Goal: Task Accomplishment & Management: Manage account settings

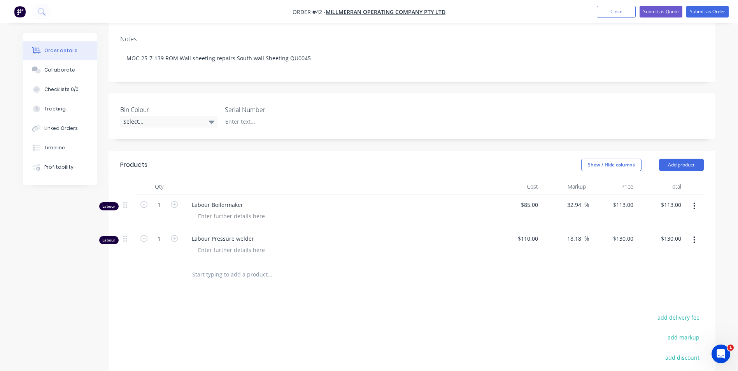
scroll to position [118, 0]
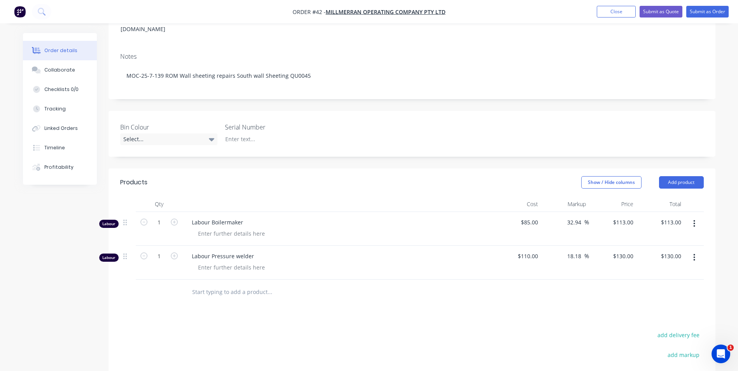
click at [236, 284] on input "text" at bounding box center [270, 292] width 156 height 16
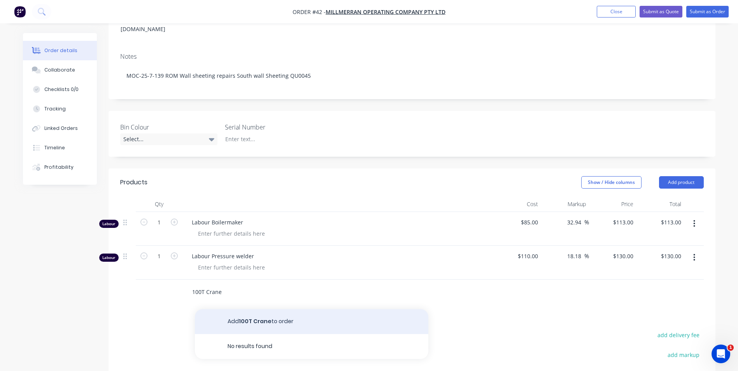
type input "100T Crane"
click at [253, 309] on button "Add 100T Crane to order" at bounding box center [311, 321] width 233 height 25
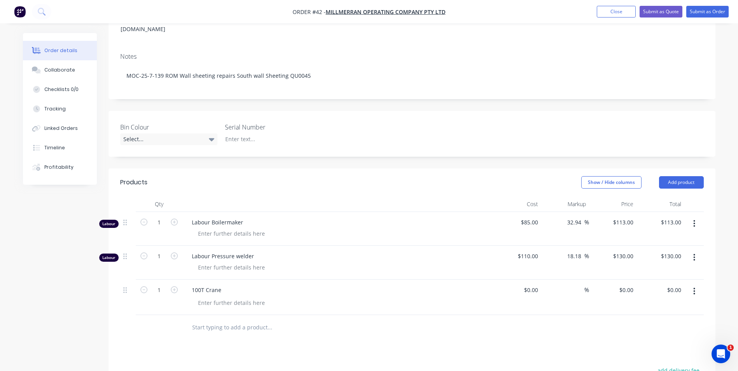
click at [215, 320] on input "text" at bounding box center [270, 328] width 156 height 16
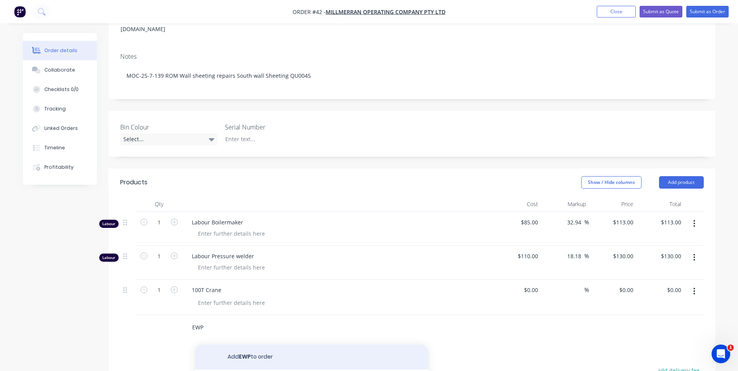
type input "EWP"
click at [250, 347] on button "Add EWP to order" at bounding box center [311, 357] width 233 height 25
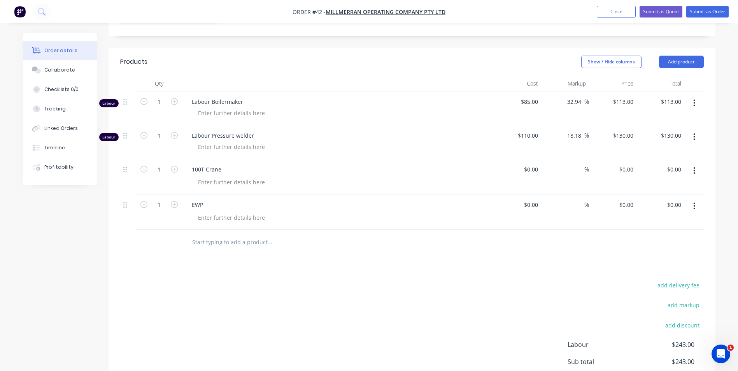
scroll to position [273, 0]
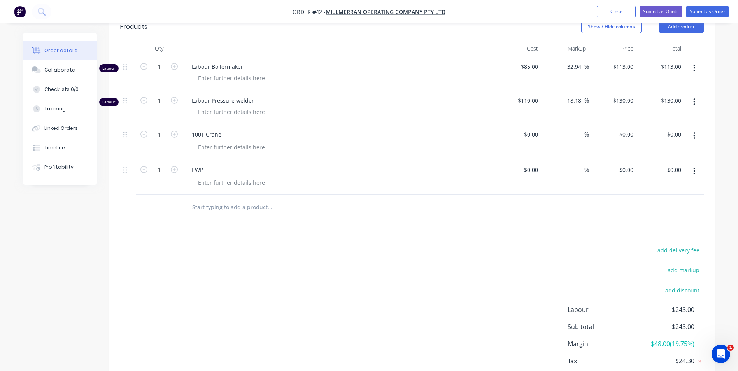
click at [229, 200] on input "text" at bounding box center [270, 208] width 156 height 16
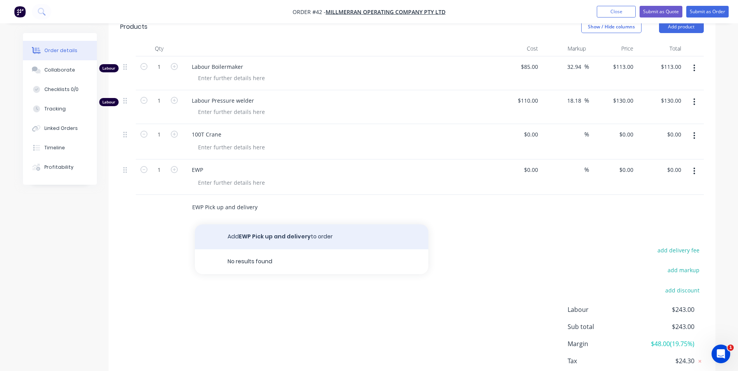
type input "EWP Pick up and delivery"
click at [270, 226] on button "Add EWP Pick up and delivery to order" at bounding box center [311, 236] width 233 height 25
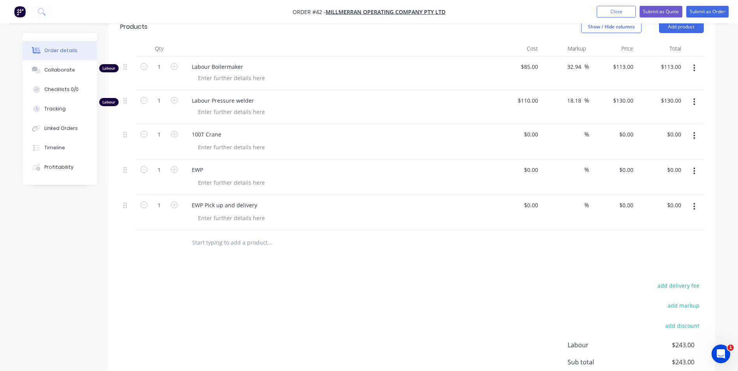
click at [203, 235] on input "text" at bounding box center [270, 243] width 156 height 16
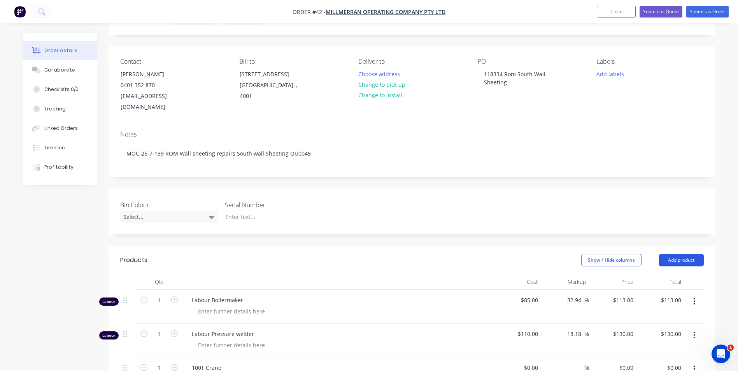
click at [679, 254] on button "Add product" at bounding box center [681, 260] width 45 height 12
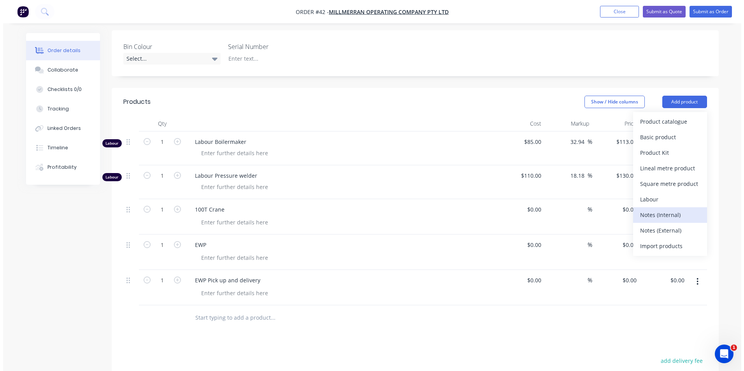
scroll to position [196, 0]
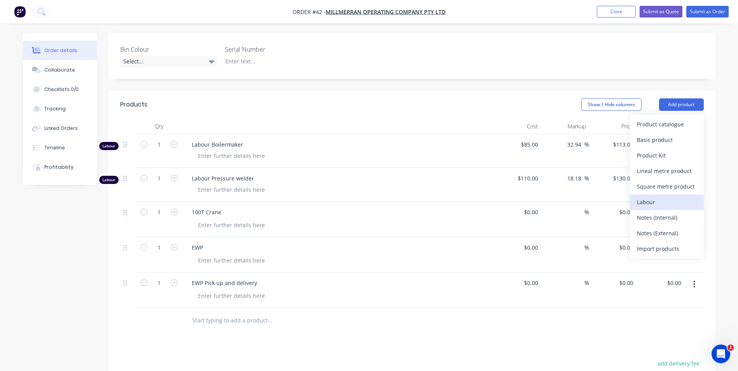
click at [656, 196] on div "Labour" at bounding box center [667, 201] width 60 height 11
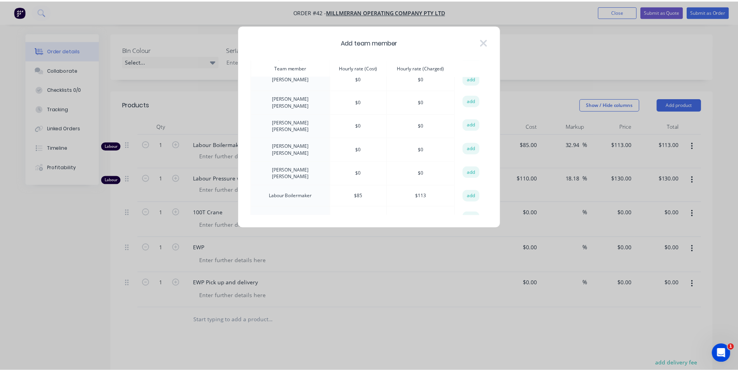
scroll to position [277, 0]
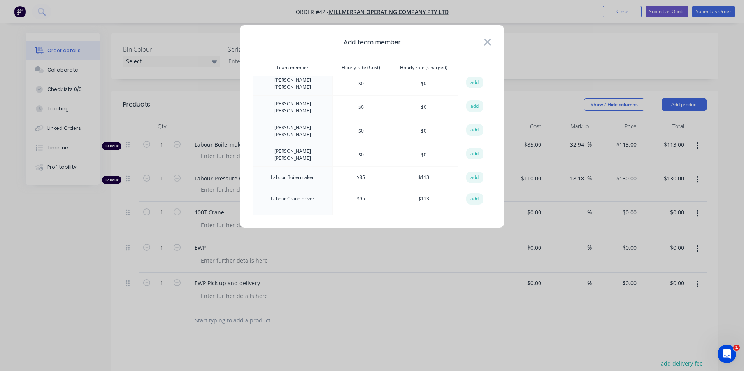
click at [485, 42] on icon at bounding box center [487, 42] width 8 height 11
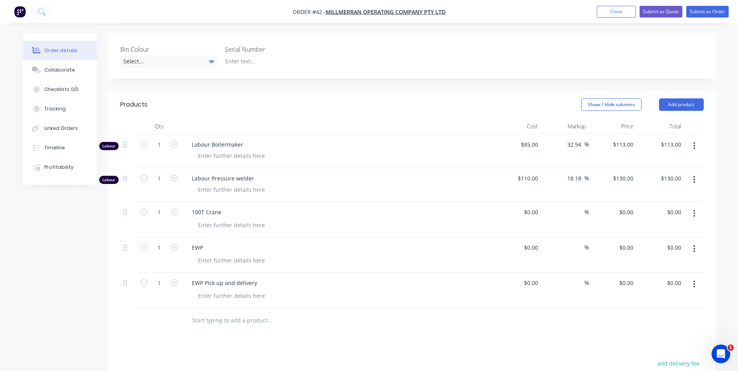
click at [217, 313] on input "text" at bounding box center [270, 321] width 156 height 16
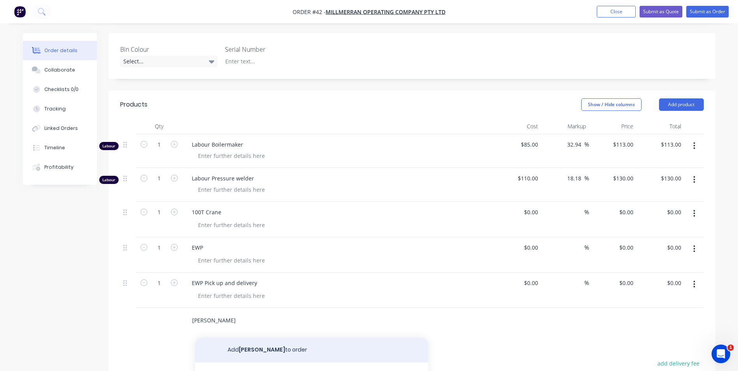
type input "LAHA"
click at [252, 338] on button "Add LAHA to order" at bounding box center [311, 350] width 233 height 25
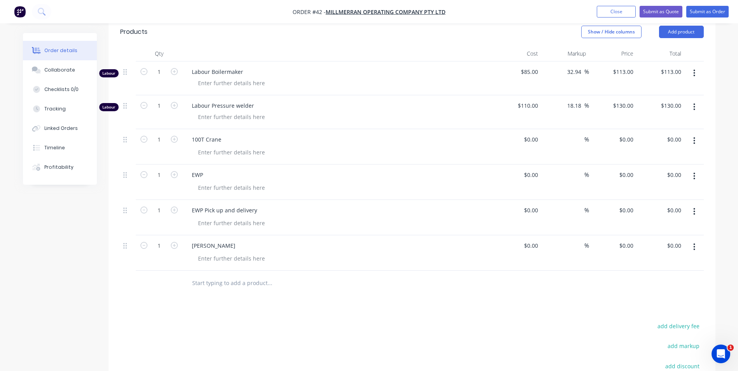
scroll to position [235, 0]
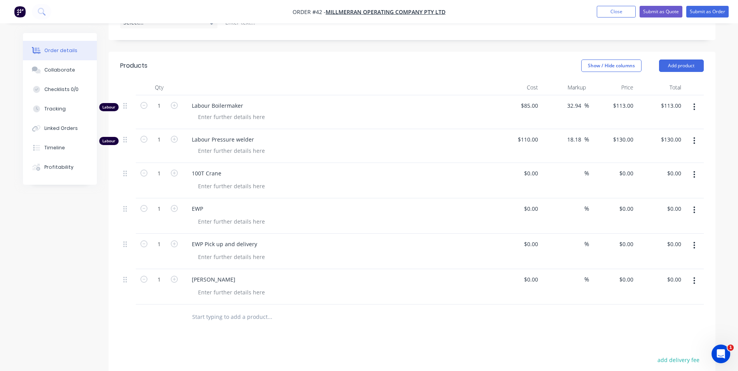
click at [691, 274] on button "button" at bounding box center [694, 281] width 18 height 14
click at [660, 342] on div "Delete" at bounding box center [667, 347] width 60 height 11
click at [227, 274] on input "text" at bounding box center [270, 282] width 156 height 16
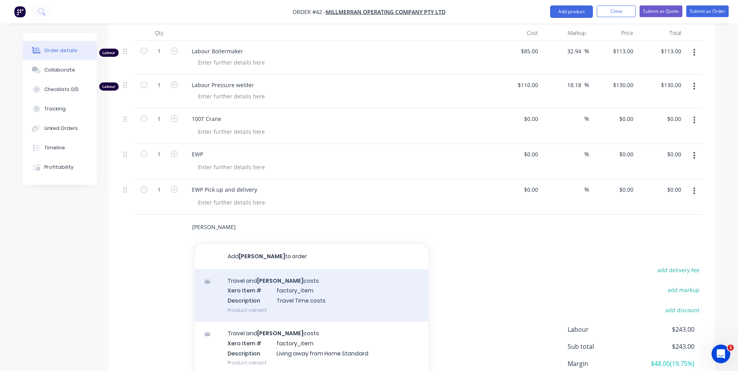
scroll to position [312, 0]
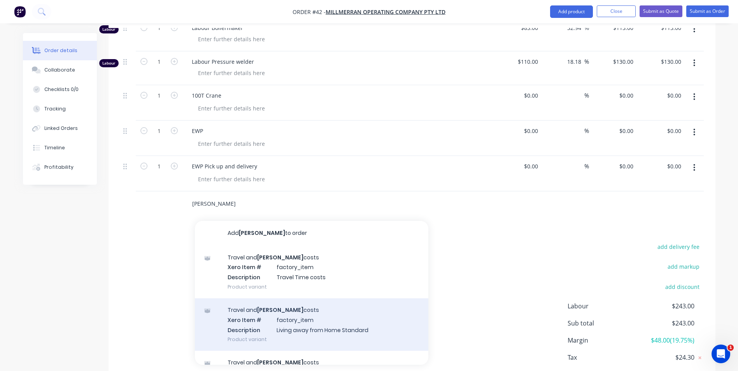
type input "LAHA"
click at [251, 309] on div "Travel and LAHA costs Xero Item # factory_item Description Living away from Hom…" at bounding box center [311, 324] width 233 height 53
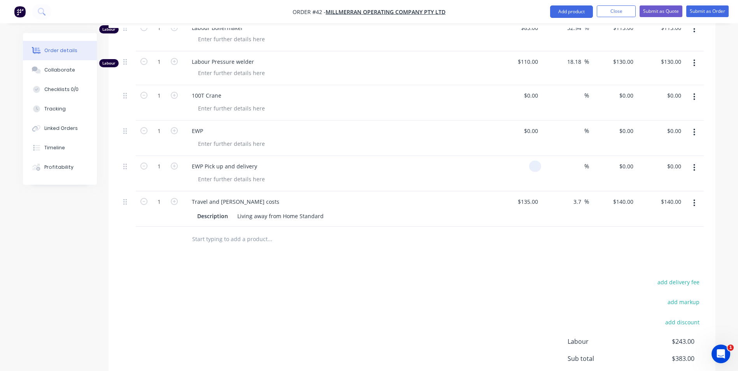
click at [531, 161] on div at bounding box center [535, 166] width 12 height 11
type input "3200"
type input "$3,200.00"
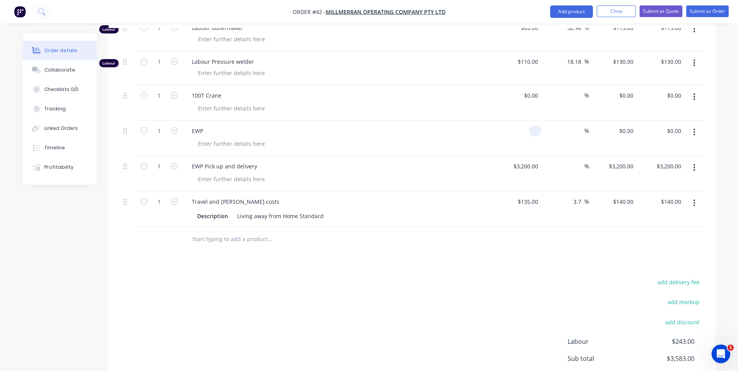
click at [531, 125] on div at bounding box center [535, 130] width 12 height 11
type input "$4,250.00"
click at [525, 233] on div at bounding box center [411, 239] width 583 height 25
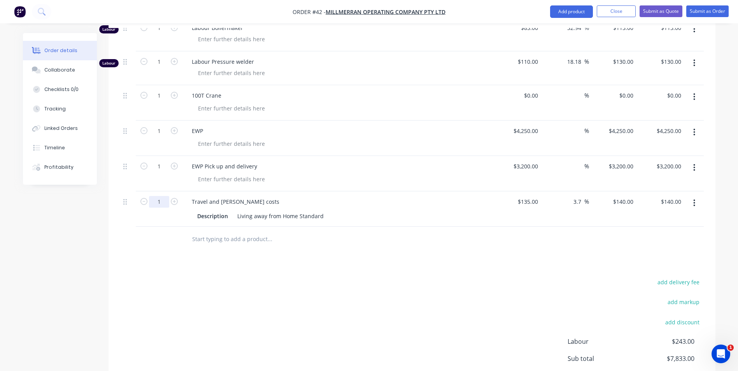
click at [159, 196] on input "1" at bounding box center [159, 202] width 20 height 12
type input "20"
type input "$2,800.00"
click at [422, 296] on div "add delivery fee add markup add discount Labour $243.00 Sub total $10,493.00 Ma…" at bounding box center [411, 352] width 583 height 150
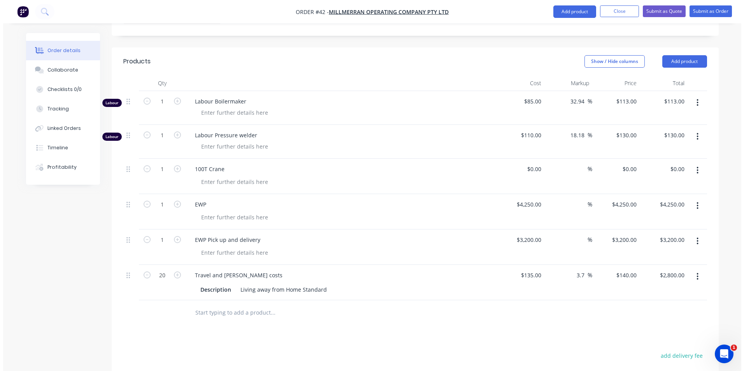
scroll to position [235, 0]
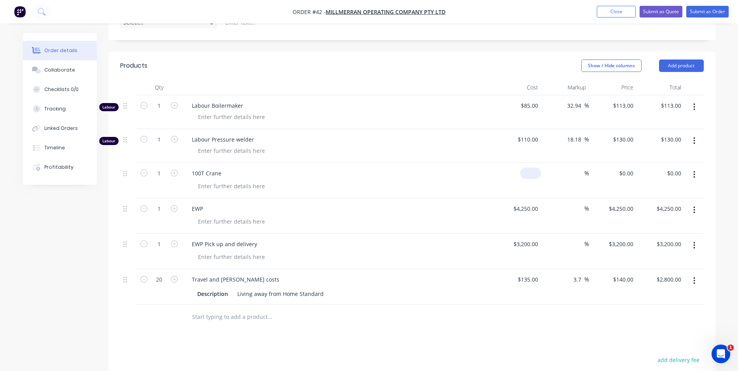
click at [527, 163] on div "$0.00" at bounding box center [518, 180] width 48 height 35
type input "$6,400.00"
click at [557, 311] on div at bounding box center [411, 317] width 583 height 25
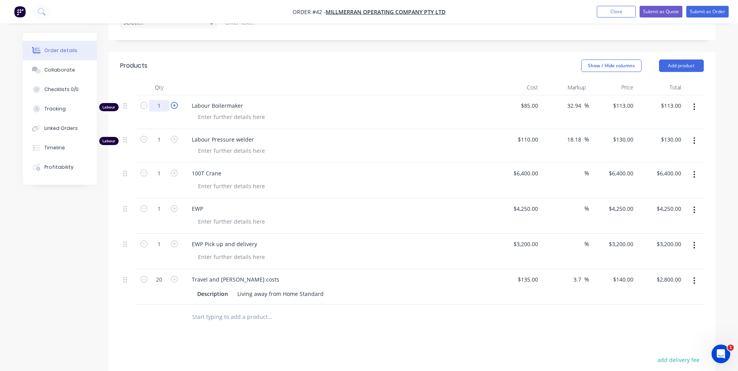
drag, startPoint x: 161, startPoint y: 96, endPoint x: 171, endPoint y: 94, distance: 9.5
click at [161, 100] on input "1" at bounding box center [159, 106] width 20 height 12
type input "165"
type input "$18,645.00"
click at [378, 168] on div "100T Crane" at bounding box center [338, 173] width 305 height 11
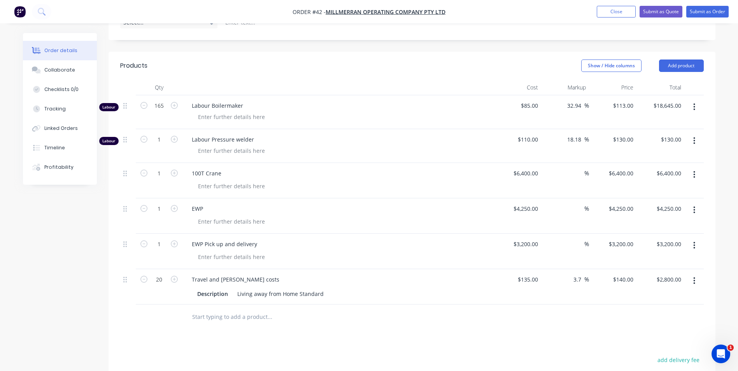
click at [693, 137] on icon "button" at bounding box center [694, 141] width 2 height 9
click at [655, 202] on div "Delete" at bounding box center [667, 207] width 60 height 11
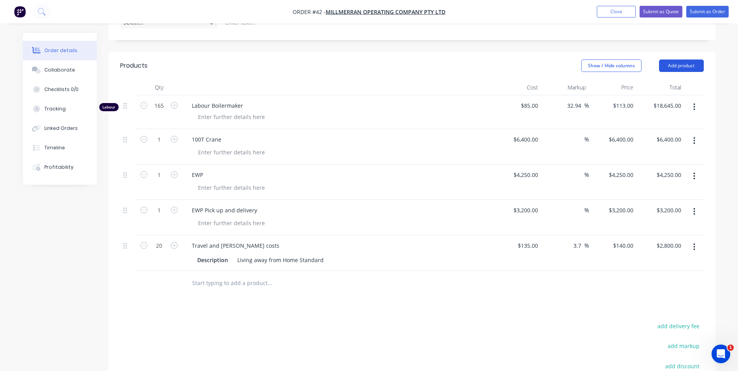
click at [684, 60] on button "Add product" at bounding box center [681, 66] width 45 height 12
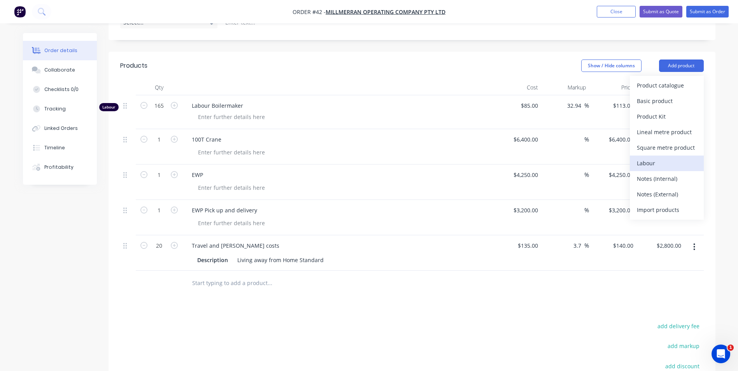
click at [661, 158] on div "Labour" at bounding box center [667, 163] width 60 height 11
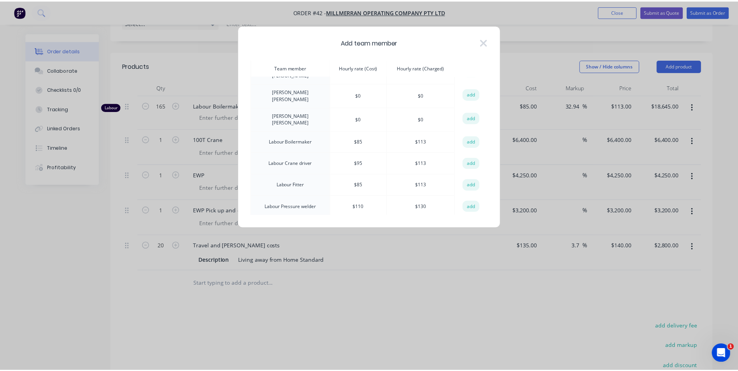
scroll to position [350, 0]
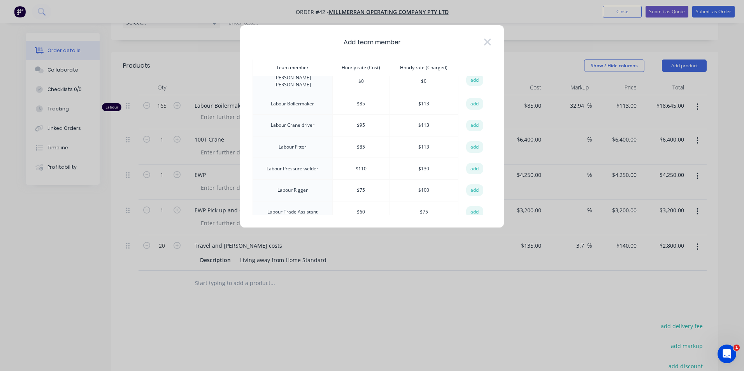
click at [470, 228] on button "add" at bounding box center [474, 234] width 17 height 12
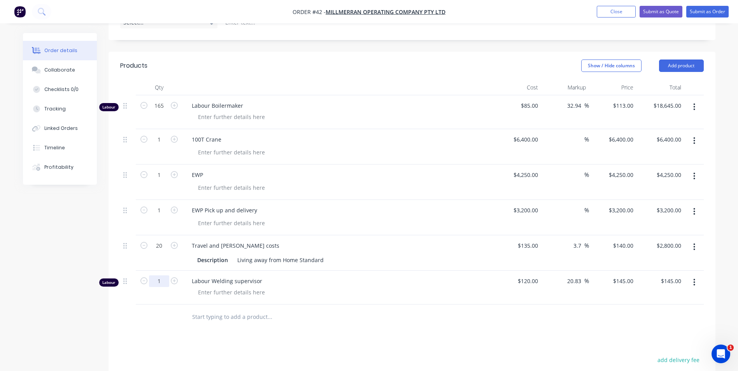
click at [162, 275] on input "1" at bounding box center [159, 281] width 20 height 12
type input "55"
type input "$7,975.00"
click at [220, 327] on div "Products Show / Hide columns Add product Qty Cost Markup Price Total Labour 165…" at bounding box center [412, 284] width 607 height 465
click at [534, 337] on div "Products Show / Hide columns Add product Qty Cost Markup Price Total Labour 165…" at bounding box center [412, 284] width 607 height 465
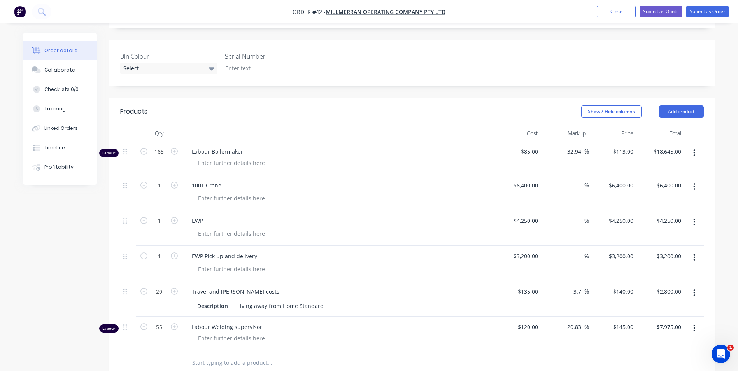
scroll to position [0, 0]
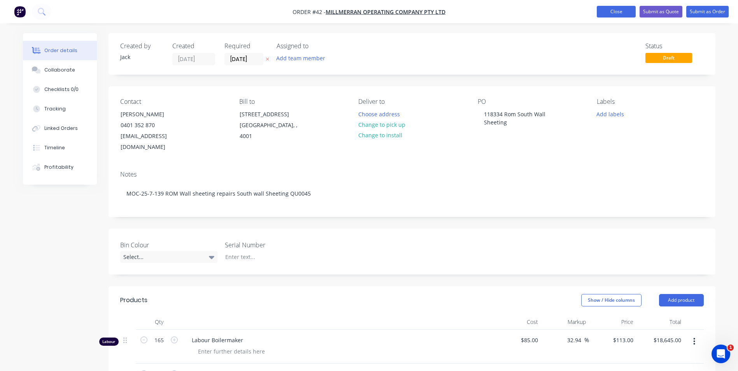
click at [611, 13] on button "Close" at bounding box center [616, 12] width 39 height 12
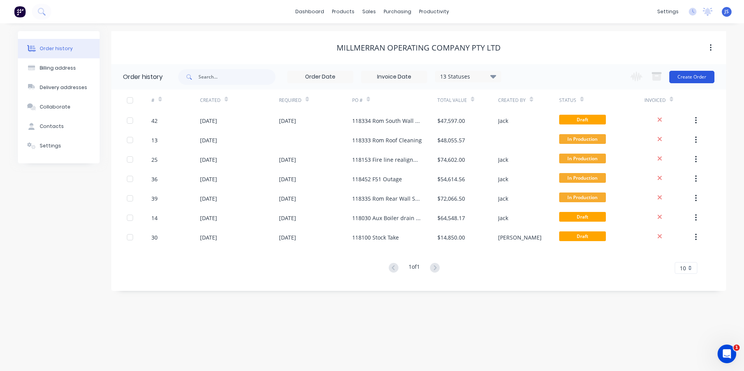
click at [696, 74] on button "Create Order" at bounding box center [691, 77] width 45 height 12
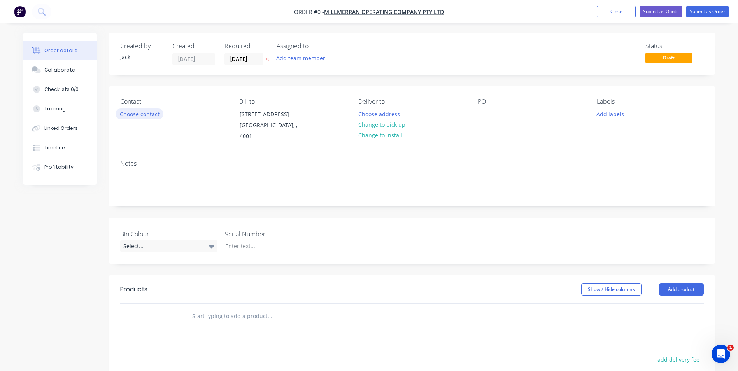
click at [158, 112] on button "Choose contact" at bounding box center [140, 114] width 48 height 11
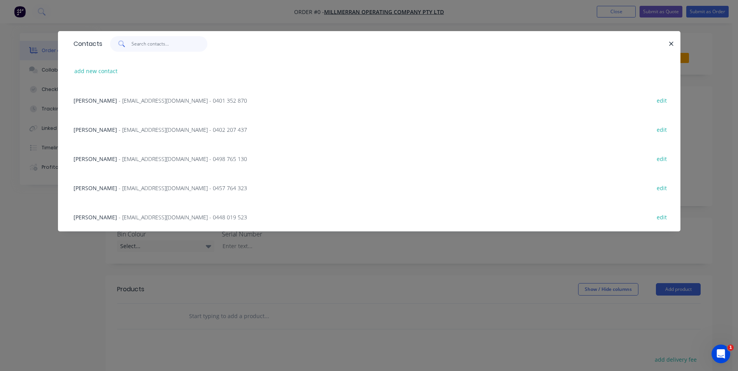
click at [142, 45] on input "text" at bounding box center [169, 44] width 76 height 16
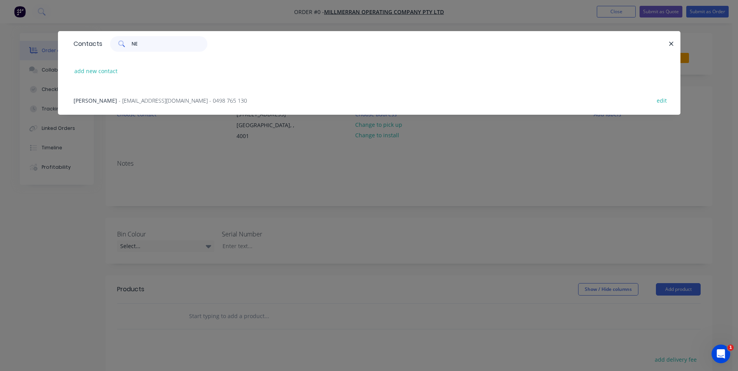
type input "N"
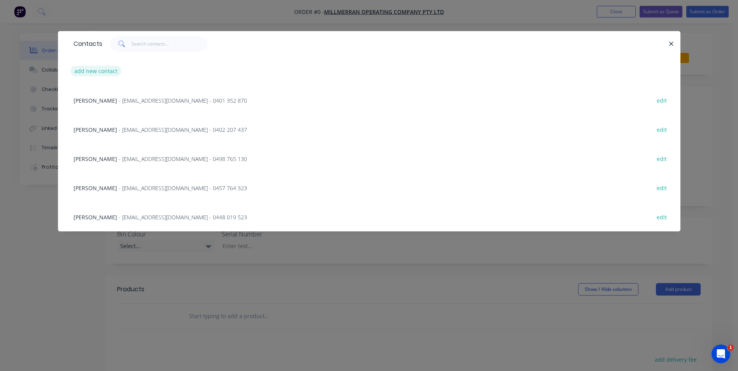
click at [103, 71] on button "add new contact" at bounding box center [95, 71] width 51 height 11
select select "AU"
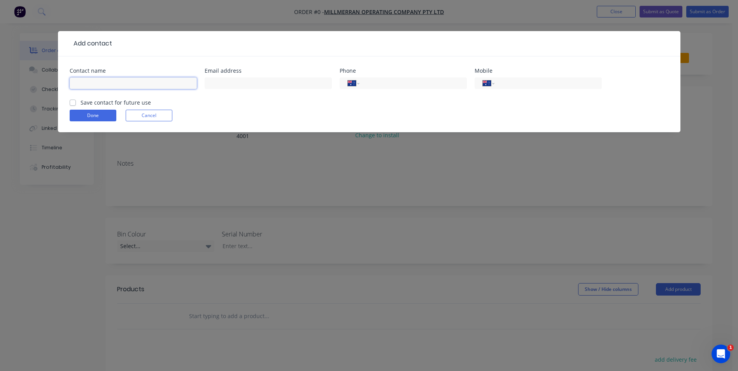
click at [105, 83] on input "text" at bounding box center [133, 83] width 127 height 12
type input "Neil Burtenshaw"
click at [229, 84] on input "text" at bounding box center [268, 83] width 127 height 12
type input "NBurtenshaw@Genuity.com.au"
click at [512, 82] on input "tel" at bounding box center [546, 83] width 93 height 9
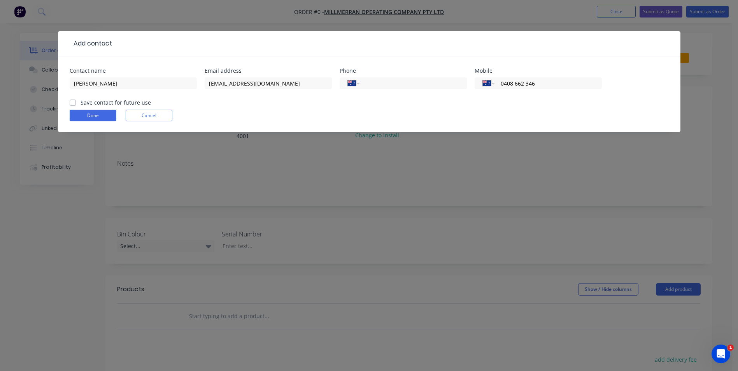
type input "0408 662 346"
click at [81, 102] on label "Save contact for future use" at bounding box center [116, 102] width 70 height 8
click at [72, 102] on input "Save contact for future use" at bounding box center [73, 101] width 6 height 7
checkbox input "true"
click at [89, 115] on button "Done" at bounding box center [93, 116] width 47 height 12
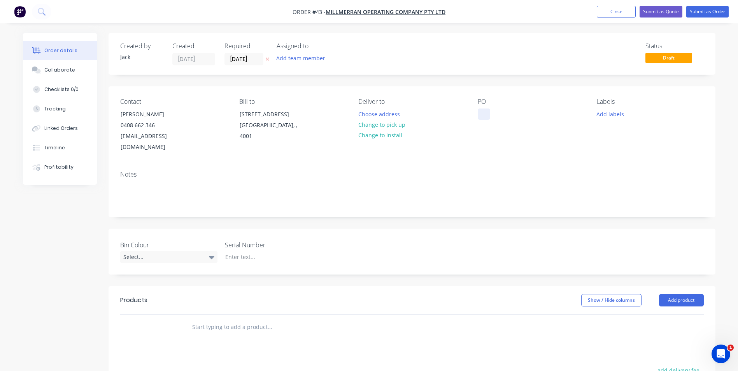
click at [484, 117] on div at bounding box center [484, 114] width 12 height 11
click at [487, 113] on div at bounding box center [484, 114] width 12 height 11
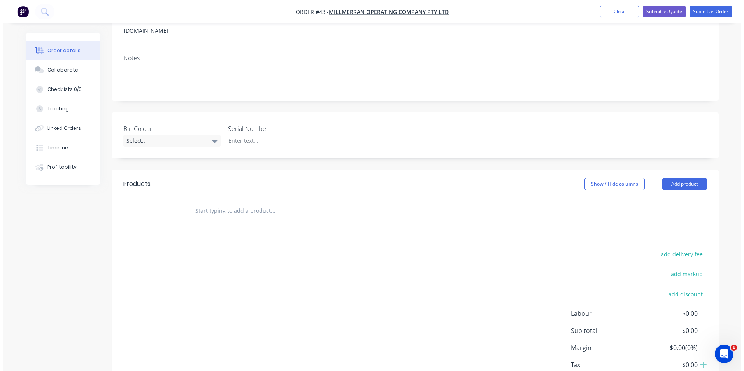
scroll to position [117, 0]
click at [674, 170] on header "Products Show / Hide columns Add product" at bounding box center [412, 184] width 607 height 28
click at [675, 177] on button "Add product" at bounding box center [681, 183] width 45 height 12
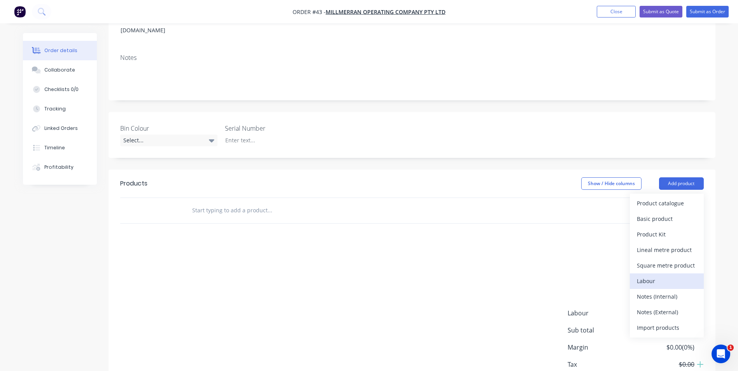
click at [660, 275] on div "Labour" at bounding box center [667, 280] width 60 height 11
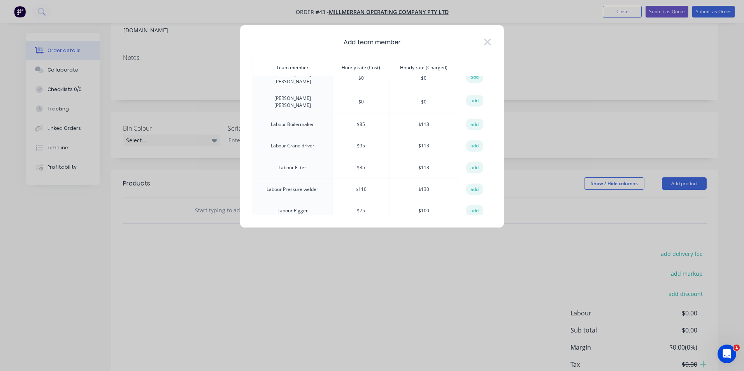
scroll to position [311, 0]
click at [470, 137] on button "add" at bounding box center [474, 143] width 17 height 12
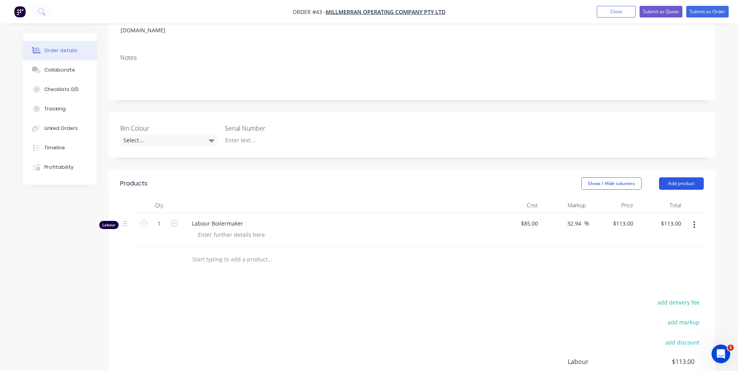
click at [691, 177] on button "Add product" at bounding box center [681, 183] width 45 height 12
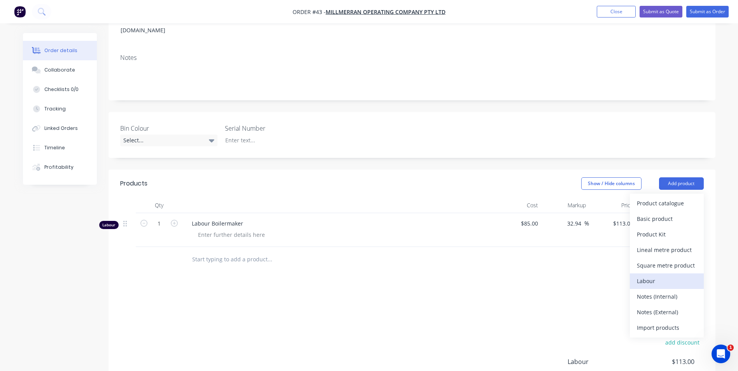
click at [660, 275] on div "Labour" at bounding box center [667, 280] width 60 height 11
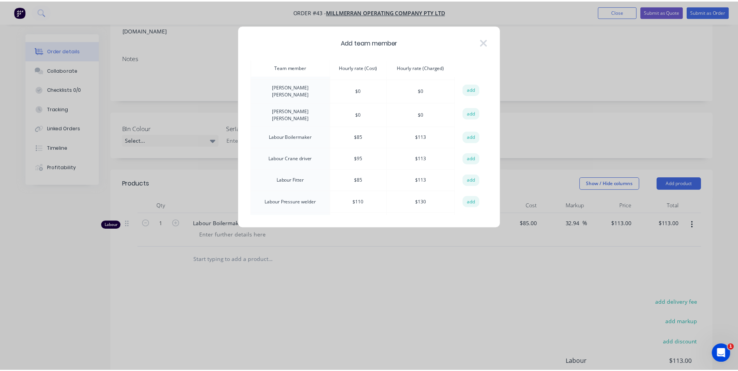
scroll to position [350, 0]
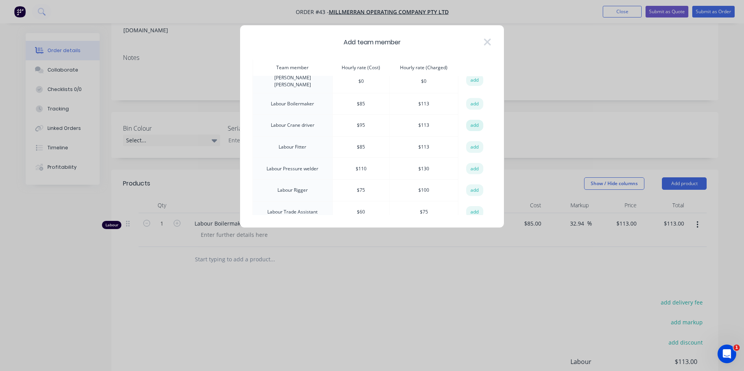
click at [475, 120] on button "add" at bounding box center [474, 126] width 17 height 12
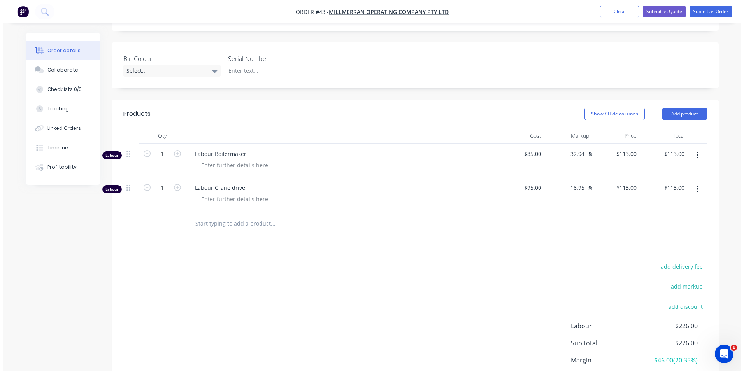
scroll to position [194, 0]
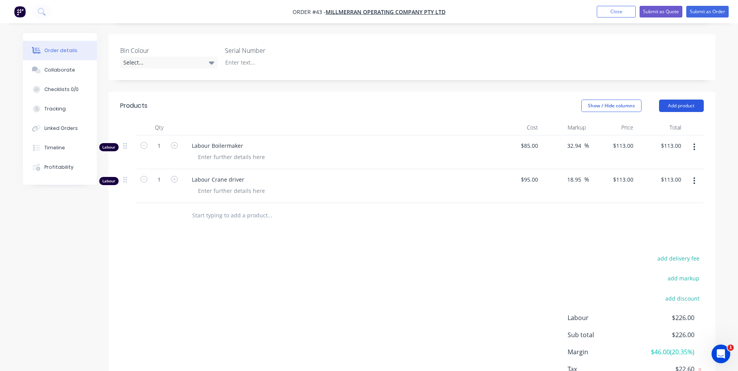
click at [677, 100] on button "Add product" at bounding box center [681, 106] width 45 height 12
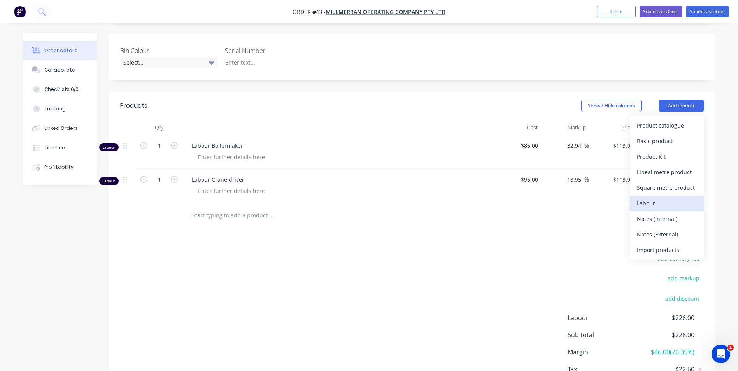
click at [667, 198] on div "Labour" at bounding box center [667, 203] width 60 height 11
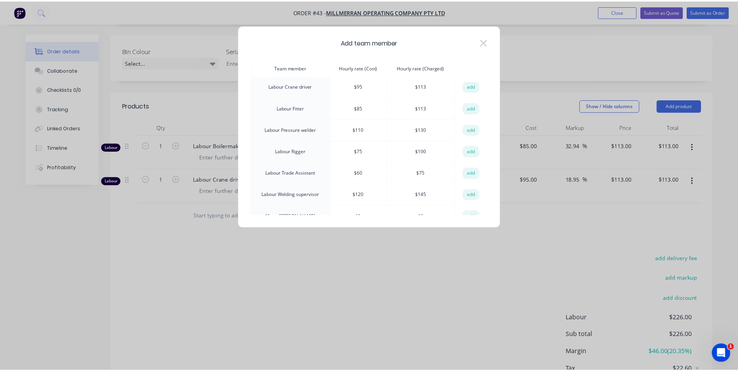
scroll to position [428, 0]
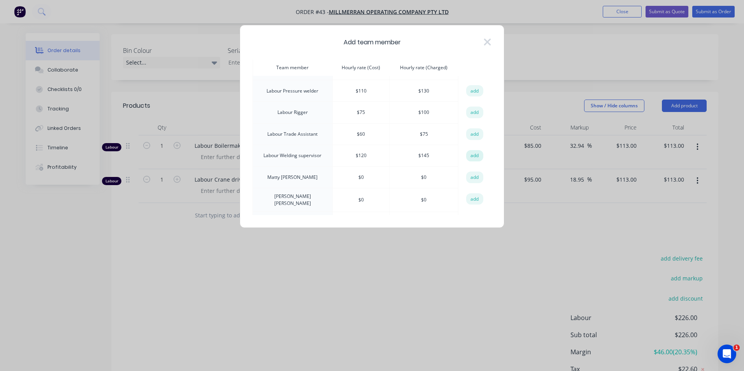
click at [468, 150] on button "add" at bounding box center [474, 156] width 17 height 12
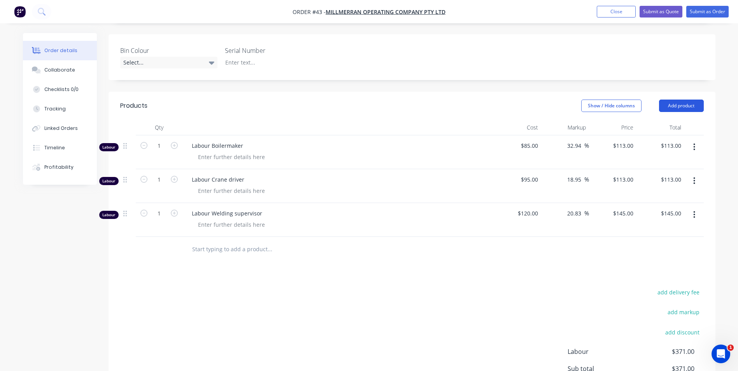
click at [681, 100] on button "Add product" at bounding box center [681, 106] width 45 height 12
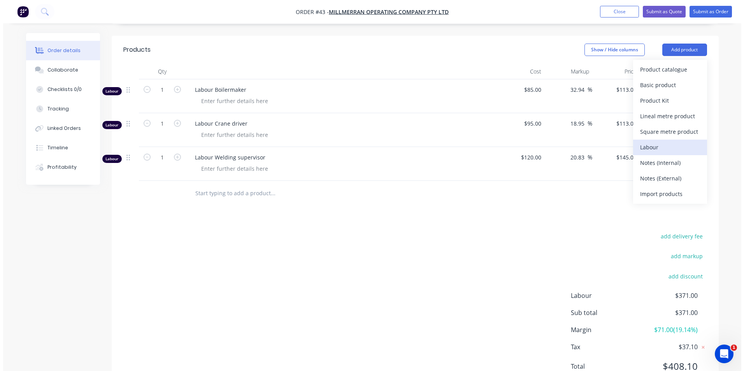
scroll to position [233, 0]
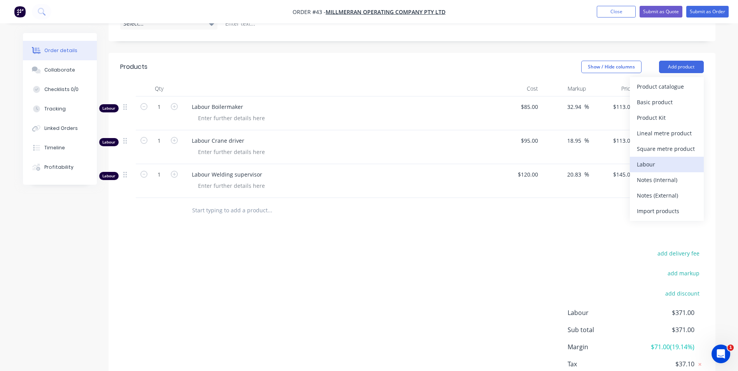
click at [655, 159] on div "Labour" at bounding box center [667, 164] width 60 height 11
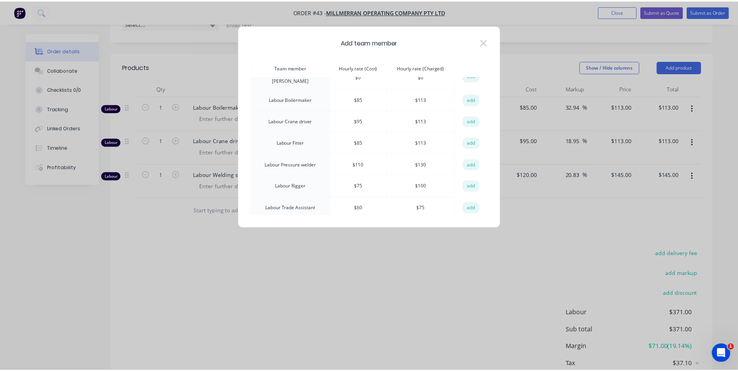
scroll to position [315, 0]
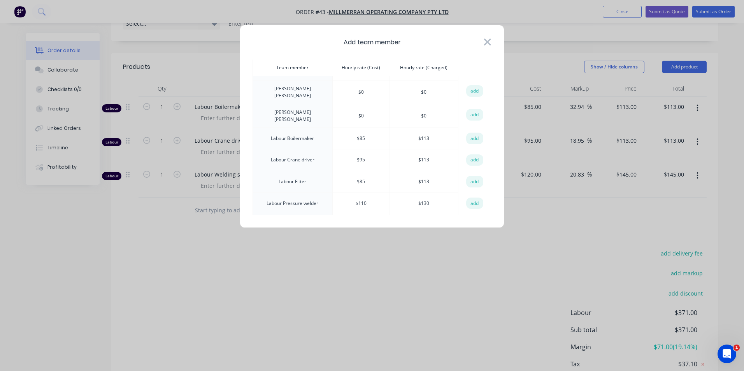
click at [487, 40] on icon at bounding box center [487, 42] width 8 height 11
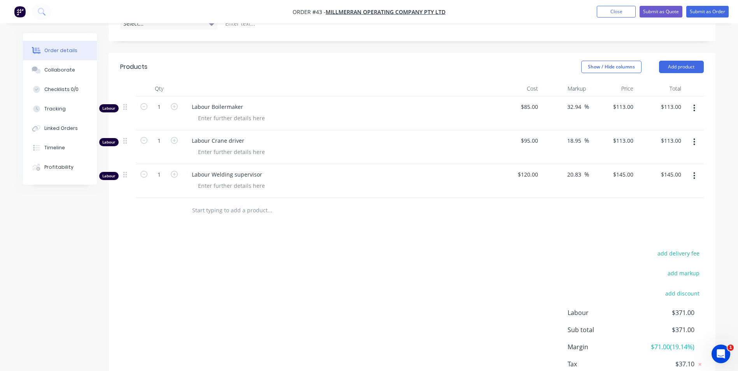
click at [271, 278] on div "add delivery fee add markup add discount Labour $371.00 Sub total $371.00 Margi…" at bounding box center [411, 323] width 583 height 150
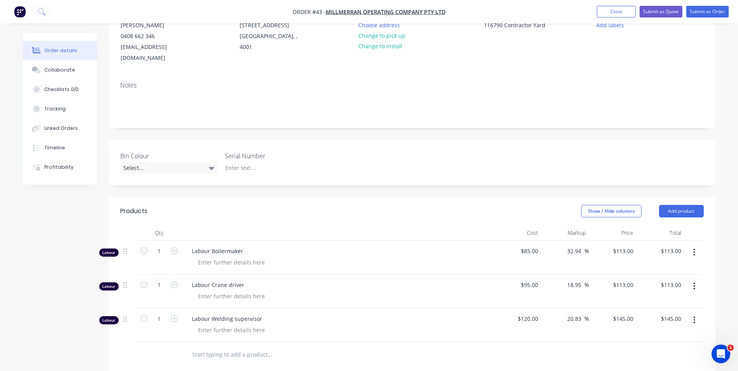
scroll to position [0, 0]
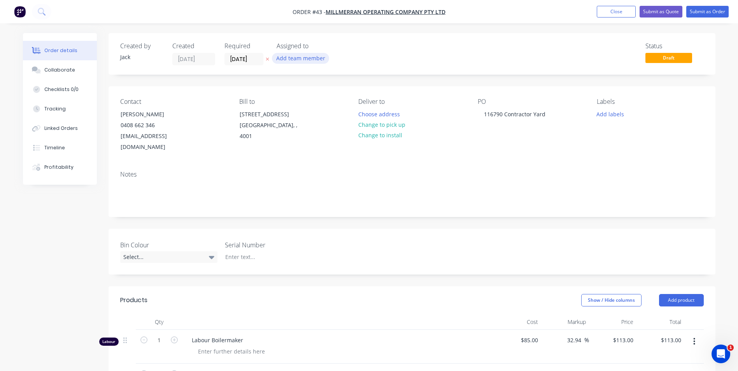
click at [307, 58] on button "Add team member" at bounding box center [300, 58] width 57 height 11
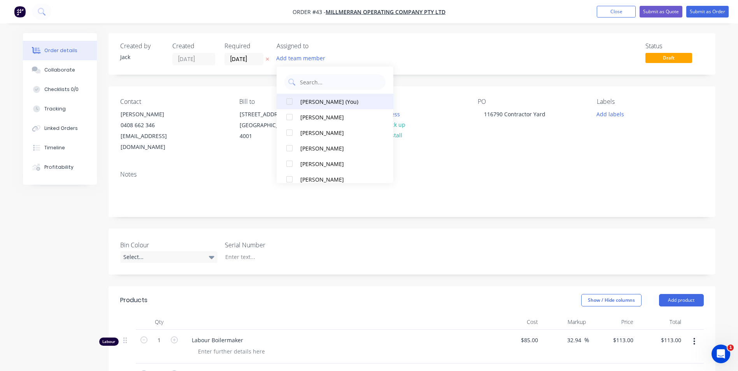
click at [305, 100] on div "Jack Strong (You)" at bounding box center [339, 102] width 78 height 8
click at [308, 148] on div "Bradley Riddle" at bounding box center [339, 148] width 78 height 8
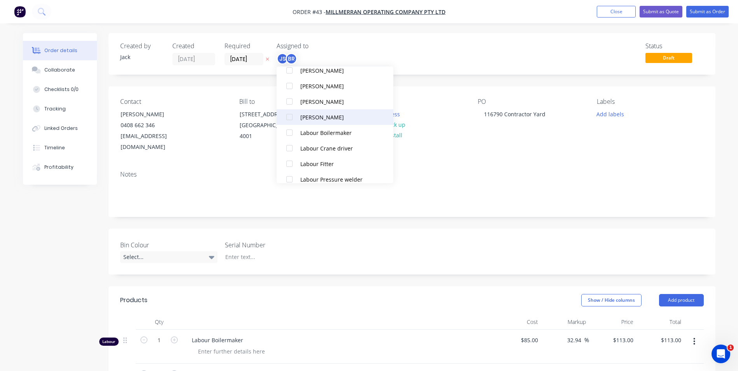
click at [320, 115] on div "kris suter" at bounding box center [339, 117] width 78 height 8
click at [405, 43] on div "Status Draft" at bounding box center [528, 53] width 349 height 23
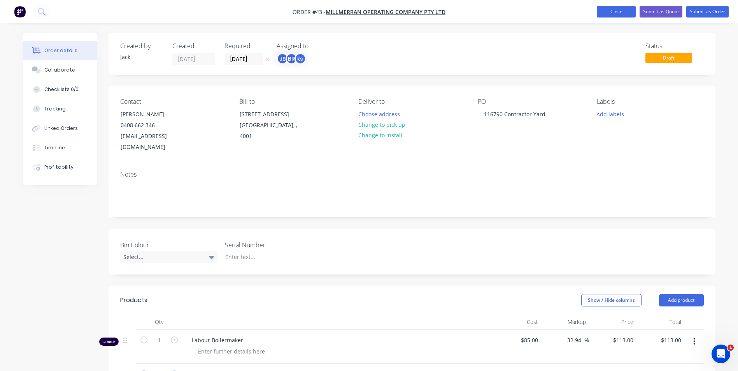
click at [622, 11] on button "Close" at bounding box center [616, 12] width 39 height 12
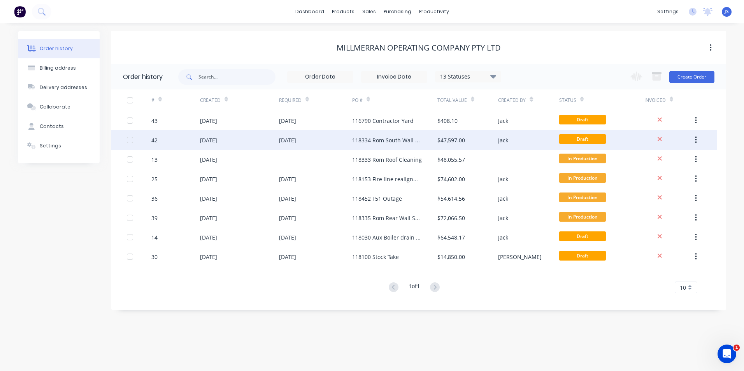
click at [375, 142] on div "118334 Rom South Wall Sheeting" at bounding box center [387, 140] width 70 height 8
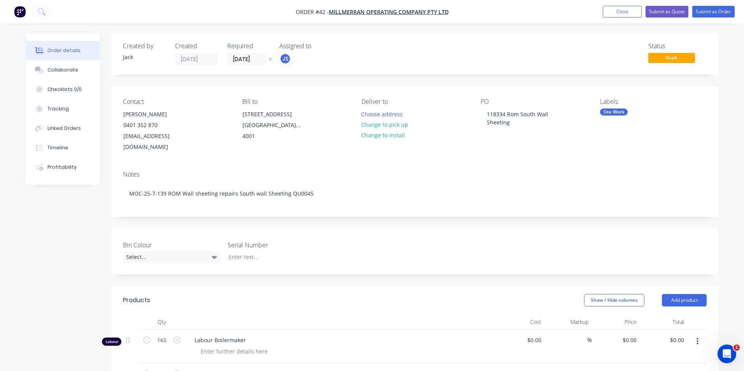
type input "$85.00"
type input "32.94"
type input "$113.00"
type input "$18,645.00"
type input "$6,400.00"
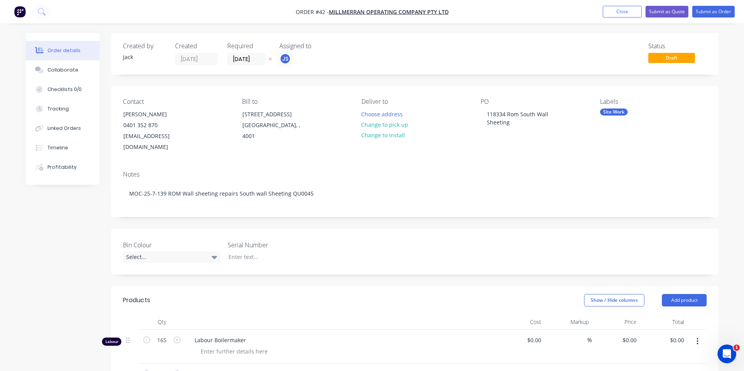
type input "$6,400.00"
type input "$4,250.00"
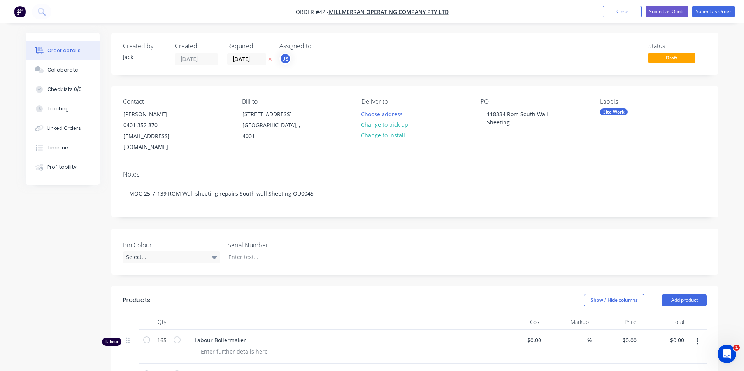
type input "$3,200.00"
type input "$135.00"
type input "3.7"
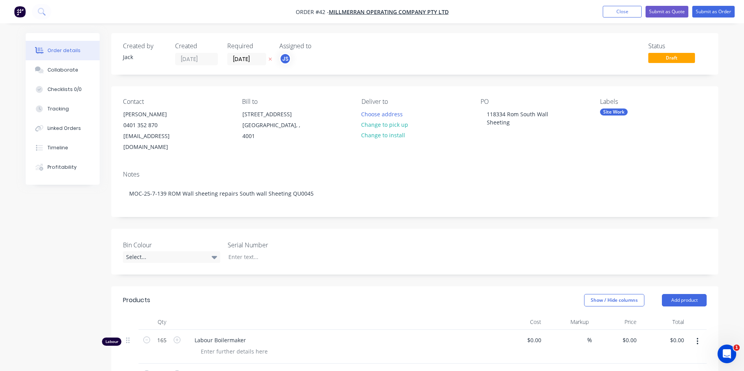
type input "$140.00"
type input "$2,800.00"
type input "$120.00"
type input "20.83"
type input "$145.00"
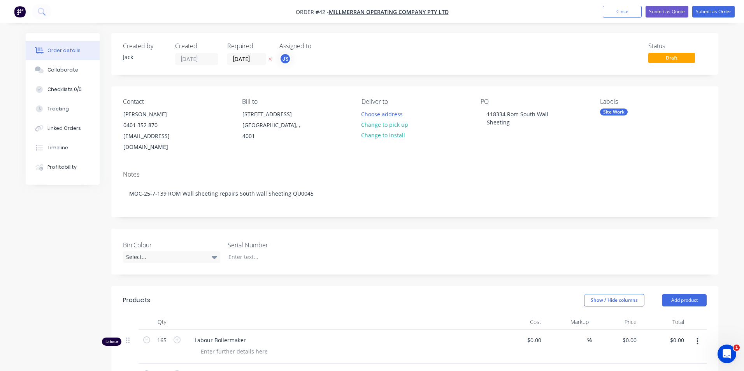
type input "$7,975.00"
click at [284, 57] on div "JS" at bounding box center [283, 59] width 12 height 12
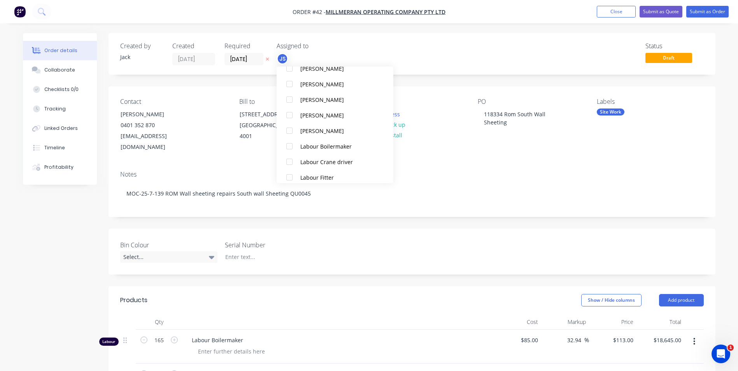
scroll to position [233, 0]
click at [298, 116] on button "kris suter" at bounding box center [335, 117] width 117 height 16
click at [315, 121] on div "Bradley Riddle" at bounding box center [339, 125] width 78 height 8
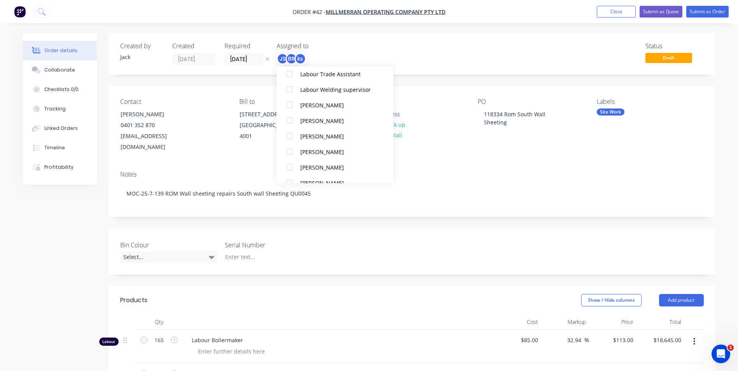
scroll to position [381, 0]
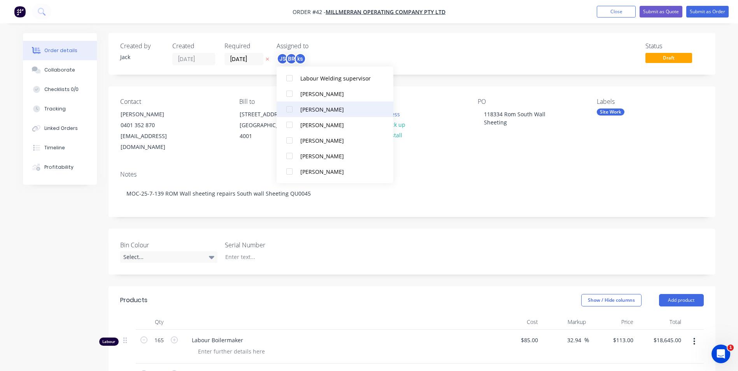
click at [317, 112] on div "Reece Hansson" at bounding box center [339, 109] width 78 height 8
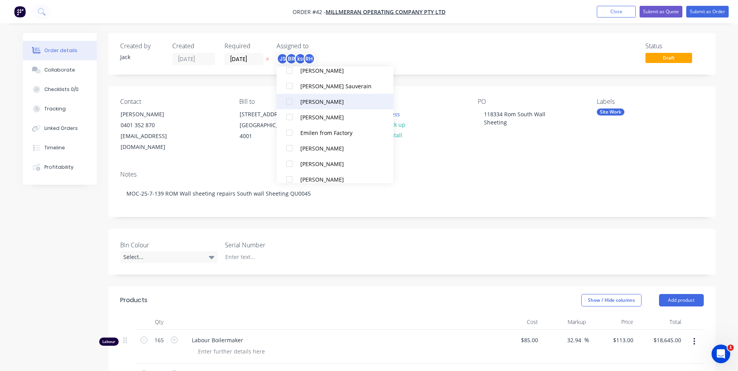
click at [317, 100] on div "Daniel Fowler" at bounding box center [339, 102] width 78 height 8
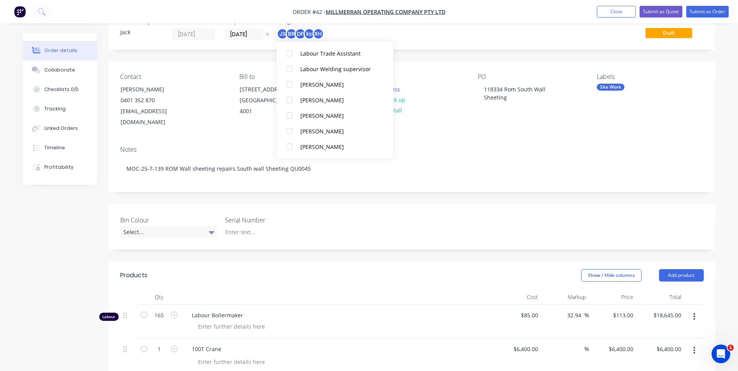
scroll to position [39, 0]
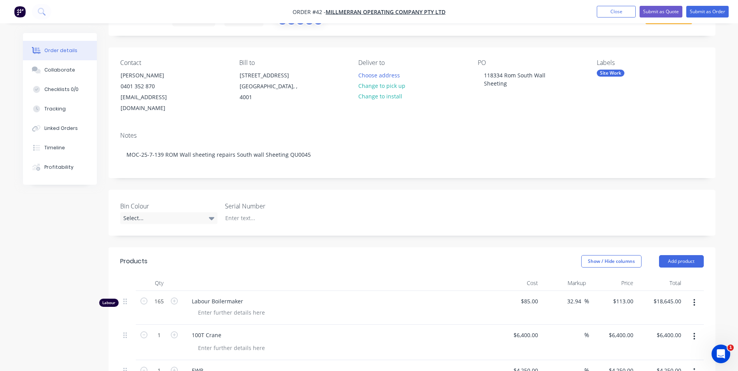
click at [481, 112] on div "Contact Amanda Cardwell 0401 352 870 acardwell@genuity.com.au Bill to PO BOX 57…" at bounding box center [412, 86] width 607 height 78
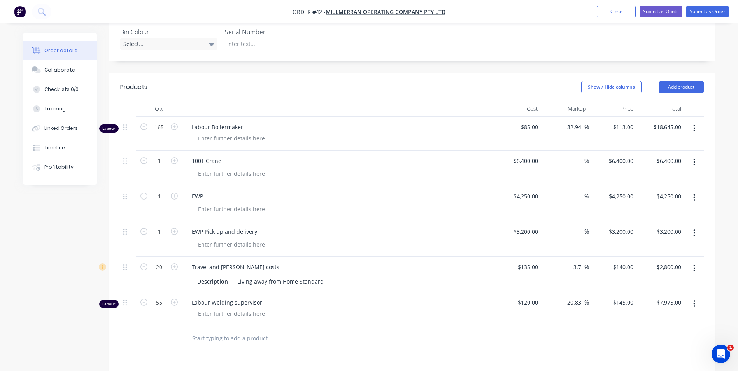
scroll to position [233, 0]
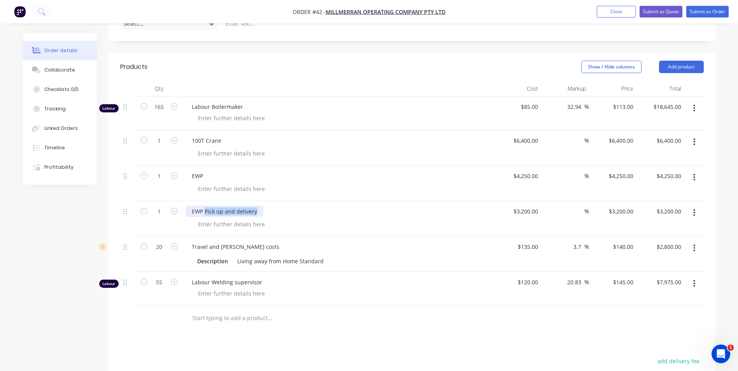
drag, startPoint x: 258, startPoint y: 201, endPoint x: 204, endPoint y: 200, distance: 53.7
click at [204, 206] on div "EWP Pick up and delivery" at bounding box center [225, 211] width 78 height 11
copy div "Pick up and delivery"
click at [212, 219] on div at bounding box center [231, 224] width 79 height 11
click at [214, 219] on div at bounding box center [231, 224] width 79 height 11
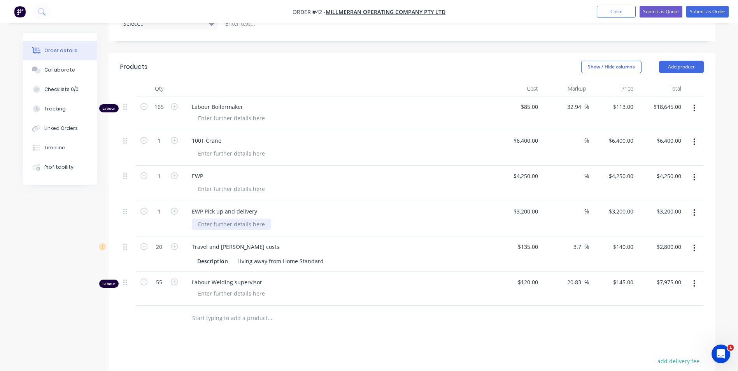
paste div
click at [254, 206] on div "EWP Pick up and delivery" at bounding box center [225, 211] width 78 height 11
click at [376, 183] on div at bounding box center [341, 188] width 299 height 11
click at [446, 329] on div "Products Show / Hide columns Add product Qty Cost Markup Price Total Labour 165…" at bounding box center [412, 285] width 607 height 465
click at [614, 12] on button "Close" at bounding box center [616, 12] width 39 height 12
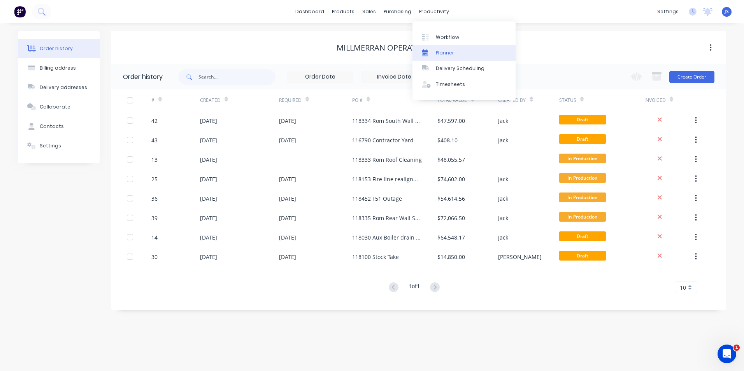
click at [445, 50] on div "Planner" at bounding box center [445, 52] width 18 height 7
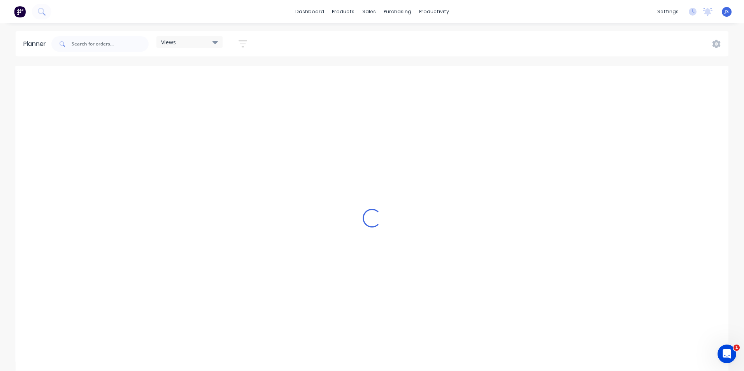
scroll to position [0, 1992]
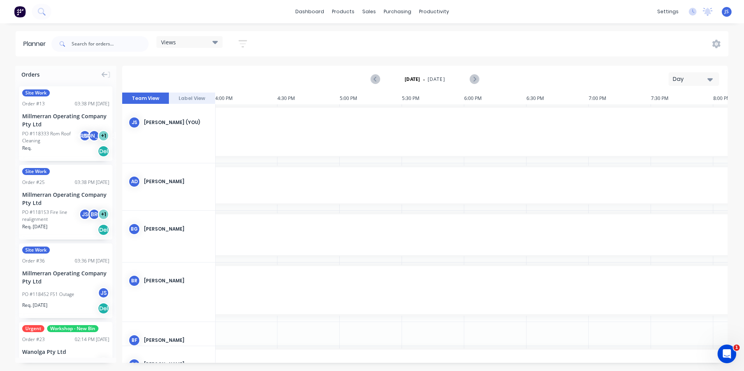
click at [709, 78] on icon "button" at bounding box center [709, 79] width 5 height 3
click at [687, 114] on div "Week" at bounding box center [679, 116] width 77 height 16
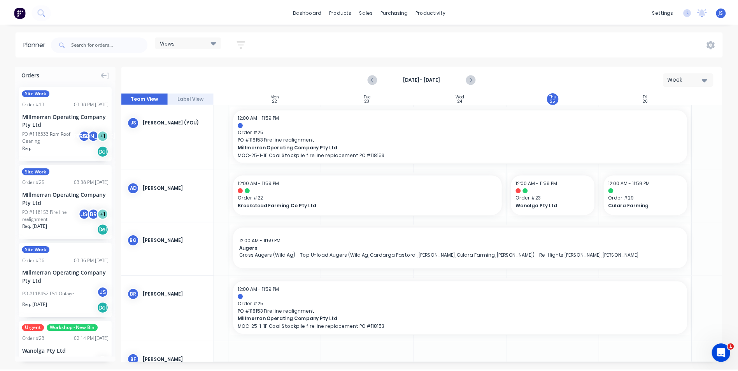
scroll to position [0, 77]
drag, startPoint x: 696, startPoint y: 135, endPoint x: 622, endPoint y: 139, distance: 74.4
click at [689, 135] on div "12:00 AM - 11:59 PM Order # 25 PO # 118153 Fire line realignment Millmerran Ope…" at bounding box center [464, 136] width 457 height 53
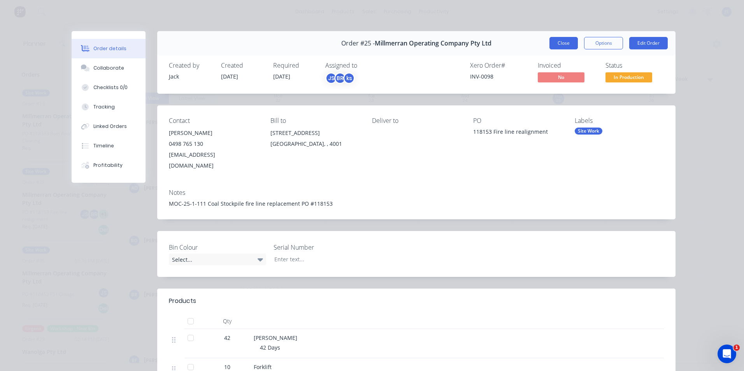
click at [562, 43] on button "Close" at bounding box center [563, 43] width 28 height 12
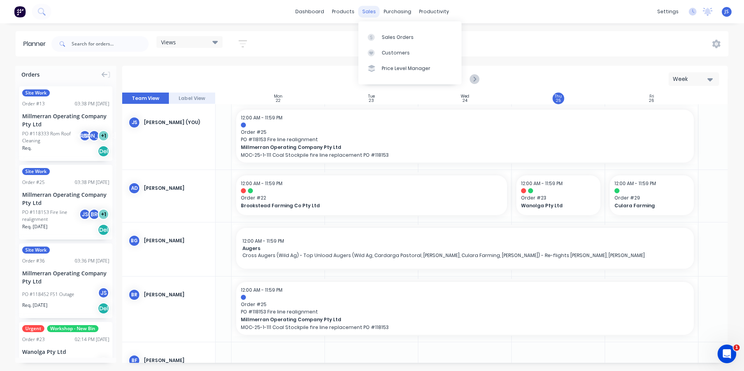
click at [372, 13] on div "sales" at bounding box center [368, 12] width 21 height 12
click at [382, 35] on div "Sales Orders" at bounding box center [398, 37] width 32 height 7
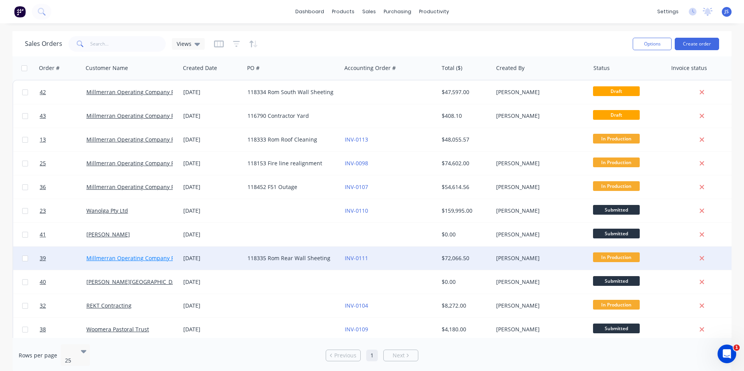
click at [157, 256] on link "Millmerran Operating Company Pty Ltd" at bounding box center [137, 257] width 102 height 7
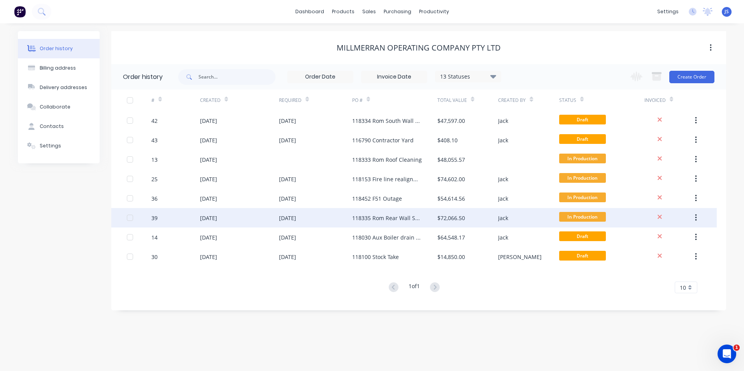
click at [379, 219] on div "118335 Rom Rear Wall Sheeting" at bounding box center [387, 218] width 70 height 8
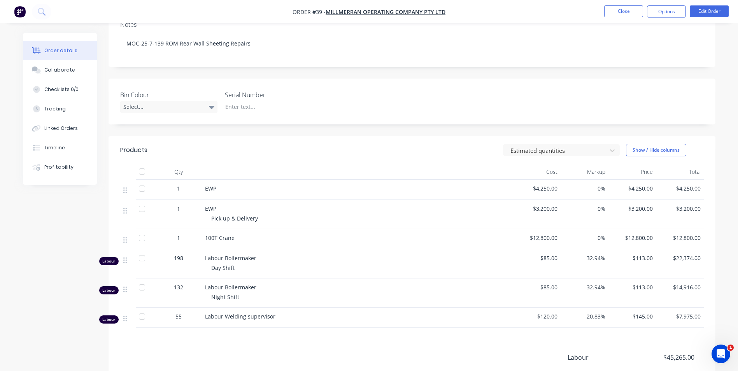
scroll to position [156, 0]
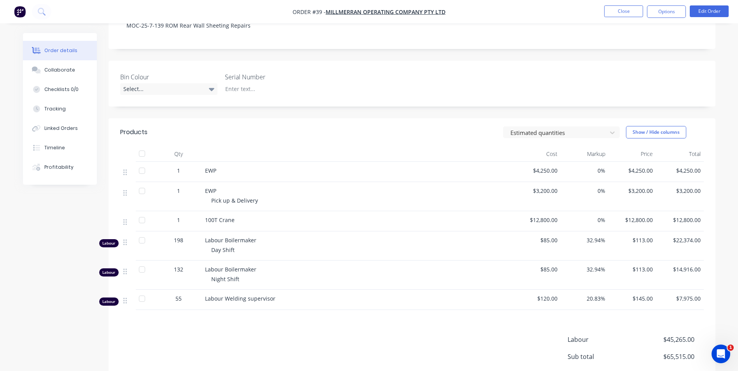
click at [217, 324] on div "Products Estimated quantities Show / Hide columns Qty Cost Markup Price Total 1…" at bounding box center [412, 277] width 607 height 319
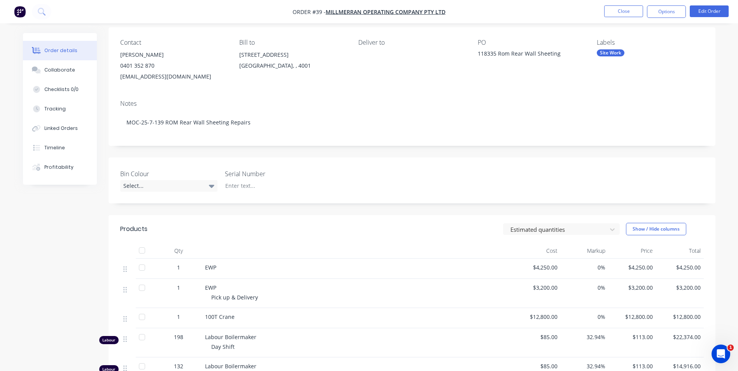
scroll to position [39, 0]
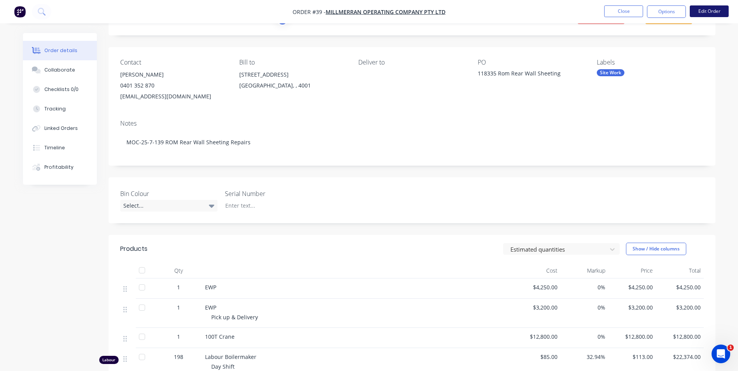
click at [713, 11] on button "Edit Order" at bounding box center [709, 11] width 39 height 12
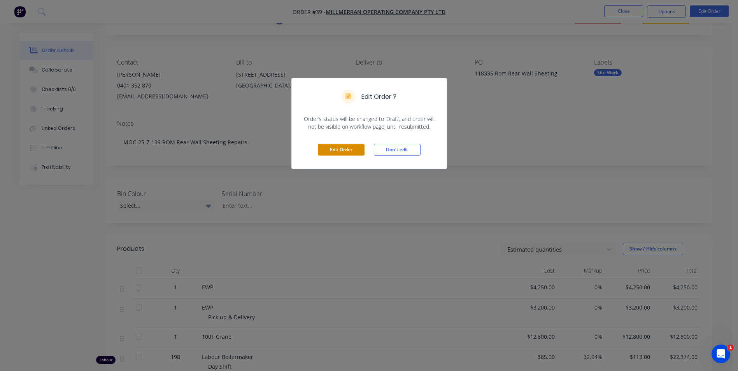
click at [338, 150] on button "Edit Order" at bounding box center [341, 150] width 47 height 12
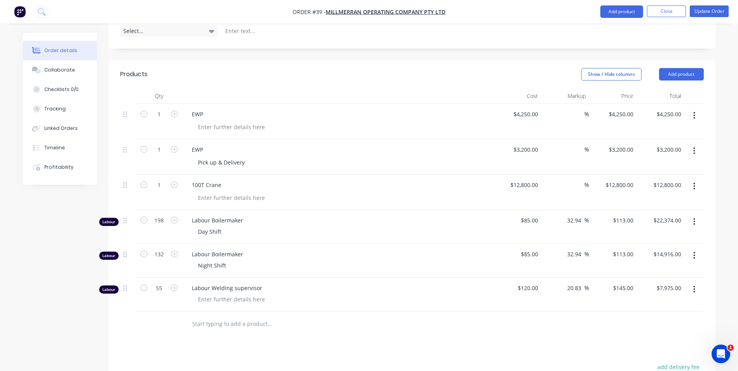
scroll to position [311, 0]
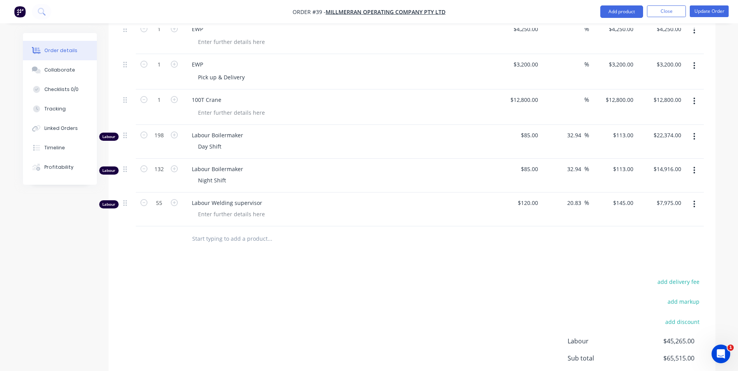
click at [220, 231] on input "text" at bounding box center [270, 239] width 156 height 16
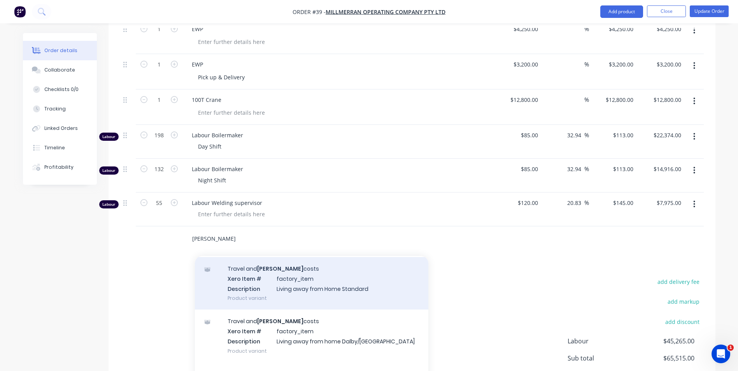
scroll to position [78, 0]
type input "LAHA"
click at [279, 268] on div "Travel and LAHA costs Xero Item # factory_item Description Living away from Hom…" at bounding box center [311, 282] width 233 height 53
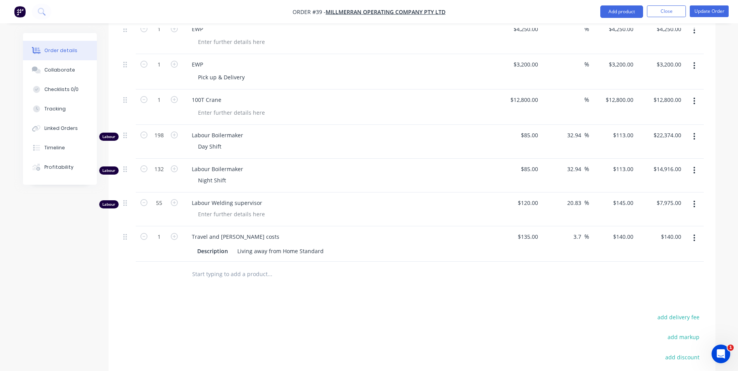
click at [328, 298] on div "Products Show / Hide columns Add product Qty Cost Markup Price Total 1 EWP $4,2…" at bounding box center [412, 224] width 607 height 499
click at [161, 231] on input "1" at bounding box center [159, 237] width 20 height 12
type input "35"
type input "$4,900.00"
click at [289, 295] on div "Products Show / Hide columns Add product Qty Cost Markup Price Total 1 EWP $4,2…" at bounding box center [412, 224] width 607 height 499
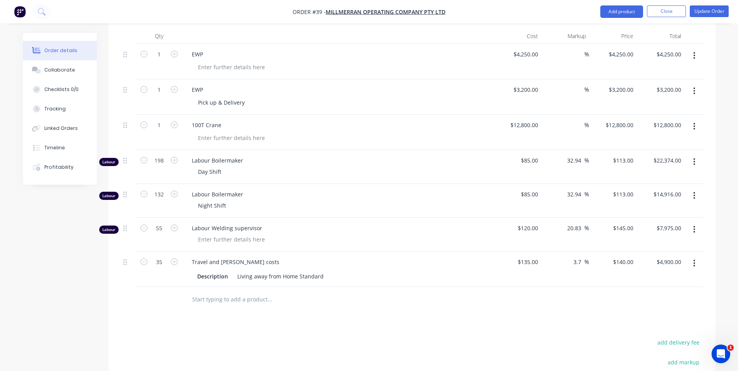
scroll to position [272, 0]
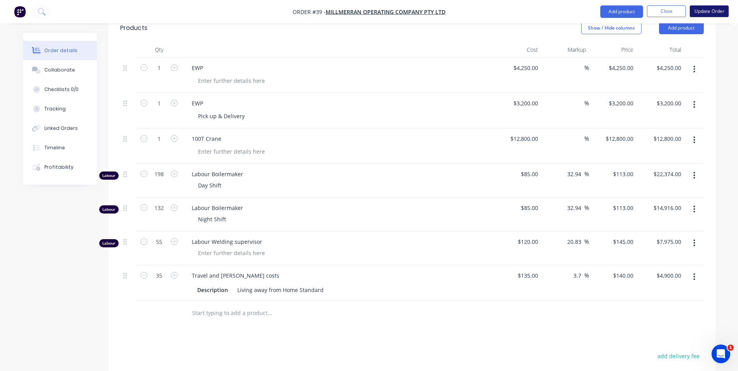
click at [702, 10] on button "Update Order" at bounding box center [709, 11] width 39 height 12
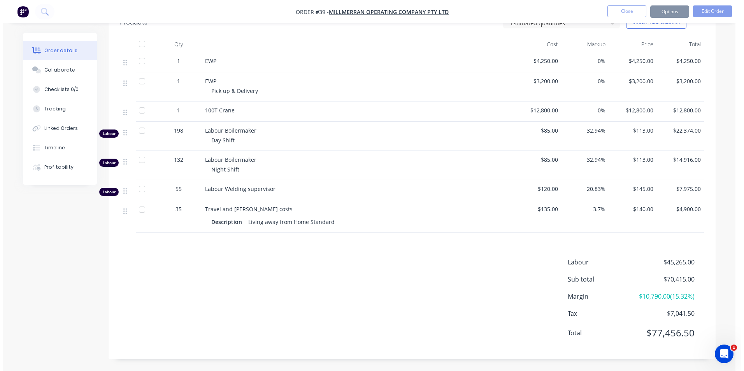
scroll to position [0, 0]
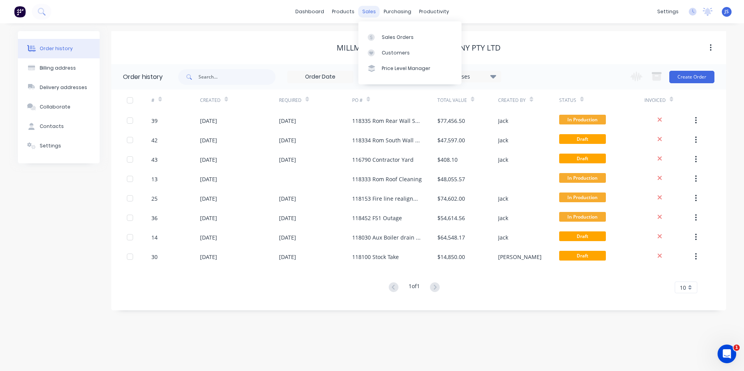
click at [366, 11] on div "sales" at bounding box center [368, 12] width 21 height 12
click at [391, 37] on div "Sales Orders" at bounding box center [398, 37] width 32 height 7
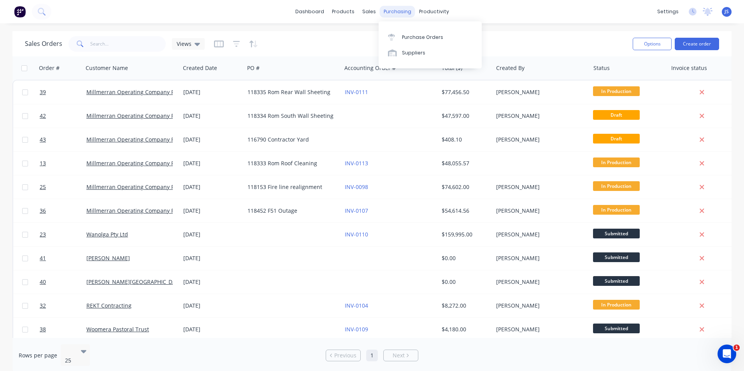
click at [403, 13] on div "purchasing" at bounding box center [397, 12] width 35 height 12
click at [439, 53] on div "Planner" at bounding box center [445, 52] width 18 height 7
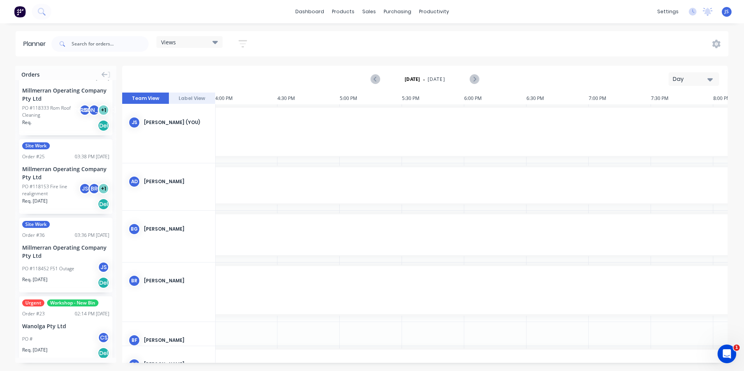
scroll to position [117, 0]
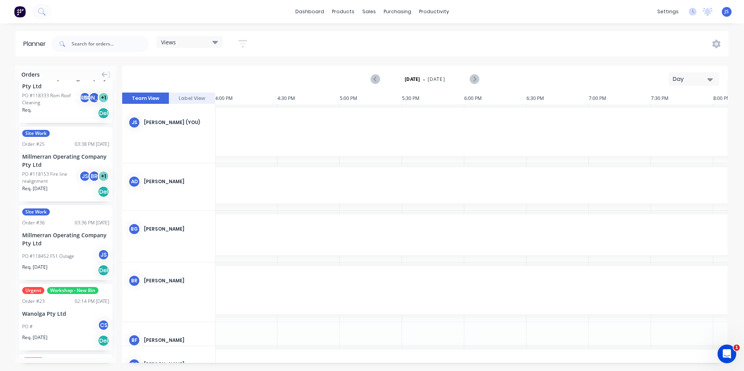
click at [58, 224] on div "Order # 36 03:36 PM 25/09/25" at bounding box center [65, 222] width 87 height 7
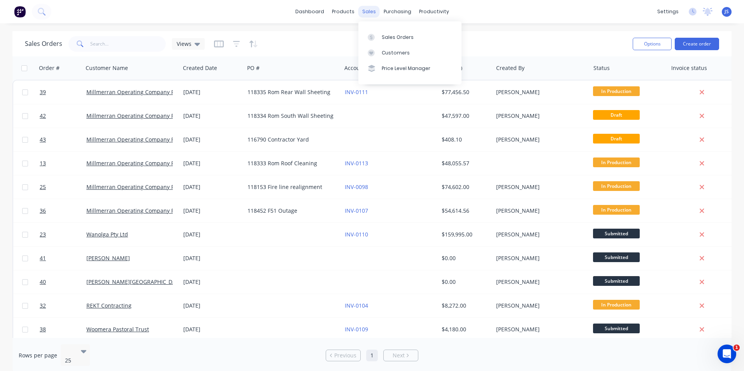
click at [367, 13] on div "sales" at bounding box center [368, 12] width 21 height 12
click at [399, 11] on div "purchasing" at bounding box center [397, 12] width 35 height 12
click at [436, 12] on div "productivity" at bounding box center [434, 12] width 38 height 12
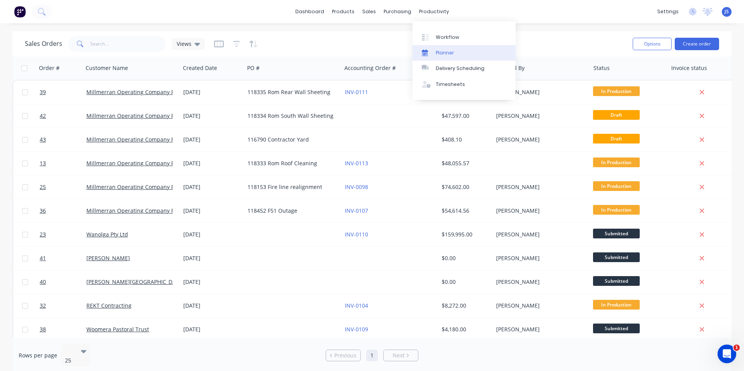
click at [449, 49] on div "Planner" at bounding box center [445, 52] width 18 height 7
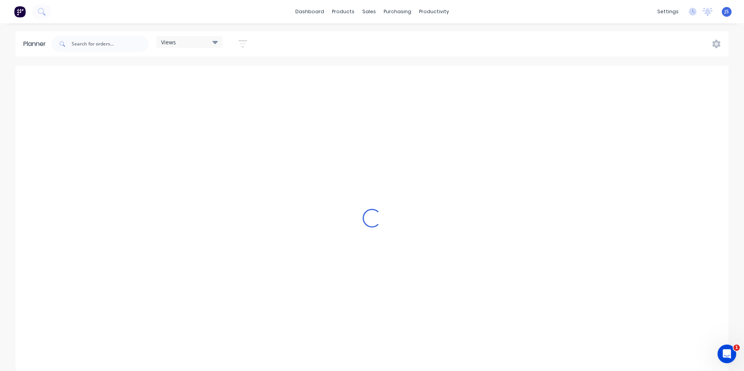
scroll to position [0, 1992]
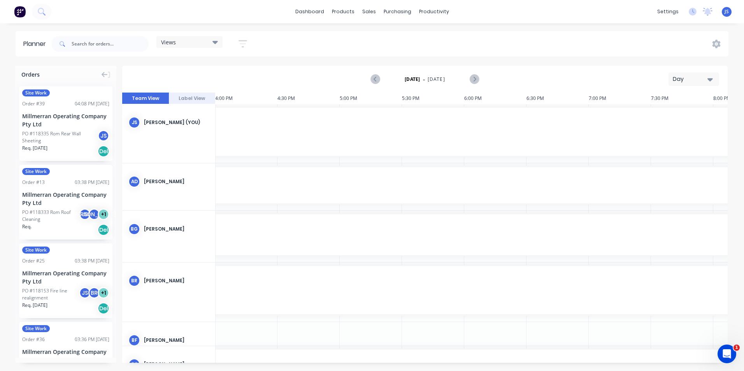
click at [713, 80] on button "Day" at bounding box center [693, 79] width 51 height 14
click at [678, 113] on div "Week" at bounding box center [679, 116] width 77 height 16
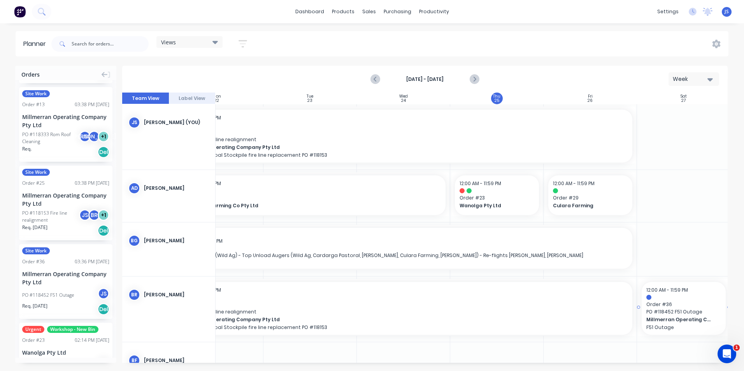
scroll to position [0, 145]
drag, startPoint x: 63, startPoint y: 288, endPoint x: 697, endPoint y: 303, distance: 633.4
drag, startPoint x: 723, startPoint y: 308, endPoint x: 709, endPoint y: 308, distance: 13.6
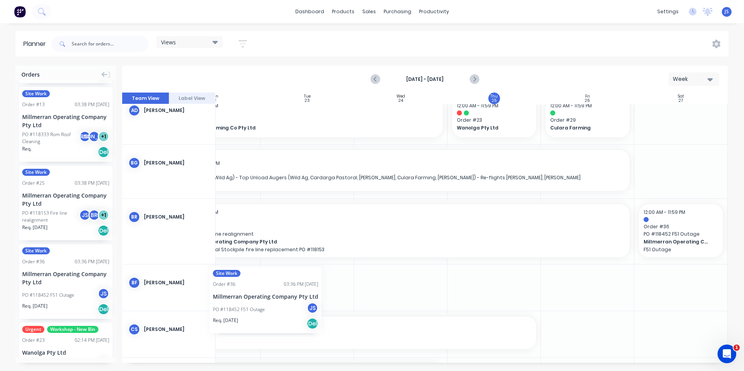
scroll to position [78, 141]
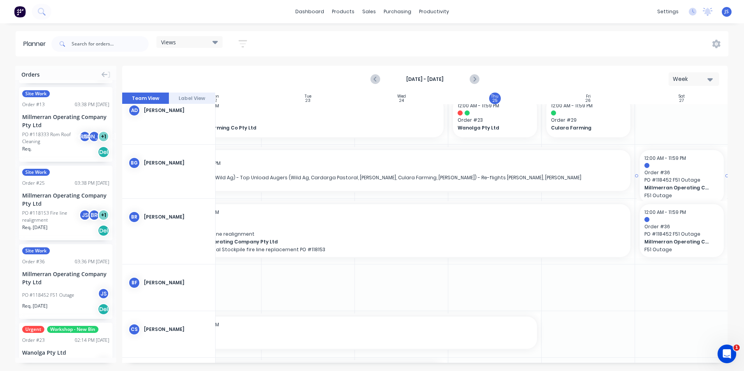
drag, startPoint x: 41, startPoint y: 280, endPoint x: 666, endPoint y: 176, distance: 632.9
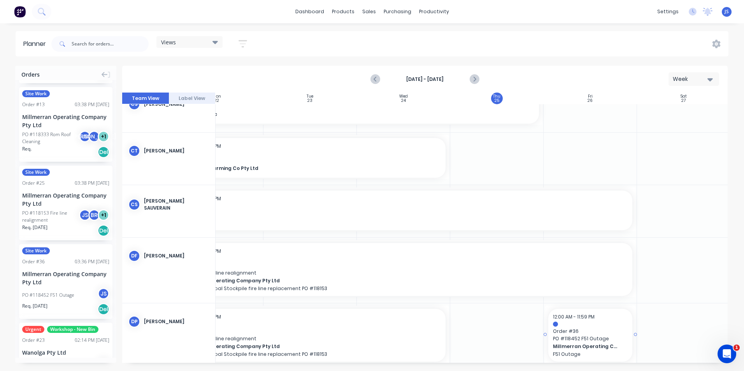
scroll to position [321, 139]
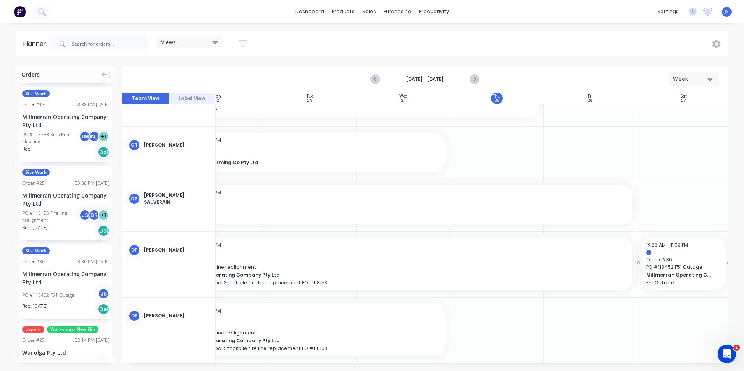
drag, startPoint x: 53, startPoint y: 278, endPoint x: 672, endPoint y: 264, distance: 619.4
drag, startPoint x: 50, startPoint y: 283, endPoint x: 610, endPoint y: 338, distance: 563.3
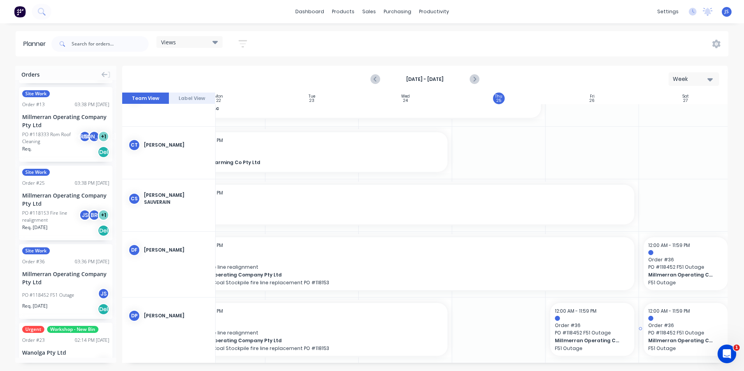
drag, startPoint x: 61, startPoint y: 283, endPoint x: 669, endPoint y: 323, distance: 609.3
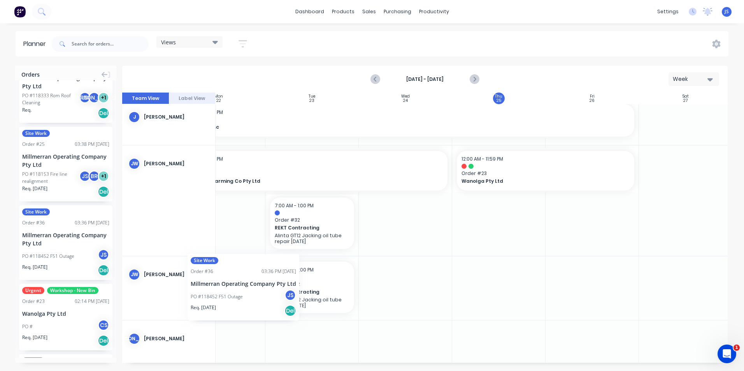
scroll to position [632, 135]
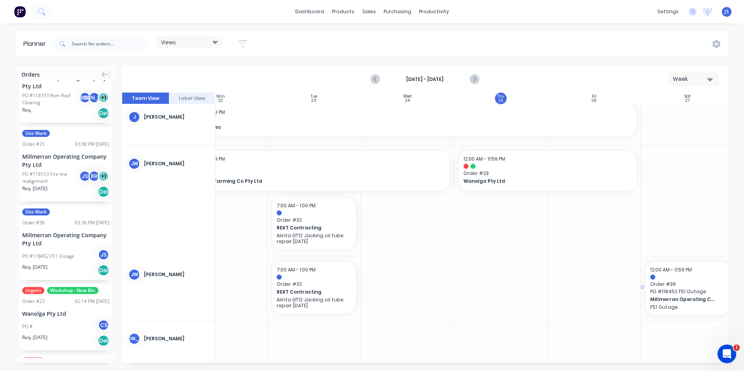
drag, startPoint x: 53, startPoint y: 234, endPoint x: 657, endPoint y: 296, distance: 606.5
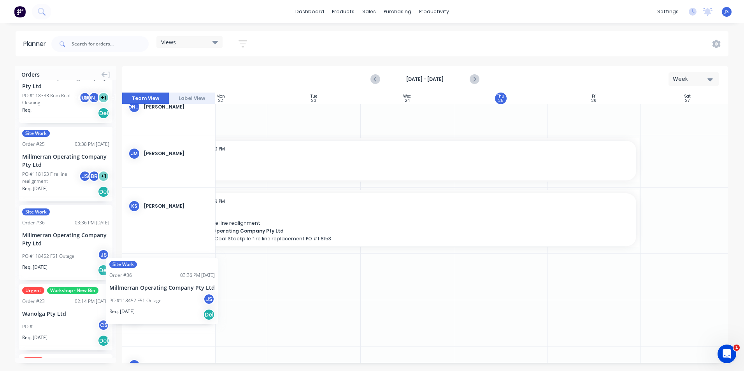
scroll to position [865, 133]
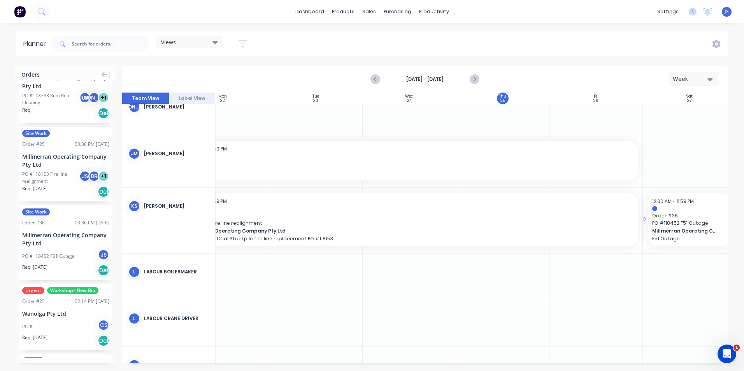
drag, startPoint x: 52, startPoint y: 245, endPoint x: 682, endPoint y: 223, distance: 630.5
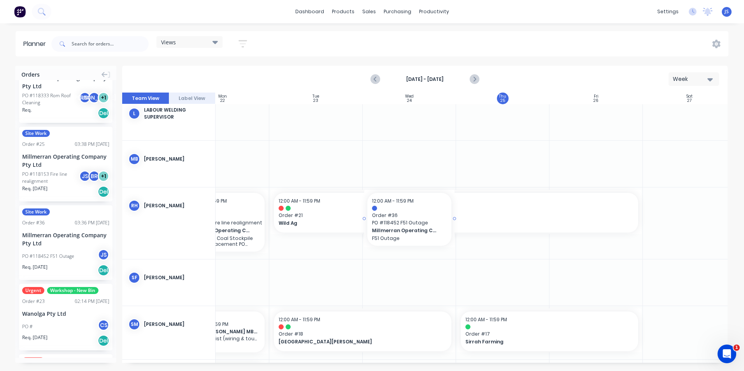
scroll to position [1305, 131]
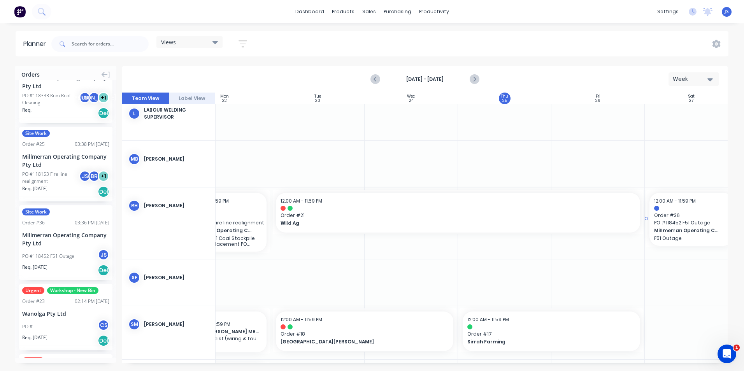
drag, startPoint x: 48, startPoint y: 235, endPoint x: 681, endPoint y: 221, distance: 633.0
click at [473, 80] on icon "Next page" at bounding box center [473, 79] width 9 height 9
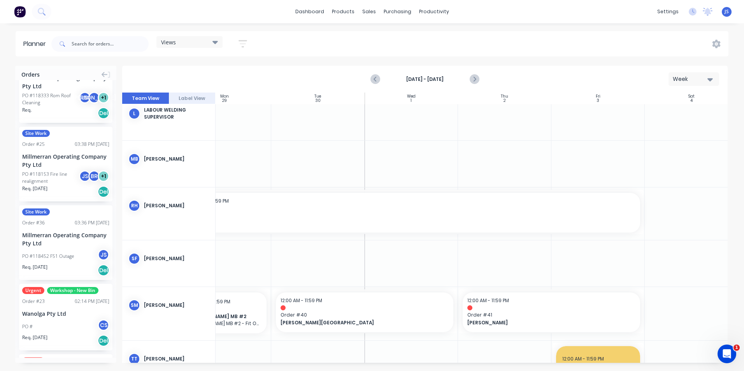
drag, startPoint x: 405, startPoint y: 363, endPoint x: 396, endPoint y: 361, distance: 8.7
click at [396, 361] on div "Orders Site Work Order # 39 04:08 PM 25/09/25 Millmerran Operating Company Pty …" at bounding box center [372, 218] width 744 height 305
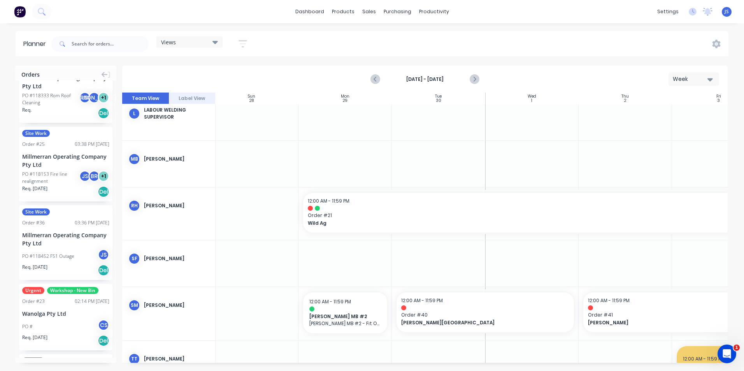
scroll to position [1305, 0]
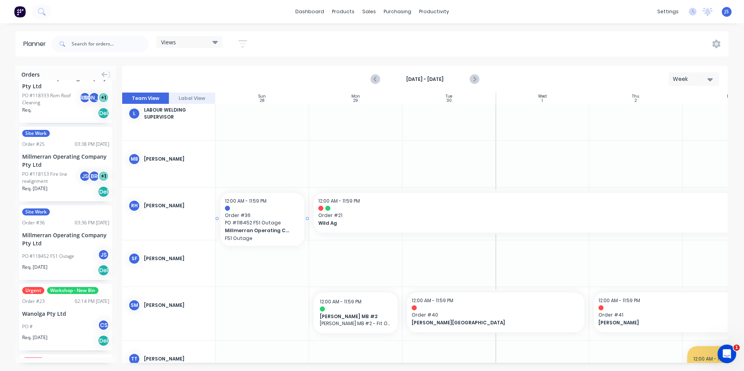
drag, startPoint x: 61, startPoint y: 240, endPoint x: 228, endPoint y: 193, distance: 173.2
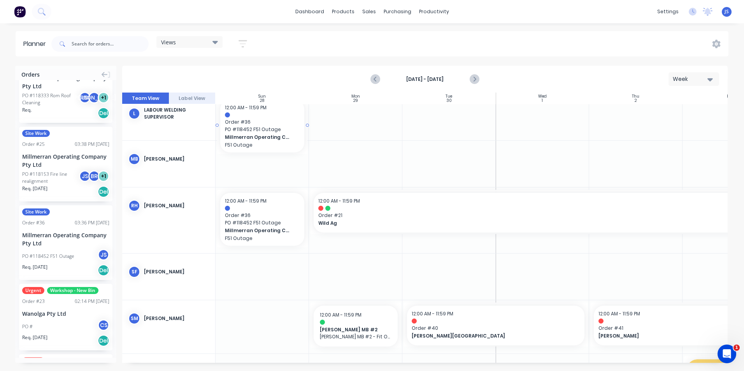
drag, startPoint x: 59, startPoint y: 229, endPoint x: 219, endPoint y: 136, distance: 184.7
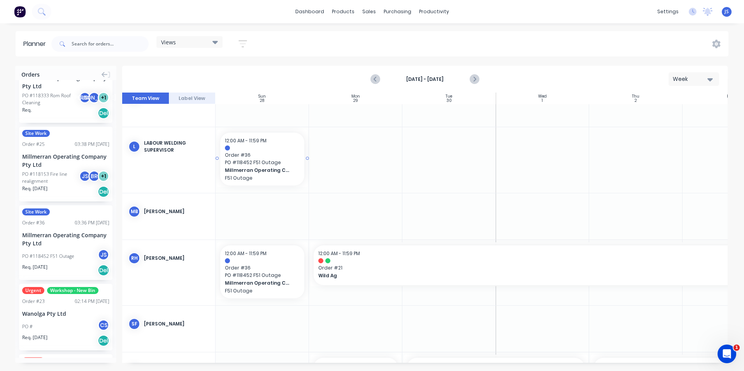
scroll to position [1246, 0]
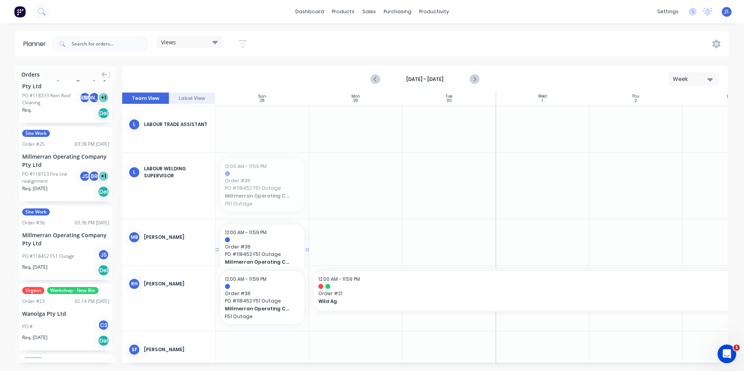
drag, startPoint x: 259, startPoint y: 177, endPoint x: 265, endPoint y: 247, distance: 70.7
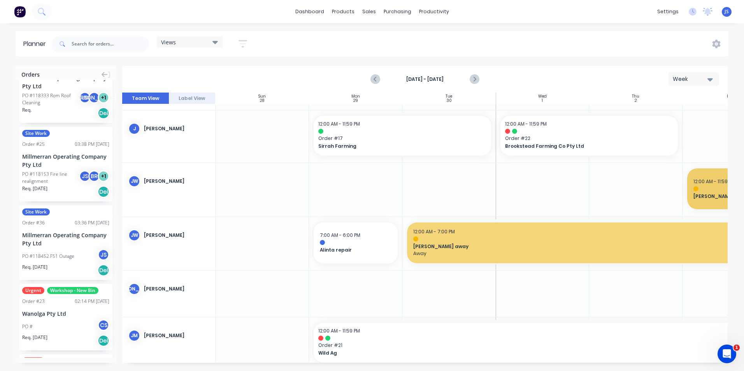
scroll to position [582, 0]
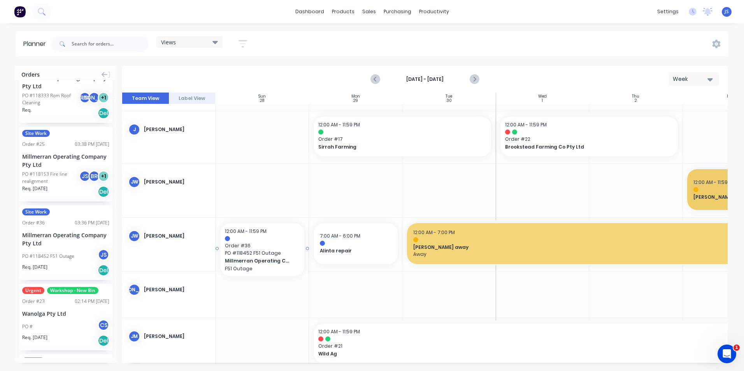
drag, startPoint x: 50, startPoint y: 245, endPoint x: 229, endPoint y: 233, distance: 179.3
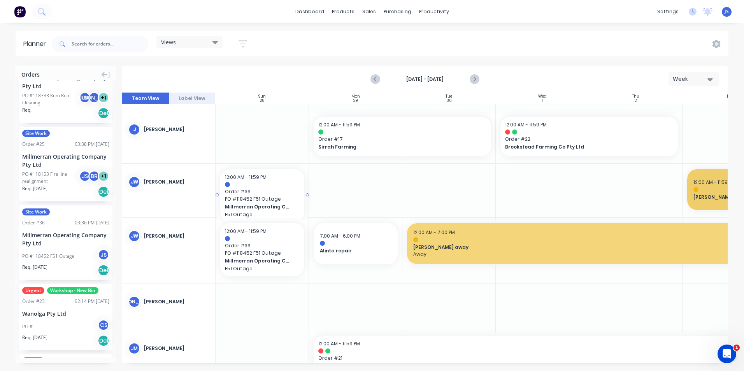
drag, startPoint x: 59, startPoint y: 221, endPoint x: 226, endPoint y: 175, distance: 173.4
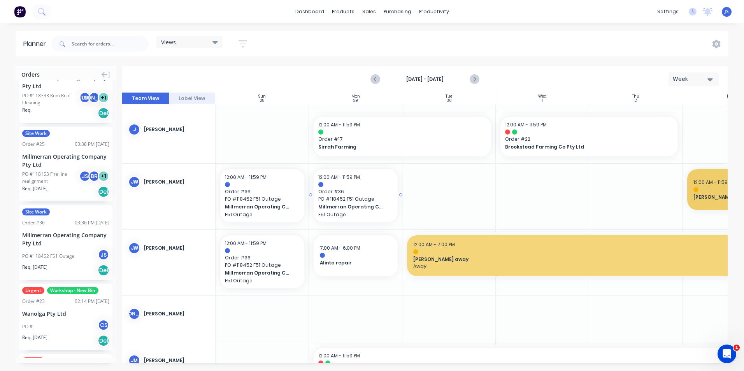
drag, startPoint x: 60, startPoint y: 235, endPoint x: 333, endPoint y: 188, distance: 276.6
drag, startPoint x: 62, startPoint y: 238, endPoint x: 442, endPoint y: 186, distance: 384.1
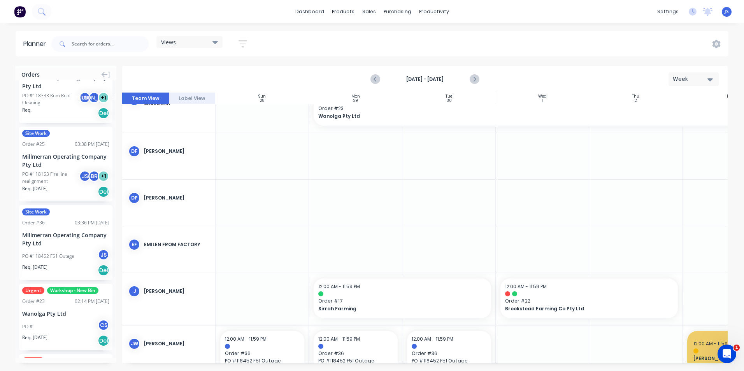
scroll to position [362, 0]
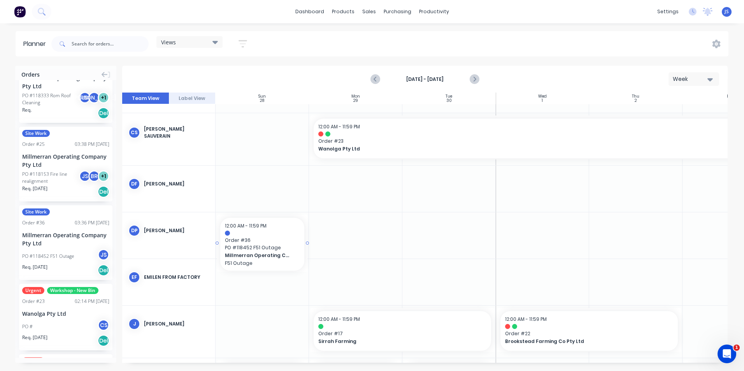
drag, startPoint x: 48, startPoint y: 246, endPoint x: 258, endPoint y: 227, distance: 210.5
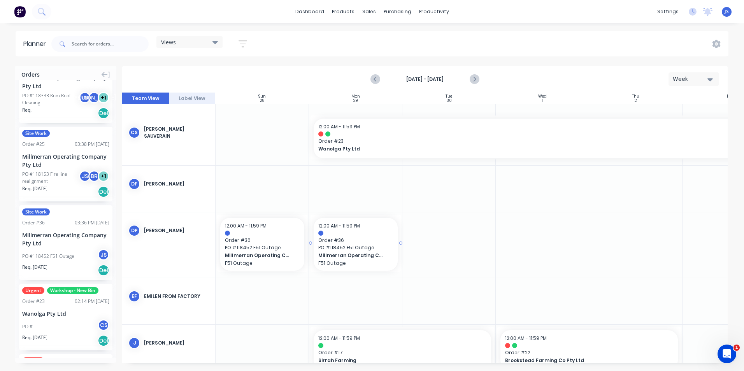
drag, startPoint x: 78, startPoint y: 241, endPoint x: 344, endPoint y: 228, distance: 266.8
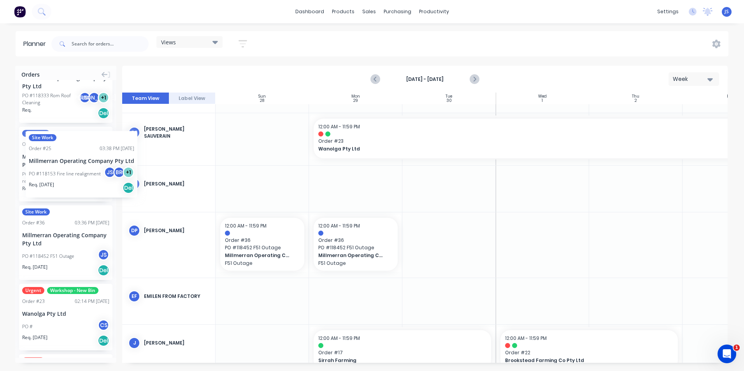
drag, startPoint x: 69, startPoint y: 164, endPoint x: 26, endPoint y: 125, distance: 57.9
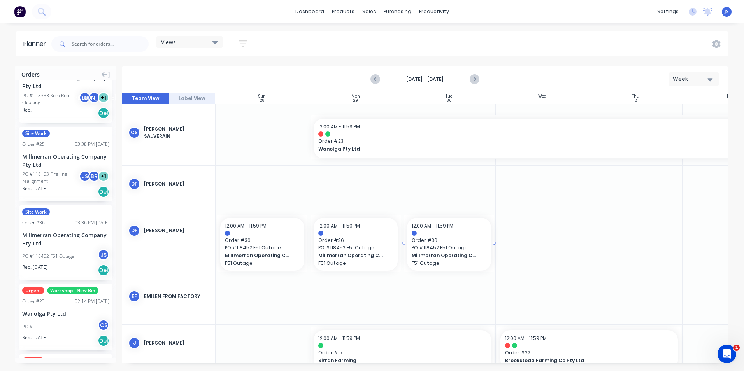
drag, startPoint x: 46, startPoint y: 227, endPoint x: 439, endPoint y: 242, distance: 392.8
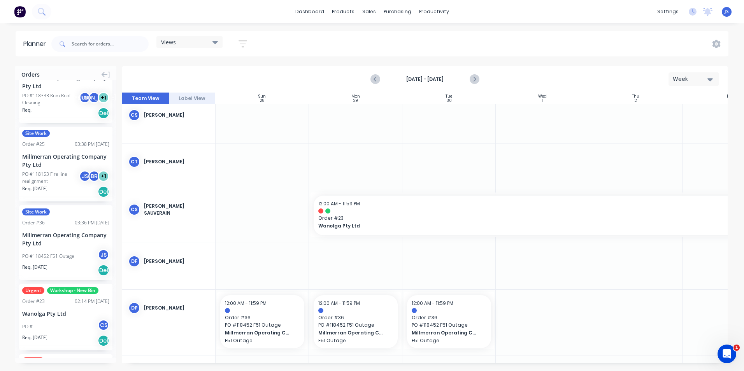
scroll to position [265, 0]
drag, startPoint x: 46, startPoint y: 239, endPoint x: 245, endPoint y: 257, distance: 199.9
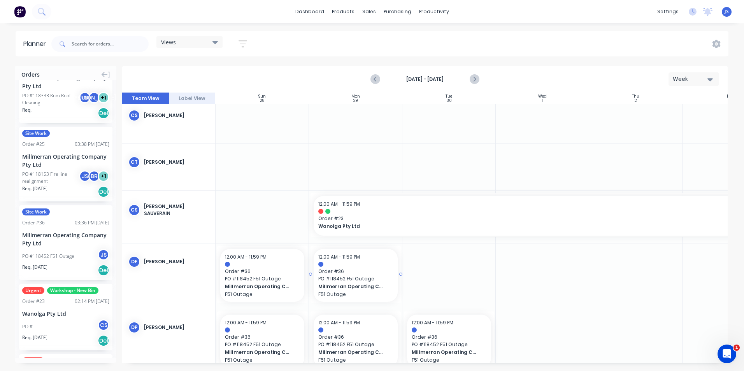
drag, startPoint x: 66, startPoint y: 238, endPoint x: 361, endPoint y: 270, distance: 297.3
drag, startPoint x: 65, startPoint y: 236, endPoint x: 419, endPoint y: 271, distance: 356.1
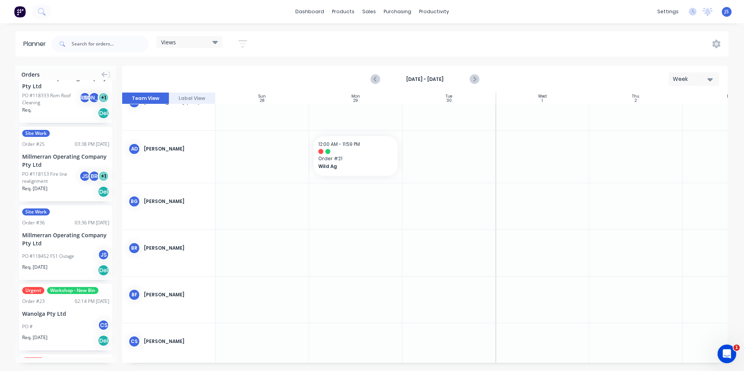
scroll to position [13, 0]
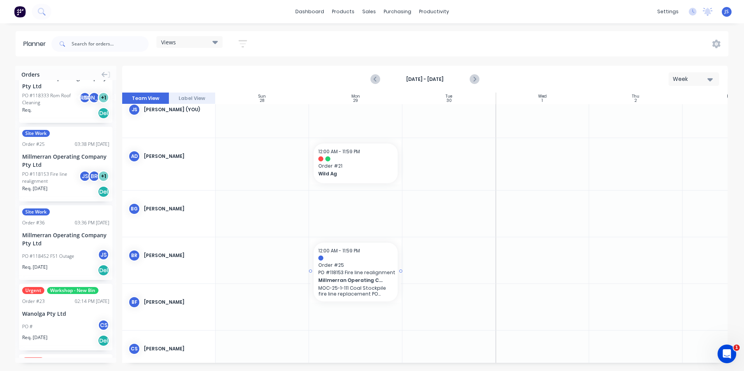
drag, startPoint x: 53, startPoint y: 174, endPoint x: 340, endPoint y: 251, distance: 297.7
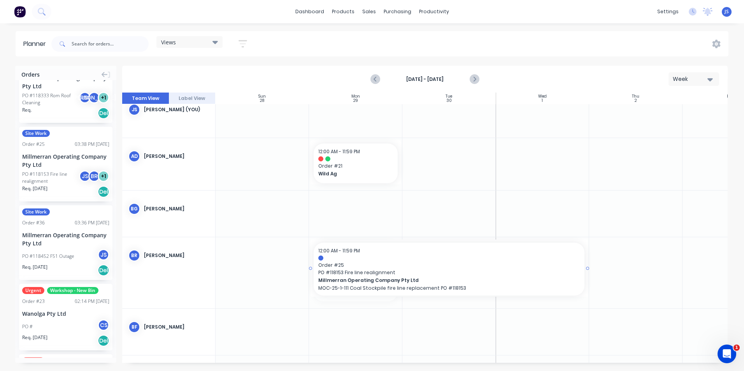
drag, startPoint x: 400, startPoint y: 272, endPoint x: 531, endPoint y: 274, distance: 131.1
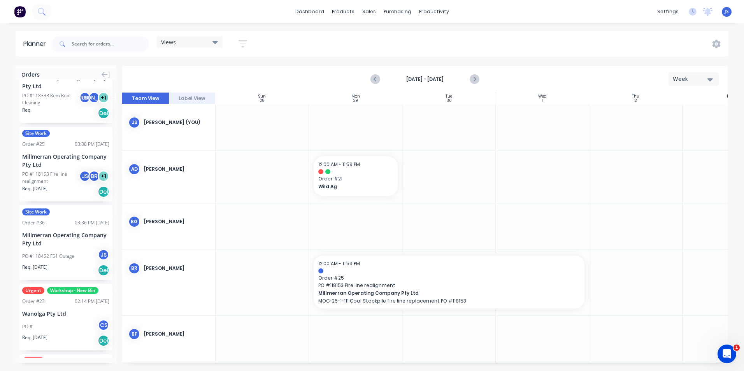
click at [60, 238] on div "Millmerran Operating Company Pty Ltd" at bounding box center [65, 239] width 87 height 16
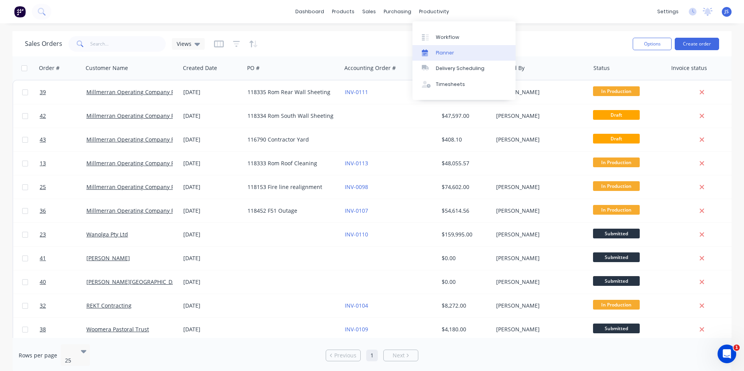
click at [445, 51] on div "Planner" at bounding box center [445, 52] width 18 height 7
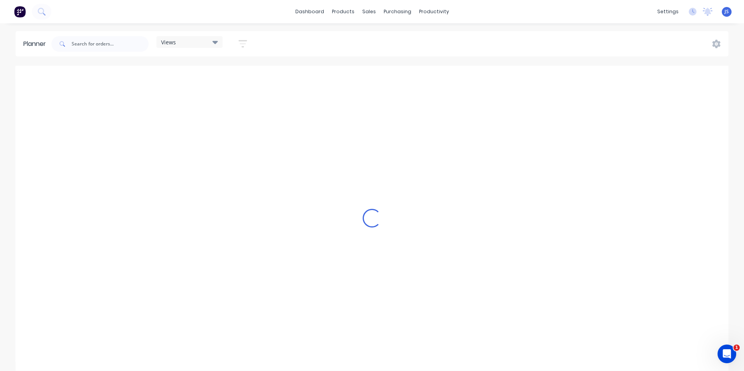
scroll to position [0, 1992]
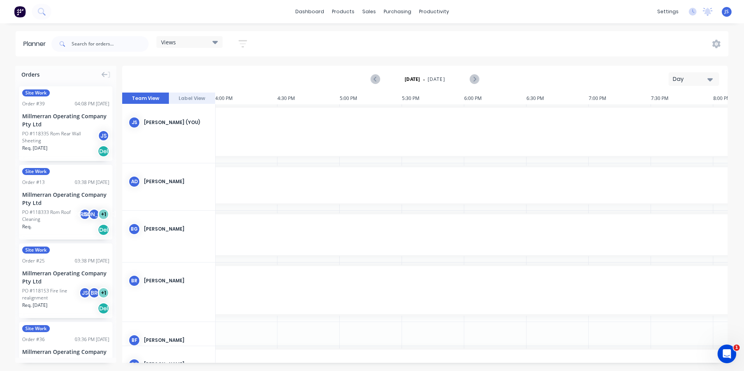
click at [713, 80] on button "Day" at bounding box center [693, 79] width 51 height 14
click at [673, 114] on div "Week" at bounding box center [679, 116] width 77 height 16
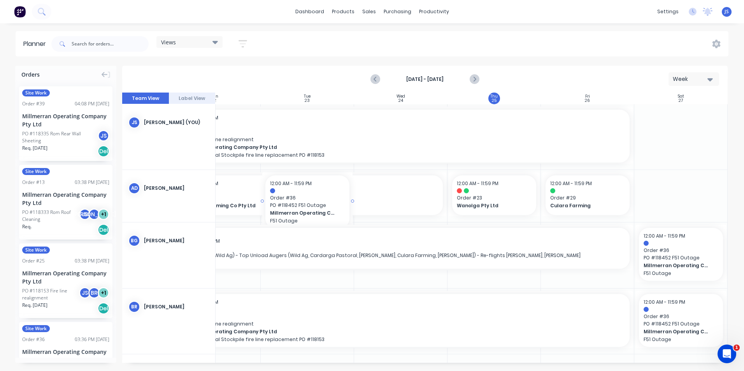
scroll to position [0, 143]
drag, startPoint x: 65, startPoint y: 336, endPoint x: 671, endPoint y: 133, distance: 639.1
drag, startPoint x: 723, startPoint y: 136, endPoint x: 712, endPoint y: 136, distance: 11.3
drag, startPoint x: 722, startPoint y: 135, endPoint x: 727, endPoint y: 135, distance: 5.4
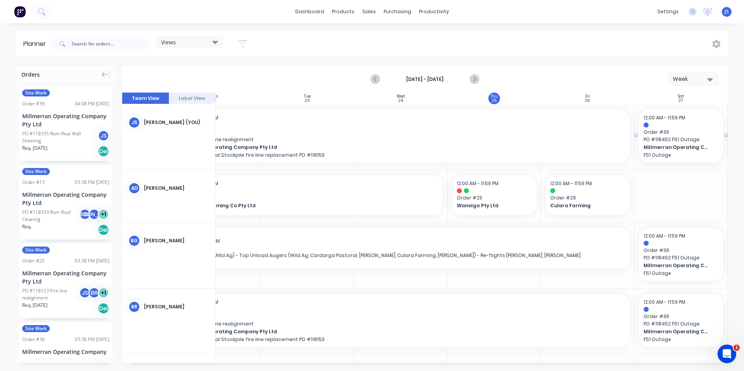
click at [727, 135] on div "Orders Site Work Order # 39 04:08 PM 25/09/25 Millmerran Operating Company Pty …" at bounding box center [372, 218] width 744 height 305
click at [473, 77] on icon "Next page" at bounding box center [474, 79] width 4 height 6
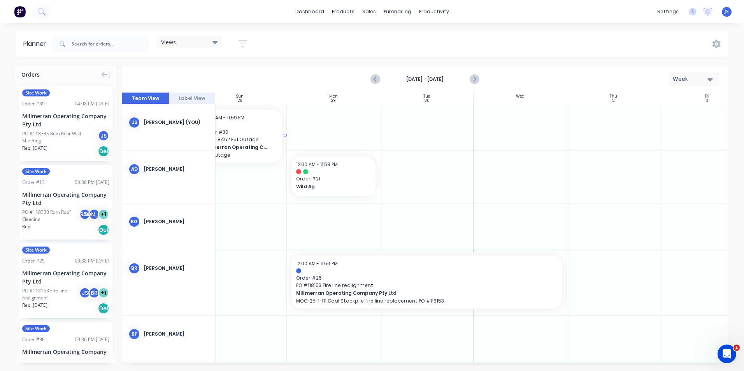
scroll to position [0, 16]
drag, startPoint x: 44, startPoint y: 346, endPoint x: 262, endPoint y: 123, distance: 311.9
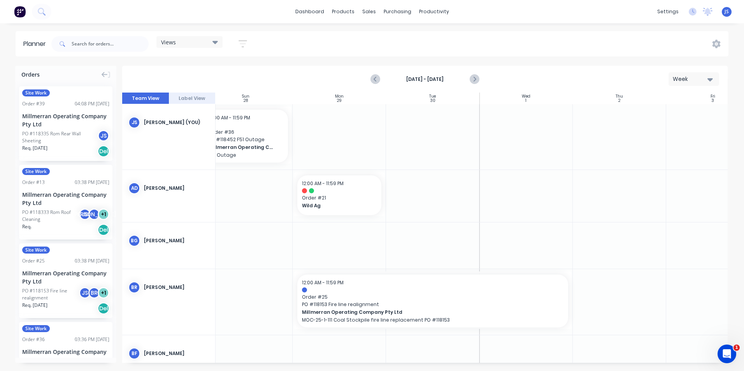
scroll to position [0, 14]
drag, startPoint x: 40, startPoint y: 341, endPoint x: 359, endPoint y: 124, distance: 385.9
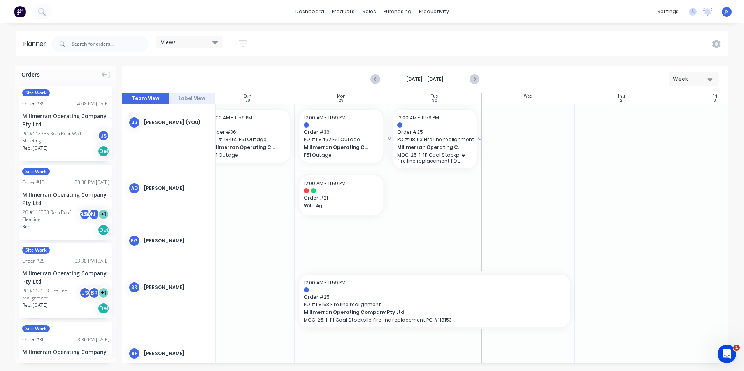
drag, startPoint x: 66, startPoint y: 272, endPoint x: 442, endPoint y: 133, distance: 400.6
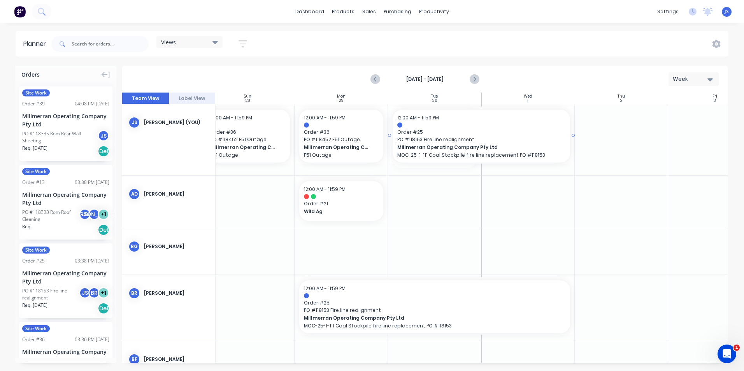
drag, startPoint x: 479, startPoint y: 138, endPoint x: 564, endPoint y: 133, distance: 84.9
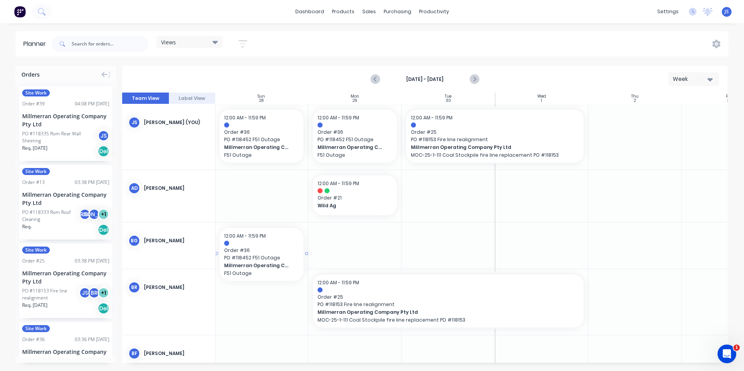
scroll to position [0, 0]
drag, startPoint x: 53, startPoint y: 342, endPoint x: 229, endPoint y: 229, distance: 208.8
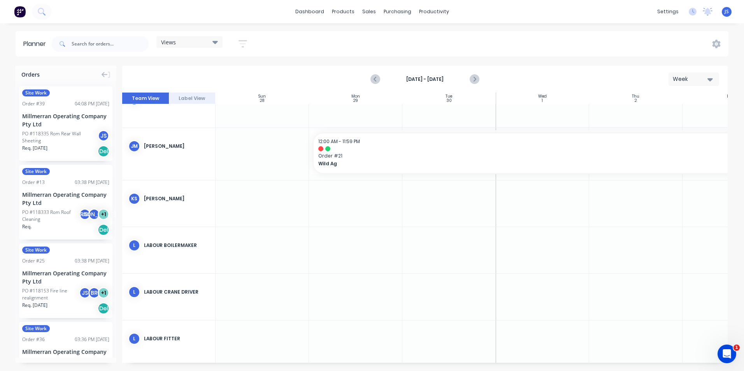
scroll to position [817, 0]
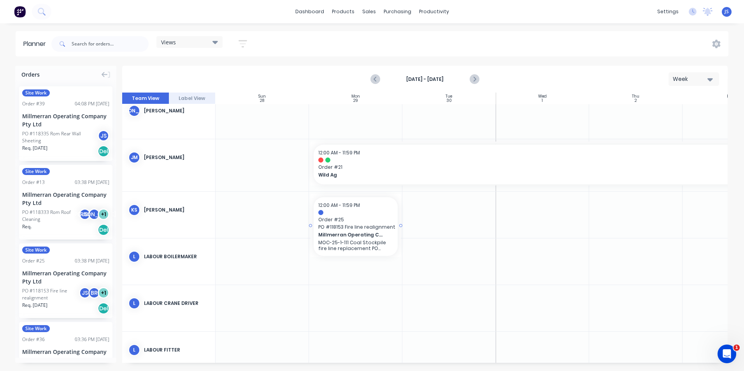
drag, startPoint x: 58, startPoint y: 278, endPoint x: 347, endPoint y: 204, distance: 298.8
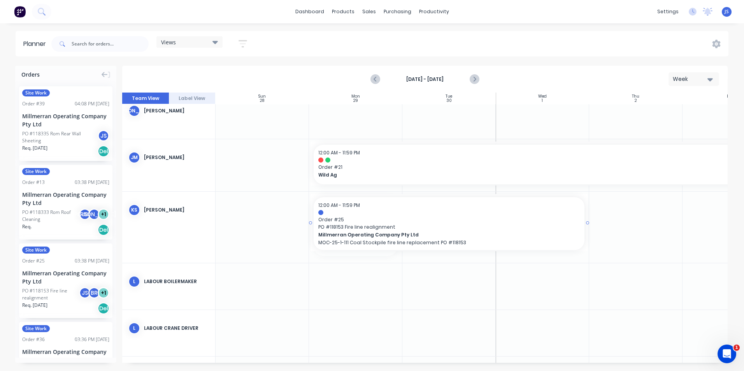
drag, startPoint x: 401, startPoint y: 225, endPoint x: 575, endPoint y: 226, distance: 174.7
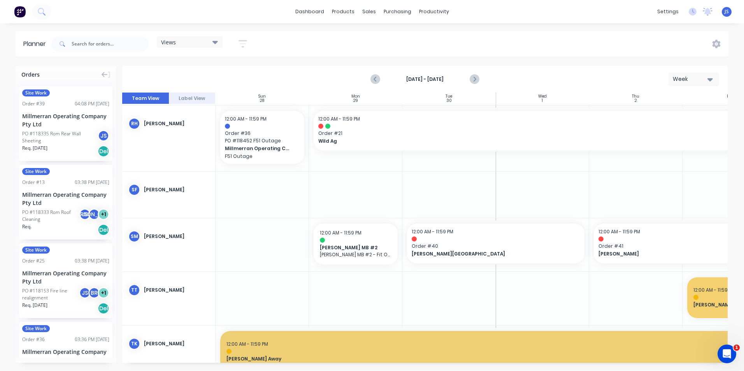
scroll to position [1387, 0]
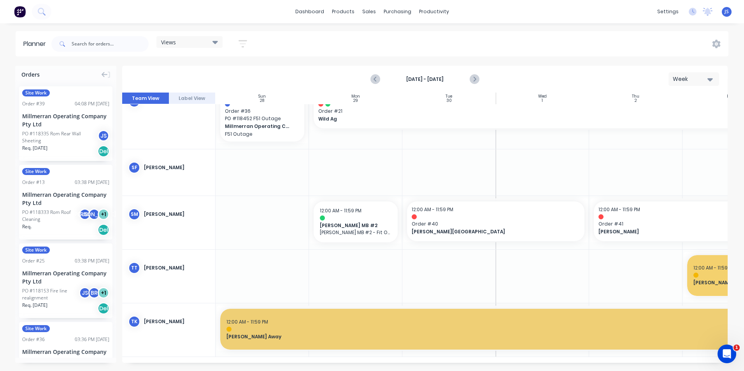
drag, startPoint x: 364, startPoint y: 363, endPoint x: 432, endPoint y: 363, distance: 67.7
click at [432, 363] on div "Orders Site Work Order # 39 04:08 PM 25/09/25 Millmerran Operating Company Pty …" at bounding box center [372, 218] width 744 height 305
drag, startPoint x: 432, startPoint y: 363, endPoint x: 462, endPoint y: 363, distance: 30.0
click at [461, 363] on div "Orders Site Work Order # 39 04:08 PM 25/09/25 Millmerran Operating Company Pty …" at bounding box center [372, 218] width 744 height 305
click at [476, 77] on icon "Next page" at bounding box center [473, 79] width 9 height 9
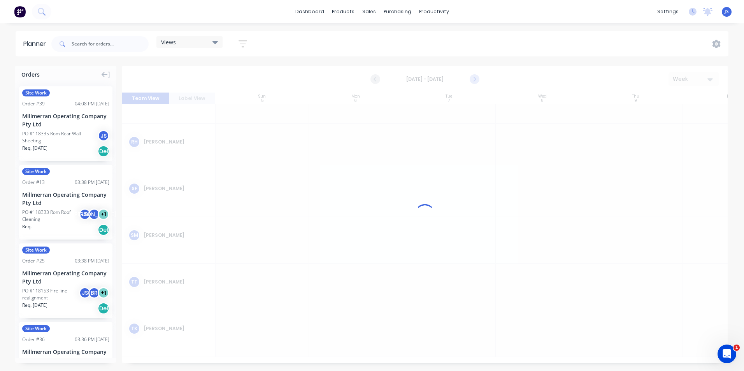
scroll to position [1321, 0]
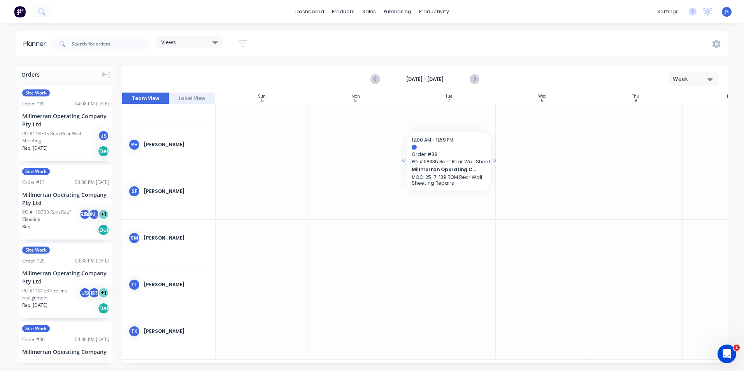
drag, startPoint x: 74, startPoint y: 137, endPoint x: 444, endPoint y: 133, distance: 370.3
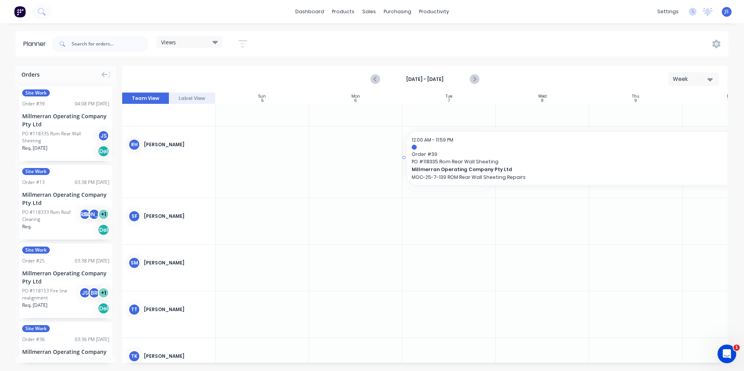
drag, startPoint x: 493, startPoint y: 160, endPoint x: 701, endPoint y: 152, distance: 207.9
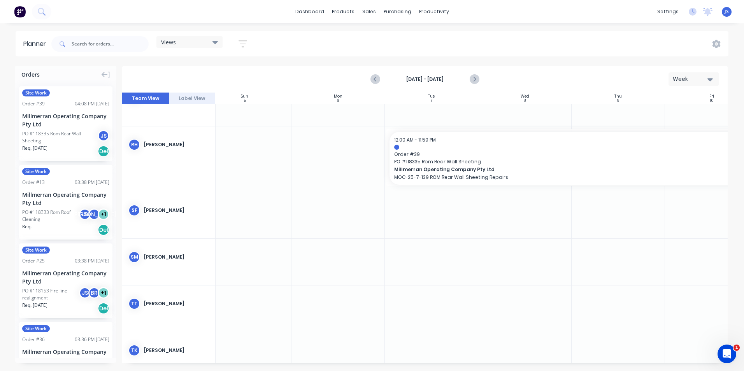
scroll to position [1321, 15]
click at [511, 149] on div at bounding box center [574, 147] width 355 height 5
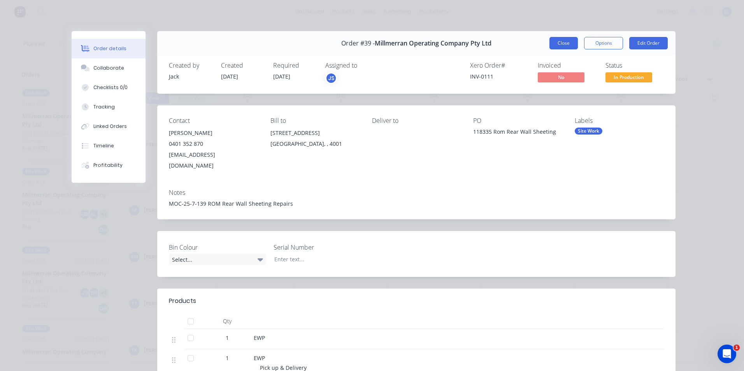
click at [558, 41] on button "Close" at bounding box center [563, 43] width 28 height 12
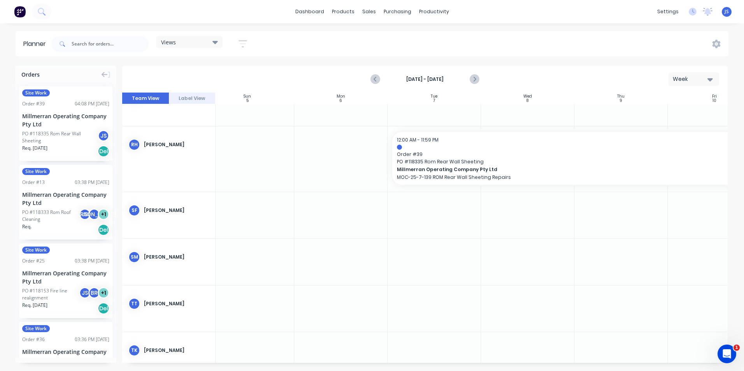
click at [197, 99] on button "Label View" at bounding box center [192, 99] width 47 height 12
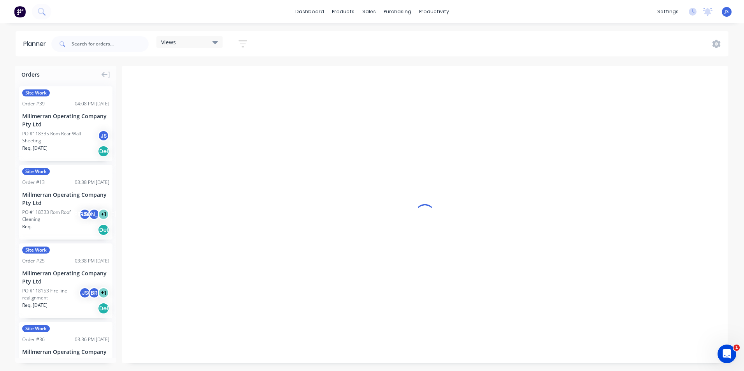
scroll to position [0, 0]
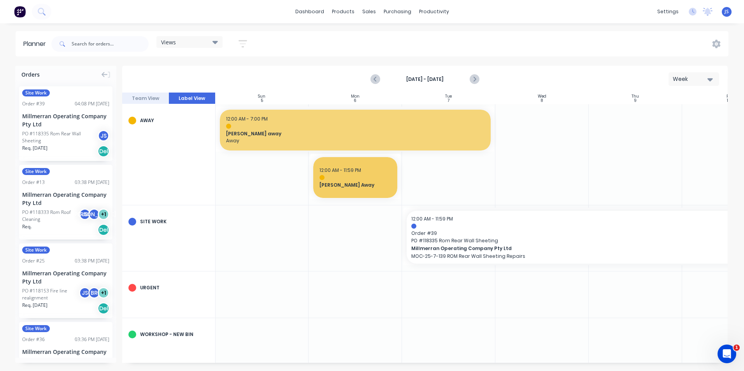
click at [154, 98] on button "Team View" at bounding box center [145, 99] width 47 height 12
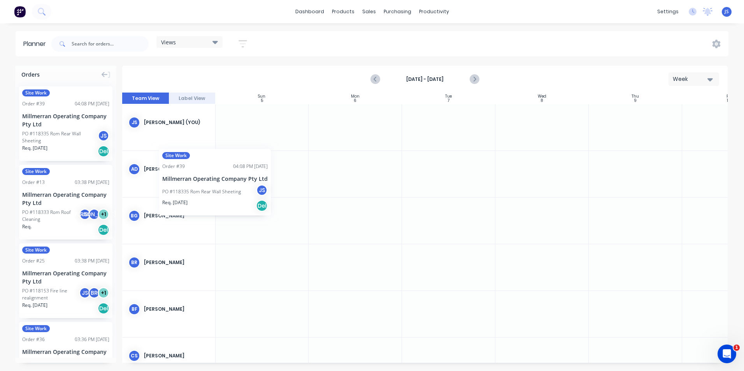
scroll to position [0, 0]
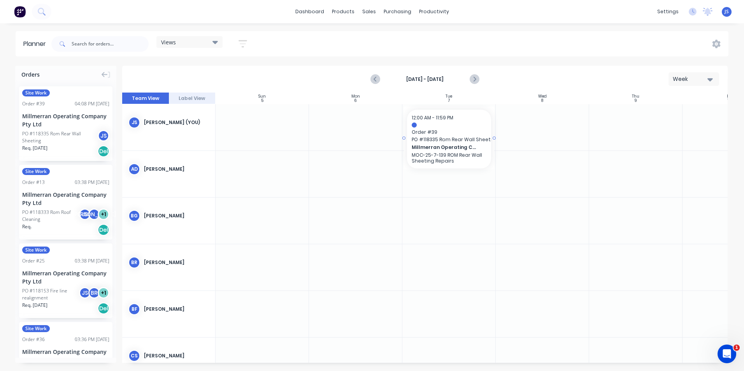
drag, startPoint x: 71, startPoint y: 138, endPoint x: 440, endPoint y: 131, distance: 368.8
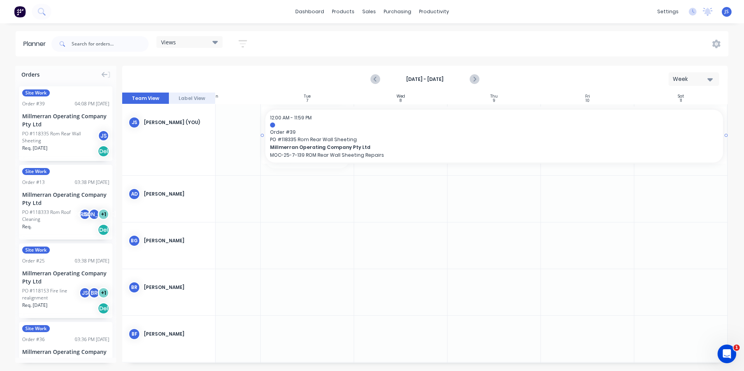
scroll to position [0, 145]
drag, startPoint x: 492, startPoint y: 138, endPoint x: 681, endPoint y: 133, distance: 189.1
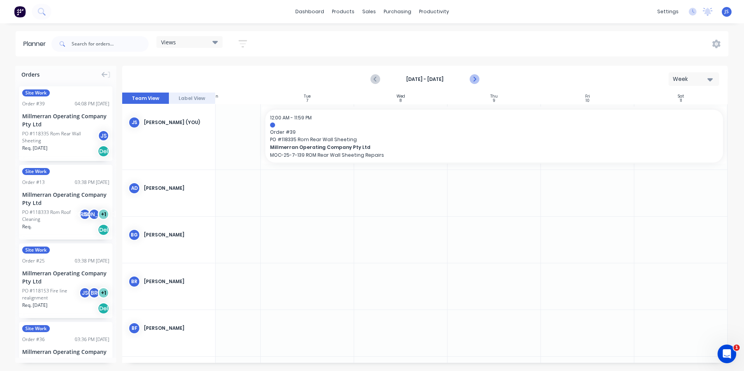
click at [476, 79] on icon "Next page" at bounding box center [473, 79] width 9 height 9
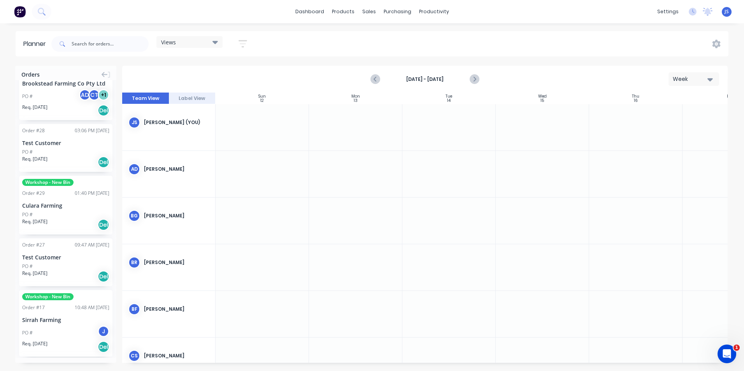
scroll to position [716, 0]
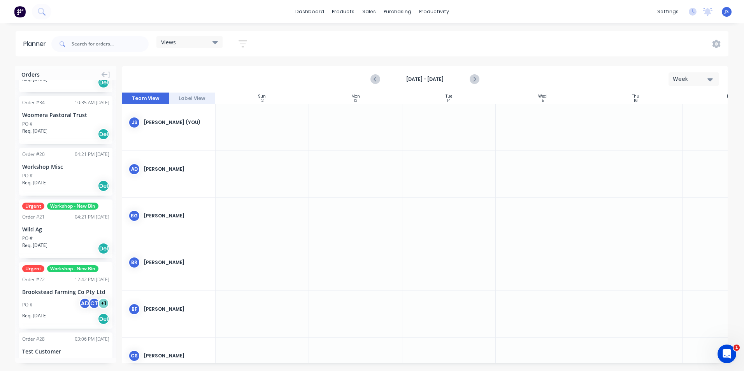
click at [297, 122] on div at bounding box center [261, 127] width 93 height 46
click at [289, 125] on div at bounding box center [261, 127] width 93 height 46
drag, startPoint x: 272, startPoint y: 126, endPoint x: 254, endPoint y: 124, distance: 17.6
click at [254, 124] on div at bounding box center [261, 127] width 93 height 46
click at [243, 44] on icon "button" at bounding box center [243, 43] width 6 height 1
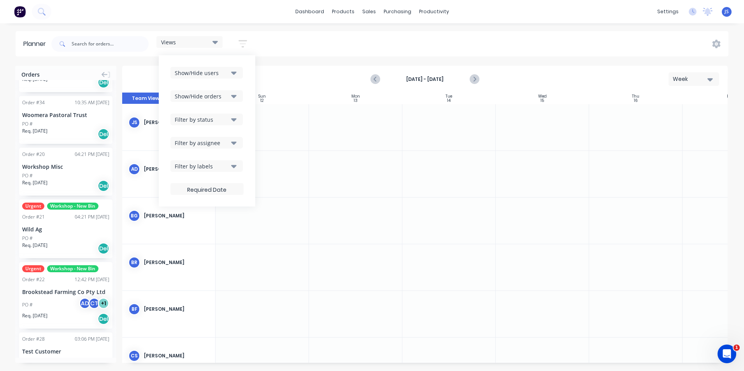
click at [243, 44] on icon "button" at bounding box center [243, 43] width 6 height 1
click at [713, 43] on icon at bounding box center [716, 44] width 9 height 9
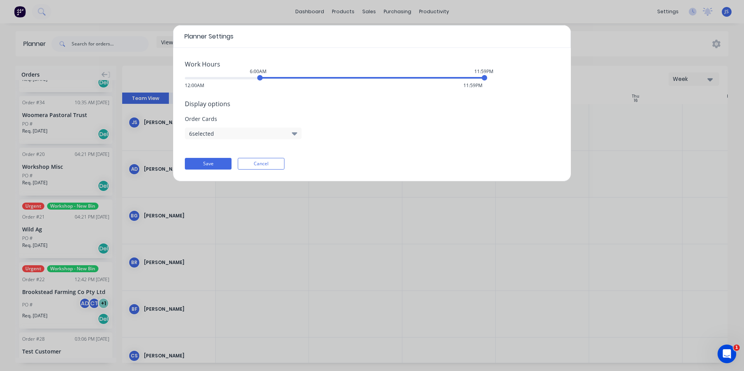
drag, startPoint x: 186, startPoint y: 78, endPoint x: 258, endPoint y: 76, distance: 72.0
click at [258, 76] on div "6:00AM" at bounding box center [259, 77] width 5 height 5
drag, startPoint x: 485, startPoint y: 78, endPoint x: 399, endPoint y: 78, distance: 86.0
click at [399, 78] on div "5:00PM" at bounding box center [396, 77] width 5 height 5
click at [293, 133] on icon "button" at bounding box center [294, 133] width 5 height 3
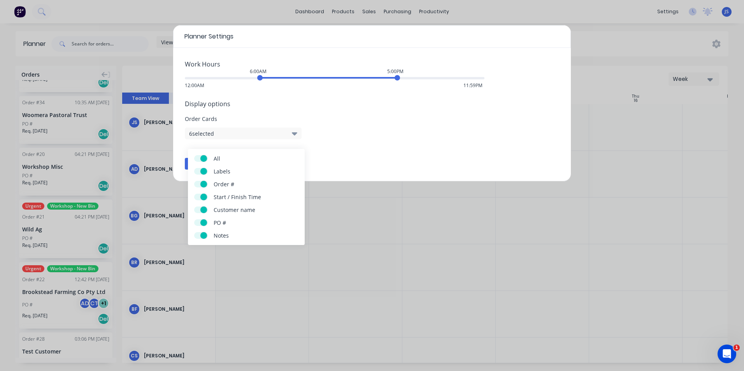
click at [293, 133] on icon "button" at bounding box center [294, 133] width 5 height 3
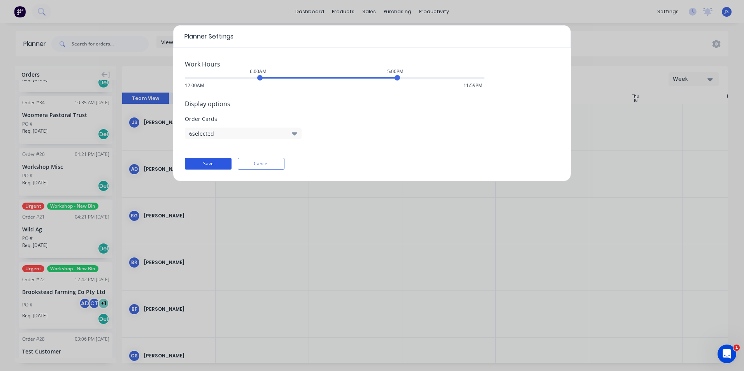
click at [208, 161] on button "Save" at bounding box center [208, 164] width 47 height 12
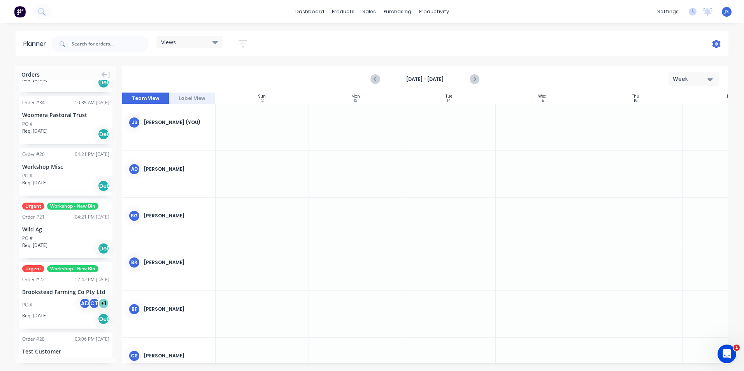
click at [718, 42] on icon at bounding box center [716, 44] width 8 height 9
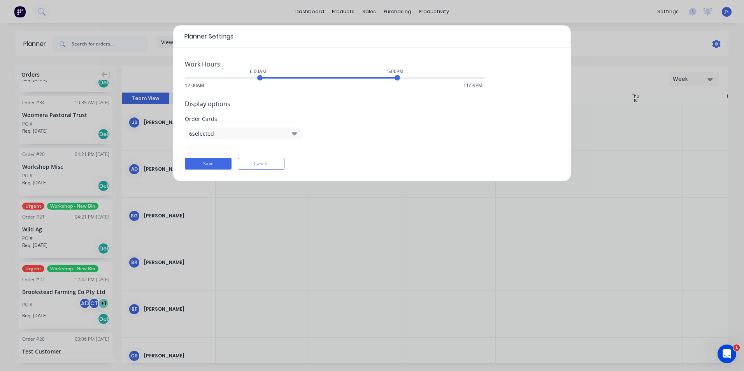
click at [718, 42] on div "Planner Settings Work Hours 6:00AM 5:00PM 12:00AM 11:59PM Display options Order…" at bounding box center [372, 185] width 744 height 371
click at [205, 162] on button "Save" at bounding box center [208, 164] width 47 height 12
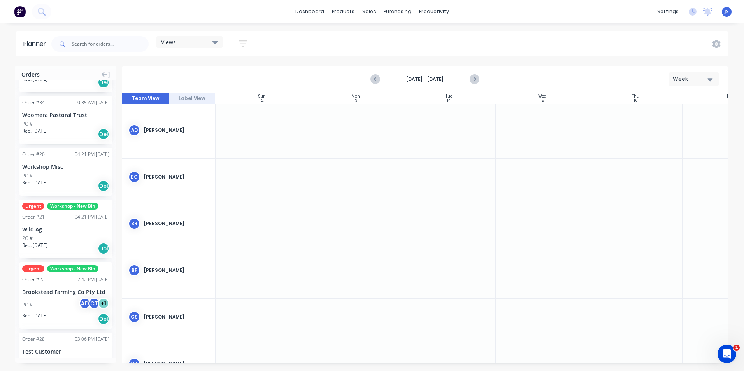
scroll to position [0, 0]
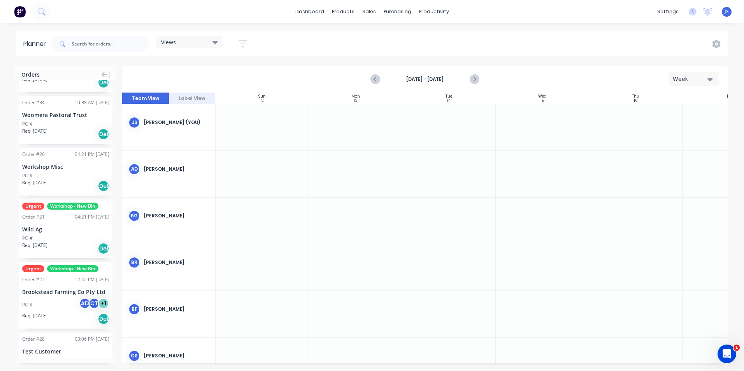
click at [260, 116] on div at bounding box center [261, 127] width 93 height 46
click at [271, 131] on div at bounding box center [261, 127] width 93 height 46
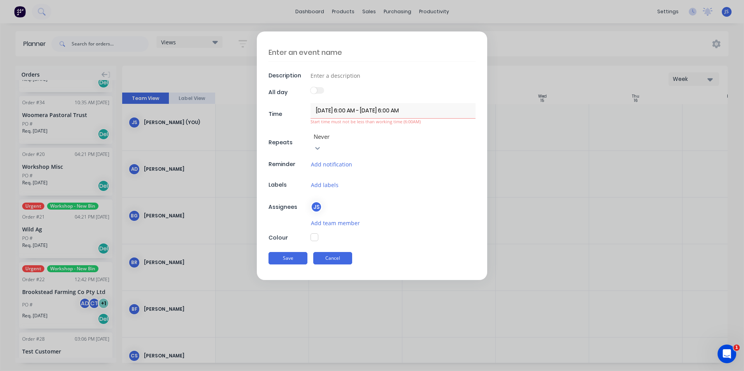
click at [329, 252] on button "Cancel" at bounding box center [332, 258] width 39 height 12
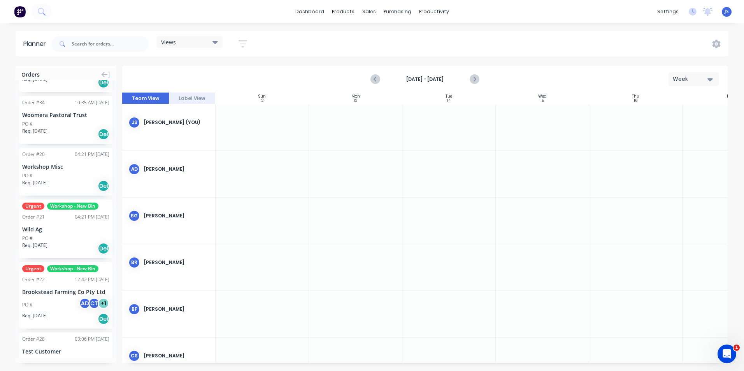
click at [329, 131] on div at bounding box center [355, 127] width 93 height 46
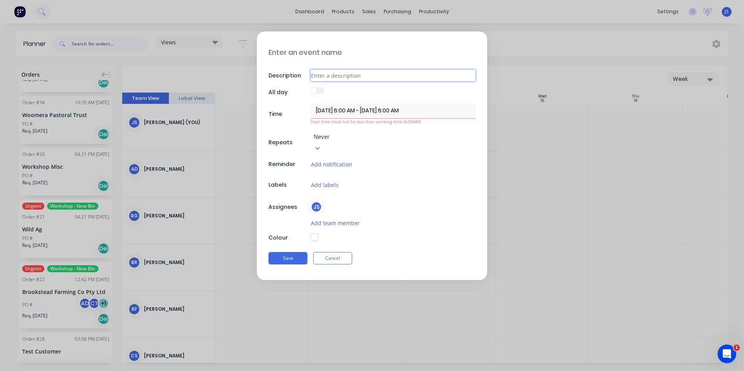
click at [326, 76] on input at bounding box center [392, 76] width 165 height 12
type textarea "x"
type input "A"
type textarea "x"
type input "AW"
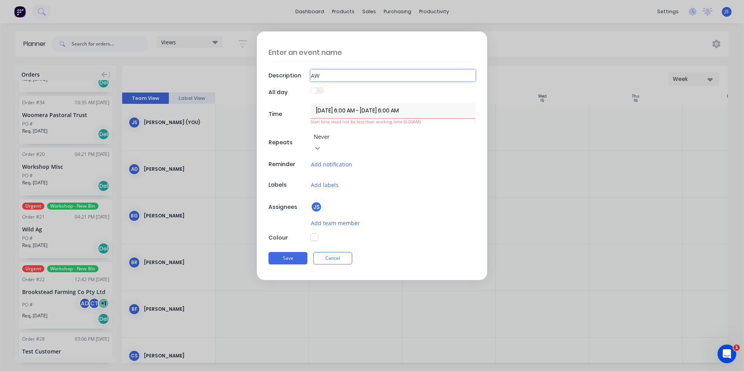
type textarea "x"
type input "AWA"
type textarea "x"
type input "AWAY"
click at [316, 90] on span at bounding box center [313, 90] width 7 height 7
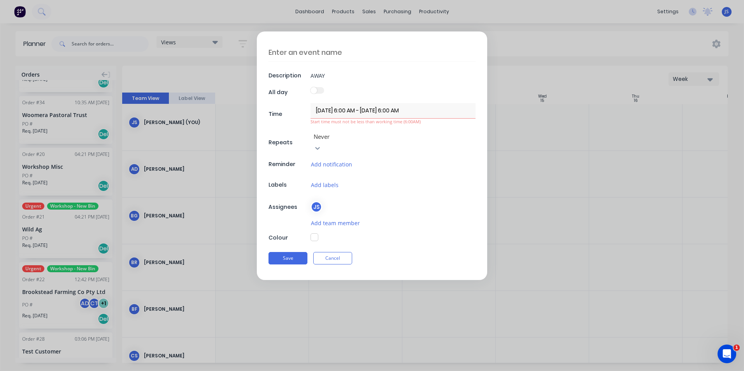
drag, startPoint x: 315, startPoint y: 90, endPoint x: 325, endPoint y: 90, distance: 10.1
click at [325, 90] on div at bounding box center [392, 92] width 165 height 11
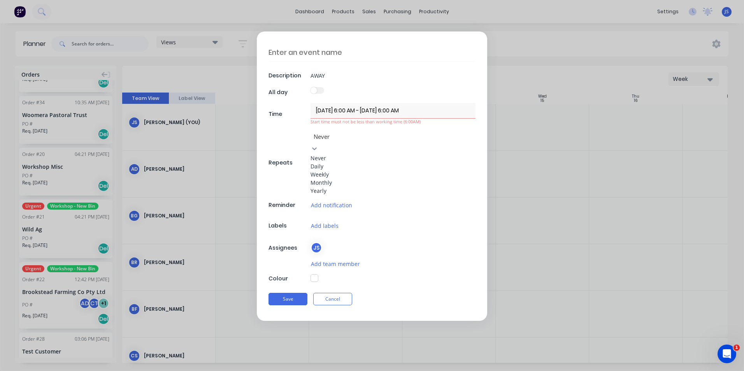
click at [318, 145] on icon at bounding box center [314, 149] width 8 height 8
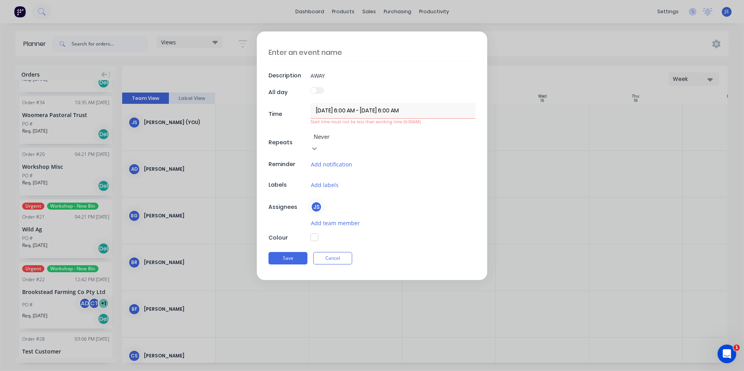
click at [318, 145] on icon at bounding box center [314, 149] width 8 height 8
click at [314, 233] on button "button" at bounding box center [314, 237] width 8 height 8
type textarea "x"
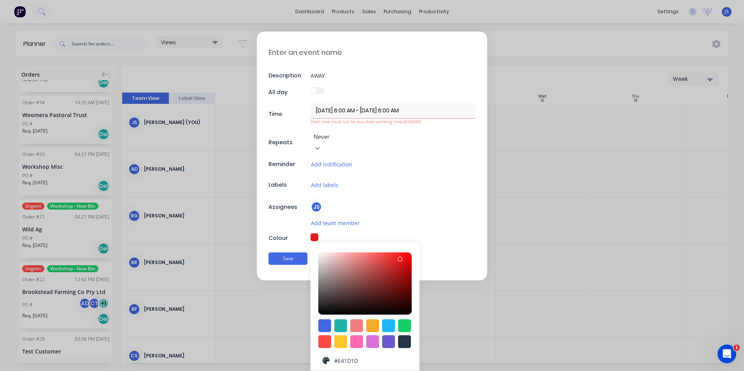
click at [397, 252] on div at bounding box center [364, 283] width 93 height 62
click at [322, 335] on div at bounding box center [324, 341] width 13 height 13
type input "#FF4949"
click at [282, 252] on button "Save" at bounding box center [287, 258] width 39 height 12
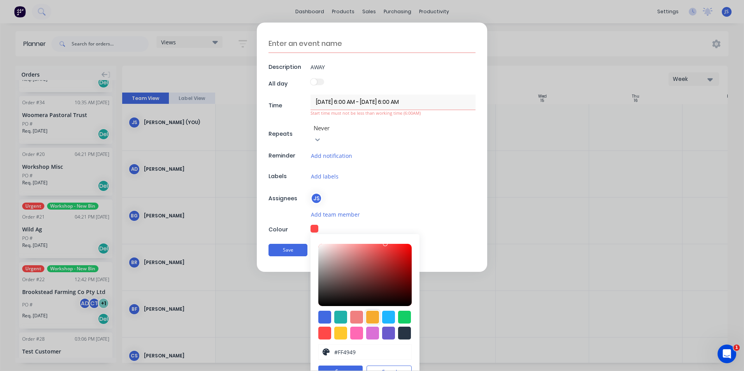
scroll to position [12, 0]
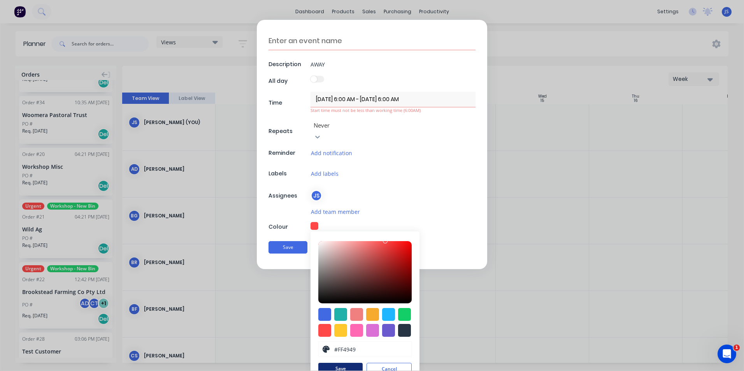
click at [339, 363] on button "Save" at bounding box center [340, 369] width 44 height 12
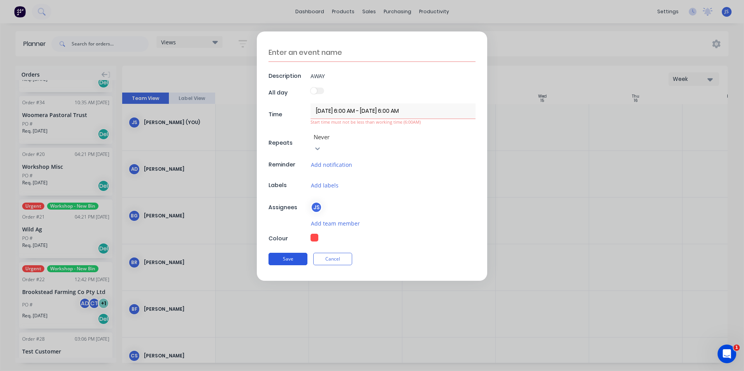
click at [285, 253] on button "Save" at bounding box center [287, 259] width 39 height 12
click at [307, 48] on textarea at bounding box center [371, 52] width 207 height 19
type textarea "x"
type textarea "J"
type textarea "x"
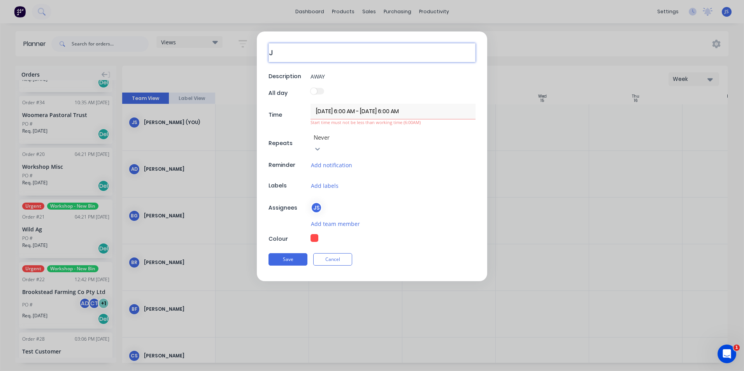
type textarea "Ja"
type textarea "x"
type textarea "Jac"
type textarea "x"
type textarea "Jack"
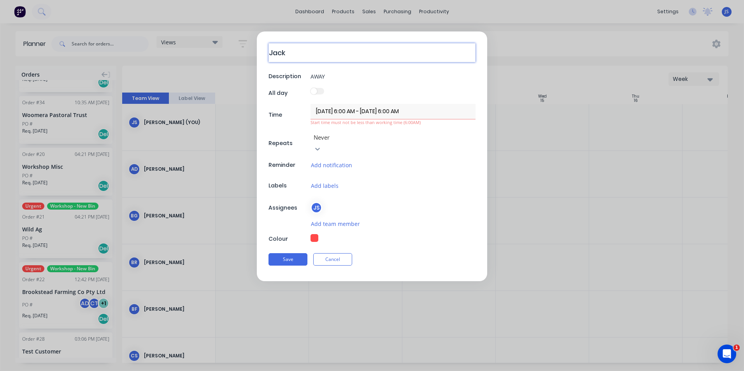
type textarea "x"
type textarea "Jack"
type textarea "x"
type textarea "Jack a"
type textarea "x"
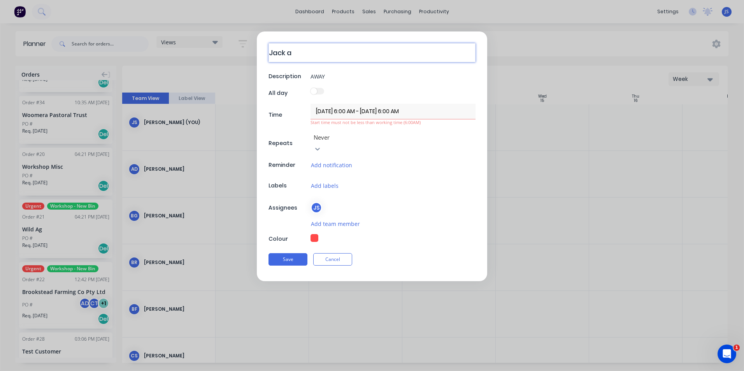
type textarea "Jack aw"
type textarea "x"
type textarea "Jack awa"
type textarea "x"
type textarea "Jack away"
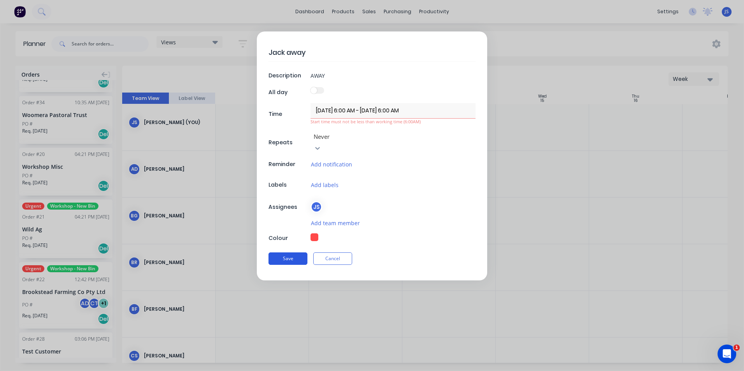
click at [273, 252] on button "Save" at bounding box center [287, 258] width 39 height 12
type textarea "x"
click at [375, 110] on input "13/10/2025 6:00 AM - 13/10/2025 6:00 AM" at bounding box center [392, 110] width 165 height 15
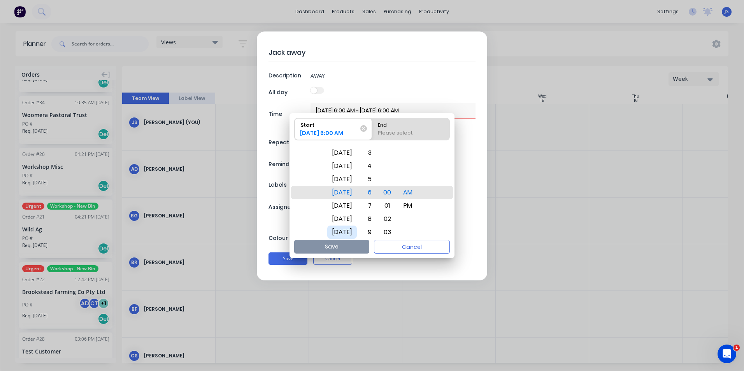
click at [352, 230] on div "Tue Oct 21" at bounding box center [342, 232] width 30 height 13
click at [376, 178] on div "5" at bounding box center [367, 179] width 17 height 13
click at [355, 166] on div "Mon Oct 13" at bounding box center [342, 165] width 30 height 13
click at [403, 125] on div "End" at bounding box center [411, 123] width 72 height 11
click at [372, 125] on input "End Please select" at bounding box center [372, 129] width 0 height 22
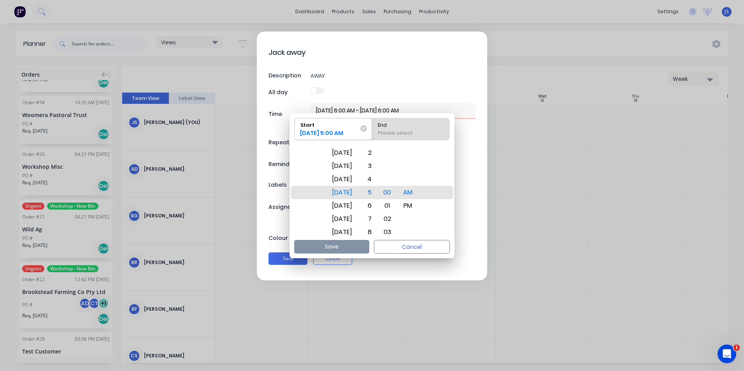
radio input "true"
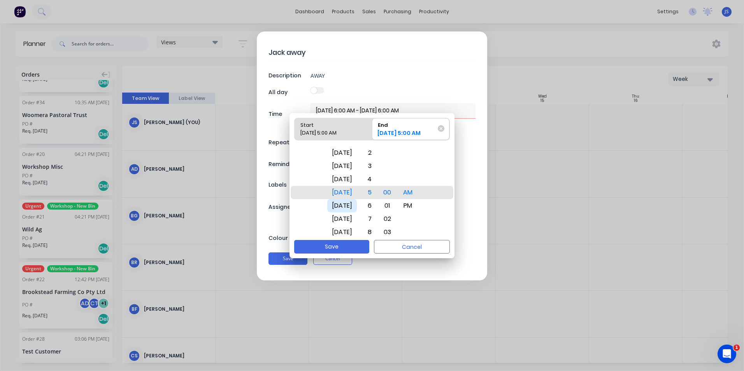
click at [344, 208] on div "Tue Oct 21" at bounding box center [342, 205] width 30 height 13
click at [349, 243] on button "Save" at bounding box center [331, 247] width 75 height 14
type textarea "x"
type input "13/10/2025 5:00 AM - 21/10/2025 5:00 AM"
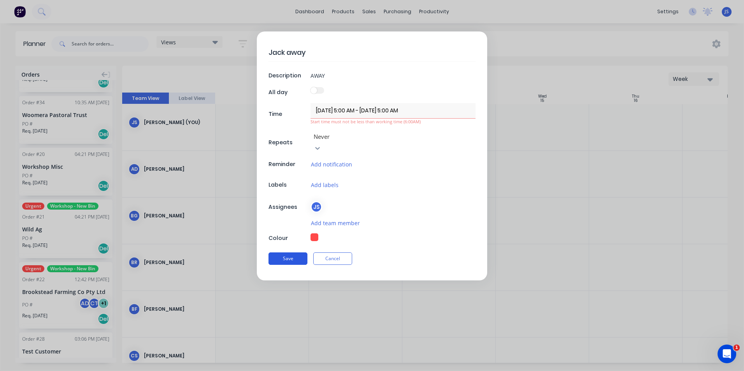
click at [292, 252] on button "Save" at bounding box center [287, 258] width 39 height 12
type textarea "x"
click at [349, 111] on input "13/10/2025 5:00 AM - 21/10/2025 5:00 AM" at bounding box center [392, 110] width 165 height 15
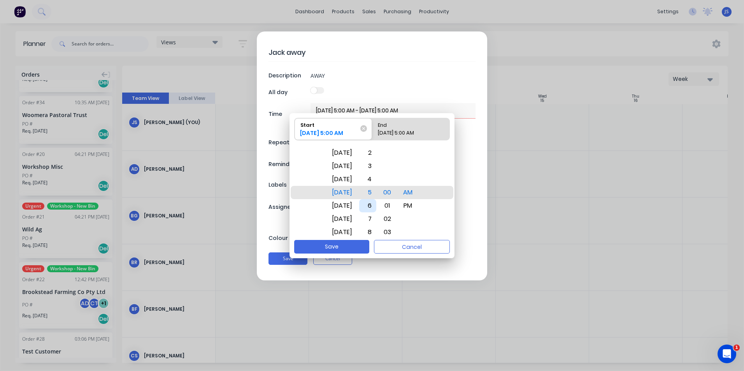
click at [376, 205] on div "6" at bounding box center [367, 205] width 17 height 13
click at [392, 131] on div "21/10/2025 5:00 AM" at bounding box center [407, 134] width 65 height 11
click at [372, 131] on input "End 21/10/2025 5:00 AM" at bounding box center [372, 129] width 0 height 22
radio input "true"
click at [376, 205] on div "6" at bounding box center [367, 205] width 17 height 13
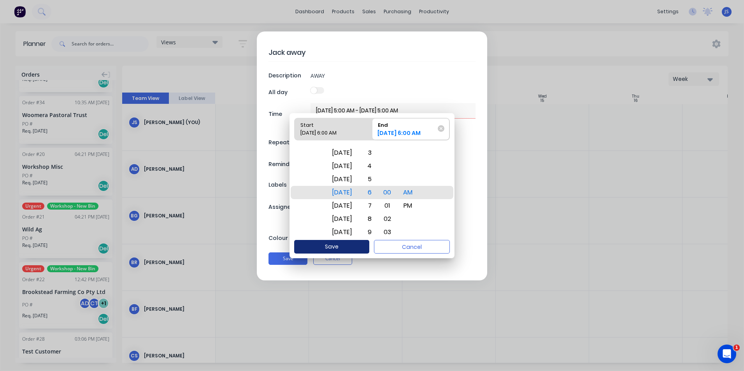
click at [342, 244] on button "Save" at bounding box center [331, 247] width 75 height 14
type textarea "x"
type input "13/10/2025 6:00 AM - 21/10/2025 6:00 AM"
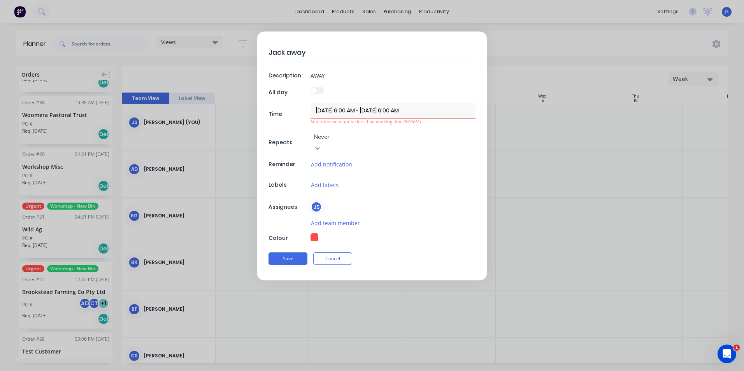
click at [399, 109] on input "13/10/2025 6:00 AM - 21/10/2025 6:00 AM" at bounding box center [392, 110] width 165 height 15
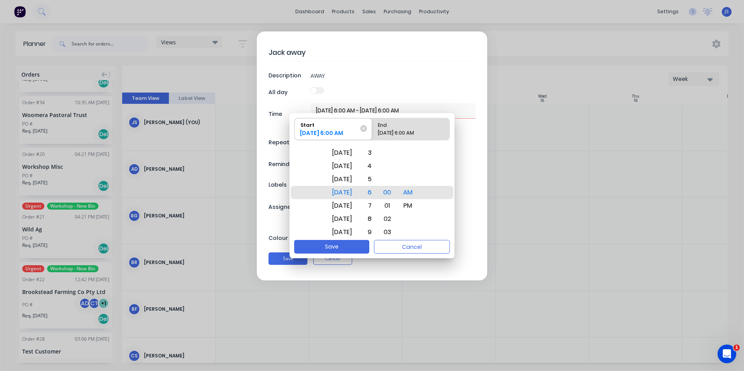
click at [405, 129] on div "21/10/2025 6:00 AM" at bounding box center [407, 134] width 65 height 11
click at [372, 129] on input "End 21/10/2025 6:00 AM" at bounding box center [372, 129] width 0 height 22
radio input "true"
click at [357, 179] on div "Mon Oct 20" at bounding box center [342, 179] width 30 height 13
click at [410, 133] on div "20/10/2025 6:00 AM" at bounding box center [408, 134] width 63 height 11
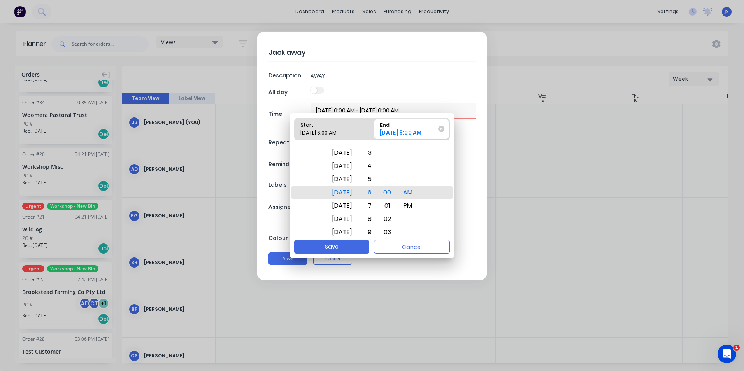
click at [372, 133] on input "End 20/10/2025 6:00 AM" at bounding box center [372, 129] width 0 height 22
click at [410, 133] on div "20/10/2025 6:00 AM" at bounding box center [408, 134] width 63 height 11
click at [372, 133] on input "End 20/10/2025 6:00 AM" at bounding box center [372, 129] width 0 height 22
drag, startPoint x: 420, startPoint y: 201, endPoint x: 419, endPoint y: 176, distance: 25.7
click at [417, 176] on div "PM" at bounding box center [407, 179] width 19 height 13
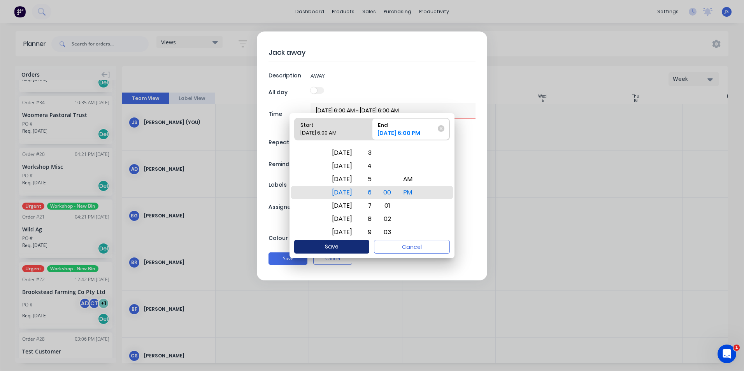
click at [340, 252] on button "Save" at bounding box center [331, 247] width 75 height 14
type textarea "x"
type input "13/10/2025 6:00 AM - 20/10/2025 6:00 PM"
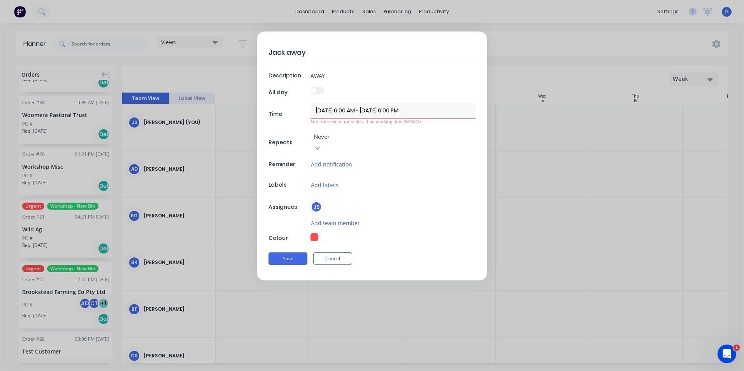
click at [354, 110] on input "13/10/2025 6:00 AM - 20/10/2025 6:00 PM" at bounding box center [392, 110] width 165 height 15
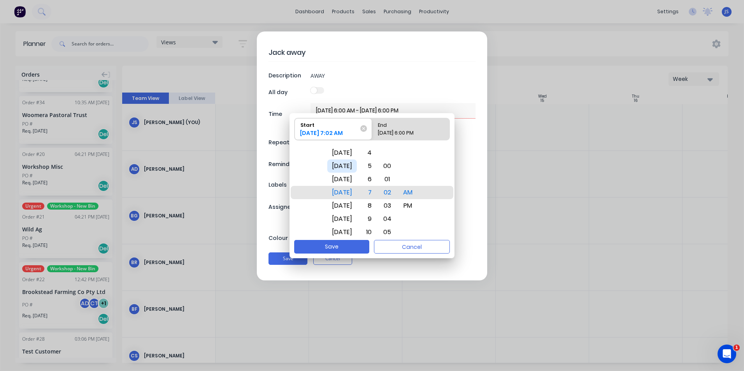
click at [340, 165] on div "Mon Oct 13" at bounding box center [342, 165] width 30 height 13
click at [342, 245] on button "Save" at bounding box center [331, 247] width 75 height 14
type textarea "x"
type input "13/10/2025 7:02 AM - 20/10/2025 6:00 PM"
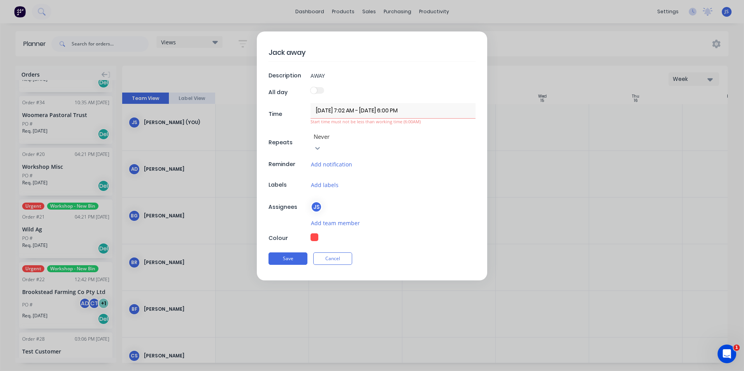
click at [317, 90] on span at bounding box center [313, 90] width 7 height 7
click at [317, 89] on span at bounding box center [313, 90] width 7 height 7
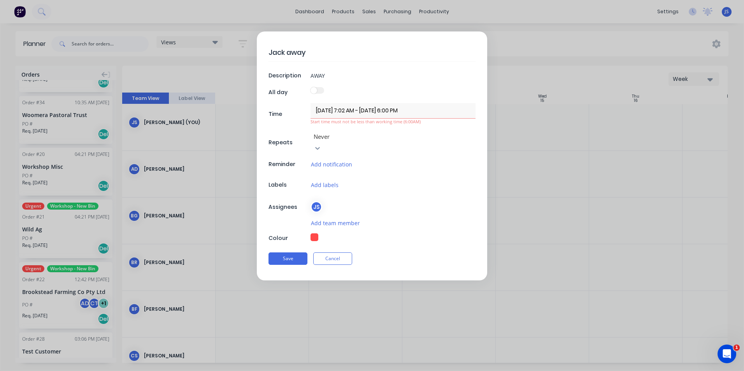
click at [317, 89] on span at bounding box center [313, 90] width 7 height 7
click at [347, 110] on input "13/10/2025 7:02 AM - 20/10/2025 6:00 PM" at bounding box center [392, 110] width 165 height 15
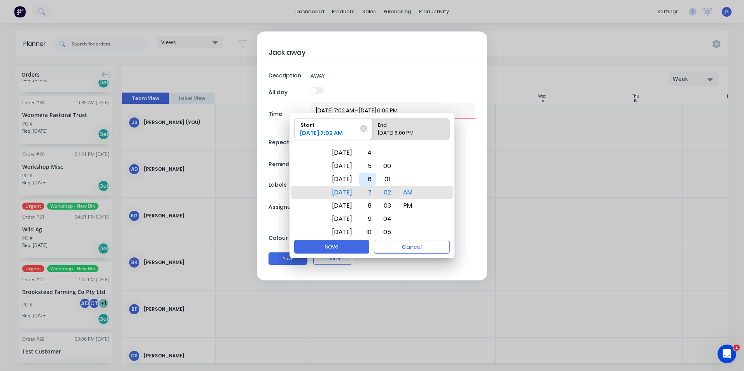
click at [376, 179] on div "6" at bounding box center [367, 179] width 17 height 13
click at [396, 167] on div "00" at bounding box center [387, 165] width 18 height 13
click at [352, 244] on button "Save" at bounding box center [331, 247] width 75 height 14
type textarea "x"
type input "13/10/2025 6:00 AM - 20/10/2025 6:00 PM"
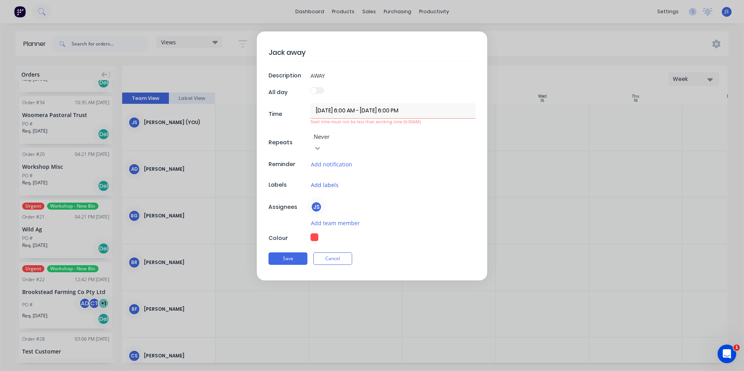
click at [324, 180] on button "Add labels" at bounding box center [324, 184] width 28 height 9
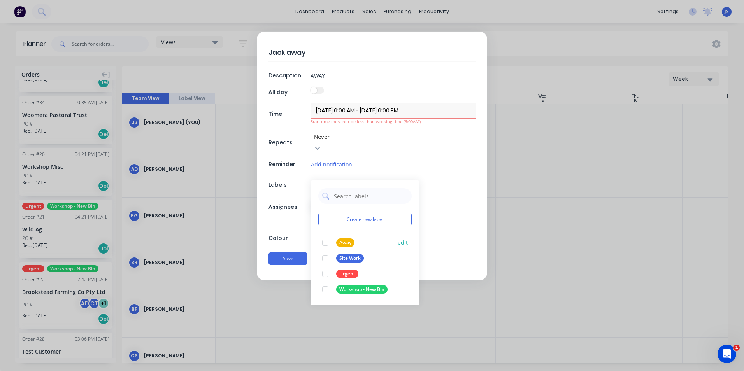
click at [342, 238] on div "Away" at bounding box center [345, 242] width 18 height 9
click at [294, 249] on div "Save Cancel" at bounding box center [371, 259] width 207 height 20
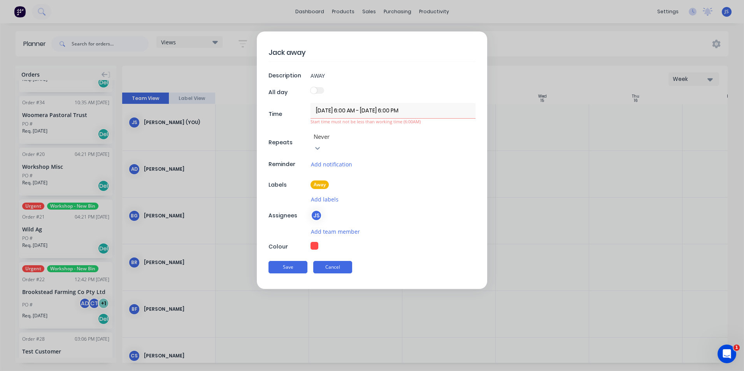
click at [332, 261] on button "Cancel" at bounding box center [332, 267] width 39 height 12
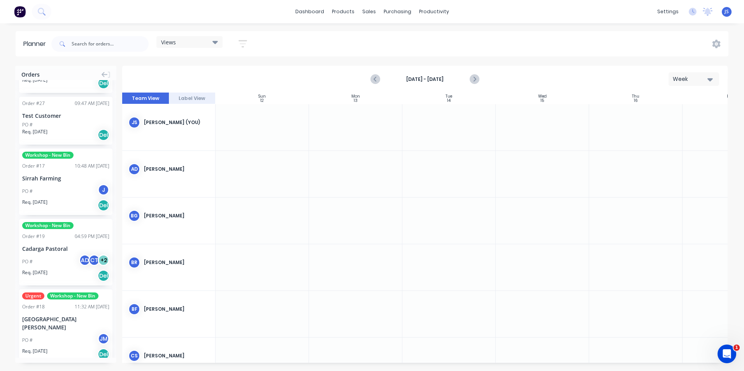
scroll to position [755, 0]
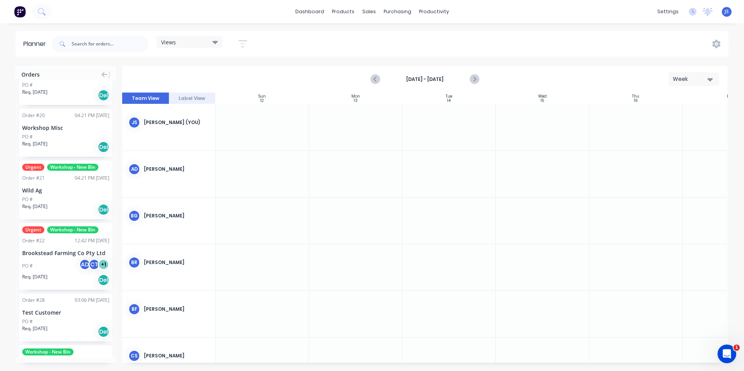
click at [358, 119] on div at bounding box center [355, 127] width 93 height 46
drag, startPoint x: 358, startPoint y: 119, endPoint x: 345, endPoint y: 123, distance: 13.4
click at [345, 123] on div at bounding box center [355, 127] width 93 height 46
click at [714, 40] on icon at bounding box center [716, 44] width 9 height 9
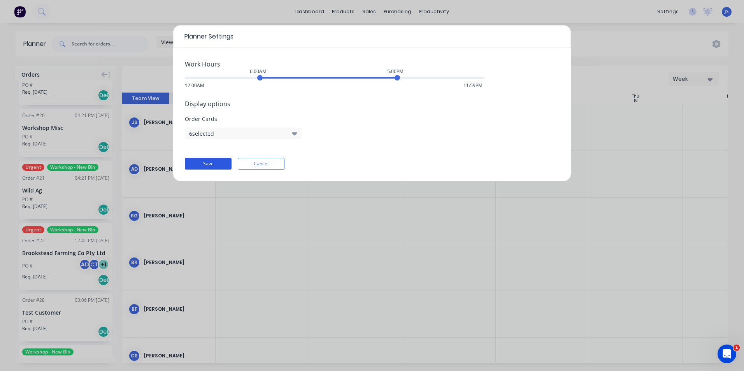
click at [218, 165] on button "Save" at bounding box center [208, 164] width 47 height 12
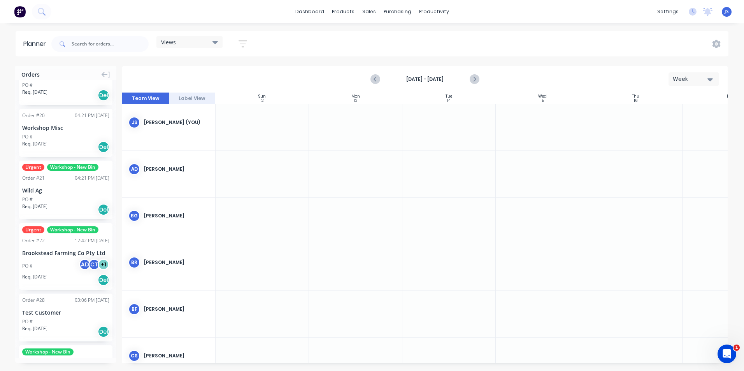
click at [197, 99] on button "Label View" at bounding box center [192, 99] width 47 height 12
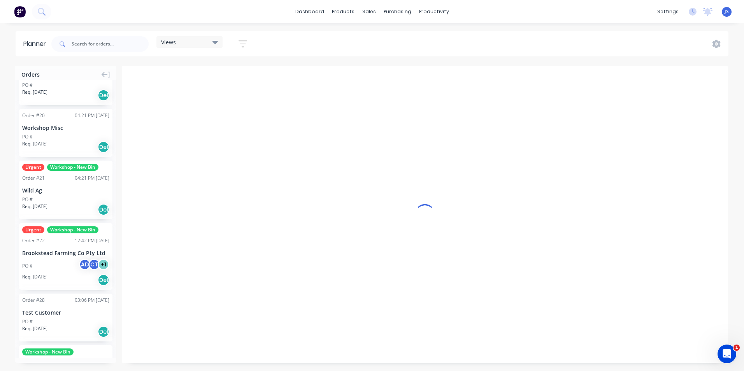
scroll to position [0, 0]
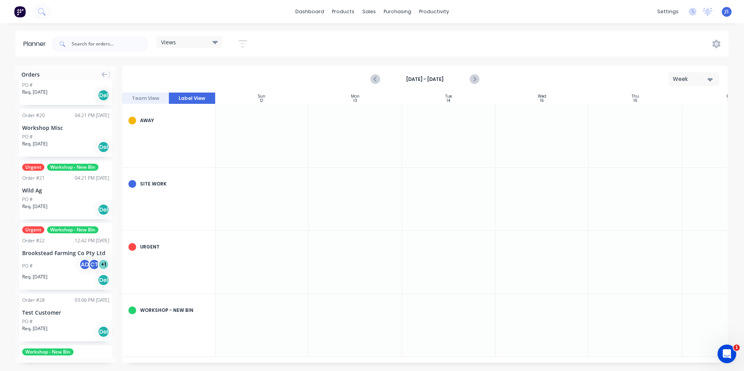
click at [133, 123] on div at bounding box center [132, 121] width 8 height 8
drag, startPoint x: 135, startPoint y: 119, endPoint x: 172, endPoint y: 120, distance: 36.6
click at [172, 120] on div "Away" at bounding box center [168, 120] width 93 height 33
click at [148, 122] on div "Away" at bounding box center [174, 120] width 69 height 7
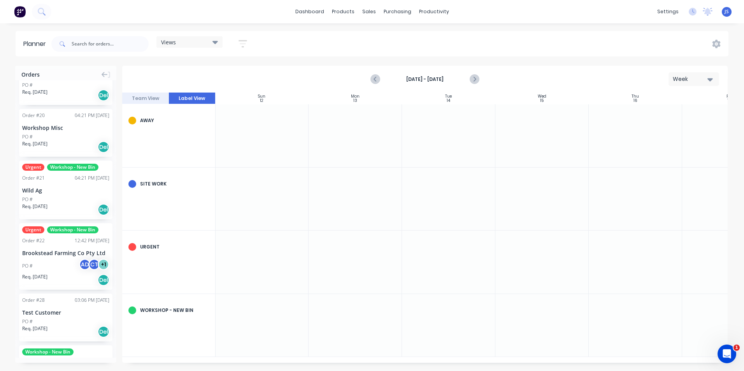
drag, startPoint x: 171, startPoint y: 138, endPoint x: 174, endPoint y: 157, distance: 19.7
click at [174, 157] on div "Away" at bounding box center [168, 135] width 93 height 63
click at [131, 121] on div at bounding box center [132, 121] width 8 height 8
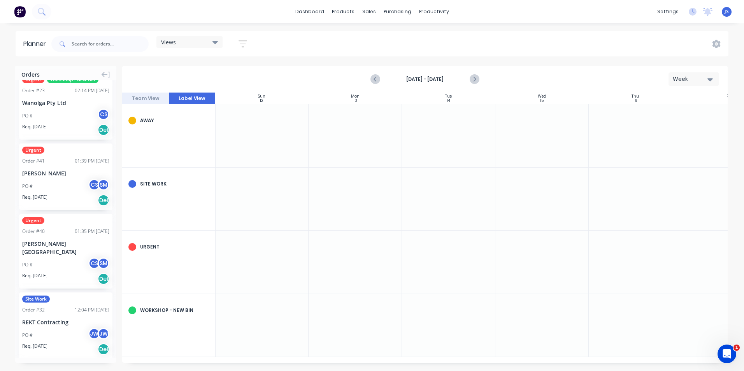
scroll to position [0, 0]
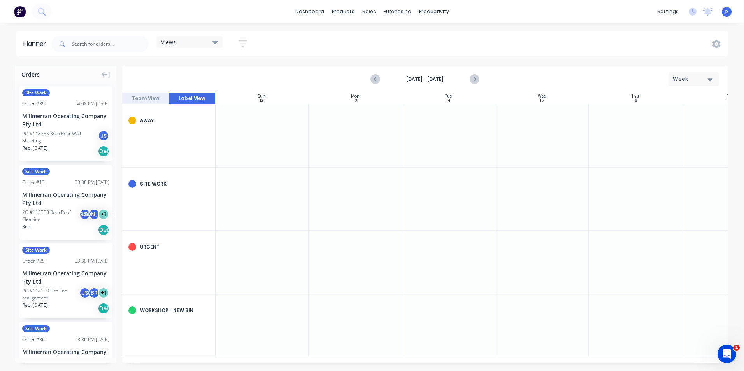
click at [145, 99] on button "Team View" at bounding box center [145, 99] width 47 height 12
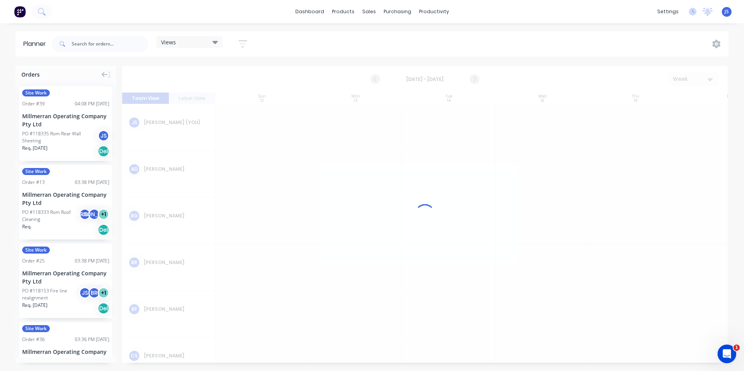
scroll to position [0, 0]
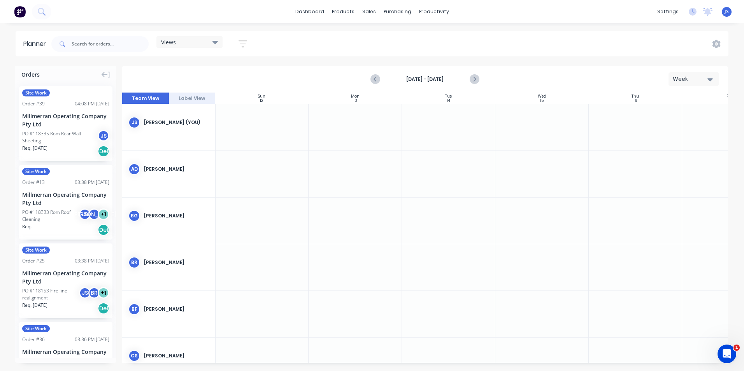
click at [349, 128] on div at bounding box center [354, 127] width 93 height 46
click at [349, 126] on div at bounding box center [354, 127] width 93 height 46
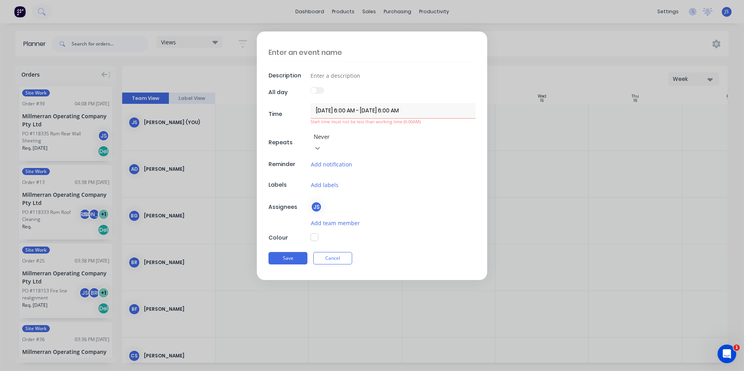
click at [307, 53] on textarea at bounding box center [371, 52] width 207 height 18
type textarea "x"
type textarea "a"
type textarea "x"
type textarea "aw"
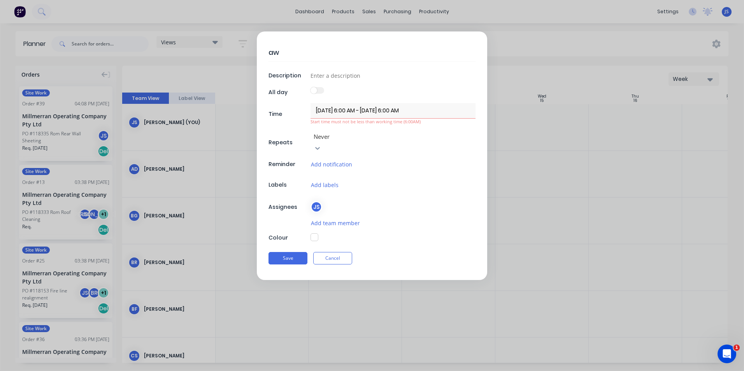
type textarea "x"
type textarea "awa"
type textarea "x"
type textarea "away"
type textarea "x"
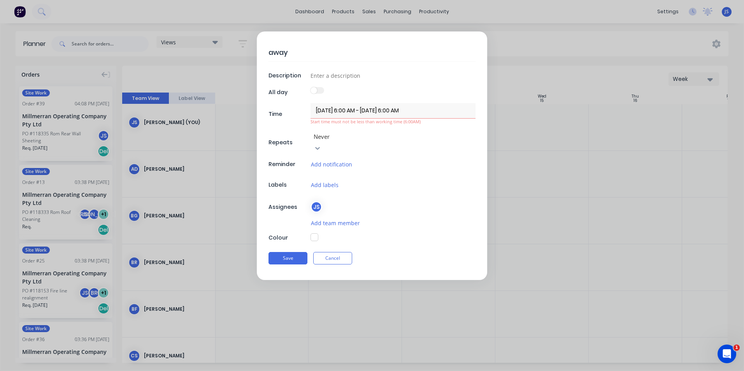
type textarea "awa"
type textarea "x"
type textarea "aw"
type textarea "x"
type textarea "a"
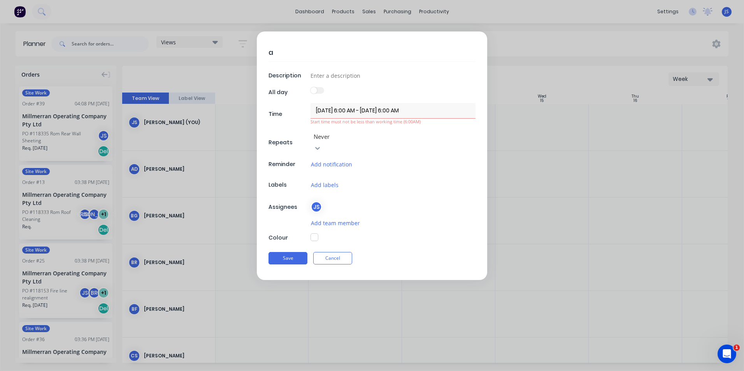
type textarea "x"
type textarea "A"
type textarea "x"
type textarea "Aw"
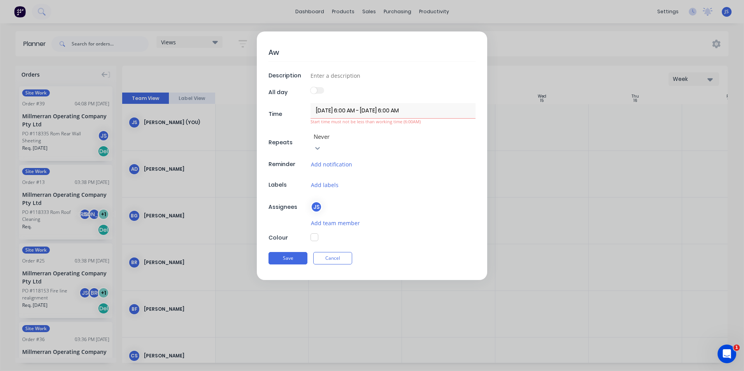
type textarea "x"
type textarea "Awa"
type textarea "x"
type textarea "Away"
type textarea "x"
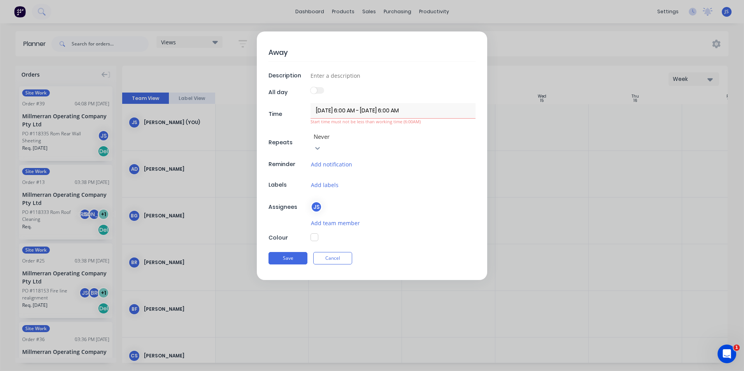
click at [328, 110] on input "13/10/2025 6:00 AM - 13/10/2025 6:00 AM" at bounding box center [392, 110] width 165 height 15
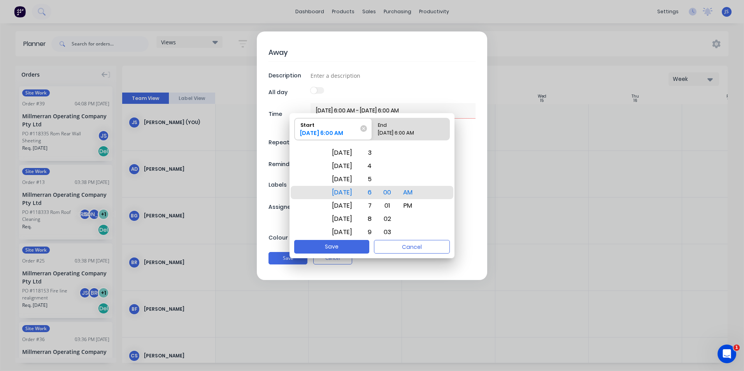
click at [393, 131] on div "13/10/2025 6:00 AM" at bounding box center [407, 134] width 65 height 11
click at [372, 131] on input "End 13/10/2025 6:00 AM" at bounding box center [372, 129] width 0 height 22
radio input "true"
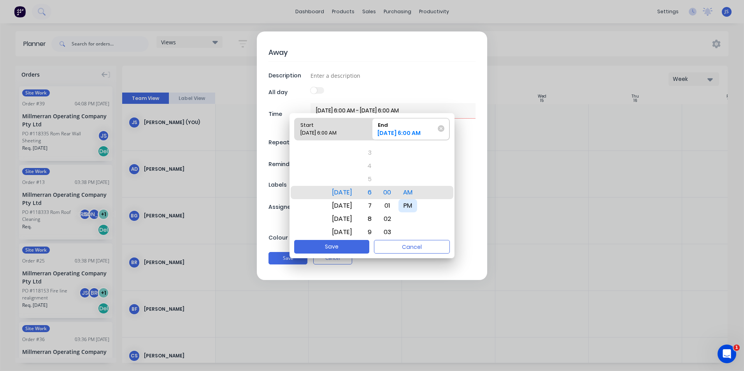
click at [417, 204] on div "PM" at bounding box center [407, 205] width 19 height 13
click at [335, 244] on button "Save" at bounding box center [331, 247] width 75 height 14
type textarea "x"
type input "13/10/2025 6:00 AM - 13/10/2025 6:00 PM"
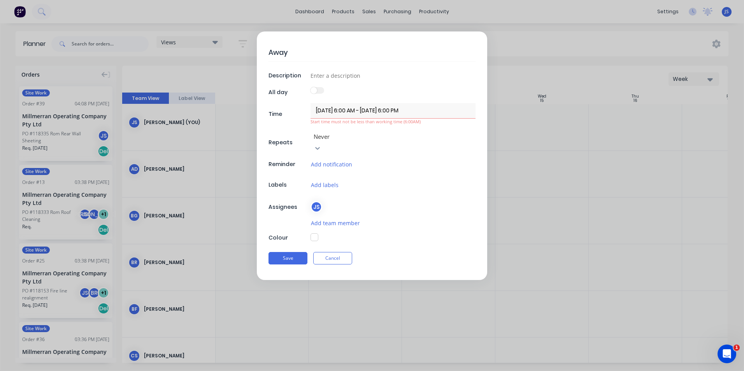
click at [406, 112] on input "13/10/2025 6:00 AM - 13/10/2025 6:00 PM" at bounding box center [392, 110] width 165 height 15
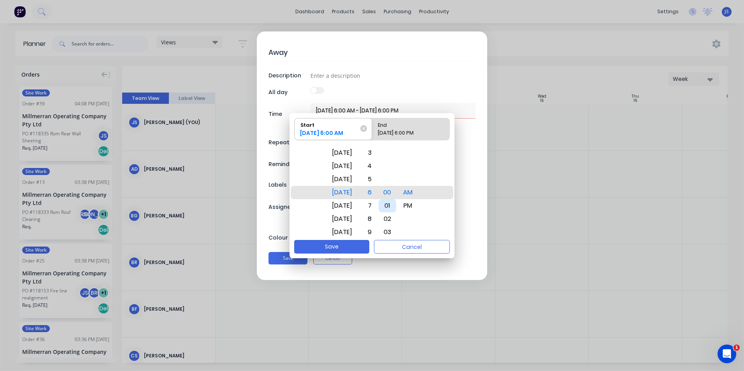
click at [392, 201] on div "01" at bounding box center [387, 205] width 18 height 13
click at [390, 177] on div "00" at bounding box center [387, 179] width 18 height 13
click at [409, 130] on div "13/10/2025 6:00 PM" at bounding box center [407, 134] width 65 height 11
click at [372, 130] on input "End 13/10/2025 6:00 PM" at bounding box center [372, 129] width 0 height 22
radio input "true"
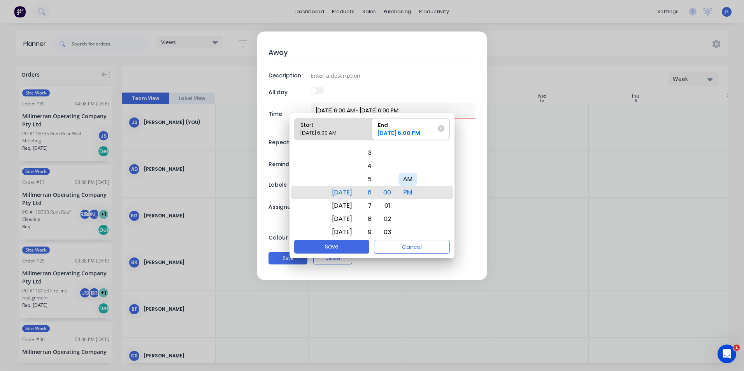
click at [415, 175] on div "AM" at bounding box center [407, 179] width 19 height 13
click at [395, 201] on div "01" at bounding box center [387, 205] width 18 height 13
click at [338, 243] on button "Save" at bounding box center [331, 247] width 75 height 14
type textarea "x"
type input "13/10/2025 6:00 AM - 13/10/2025 6:01 AM"
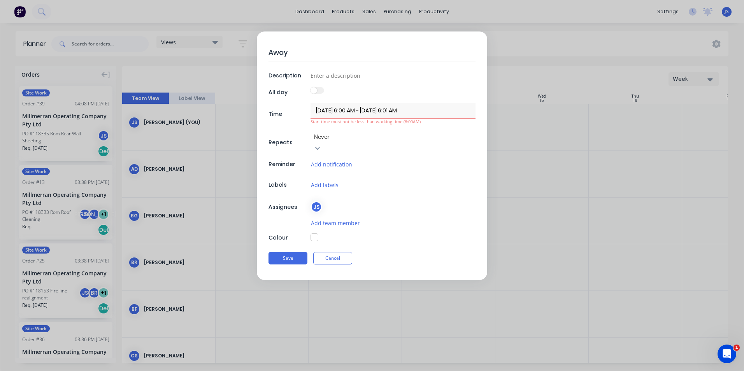
click at [331, 180] on button "Add labels" at bounding box center [324, 184] width 28 height 9
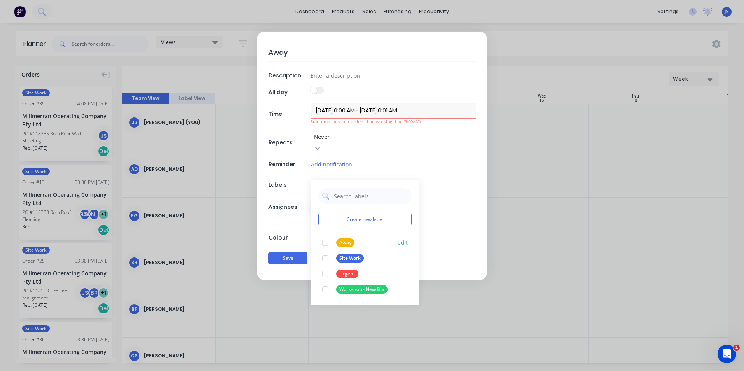
click at [344, 238] on div "Away" at bounding box center [345, 242] width 18 height 9
click at [355, 214] on button "Create new label" at bounding box center [364, 220] width 93 height 12
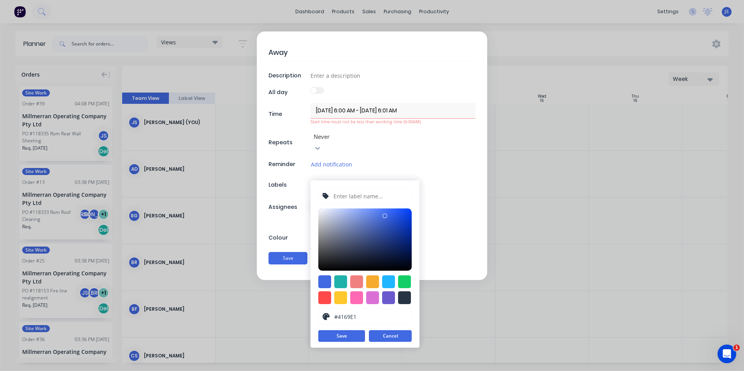
click at [384, 330] on button "Cancel" at bounding box center [390, 336] width 43 height 12
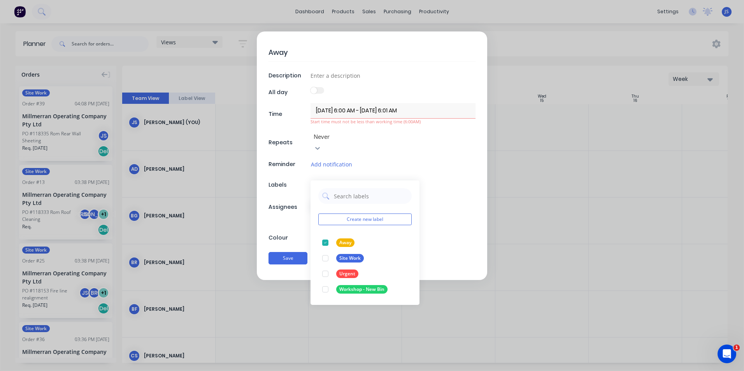
click at [472, 208] on div "Away Description All day Time 13/10/2025 6:00 AM - 13/10/2025 6:01 AM Start tim…" at bounding box center [372, 156] width 230 height 249
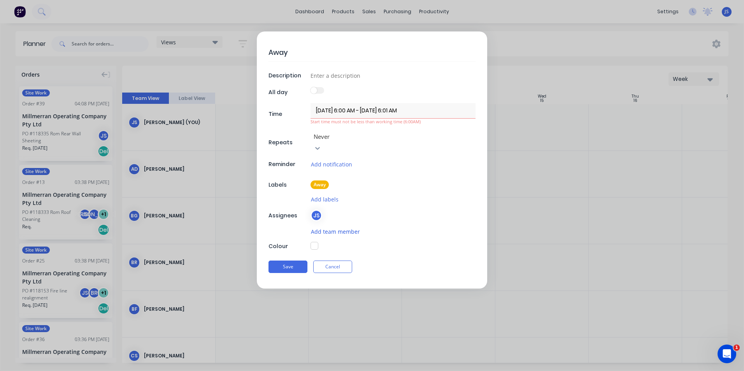
click at [331, 227] on button "Add team member" at bounding box center [335, 231] width 50 height 9
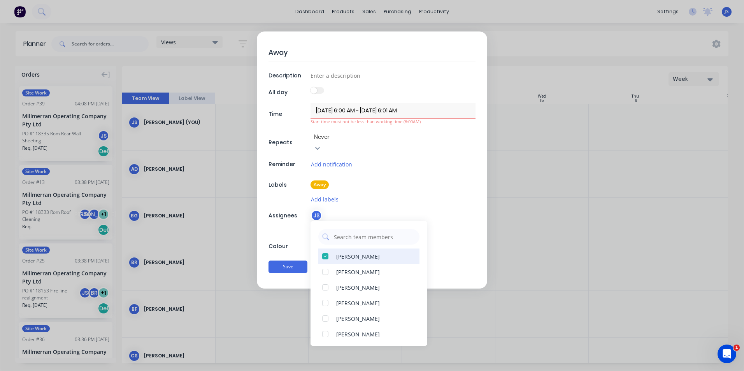
click at [341, 252] on div "[PERSON_NAME]" at bounding box center [358, 256] width 44 height 8
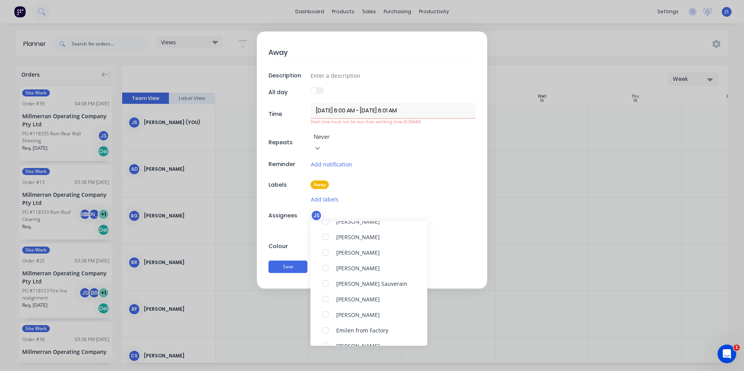
scroll to position [0, 0]
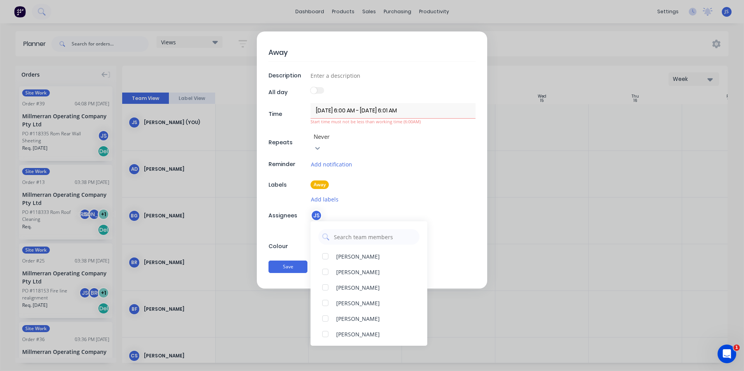
click at [521, 286] on div "Away Description All day Time 13/10/2025 6:00 AM - 13/10/2025 6:01 AM Start tim…" at bounding box center [372, 185] width 744 height 371
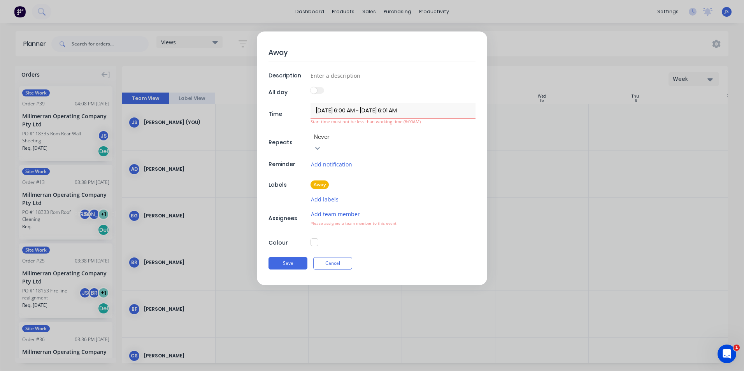
click at [330, 210] on button "Add team member" at bounding box center [335, 214] width 50 height 9
type textarea "x"
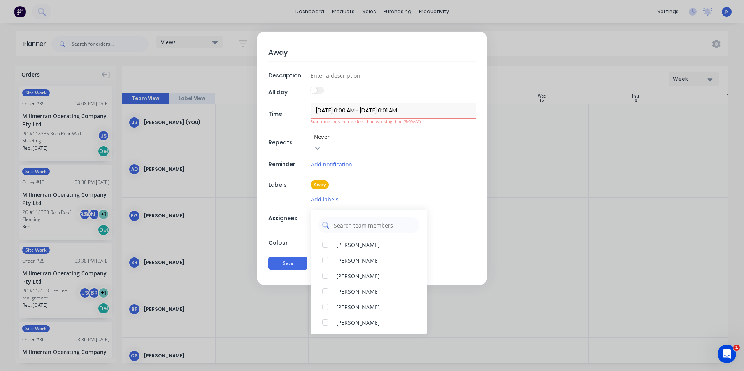
click at [354, 217] on input "text" at bounding box center [374, 225] width 82 height 16
type input "j"
click at [356, 241] on div "[PERSON_NAME]" at bounding box center [358, 245] width 44 height 8
click at [279, 296] on div "Away Description All day Time 13/10/2025 6:00 AM - 13/10/2025 6:01 AM Start tim…" at bounding box center [372, 185] width 744 height 371
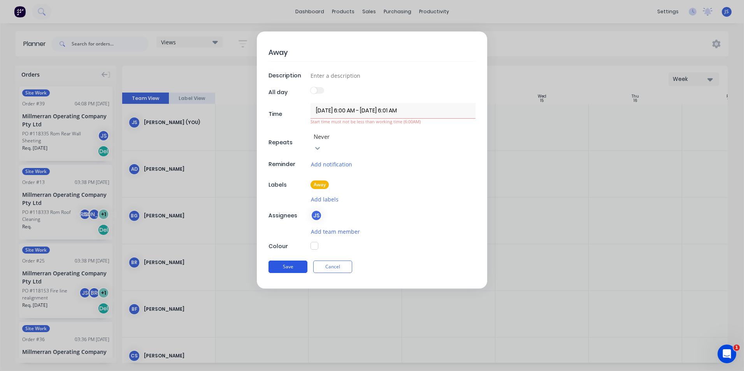
click at [282, 261] on button "Save" at bounding box center [287, 267] width 39 height 12
type textarea "x"
click at [331, 113] on input "13/10/2025 6:00 AM - 13/10/2025 6:01 AM" at bounding box center [392, 110] width 165 height 15
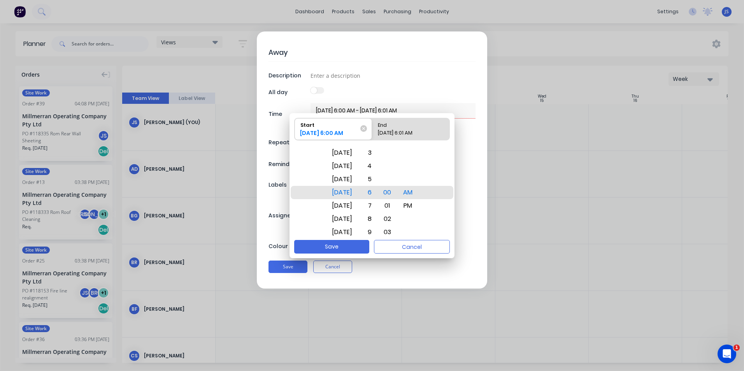
click at [406, 87] on div at bounding box center [392, 92] width 165 height 11
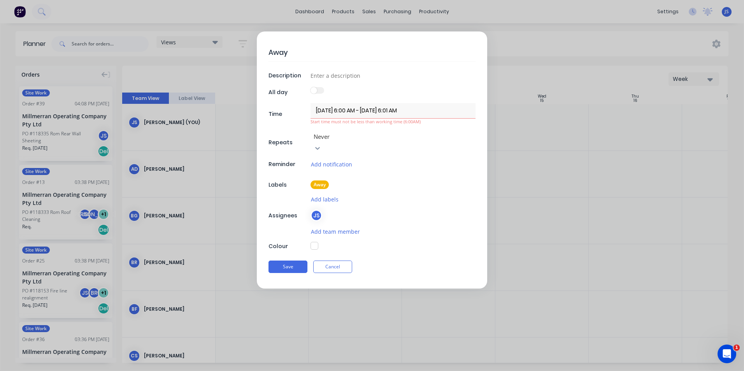
click at [317, 88] on label at bounding box center [317, 90] width 14 height 7
click at [322, 76] on input at bounding box center [392, 76] width 165 height 12
type input "AWAY"
click at [371, 116] on input "13/10/2025 6:00 AM - 13/10/2025 6:01 AM" at bounding box center [392, 110] width 165 height 15
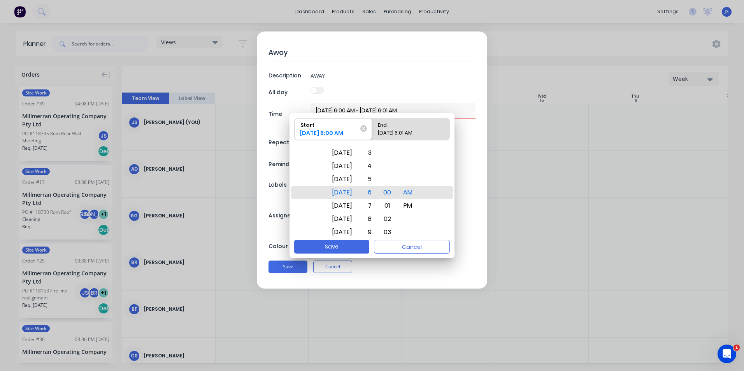
click at [533, 144] on form "Away Description AWAY All day Time 13/10/2025 6:00 AM - 13/10/2025 6:01 AM Star…" at bounding box center [371, 160] width 727 height 257
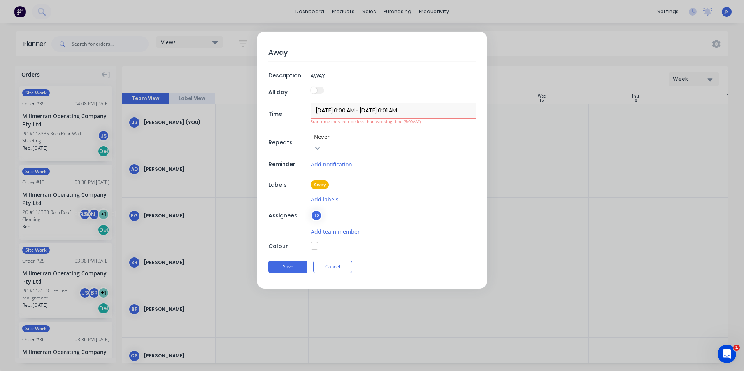
click at [584, 175] on form "Away Description AWAY All day Time 13/10/2025 6:00 AM - 13/10/2025 6:01 AM Star…" at bounding box center [371, 160] width 727 height 257
click at [336, 261] on button "Cancel" at bounding box center [332, 267] width 39 height 12
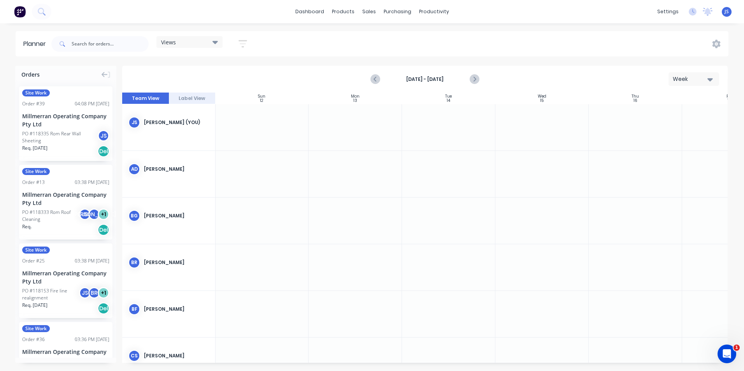
click at [349, 130] on div at bounding box center [354, 127] width 93 height 46
click at [198, 95] on button "Label View" at bounding box center [192, 99] width 47 height 12
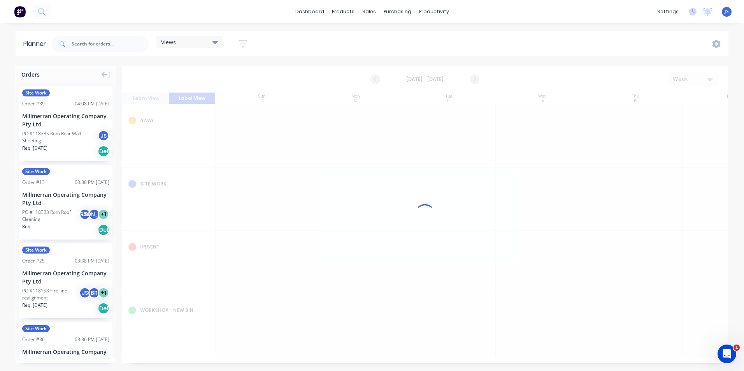
scroll to position [0, 0]
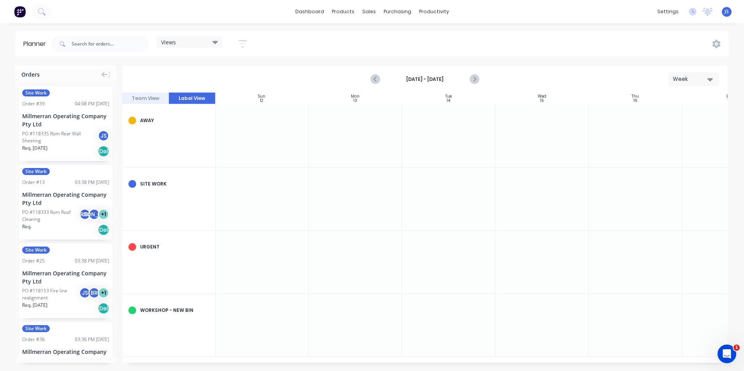
drag, startPoint x: 140, startPoint y: 118, endPoint x: 362, endPoint y: 128, distance: 221.5
click at [362, 128] on div "Away Site Work Urgent Workshop - New Bin" at bounding box center [495, 230] width 747 height 253
drag, startPoint x: 135, startPoint y: 117, endPoint x: 416, endPoint y: 151, distance: 282.9
click at [416, 151] on div "Away Site Work Urgent Workshop - New Bin" at bounding box center [495, 230] width 747 height 253
drag, startPoint x: 135, startPoint y: 179, endPoint x: 358, endPoint y: 171, distance: 223.0
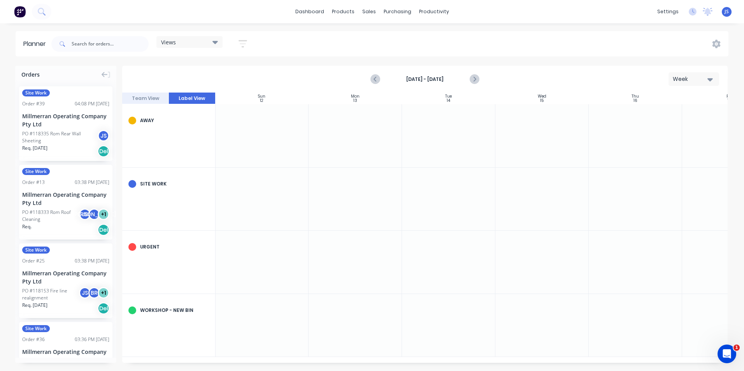
click at [358, 171] on div "Away Site Work Urgent Workshop - New Bin" at bounding box center [495, 230] width 747 height 253
click at [153, 100] on button "Team View" at bounding box center [145, 99] width 47 height 12
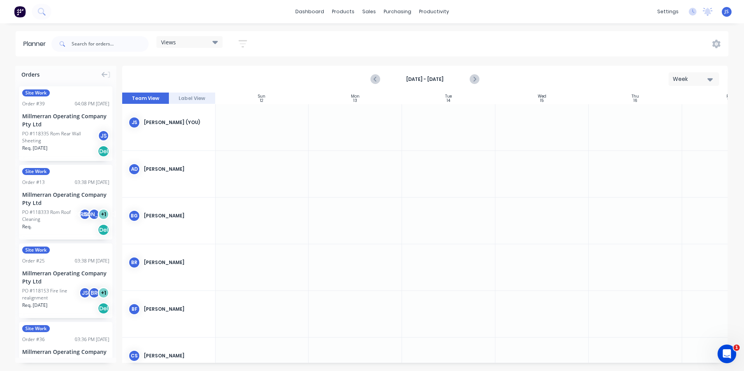
click at [215, 40] on icon at bounding box center [214, 42] width 5 height 9
click at [305, 44] on div "Views Save new view None (Default) edit Show/Hide users Show/Hide orders Filter…" at bounding box center [389, 43] width 678 height 23
click at [350, 131] on div at bounding box center [354, 127] width 93 height 46
click at [357, 123] on div at bounding box center [354, 127] width 93 height 46
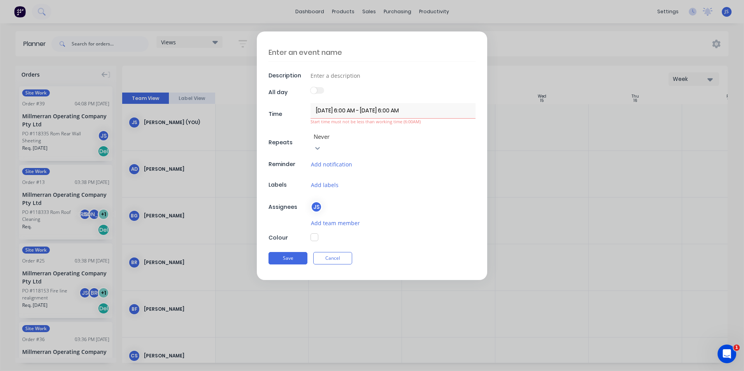
click at [301, 54] on textarea at bounding box center [371, 52] width 207 height 18
type textarea "x"
type textarea "A"
type textarea "x"
type textarea "AW"
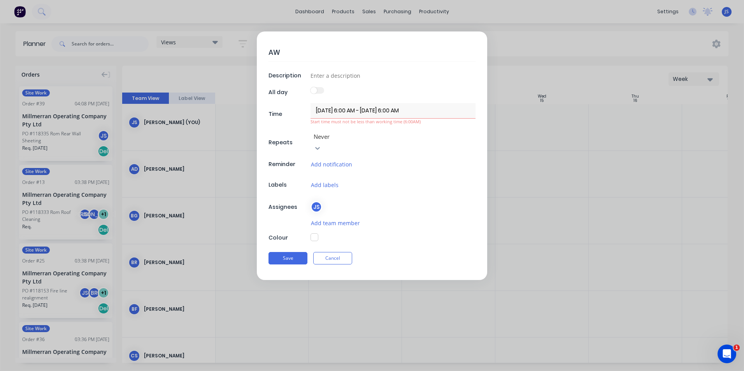
type textarea "x"
type textarea "AWA"
type textarea "x"
type textarea "AWAY"
type textarea "x"
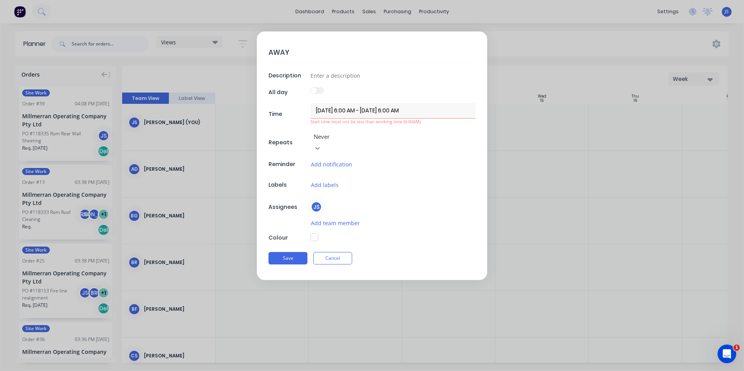
click at [388, 109] on input "13/10/2025 6:00 AM - 13/10/2025 6:00 AM" at bounding box center [392, 110] width 165 height 15
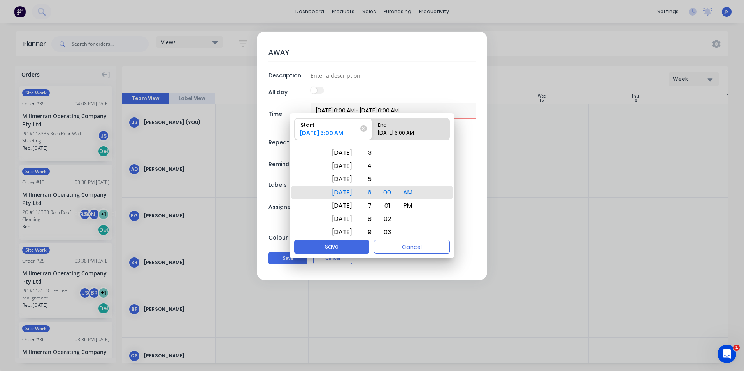
click at [398, 131] on div "13/10/2025 6:00 AM" at bounding box center [407, 134] width 65 height 11
click at [372, 131] on input "End 13/10/2025 6:00 AM" at bounding box center [372, 129] width 0 height 22
radio input "true"
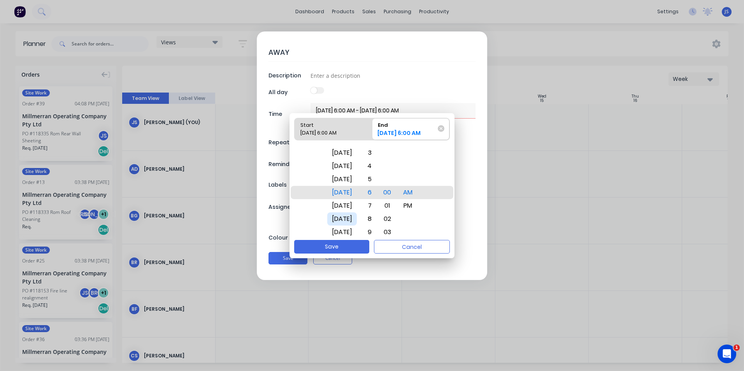
click at [347, 215] on div "Mon Oct 20" at bounding box center [342, 218] width 30 height 13
click at [414, 203] on div "PM" at bounding box center [407, 205] width 19 height 13
click at [338, 245] on button "Save" at bounding box center [331, 247] width 75 height 14
type textarea "x"
type input "13/10/2025 6:00 AM - 20/10/2025 6:00 PM"
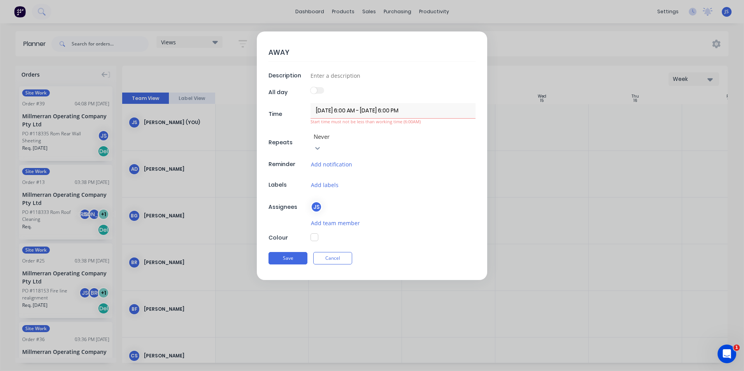
click at [314, 90] on span at bounding box center [313, 90] width 7 height 7
click at [329, 180] on button "Add labels" at bounding box center [324, 184] width 28 height 9
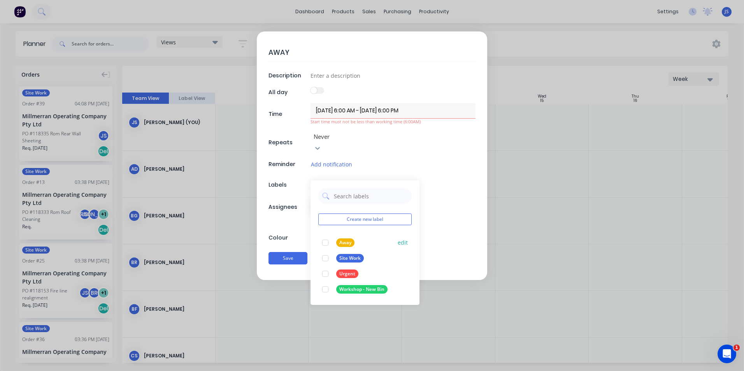
click at [342, 238] on div "Away" at bounding box center [345, 242] width 18 height 9
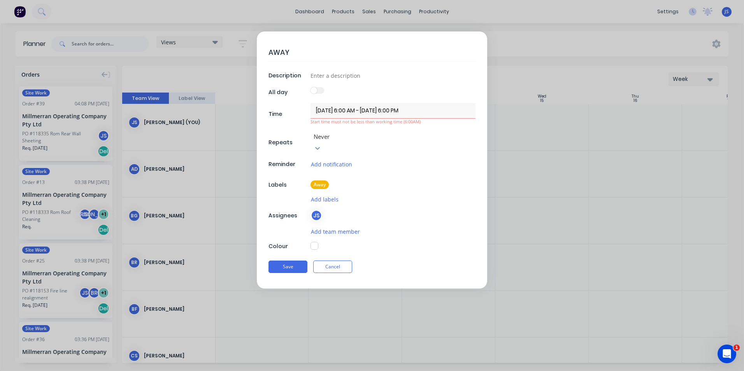
click at [444, 318] on div "AWAY Description All day Time 13/10/2025 6:00 AM - 20/10/2025 6:00 PM Start tim…" at bounding box center [372, 185] width 744 height 371
click at [294, 261] on button "Save" at bounding box center [287, 267] width 39 height 12
type textarea "x"
click at [330, 75] on input at bounding box center [392, 76] width 165 height 12
type input "AWAY"
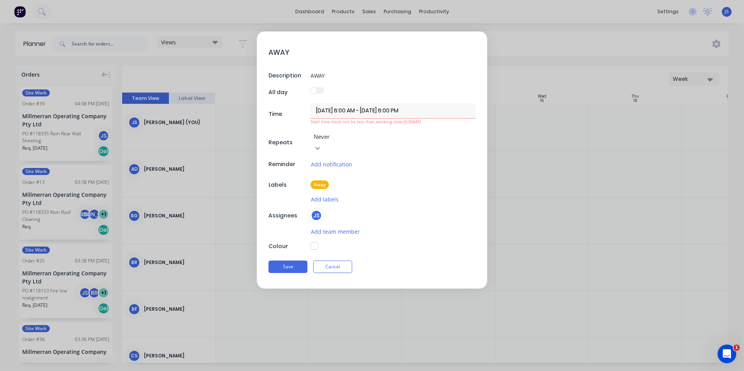
type textarea "x"
click at [413, 195] on div "Add labels" at bounding box center [392, 199] width 165 height 9
click at [314, 89] on span at bounding box center [313, 90] width 7 height 7
drag, startPoint x: 429, startPoint y: 114, endPoint x: 309, endPoint y: 111, distance: 119.8
click at [309, 111] on div "Time 13/10/2025 6:00 AM - 20/10/2025 6:00 PM Start time must not be less than w…" at bounding box center [371, 113] width 207 height 21
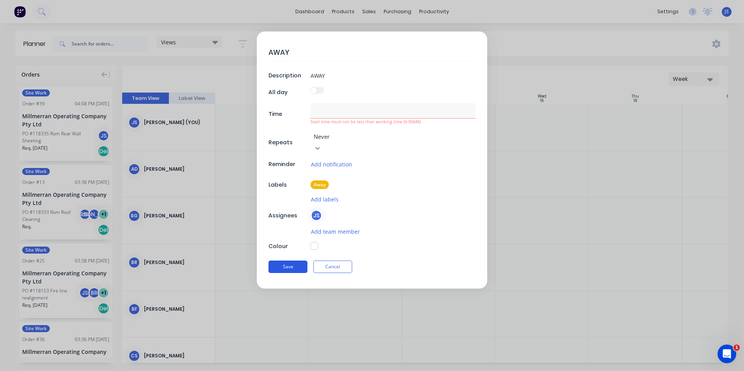
click at [289, 261] on button "Save" at bounding box center [287, 267] width 39 height 12
click at [323, 113] on input at bounding box center [392, 110] width 165 height 15
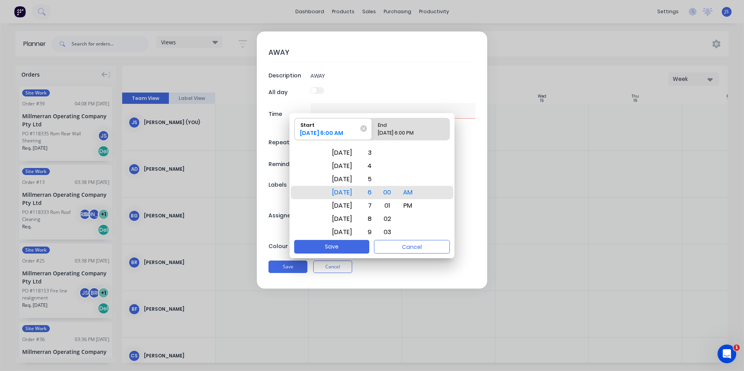
click at [333, 127] on div "Start" at bounding box center [329, 123] width 65 height 11
click at [295, 127] on input "Start 13/10/2025 6:00 AM" at bounding box center [294, 129] width 0 height 22
click at [334, 244] on button "Save" at bounding box center [331, 247] width 75 height 14
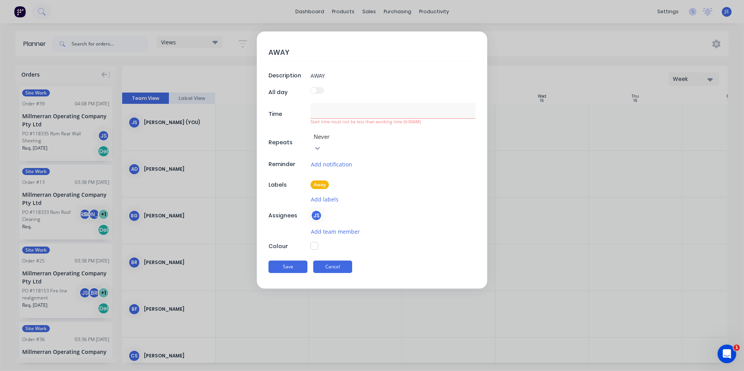
click at [335, 261] on button "Cancel" at bounding box center [332, 267] width 39 height 12
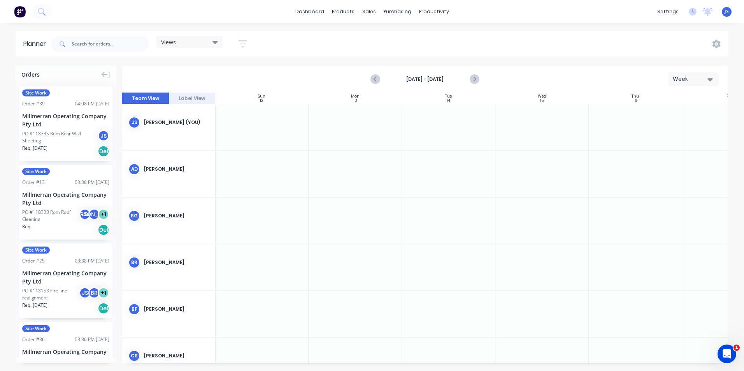
click at [356, 122] on div at bounding box center [354, 127] width 93 height 46
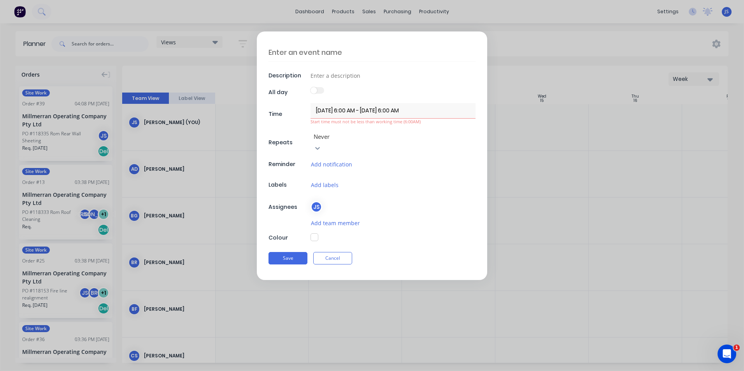
click at [341, 51] on textarea at bounding box center [371, 52] width 207 height 18
click at [347, 92] on div at bounding box center [392, 93] width 165 height 11
click at [282, 89] on div "All day" at bounding box center [288, 93] width 40 height 8
drag, startPoint x: 282, startPoint y: 89, endPoint x: 278, endPoint y: 114, distance: 26.0
click at [278, 114] on div "Time" at bounding box center [288, 114] width 40 height 8
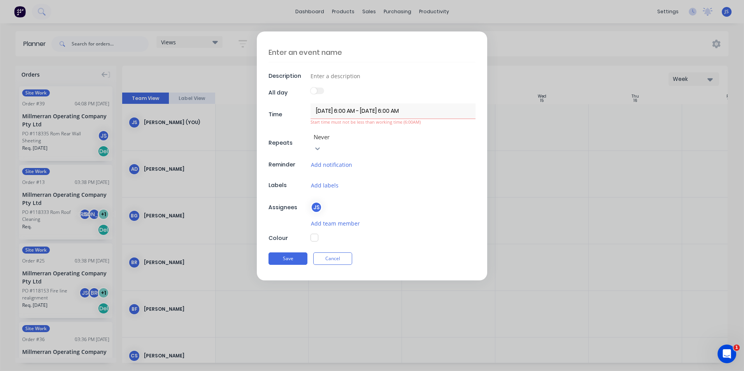
click at [291, 56] on textarea at bounding box center [371, 52] width 207 height 19
type textarea "x"
type textarea "A"
type textarea "x"
type textarea "AW"
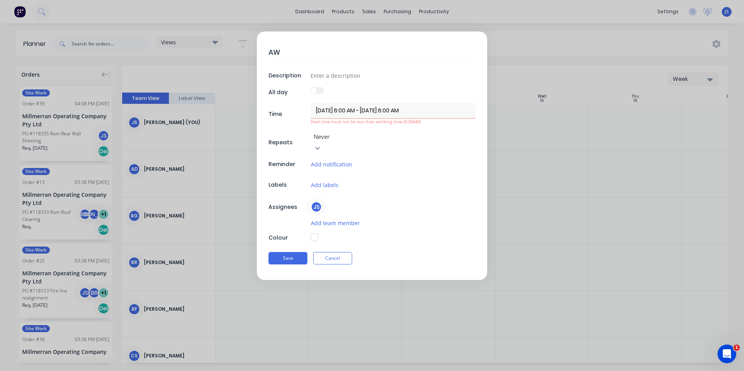
type textarea "x"
type textarea "AWA"
type textarea "x"
type textarea "AWAY"
type textarea "x"
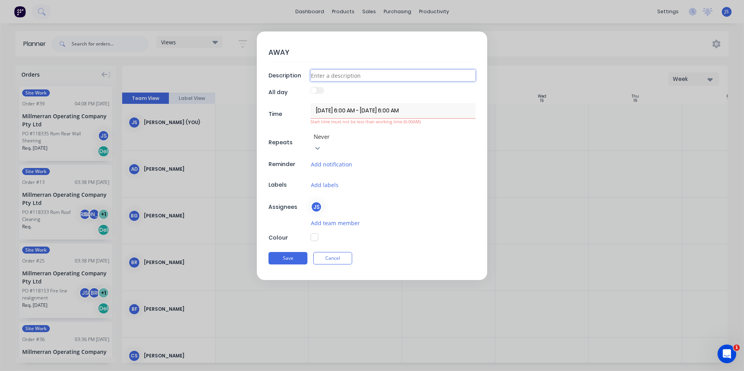
click at [339, 74] on input at bounding box center [392, 76] width 165 height 12
type input "AWAY"
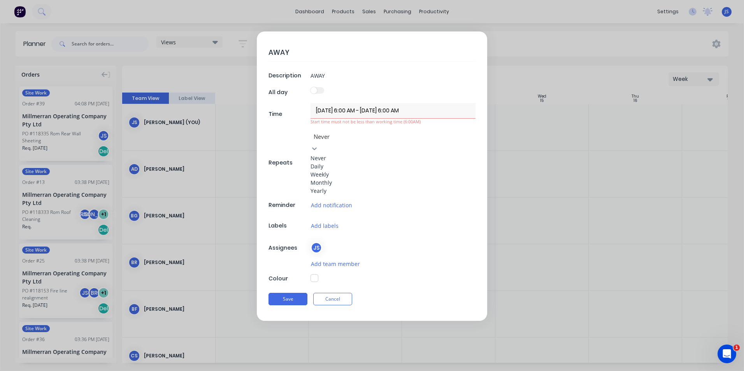
click at [334, 169] on div "Daily" at bounding box center [335, 166] width 51 height 8
type textarea "x"
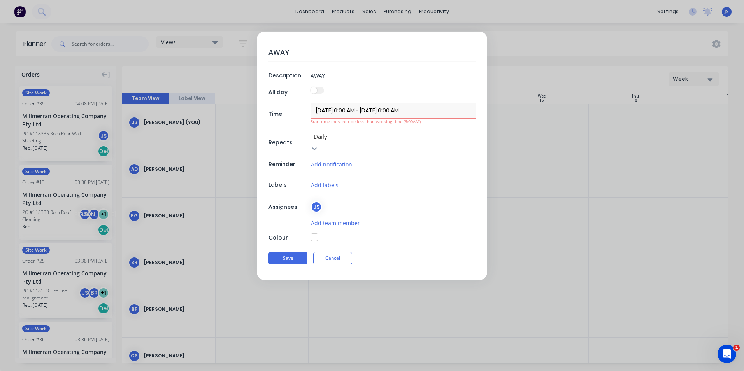
click at [349, 110] on input "13/10/2025 6:00 AM - 13/10/2025 6:00 AM" at bounding box center [392, 110] width 165 height 15
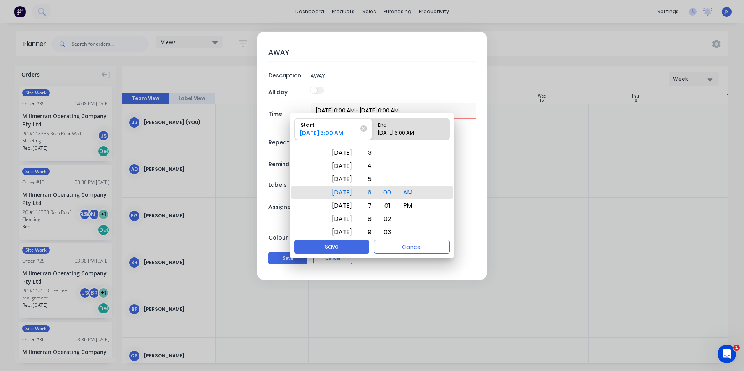
click at [390, 128] on div "End" at bounding box center [407, 123] width 65 height 11
click at [372, 128] on input "End 13/10/2025 6:00 AM" at bounding box center [372, 129] width 0 height 22
radio input "true"
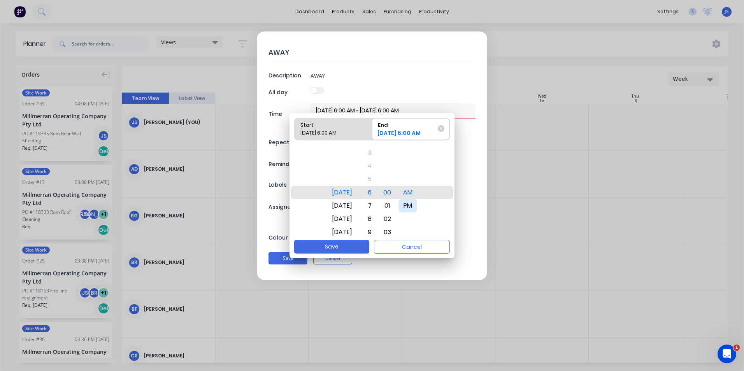
click at [417, 205] on div "PM" at bounding box center [407, 205] width 19 height 13
click at [347, 242] on button "Save" at bounding box center [331, 247] width 75 height 14
type textarea "x"
type input "13/10/2025 6:00 AM - 13/10/2025 6:00 PM"
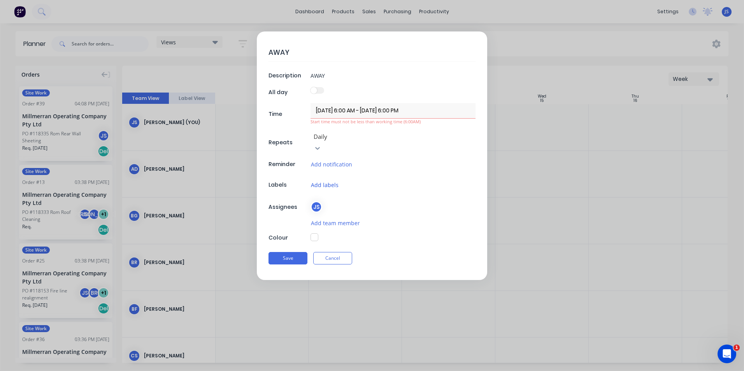
click at [326, 180] on button "Add labels" at bounding box center [324, 184] width 28 height 9
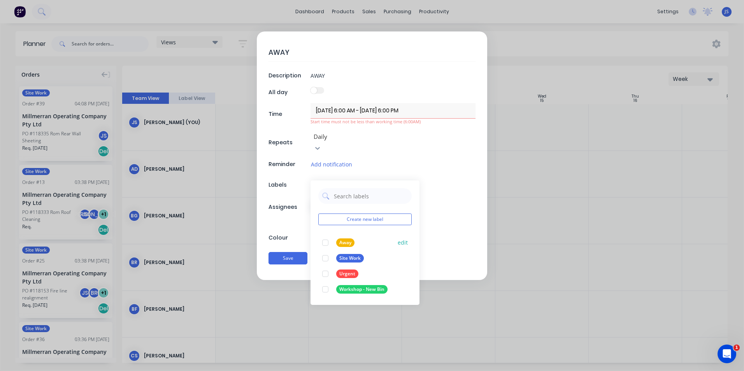
click at [345, 238] on div "Away" at bounding box center [345, 242] width 18 height 9
click at [449, 165] on div "AWAY Description AWAY All day Time 13/10/2025 6:00 AM - 13/10/2025 6:00 PM Star…" at bounding box center [372, 156] width 230 height 249
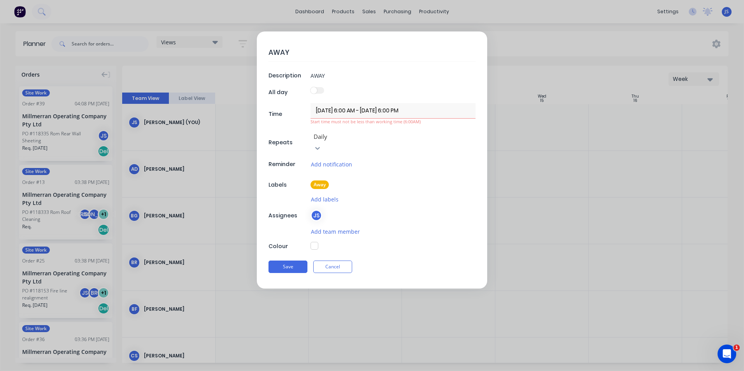
click at [318, 88] on label at bounding box center [317, 90] width 14 height 7
click at [314, 89] on span at bounding box center [313, 90] width 7 height 7
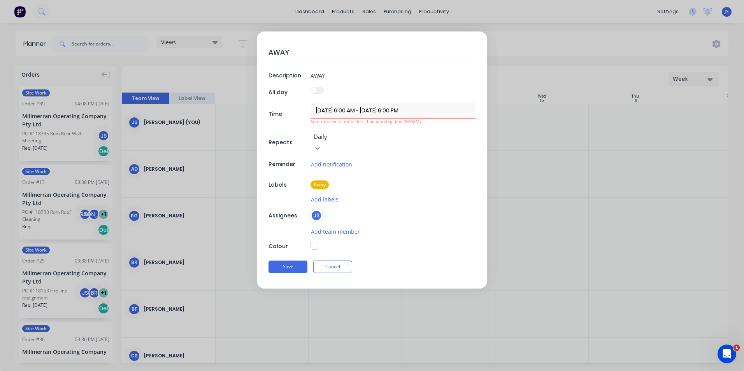
click at [314, 89] on span at bounding box center [313, 90] width 7 height 7
click at [347, 108] on input "13/10/2025 6:00 AM - 13/10/2025 6:00 PM" at bounding box center [392, 110] width 165 height 15
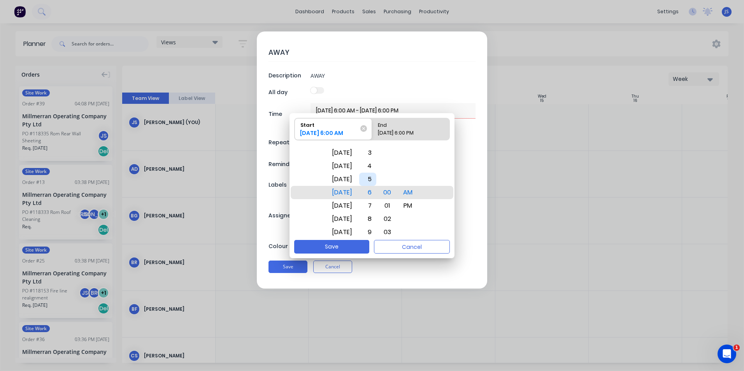
click at [376, 178] on div "5" at bounding box center [367, 179] width 17 height 13
click at [347, 246] on button "Save" at bounding box center [331, 247] width 75 height 14
type textarea "x"
type input "13/10/2025 5:00 AM - 13/10/2025 6:00 PM"
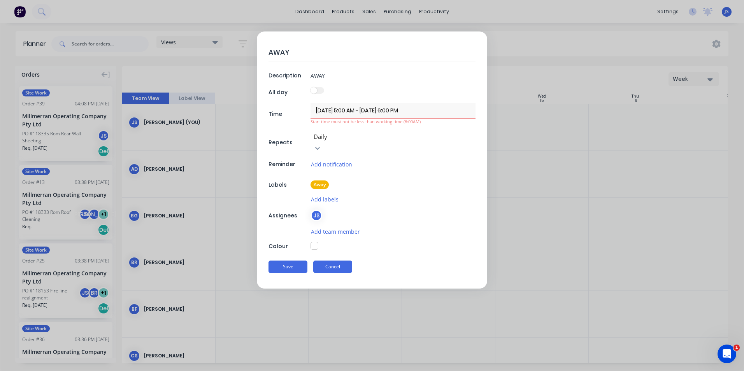
click at [330, 261] on button "Cancel" at bounding box center [332, 267] width 39 height 12
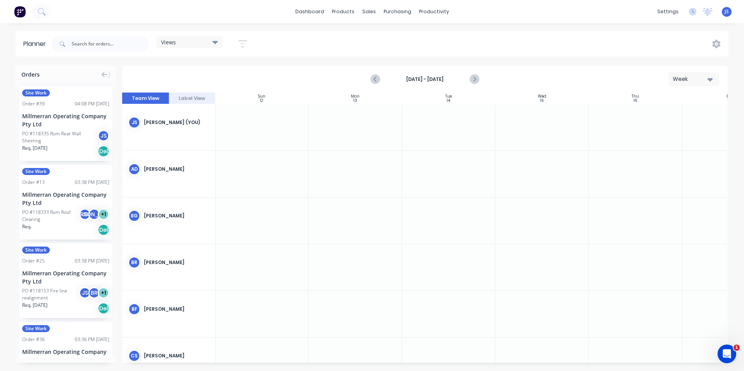
click at [267, 163] on div at bounding box center [261, 174] width 93 height 46
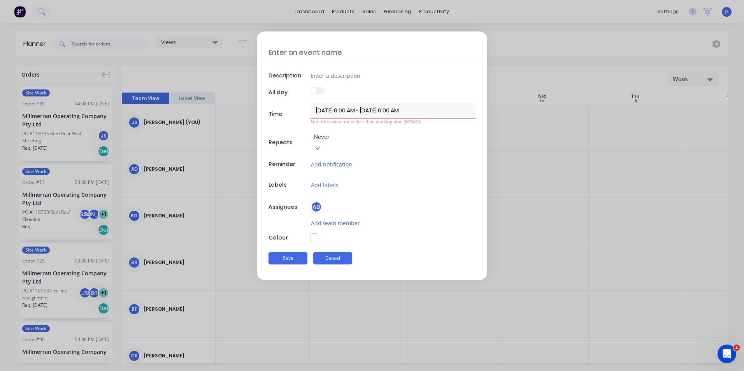
click at [334, 252] on button "Cancel" at bounding box center [332, 258] width 39 height 12
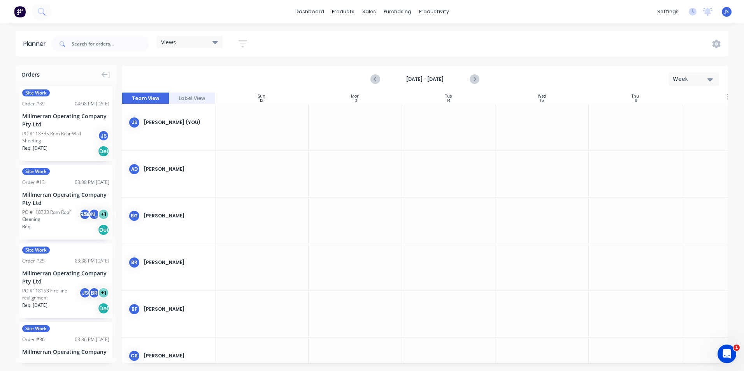
click at [361, 140] on div at bounding box center [354, 127] width 93 height 46
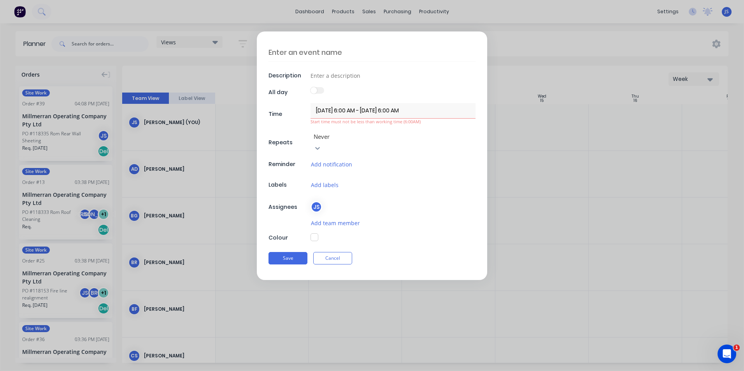
click at [568, 231] on form "Description All day Time 13/10/2025 6:00 AM - 13/10/2025 6:00 AM Start time mus…" at bounding box center [371, 156] width 727 height 249
click at [321, 54] on textarea at bounding box center [371, 52] width 207 height 18
type textarea "x"
click at [318, 91] on label at bounding box center [317, 91] width 14 height 7
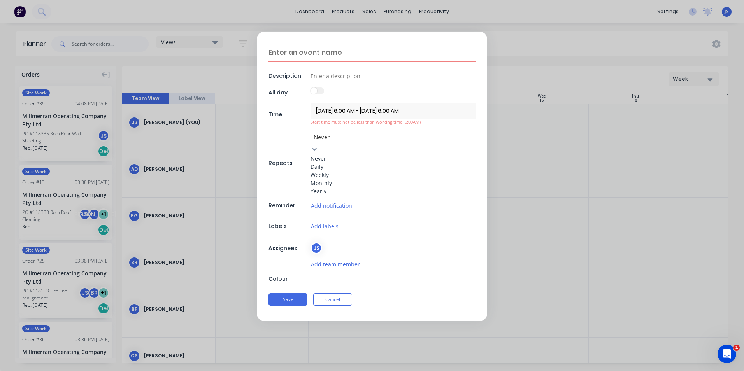
click at [318, 145] on icon at bounding box center [314, 149] width 8 height 8
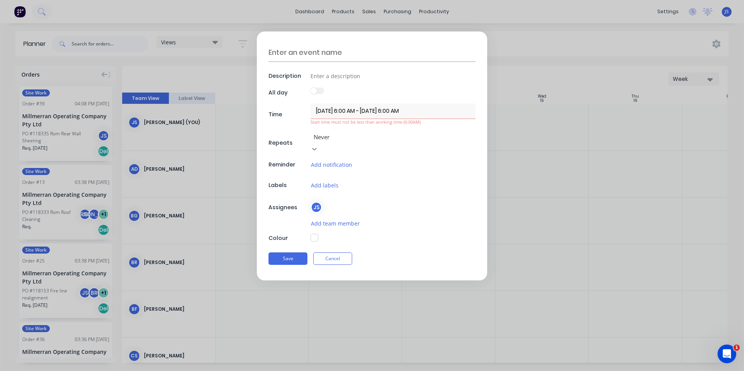
click at [318, 145] on icon at bounding box center [314, 149] width 8 height 8
click at [352, 113] on input "13/10/2025 6:00 AM - 13/10/2025 6:00 AM" at bounding box center [392, 110] width 165 height 15
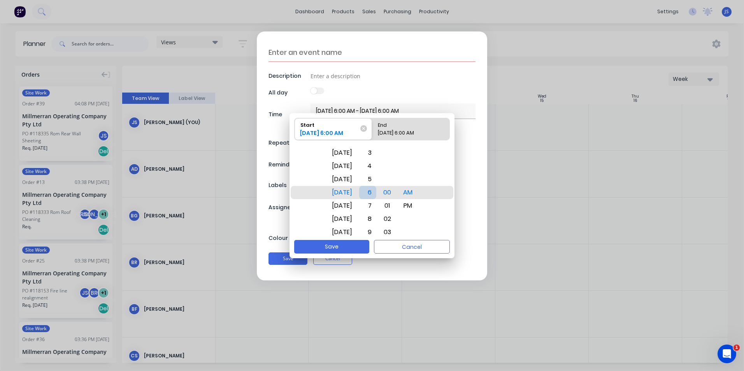
click at [376, 194] on div "6" at bounding box center [367, 192] width 17 height 13
click at [401, 128] on div "End" at bounding box center [407, 123] width 65 height 11
click at [372, 128] on input "End 13/10/2025 6:00 AM" at bounding box center [372, 129] width 0 height 22
radio input "true"
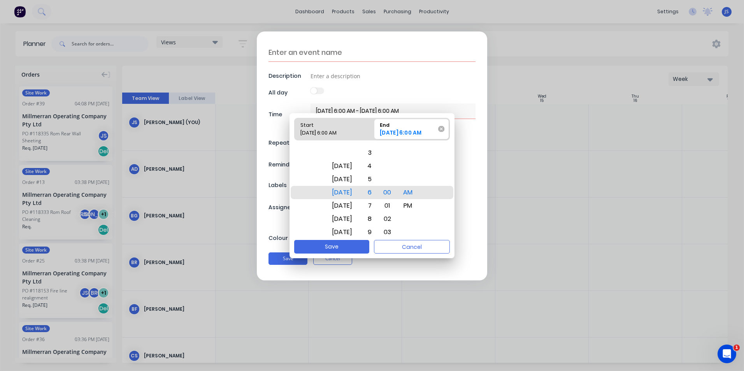
click at [443, 130] on icon at bounding box center [441, 129] width 6 height 6
click at [372, 130] on input "End 15/10/2025 6:00 AM" at bounding box center [372, 129] width 0 height 22
click at [360, 128] on div "Start" at bounding box center [329, 123] width 65 height 11
click at [295, 128] on input "Start 13/10/2025 6:00 AM" at bounding box center [294, 129] width 0 height 22
radio input "true"
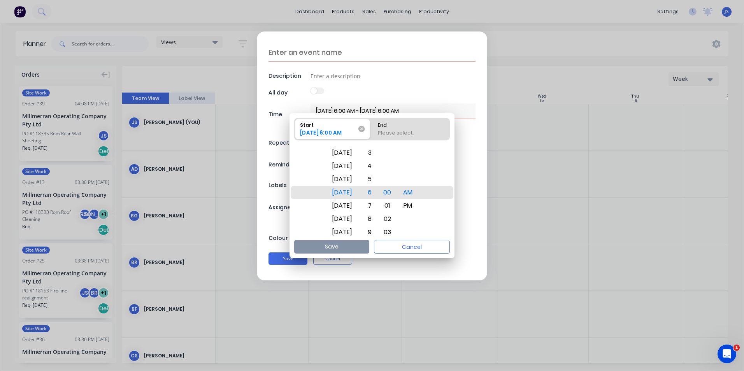
click at [364, 130] on icon at bounding box center [361, 129] width 6 height 6
click at [295, 130] on input "Start 13/10/2025 6:00 AM" at bounding box center [294, 129] width 0 height 22
click at [364, 130] on icon at bounding box center [361, 129] width 6 height 6
click at [295, 130] on input "Start 25/09/2025 4:32 PM" at bounding box center [294, 129] width 0 height 22
click at [355, 207] on div "Mon Oct 13" at bounding box center [342, 205] width 30 height 13
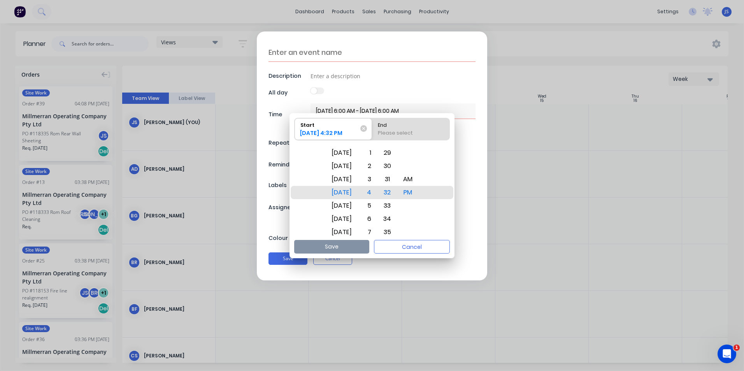
click at [392, 122] on div "End" at bounding box center [411, 123] width 72 height 11
click at [372, 122] on input "End Please select" at bounding box center [372, 129] width 0 height 22
radio input "true"
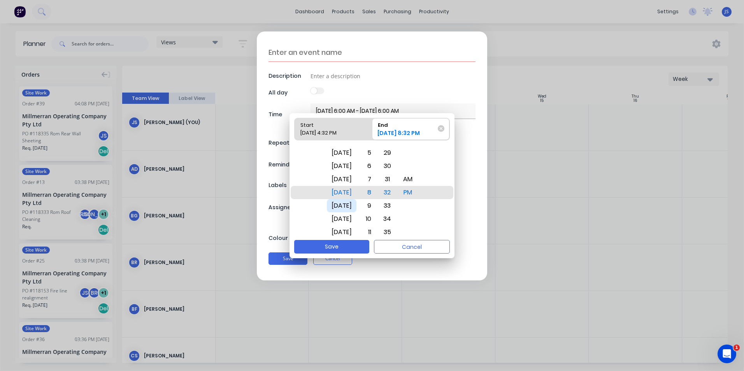
click at [347, 204] on div "Mon Oct 20" at bounding box center [342, 205] width 30 height 13
click at [339, 245] on button "Save" at bounding box center [331, 247] width 75 height 14
type textarea "x"
type input "13/10/2025 4:32 PM - 20/10/2025 8:32 PM"
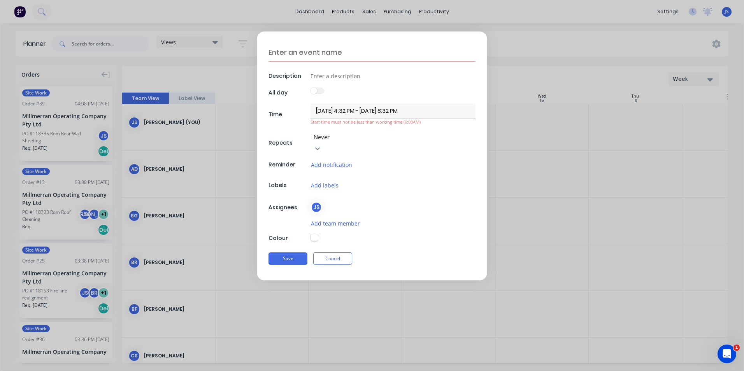
click at [390, 109] on input "13/10/2025 4:32 PM - 20/10/2025 8:32 PM" at bounding box center [392, 110] width 165 height 15
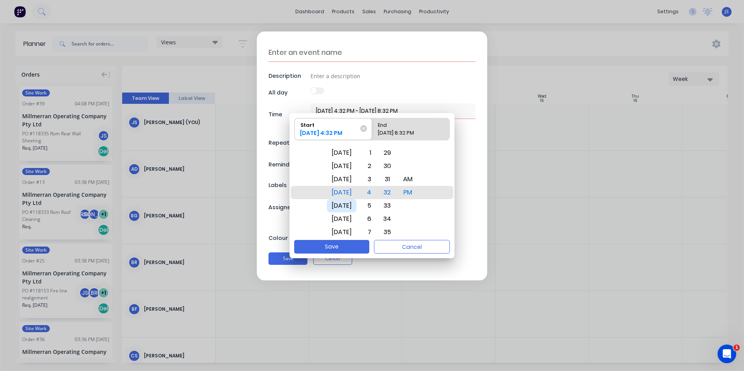
click at [345, 205] on div "Mon Oct 20" at bounding box center [342, 205] width 30 height 13
click at [348, 164] on div "Mon Oct 13" at bounding box center [342, 165] width 30 height 13
click at [350, 244] on button "Save" at bounding box center [331, 247] width 75 height 14
type textarea "x"
type input "13/10/2025 12:00 PM - 20/10/2025 8:32 PM"
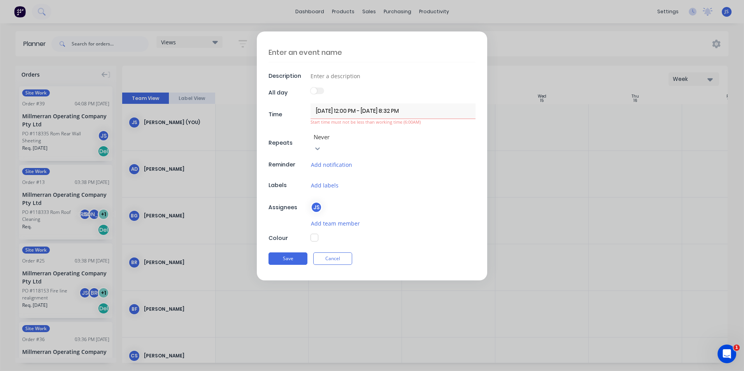
click at [304, 59] on textarea at bounding box center [371, 52] width 207 height 19
type textarea "x"
type textarea "A"
type textarea "x"
type textarea "AW"
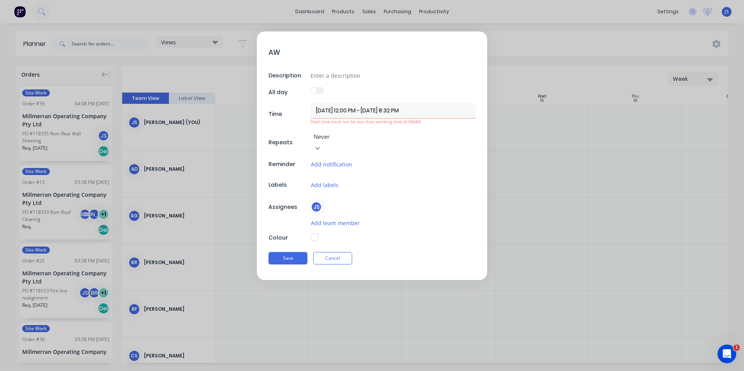
type textarea "x"
type textarea "AWA"
type textarea "x"
type textarea "AWAY"
type textarea "x"
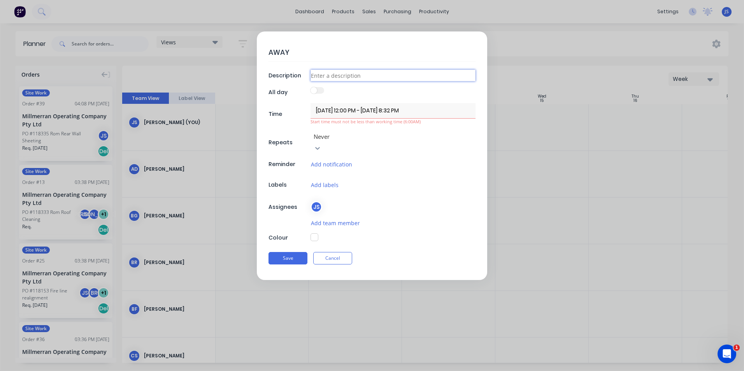
click at [354, 77] on input at bounding box center [392, 76] width 165 height 12
type input "AWAY"
click at [334, 180] on button "Add labels" at bounding box center [324, 184] width 28 height 9
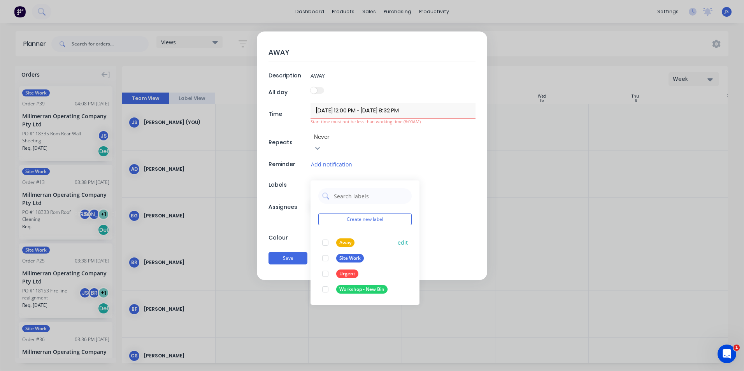
click at [333, 235] on div at bounding box center [325, 243] width 16 height 16
click at [538, 209] on form "AWAY Description AWAY All day Time 13/10/2025 12:00 PM - 20/10/2025 8:32 PM Sta…" at bounding box center [371, 156] width 727 height 249
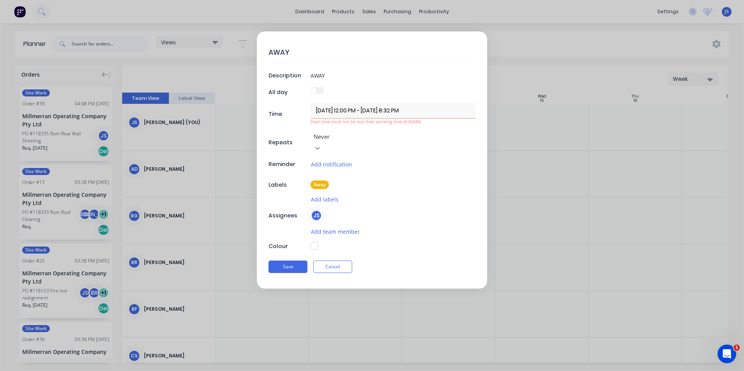
click at [364, 109] on input "13/10/2025 12:00 PM - 20/10/2025 8:32 PM" at bounding box center [392, 110] width 165 height 15
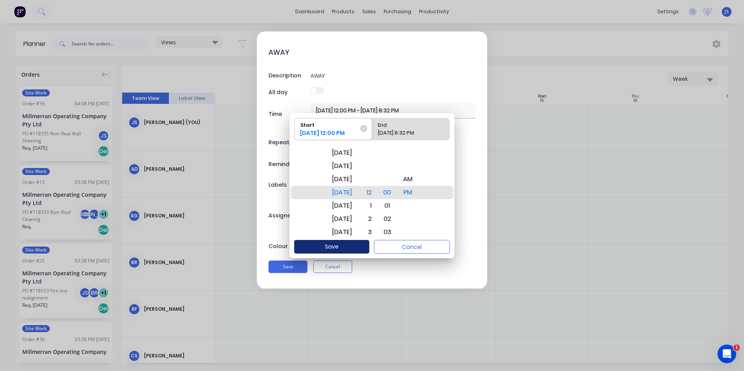
click at [345, 242] on button "Save" at bounding box center [331, 247] width 75 height 14
type textarea "x"
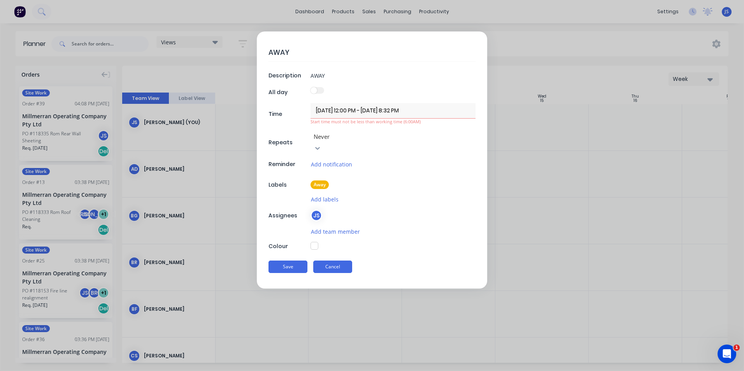
click at [331, 261] on button "Cancel" at bounding box center [332, 267] width 39 height 12
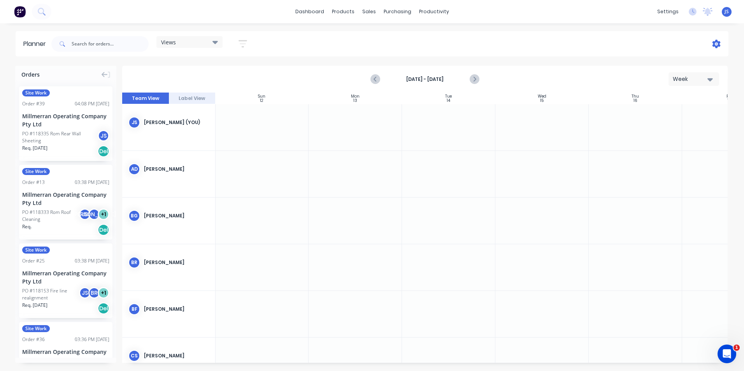
click at [717, 44] on icon at bounding box center [716, 44] width 2 height 2
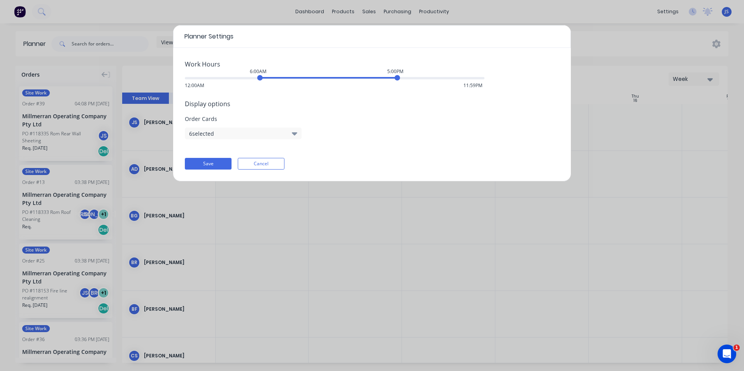
click at [296, 132] on icon "button" at bounding box center [294, 133] width 5 height 9
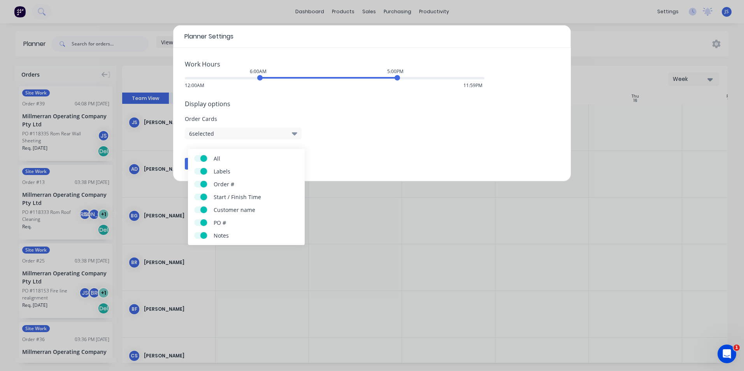
click at [200, 185] on span at bounding box center [203, 184] width 7 height 7
click at [194, 181] on input "Order #" at bounding box center [194, 181] width 0 height 0
click at [200, 185] on span at bounding box center [197, 184] width 7 height 7
click at [194, 181] on input "Order #" at bounding box center [194, 181] width 0 height 0
click at [345, 150] on div "Work Hours 6:00AM 5:00PM 12:00AM 11:59PM Display options Order Cards 6 selected…" at bounding box center [372, 114] width 398 height 133
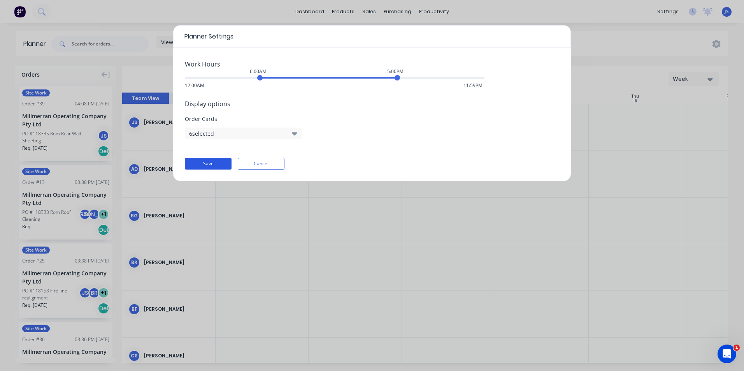
click at [223, 162] on button "Save" at bounding box center [208, 164] width 47 height 12
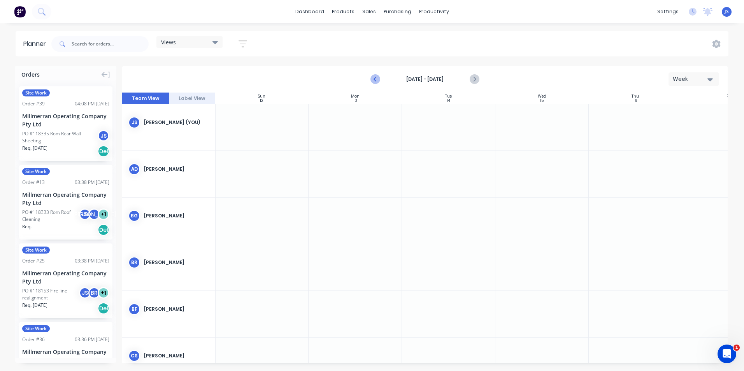
click at [373, 77] on icon "Previous page" at bounding box center [375, 79] width 9 height 9
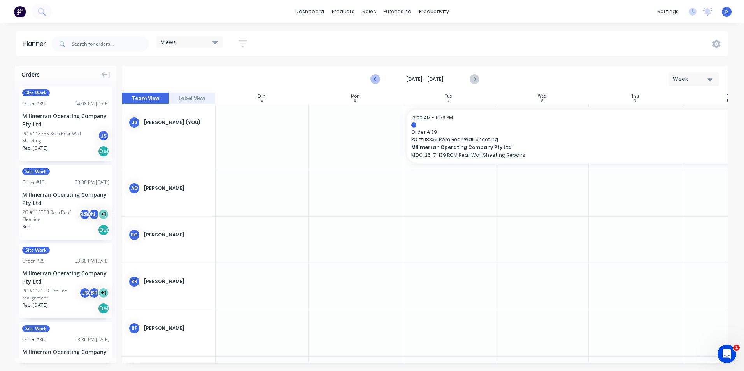
click at [373, 77] on icon "Previous page" at bounding box center [375, 79] width 9 height 9
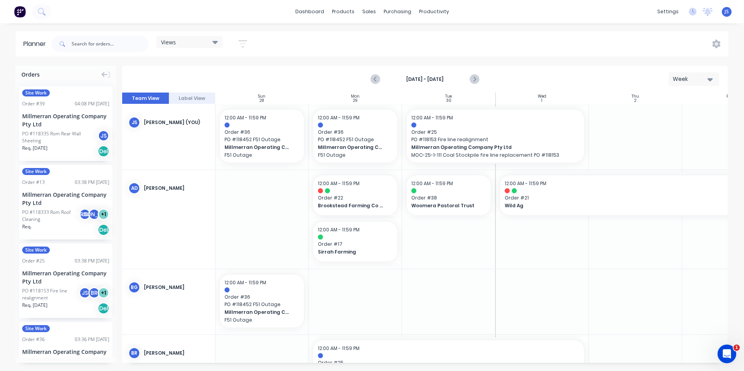
click at [177, 131] on div "JS Jack Strong (You)" at bounding box center [168, 122] width 93 height 37
click at [718, 46] on icon at bounding box center [716, 44] width 8 height 9
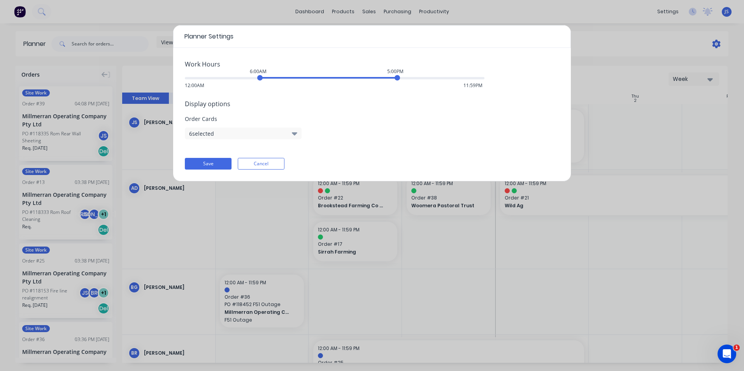
click at [718, 46] on div "Planner Settings Work Hours 6:00AM 5:00PM 12:00AM 11:59PM Display options Order…" at bounding box center [372, 185] width 744 height 371
click at [204, 161] on button "Save" at bounding box center [208, 164] width 47 height 12
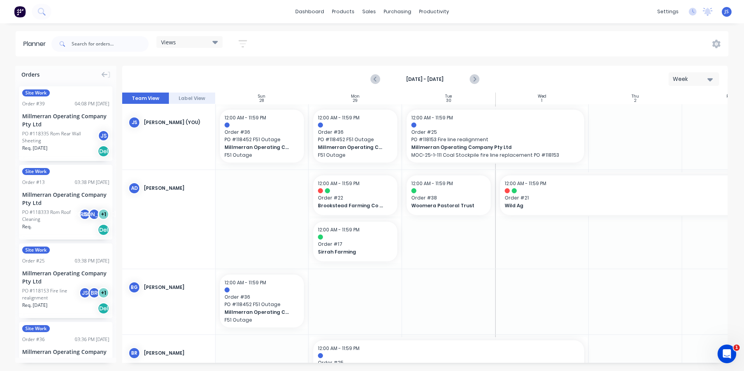
click at [212, 42] on div "Views" at bounding box center [189, 42] width 57 height 7
click at [303, 42] on div "Views Save new view None (Default) edit Show/Hide users Show/Hide orders Filter…" at bounding box center [389, 43] width 678 height 23
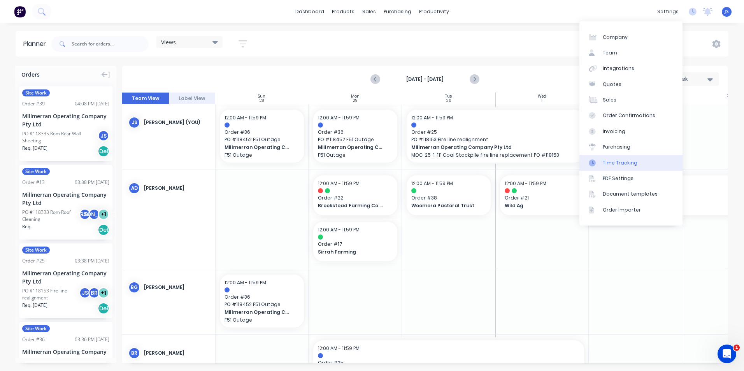
click at [633, 162] on div "Time Tracking" at bounding box center [620, 162] width 35 height 7
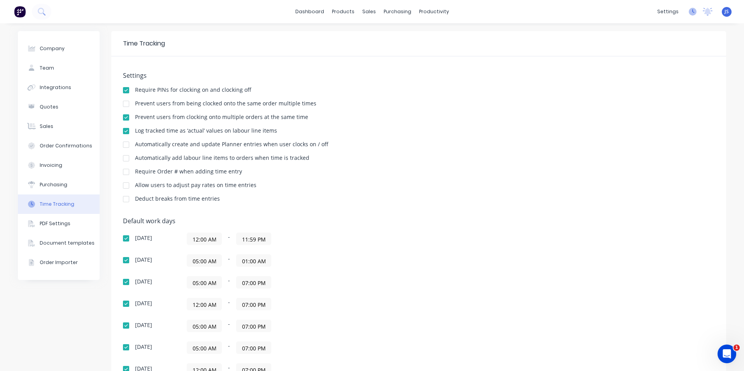
click at [688, 13] on icon at bounding box center [692, 12] width 8 height 8
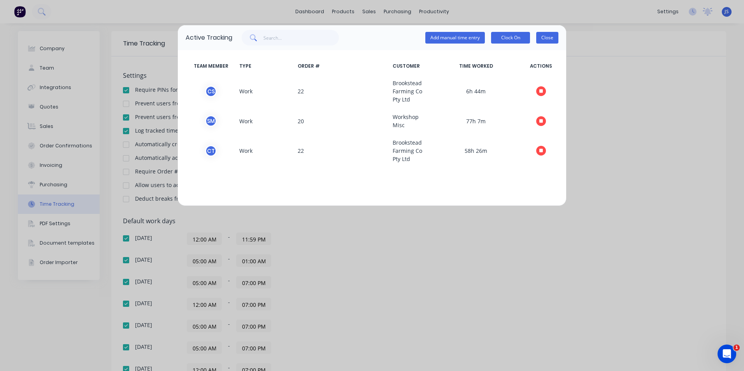
click at [547, 40] on button "Close" at bounding box center [547, 38] width 22 height 12
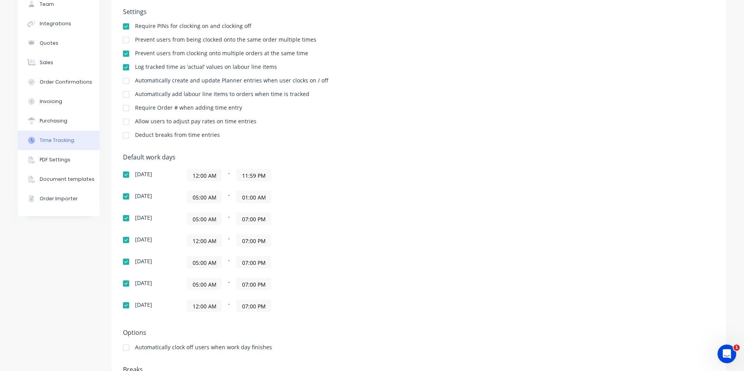
scroll to position [78, 0]
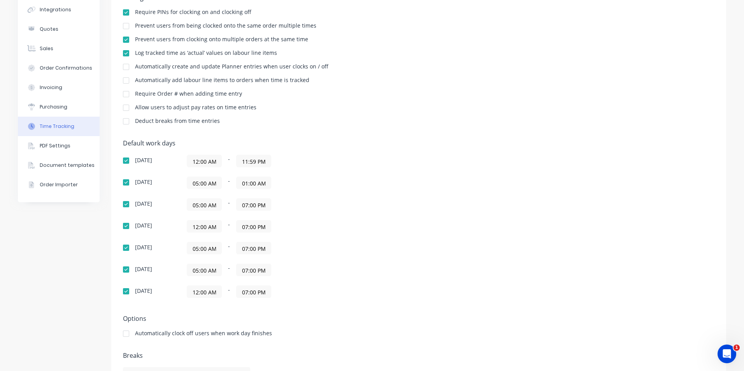
click at [214, 162] on input "12:00 AM" at bounding box center [204, 161] width 34 height 12
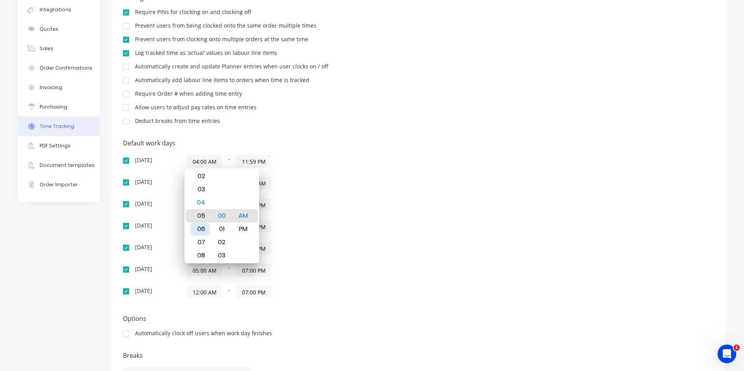
type input "05:00 AM"
click at [424, 97] on div "Require Order # when adding time entry" at bounding box center [418, 94] width 591 height 7
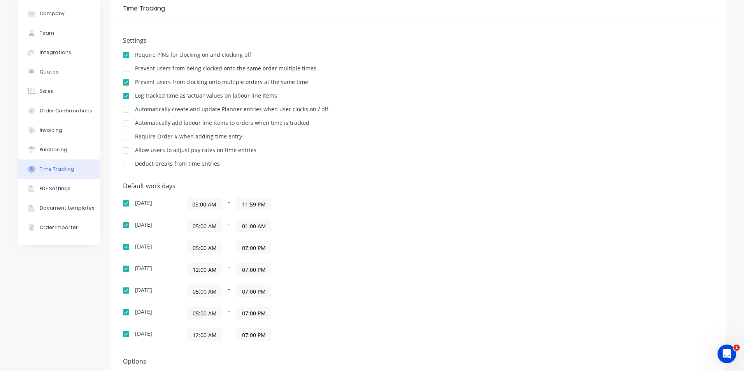
scroll to position [0, 0]
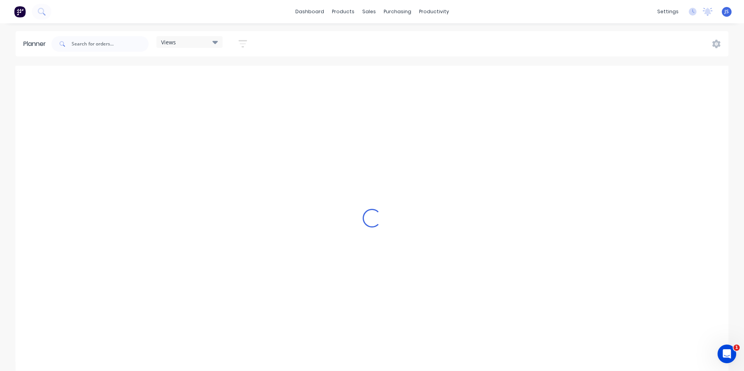
scroll to position [0, 860]
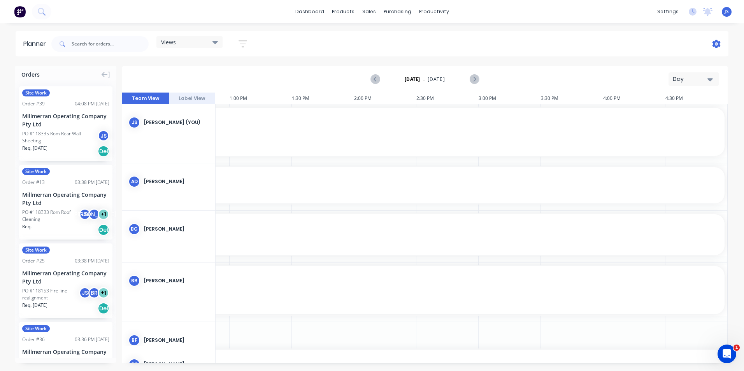
click at [715, 41] on icon at bounding box center [716, 44] width 8 height 9
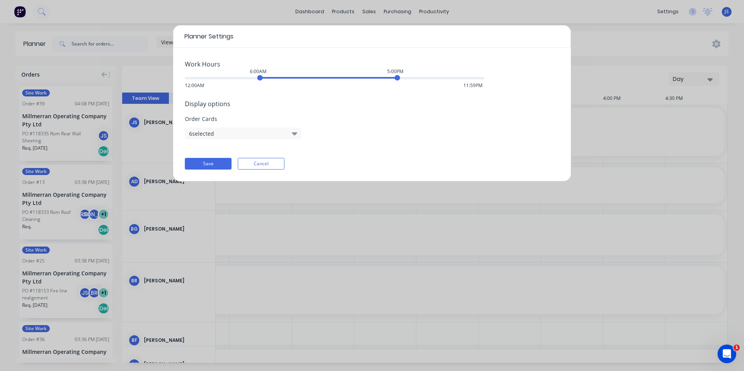
click at [617, 35] on div "Planner Settings Work Hours 6:00AM 5:00PM 12:00AM 11:59PM Display options Order…" at bounding box center [372, 185] width 744 height 371
click at [272, 163] on button "Cancel" at bounding box center [261, 164] width 47 height 12
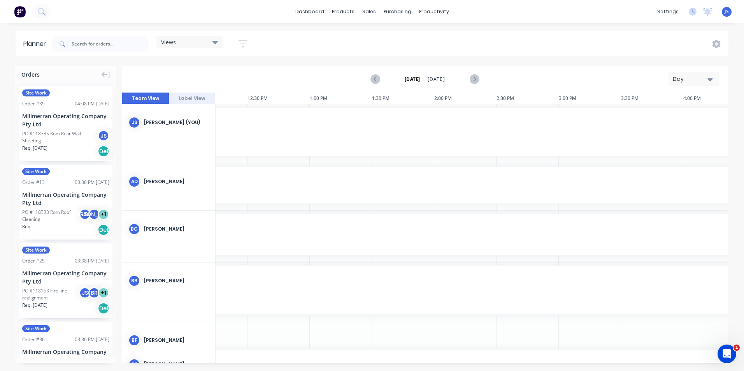
scroll to position [0, 787]
click at [712, 77] on icon "button" at bounding box center [709, 79] width 5 height 9
click at [667, 114] on div "Week" at bounding box center [679, 116] width 77 height 16
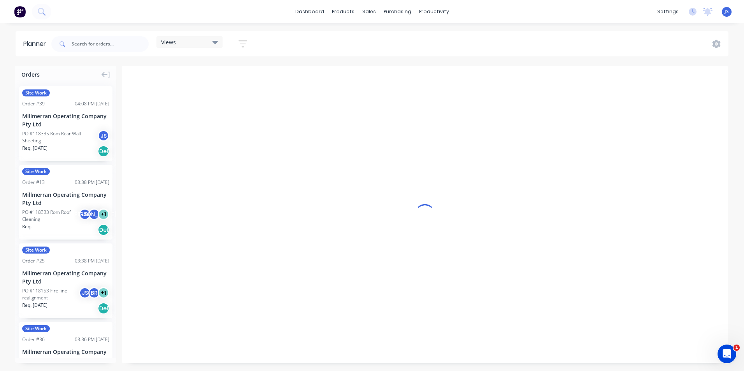
scroll to position [0, 0]
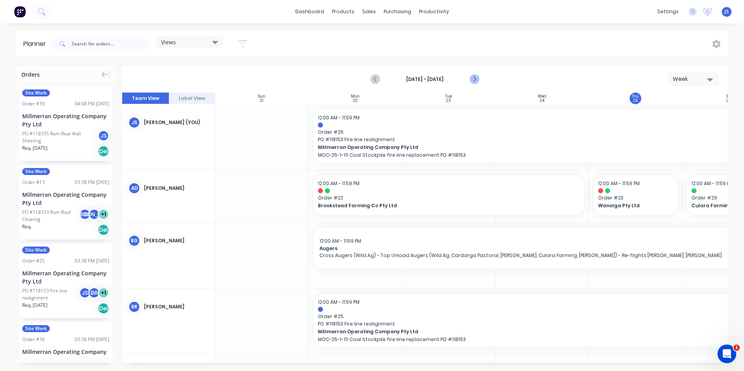
click at [475, 79] on icon "Next page" at bounding box center [474, 79] width 4 height 6
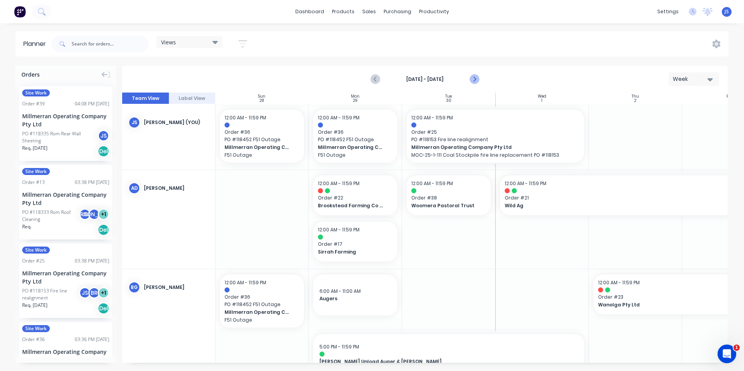
click at [475, 79] on icon "Next page" at bounding box center [474, 79] width 4 height 6
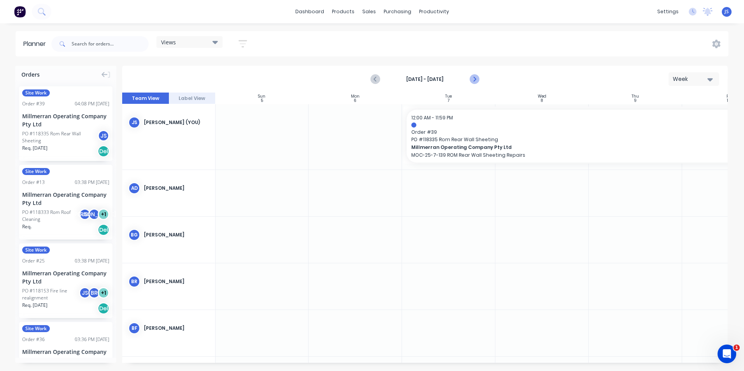
click at [475, 79] on icon "Next page" at bounding box center [474, 79] width 4 height 6
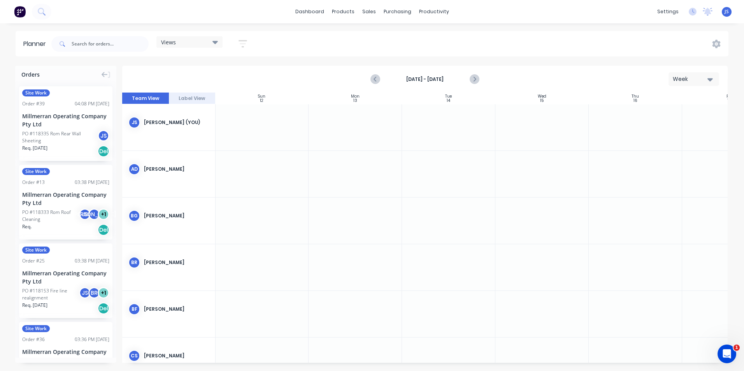
click at [346, 124] on div at bounding box center [354, 127] width 93 height 46
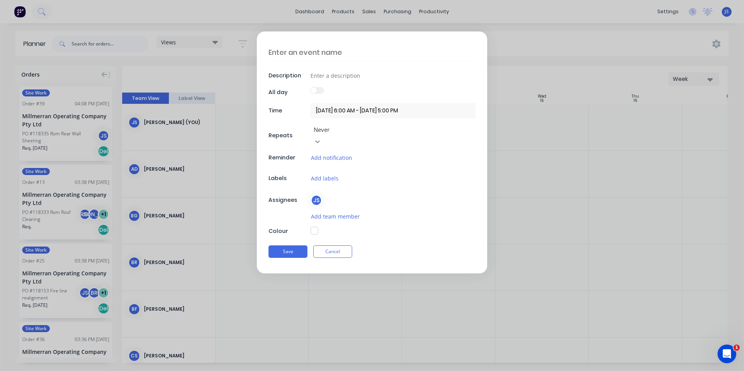
click at [330, 56] on textarea at bounding box center [371, 52] width 207 height 18
type textarea "x"
type textarea "A"
type textarea "x"
type textarea "AW"
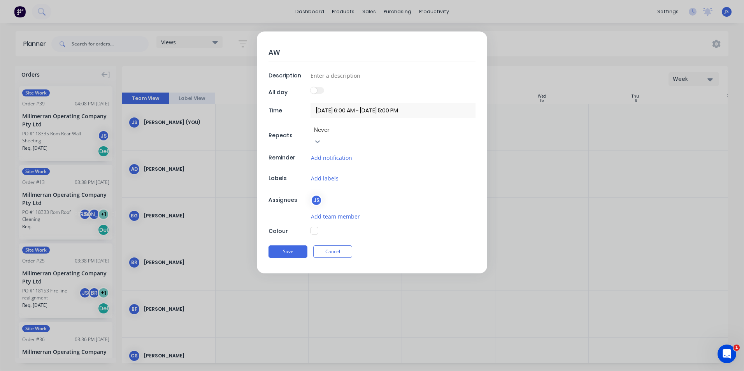
type textarea "x"
type textarea "AWA"
type textarea "x"
type textarea "AWAY"
type textarea "x"
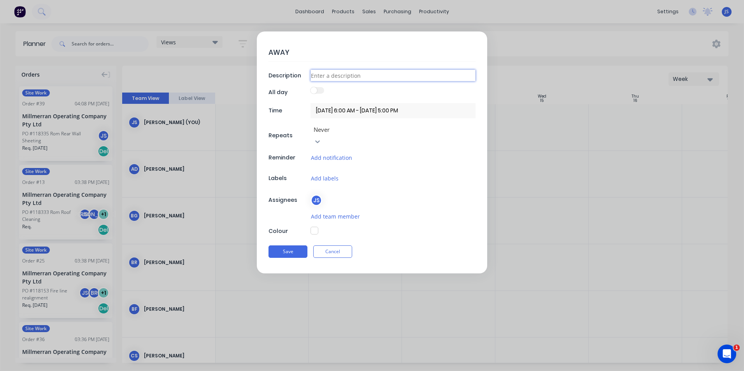
click at [331, 79] on input at bounding box center [392, 76] width 165 height 12
type input "AWAY"
click at [316, 93] on label at bounding box center [317, 90] width 14 height 7
click at [312, 87] on div "AWAY Description AWAY All day Time 13/10/2025 6:00 AM - 13/10/2025 5:00 PM Repe…" at bounding box center [372, 153] width 230 height 242
click at [298, 245] on button "Save" at bounding box center [287, 251] width 39 height 12
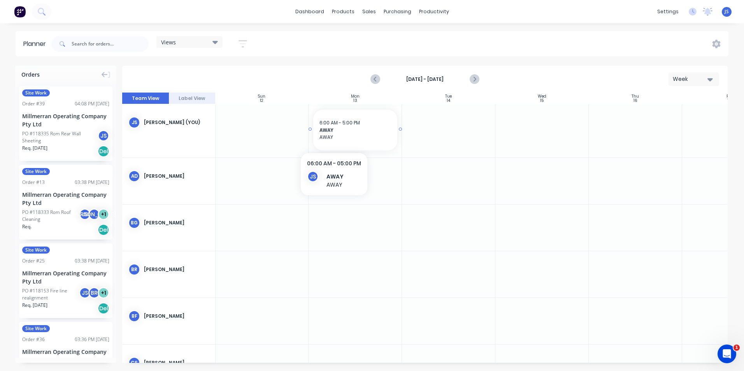
click at [334, 135] on span "AWAY" at bounding box center [355, 137] width 72 height 7
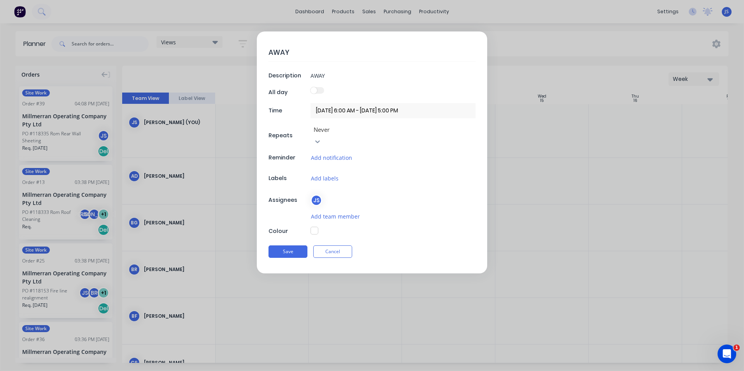
type textarea "x"
click at [374, 109] on input "13/10/2025 6:00 AM - 13/10/2025 5:00 PM" at bounding box center [392, 110] width 165 height 15
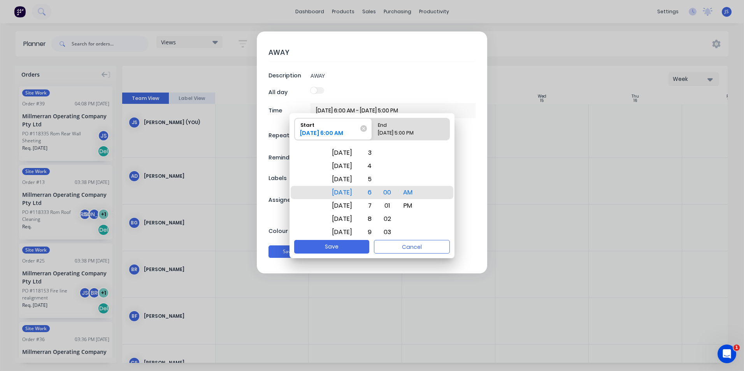
click at [389, 127] on div "End" at bounding box center [407, 123] width 65 height 11
click at [372, 127] on input "End 13/10/2025 5:00 PM" at bounding box center [372, 129] width 0 height 22
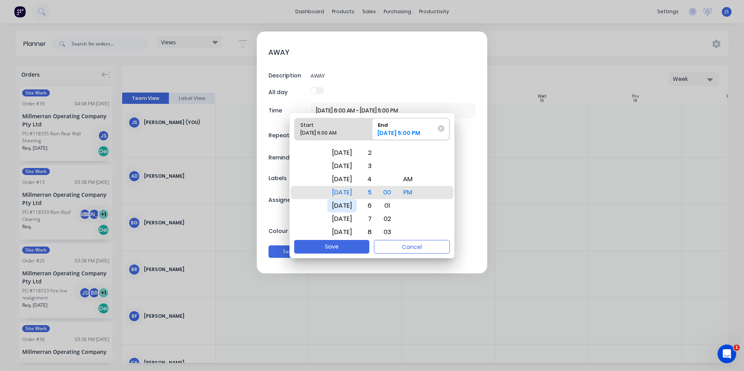
click at [352, 205] on div "Mon Oct 20" at bounding box center [342, 205] width 30 height 13
click at [340, 247] on button "Save" at bounding box center [331, 247] width 75 height 14
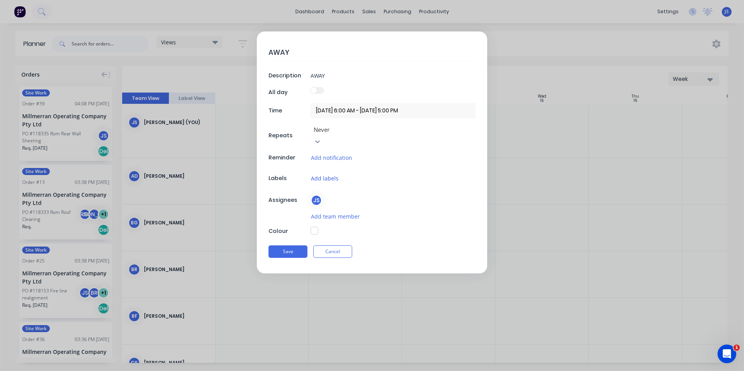
click at [329, 174] on button "Add labels" at bounding box center [324, 178] width 28 height 9
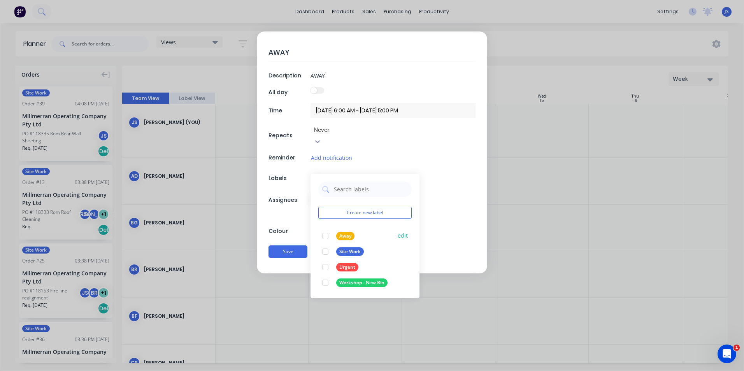
click at [345, 232] on div "Away" at bounding box center [345, 236] width 18 height 9
click at [290, 292] on div "AWAY Description AWAY All day Time 13/10/2025 6:00 AM - 20/10/2025 5:00 PM Repe…" at bounding box center [372, 185] width 744 height 371
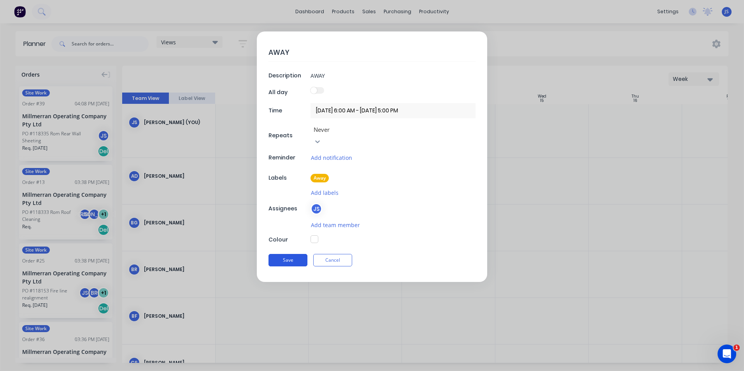
click at [296, 254] on button "Save" at bounding box center [287, 260] width 39 height 12
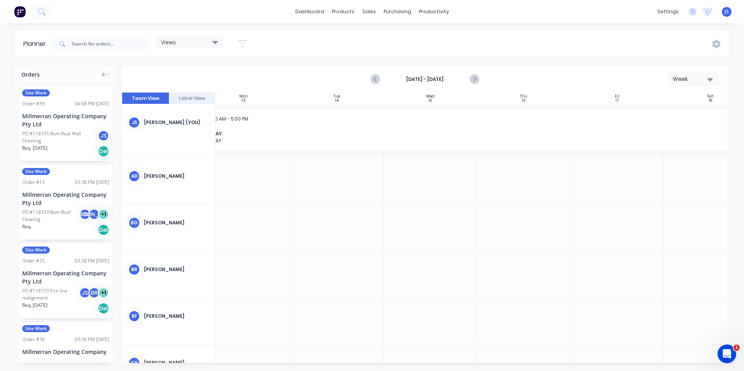
scroll to position [0, 145]
click at [475, 77] on icon "Next page" at bounding box center [473, 79] width 9 height 9
click at [708, 77] on icon "button" at bounding box center [709, 79] width 5 height 9
click at [678, 132] on div "Month" at bounding box center [679, 131] width 77 height 16
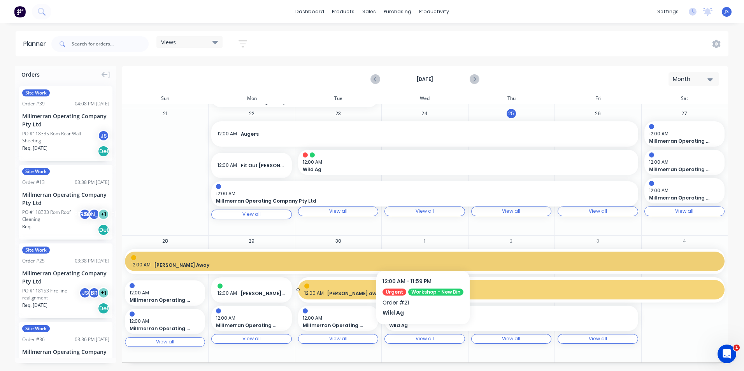
scroll to position [266, 0]
click at [708, 77] on icon "button" at bounding box center [709, 79] width 5 height 9
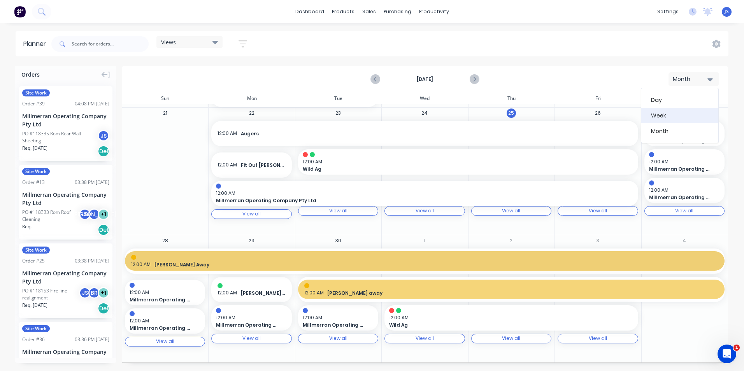
click at [683, 115] on div "Week" at bounding box center [679, 116] width 77 height 16
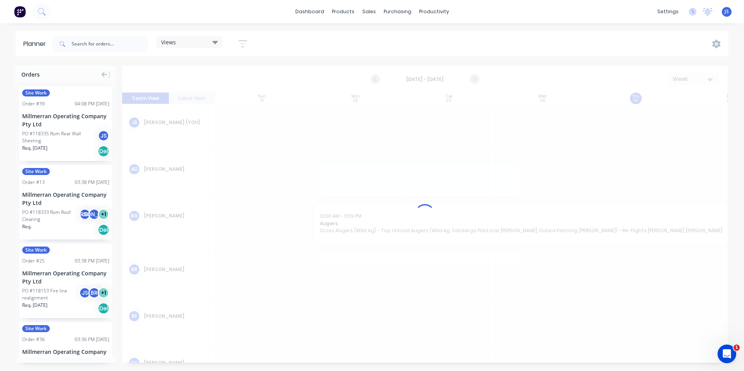
scroll to position [0, 0]
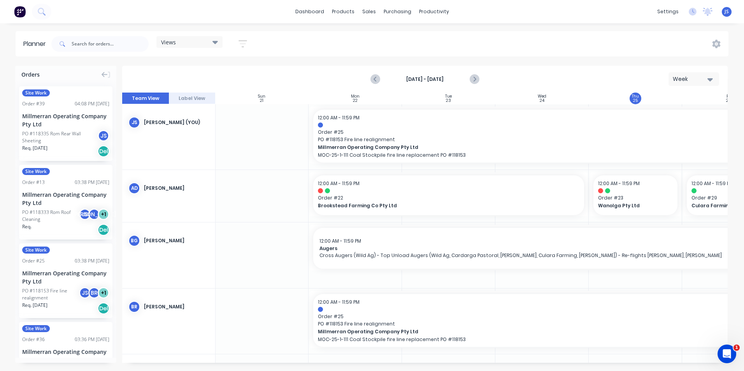
click at [711, 75] on icon "button" at bounding box center [709, 79] width 5 height 9
click at [683, 129] on div "Month" at bounding box center [679, 131] width 77 height 16
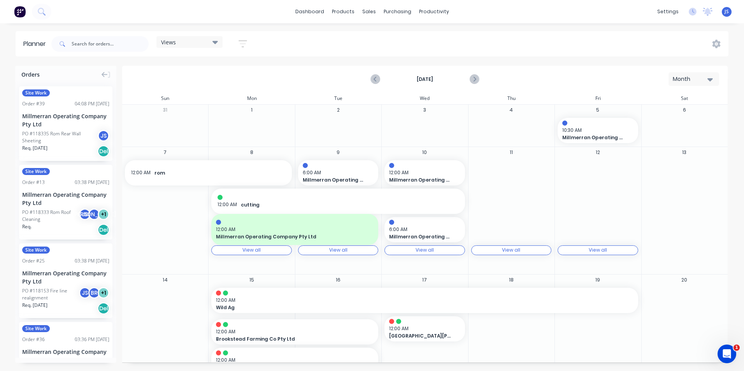
click at [711, 78] on icon "button" at bounding box center [709, 79] width 5 height 9
click at [674, 116] on div "Week" at bounding box center [679, 116] width 77 height 16
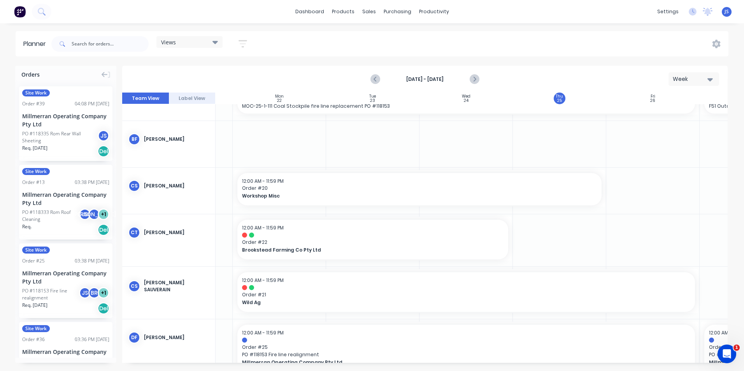
scroll to position [233, 77]
click at [473, 82] on icon "Next page" at bounding box center [473, 79] width 9 height 9
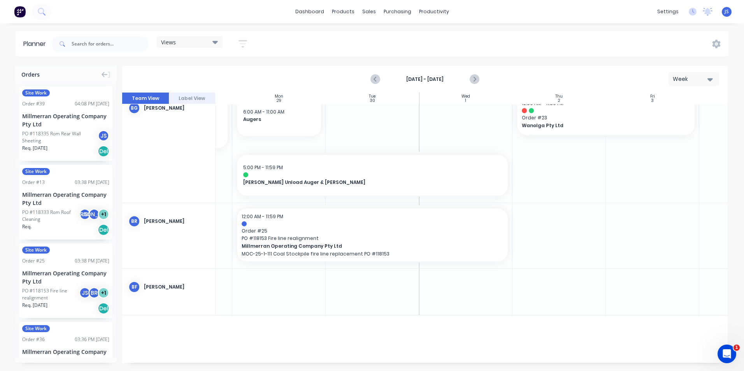
scroll to position [0, 77]
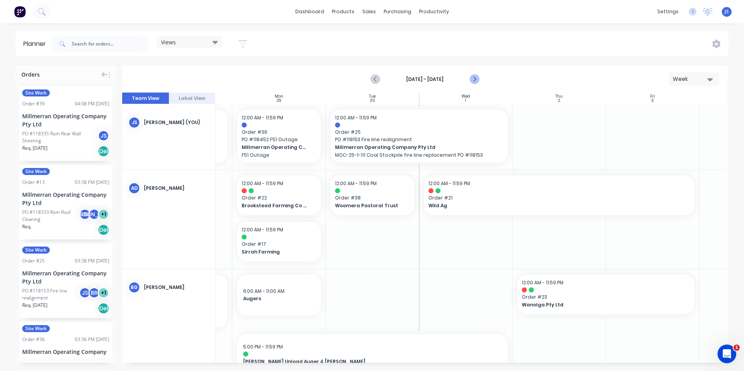
click at [477, 79] on icon "Next page" at bounding box center [473, 79] width 9 height 9
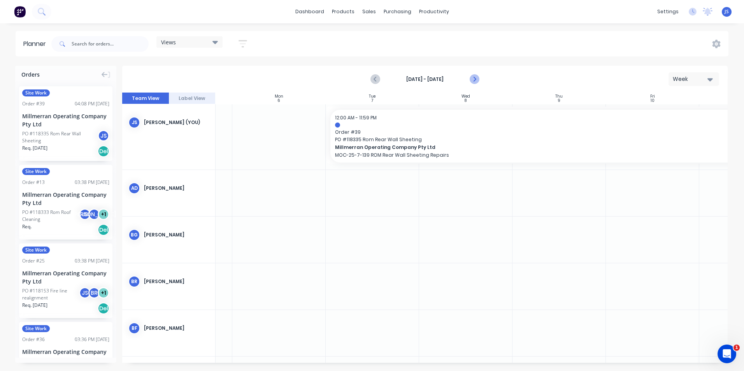
click at [476, 79] on icon "Next page" at bounding box center [473, 79] width 9 height 9
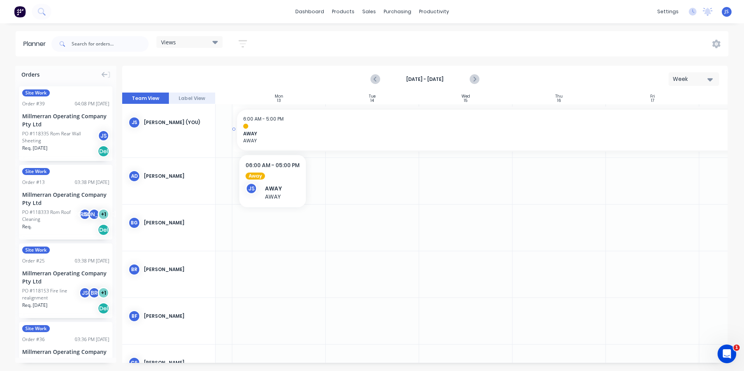
click at [272, 134] on span "AWAY" at bounding box center [512, 133] width 538 height 7
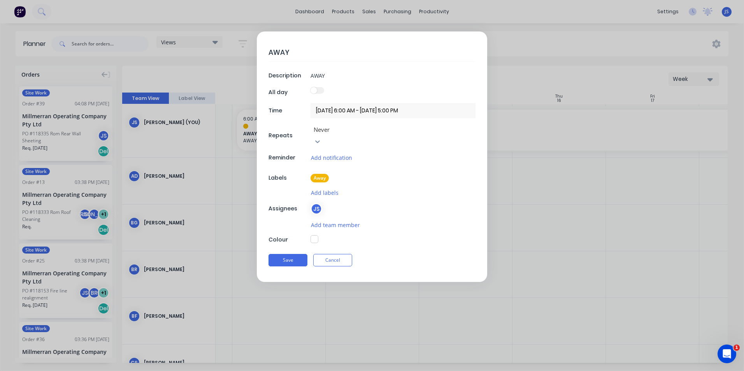
click at [317, 235] on button "button" at bounding box center [314, 239] width 8 height 8
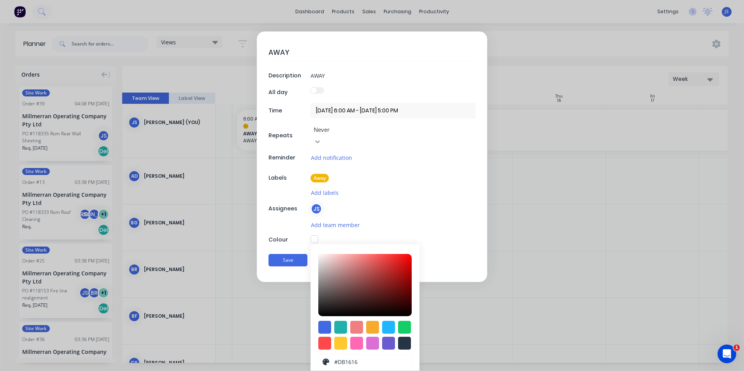
click at [399, 254] on div at bounding box center [364, 285] width 93 height 62
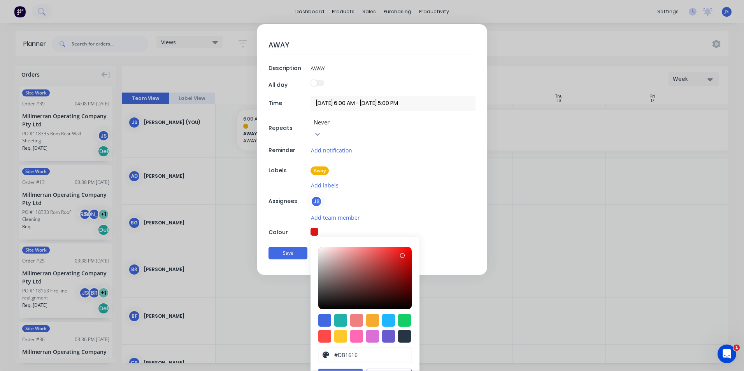
scroll to position [13, 0]
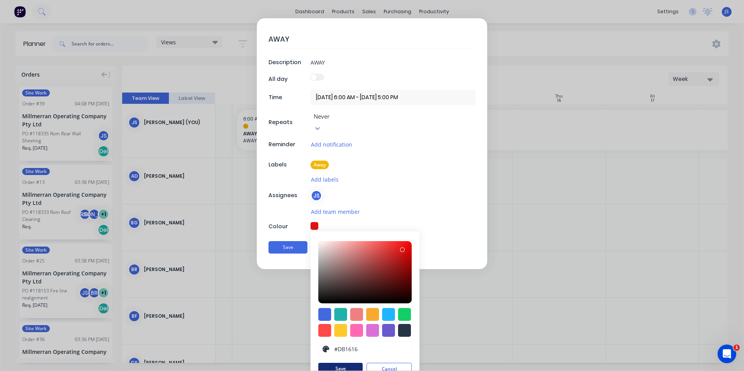
click at [341, 363] on button "Save" at bounding box center [340, 369] width 44 height 12
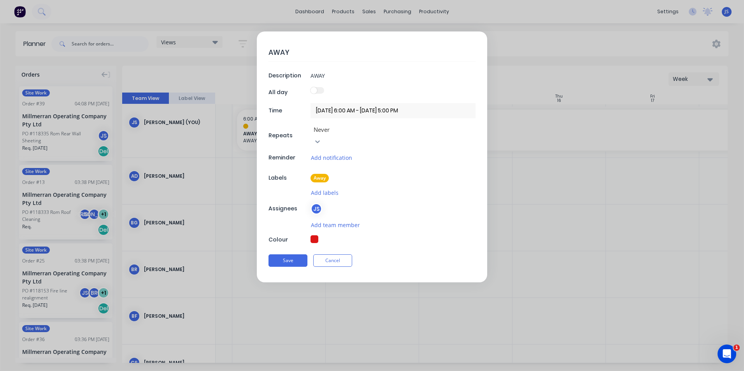
scroll to position [0, 0]
click at [289, 254] on button "Save" at bounding box center [287, 260] width 39 height 12
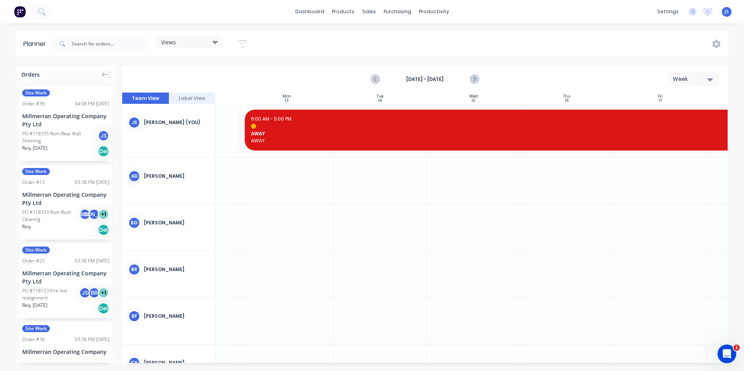
scroll to position [0, 66]
click at [378, 78] on icon "Previous page" at bounding box center [375, 79] width 9 height 9
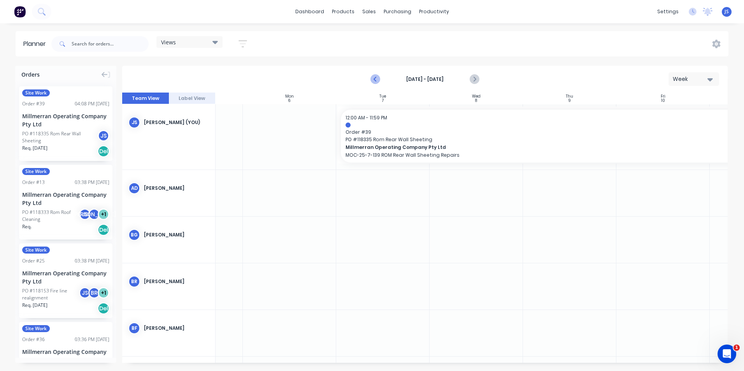
click at [377, 77] on icon "Previous page" at bounding box center [375, 79] width 9 height 9
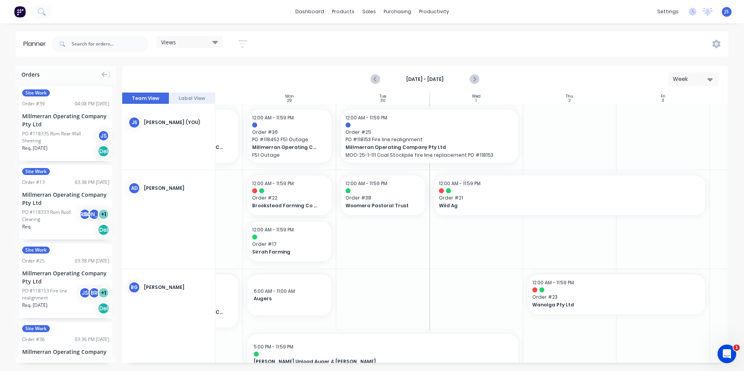
click at [244, 42] on icon "button" at bounding box center [242, 44] width 9 height 10
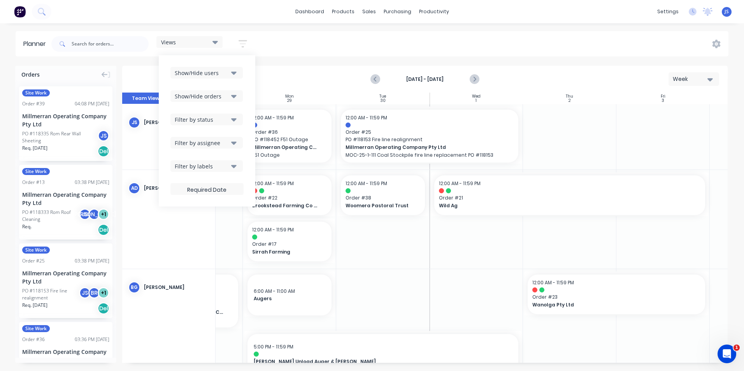
click at [235, 70] on icon "button" at bounding box center [233, 72] width 5 height 9
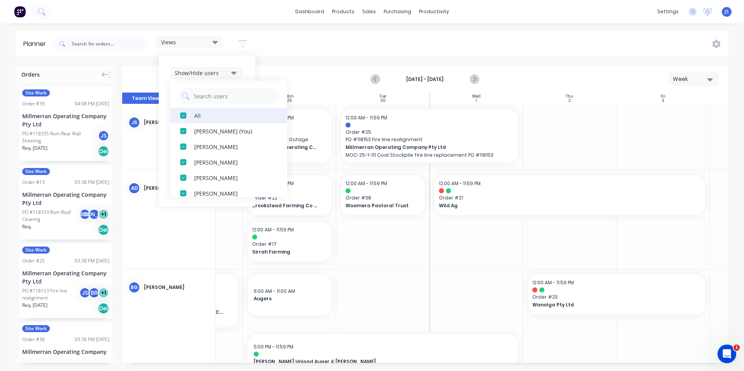
click at [183, 113] on div "button" at bounding box center [183, 116] width 16 height 16
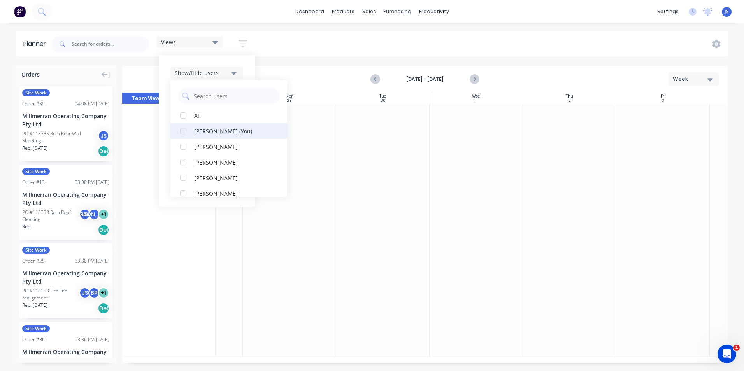
click at [188, 130] on div "button" at bounding box center [183, 131] width 16 height 16
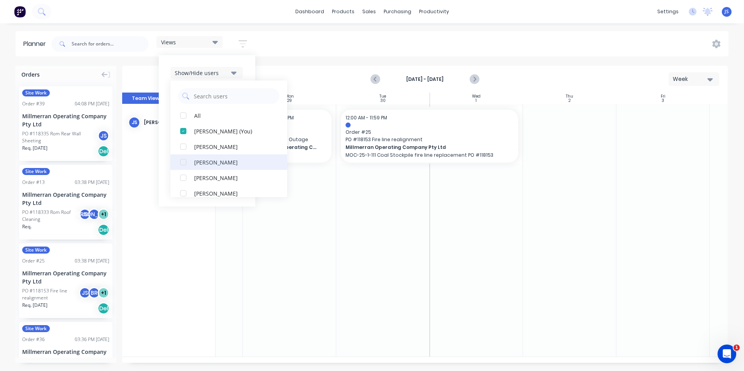
click at [181, 162] on div "button" at bounding box center [183, 162] width 16 height 16
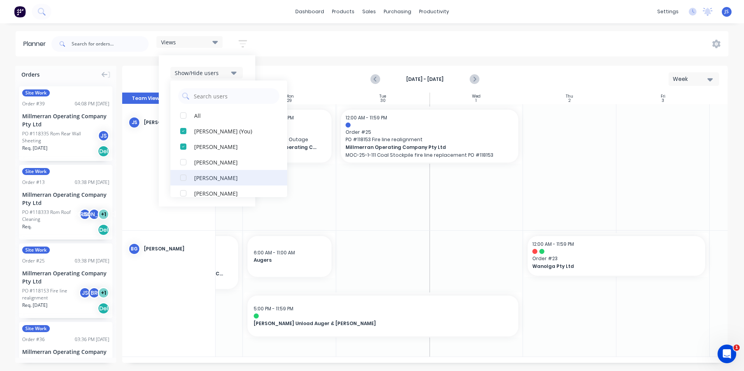
click at [190, 176] on div "button" at bounding box center [183, 178] width 16 height 16
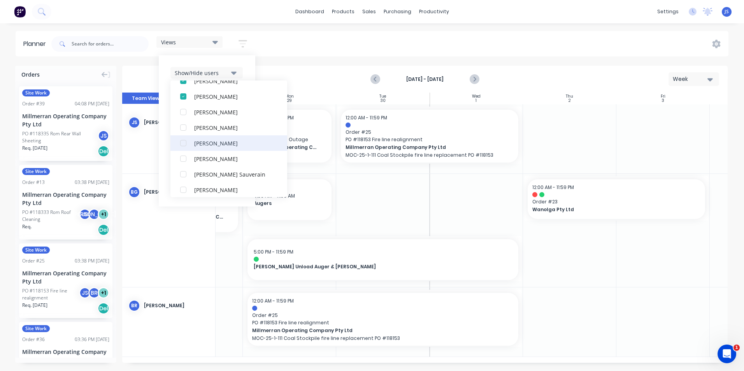
scroll to position [78, 0]
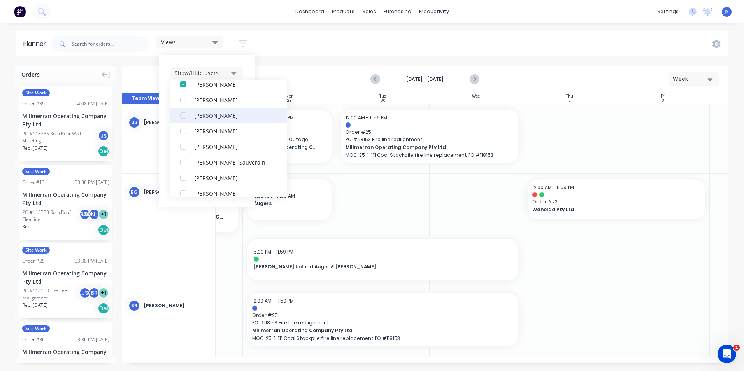
click at [187, 112] on div "button" at bounding box center [183, 116] width 16 height 16
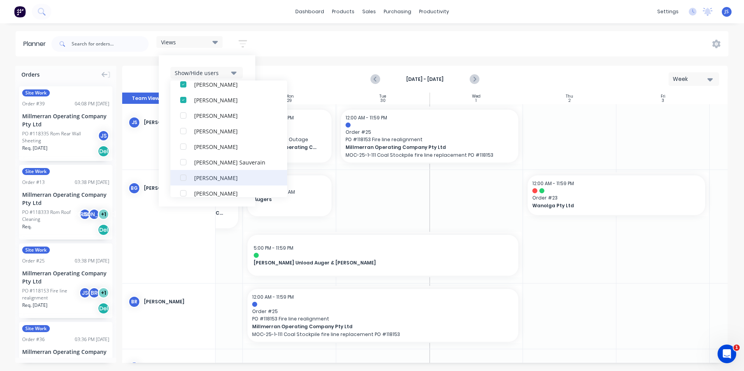
click at [185, 175] on div "button" at bounding box center [183, 178] width 16 height 16
click at [184, 98] on div "button" at bounding box center [183, 100] width 16 height 16
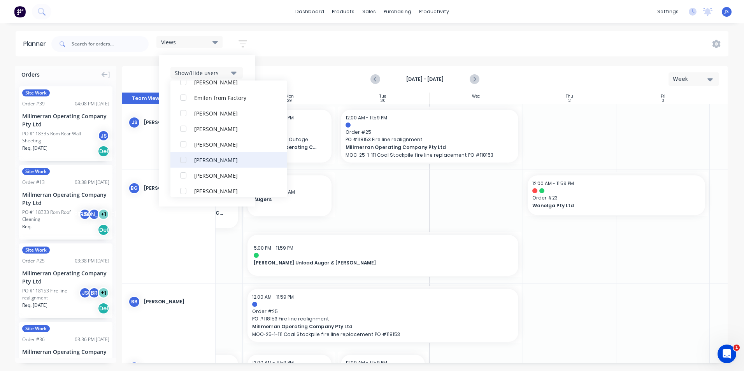
scroll to position [194, 0]
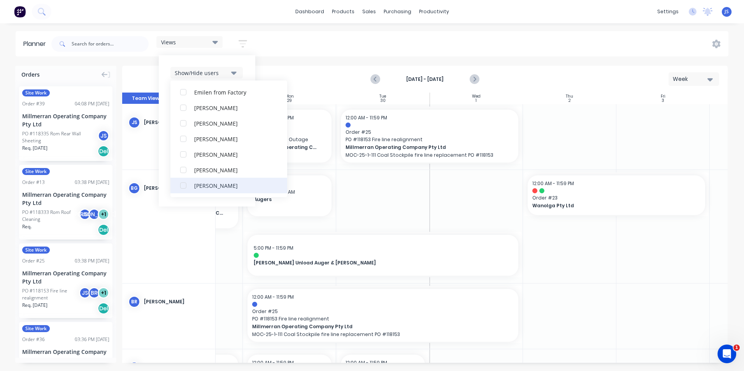
click at [207, 180] on button "kris suter" at bounding box center [228, 186] width 117 height 16
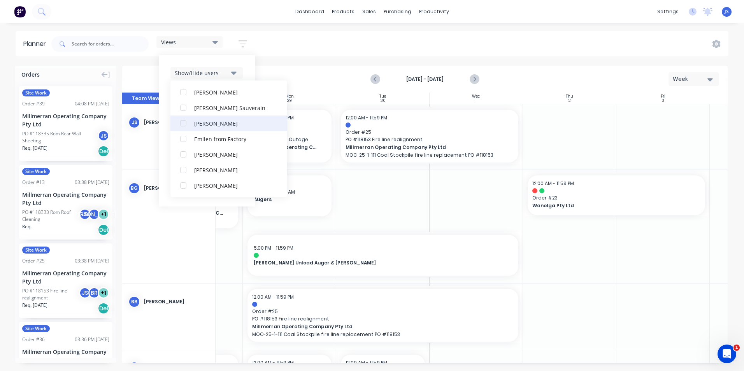
scroll to position [202, 0]
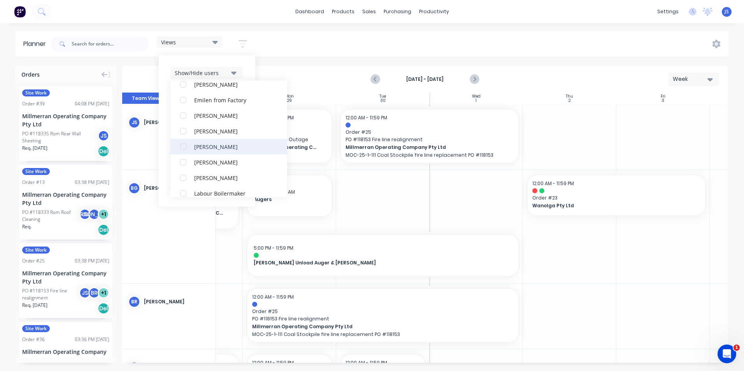
click at [205, 144] on div "Jeffrey Weber" at bounding box center [233, 146] width 78 height 8
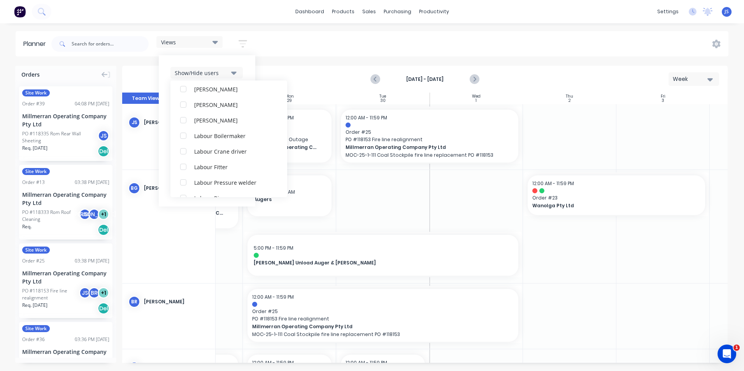
scroll to position [241, 0]
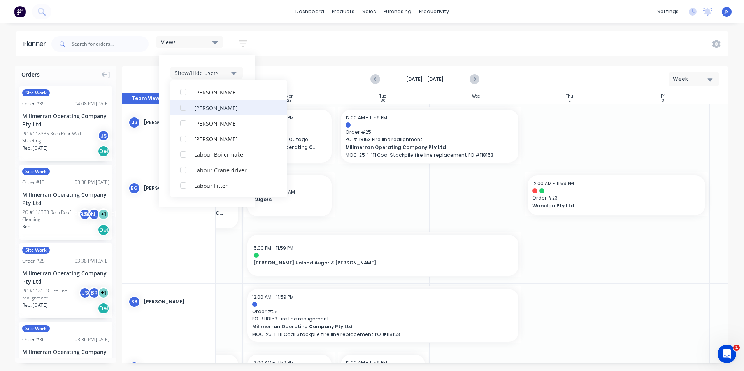
click at [218, 106] on div "Jason Welch" at bounding box center [233, 107] width 78 height 8
click at [225, 111] on div "Matty Butler" at bounding box center [233, 107] width 78 height 8
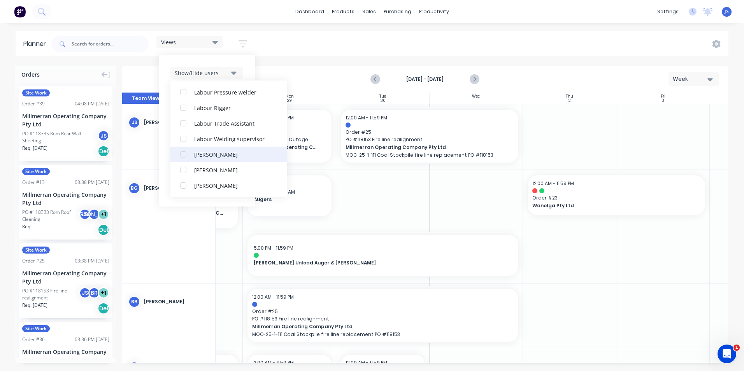
click at [219, 154] on div "Reece Hansson" at bounding box center [233, 154] width 78 height 8
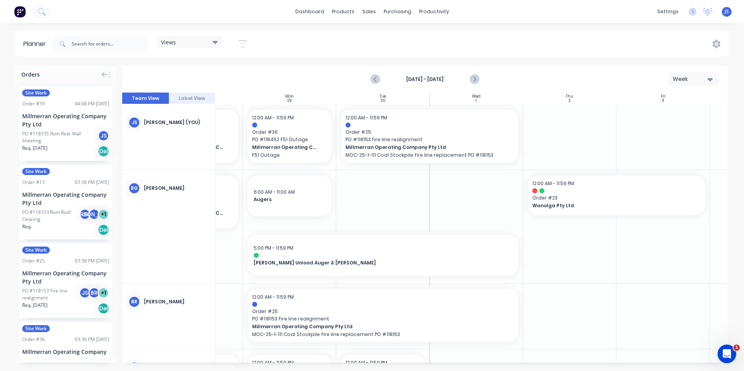
click at [200, 235] on div "BG Bayley Garner" at bounding box center [168, 226] width 93 height 113
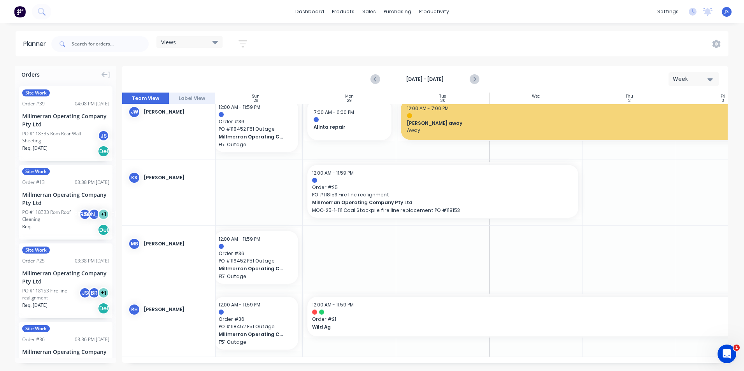
scroll to position [390, 0]
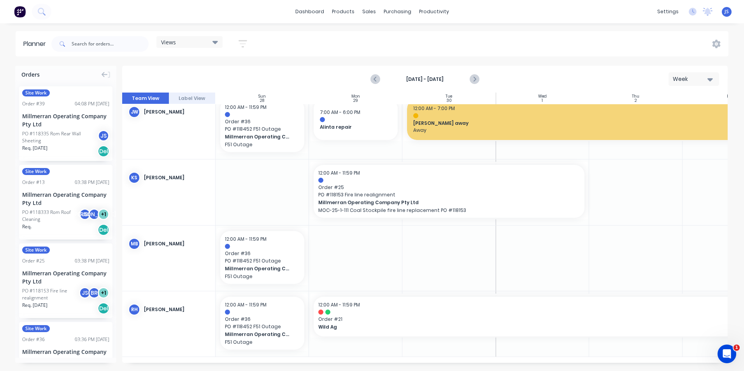
click at [267, 196] on div at bounding box center [261, 191] width 93 height 65
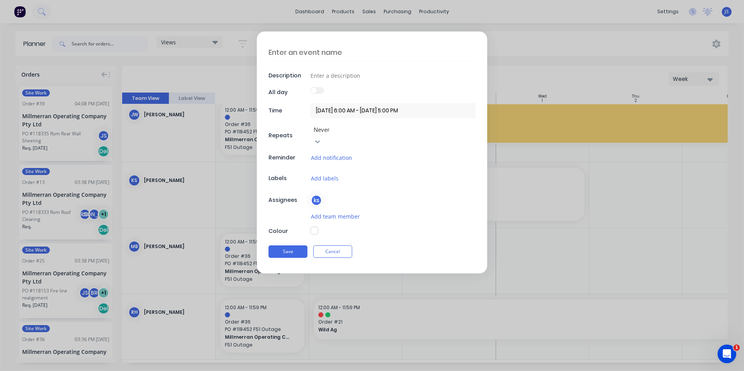
click at [337, 53] on textarea at bounding box center [371, 52] width 207 height 18
click at [328, 75] on input at bounding box center [392, 76] width 165 height 12
click at [318, 88] on label at bounding box center [317, 90] width 14 height 7
click at [314, 227] on button "button" at bounding box center [314, 231] width 8 height 8
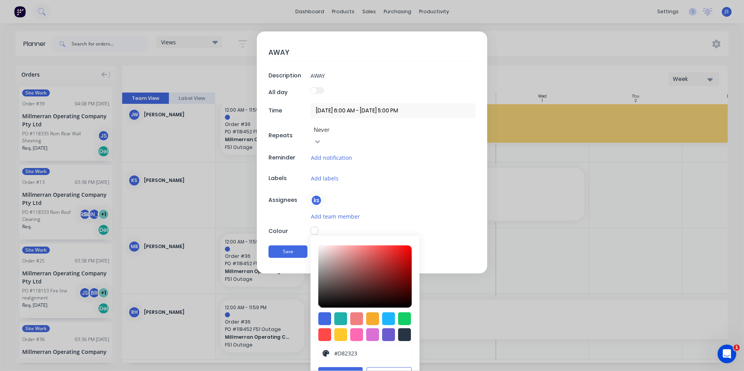
click at [394, 245] on div at bounding box center [364, 276] width 93 height 62
click at [335, 368] on button "Save" at bounding box center [340, 374] width 44 height 12
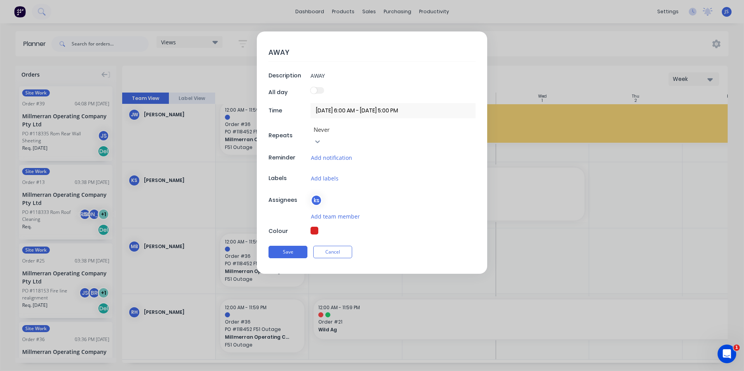
click at [329, 110] on input "28/09/2025 6:00 AM - 28/09/2025 5:00 PM" at bounding box center [392, 110] width 165 height 15
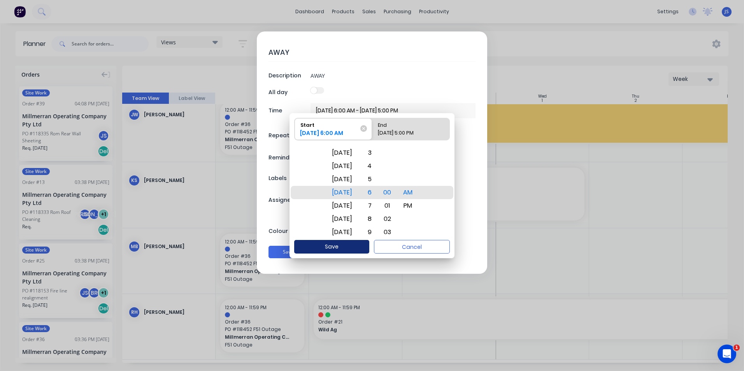
click at [338, 245] on button "Save" at bounding box center [331, 247] width 75 height 14
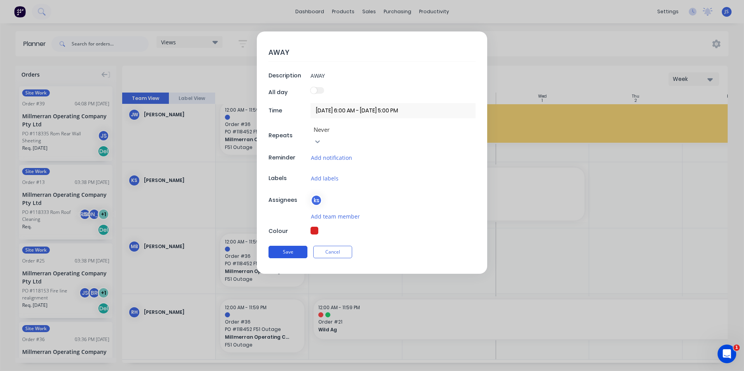
click at [294, 246] on button "Save" at bounding box center [287, 252] width 39 height 12
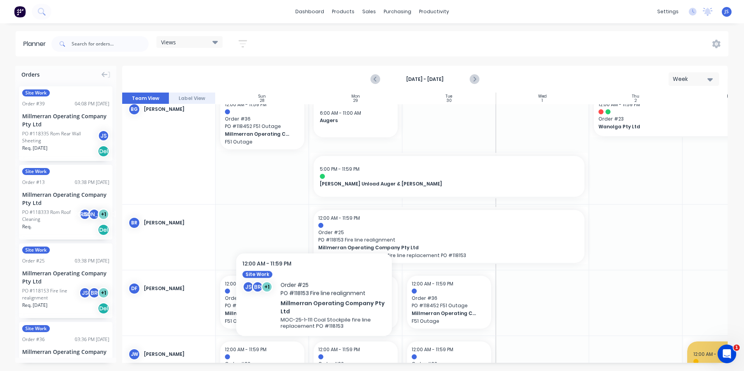
scroll to position [40, 0]
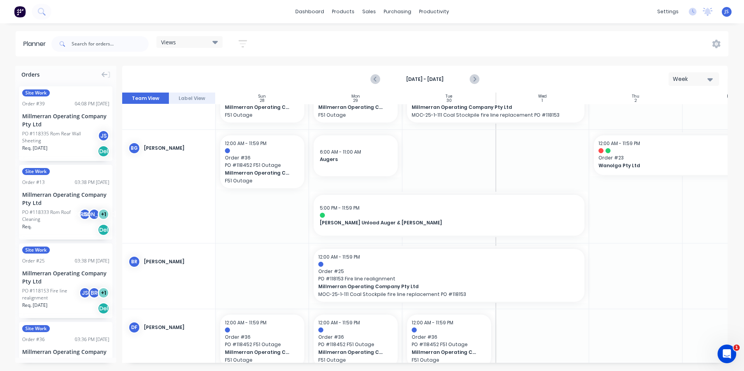
click at [254, 277] on div at bounding box center [261, 275] width 93 height 65
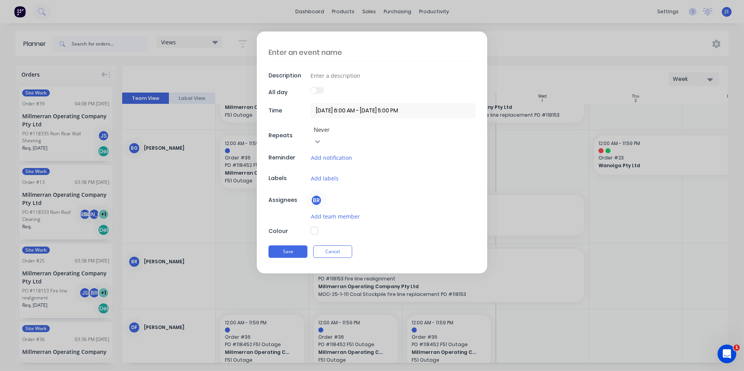
click at [309, 49] on textarea at bounding box center [371, 52] width 207 height 18
click at [320, 73] on input at bounding box center [392, 76] width 165 height 12
click at [326, 174] on button "Add labels" at bounding box center [324, 178] width 28 height 9
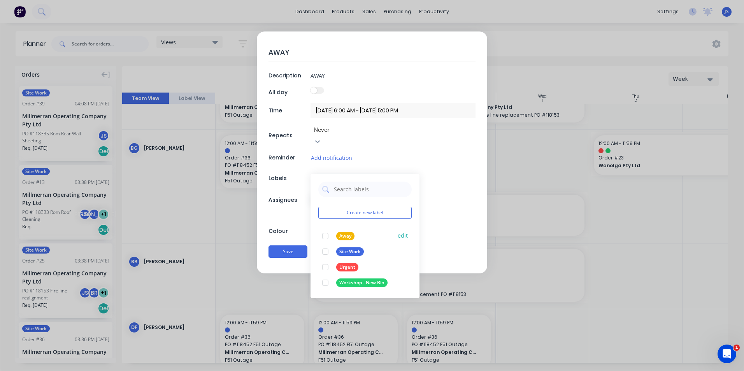
click at [339, 232] on div "Away" at bounding box center [345, 236] width 18 height 9
click at [284, 287] on div "AWAY Description AWAY All day Time 28/09/2025 6:00 AM - 28/09/2025 5:00 PM Repe…" at bounding box center [372, 185] width 744 height 371
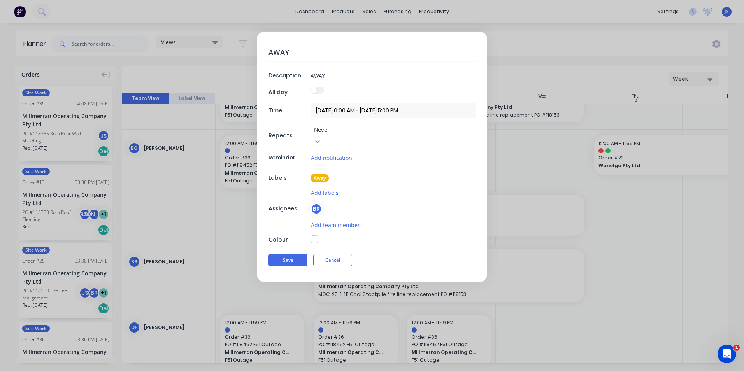
click at [314, 235] on button "button" at bounding box center [314, 239] width 8 height 8
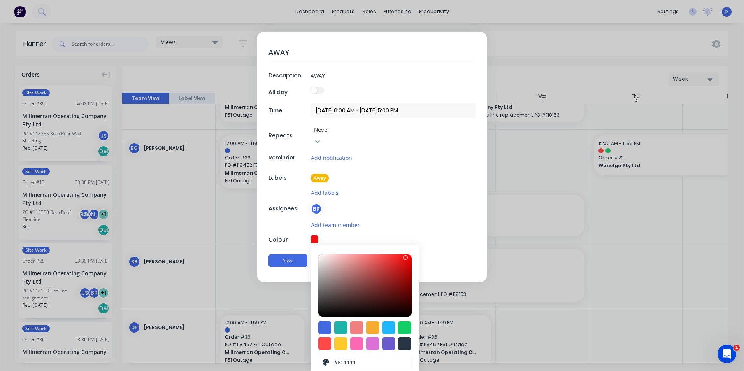
click at [402, 254] on div at bounding box center [364, 285] width 93 height 62
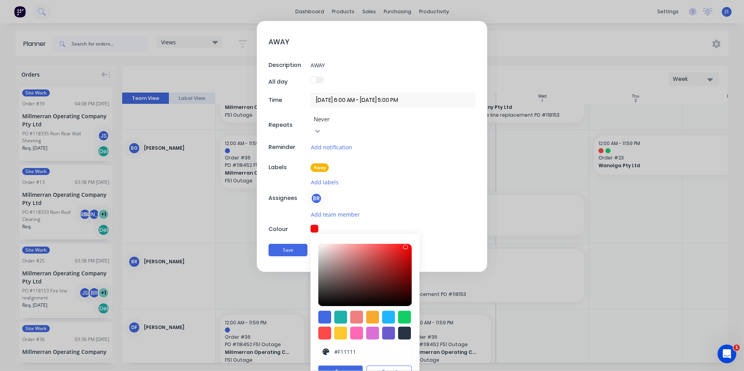
scroll to position [13, 0]
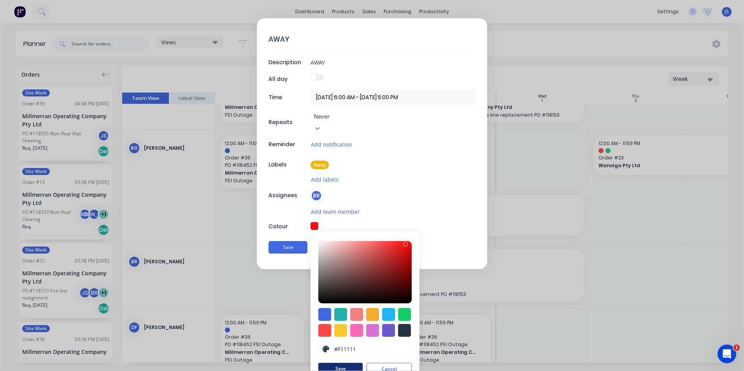
click at [338, 363] on button "Save" at bounding box center [340, 369] width 44 height 12
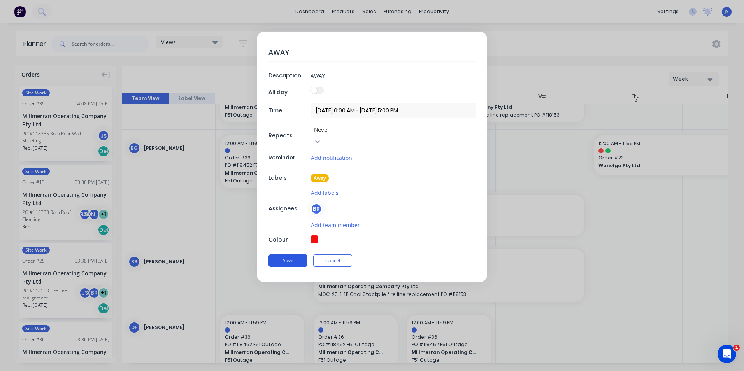
click at [288, 254] on button "Save" at bounding box center [287, 260] width 39 height 12
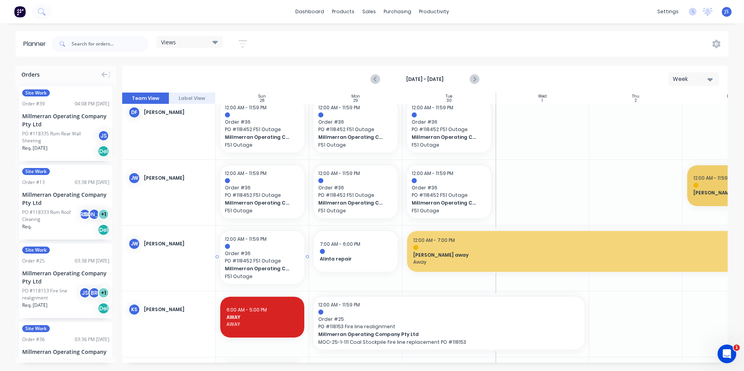
scroll to position [273, 0]
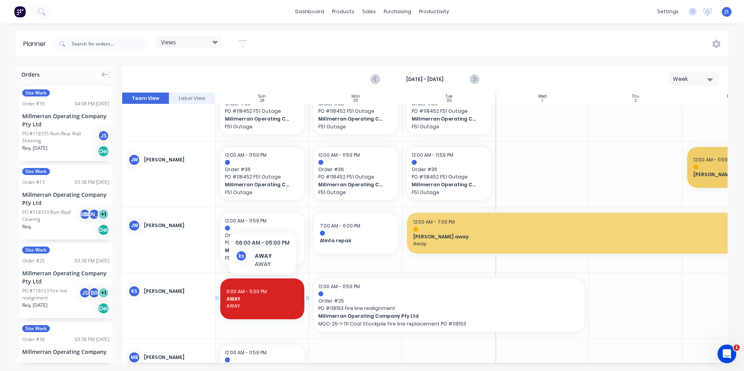
click at [252, 307] on span "AWAY" at bounding box center [262, 306] width 72 height 7
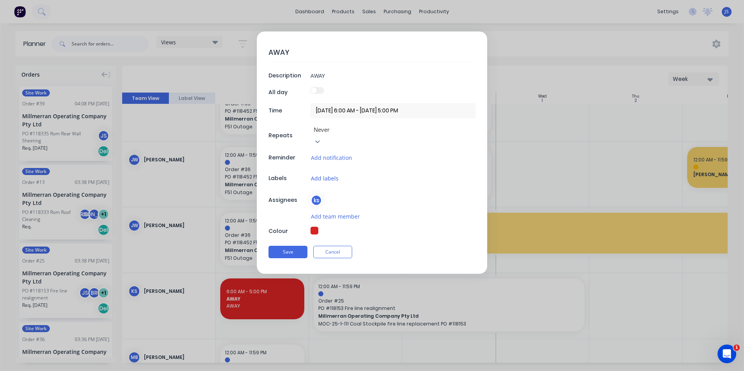
click at [326, 174] on button "Add labels" at bounding box center [324, 178] width 28 height 9
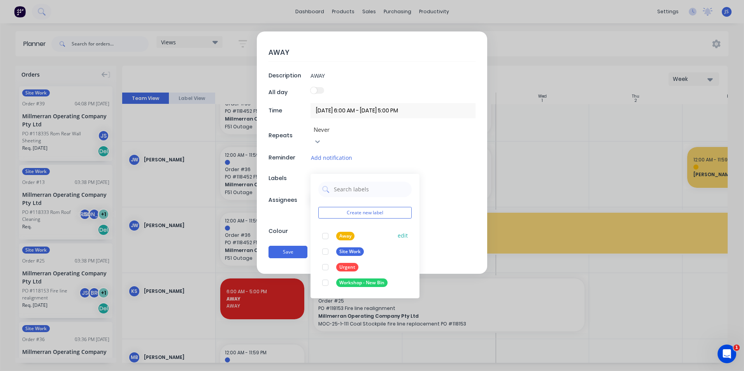
click at [338, 232] on div "Away" at bounding box center [345, 236] width 18 height 9
click at [440, 287] on div "AWAY Description AWAY All day Time 28/09/2025 6:00 AM - 28/09/2025 5:00 PM Repe…" at bounding box center [372, 185] width 744 height 371
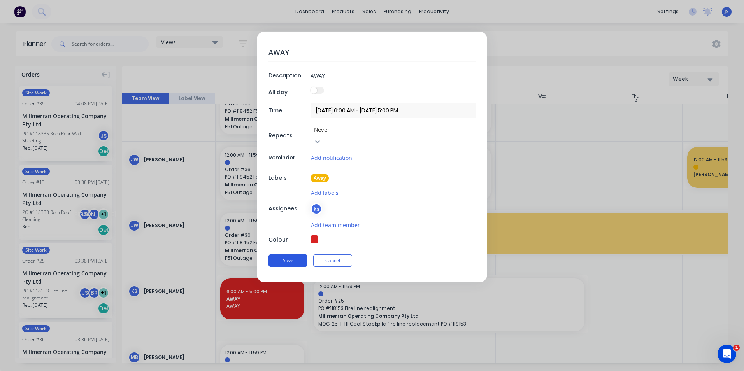
click at [289, 254] on button "Save" at bounding box center [287, 260] width 39 height 12
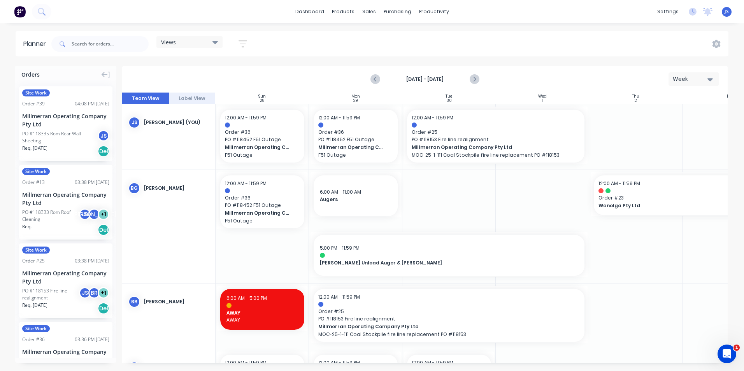
click at [241, 41] on icon "button" at bounding box center [242, 43] width 9 height 7
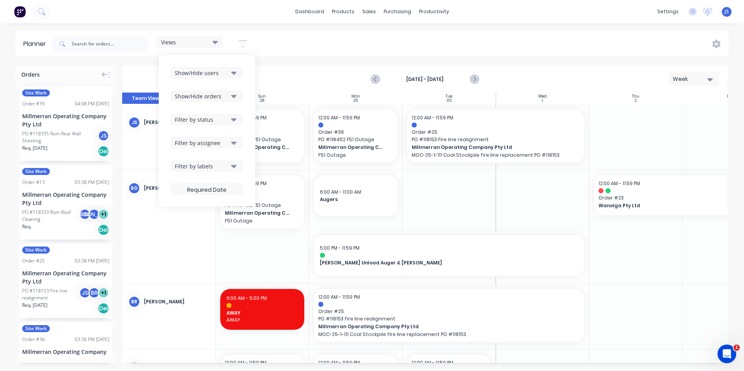
click at [233, 93] on icon "button" at bounding box center [233, 96] width 5 height 9
click at [183, 145] on div "button" at bounding box center [183, 147] width 16 height 16
click at [183, 131] on div "button" at bounding box center [183, 131] width 16 height 16
click at [185, 146] on div "button" at bounding box center [183, 147] width 16 height 16
click at [198, 233] on div "BG Bayley Garner" at bounding box center [168, 226] width 93 height 113
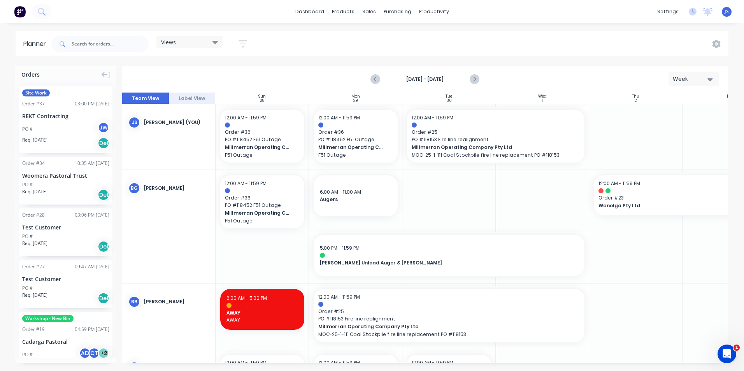
click at [242, 42] on icon "button" at bounding box center [242, 44] width 9 height 10
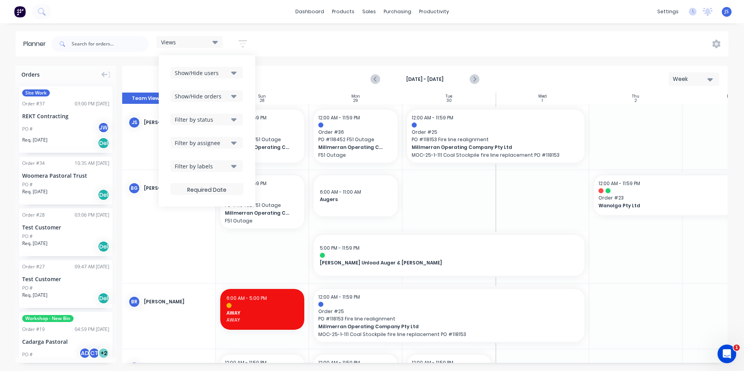
click at [235, 98] on icon "button" at bounding box center [233, 96] width 5 height 9
click at [181, 114] on div "button" at bounding box center [183, 116] width 16 height 16
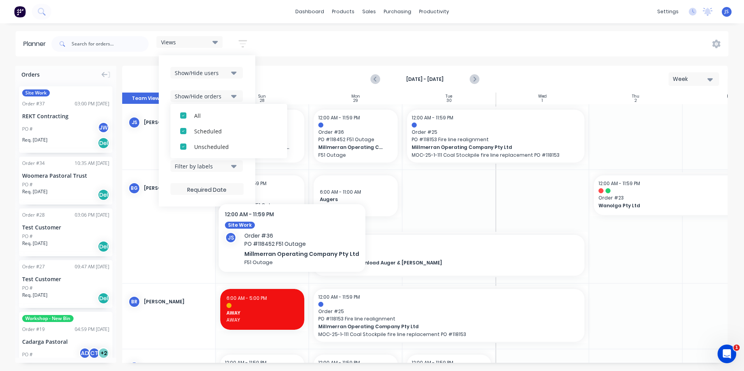
click at [291, 167] on div at bounding box center [261, 136] width 93 height 65
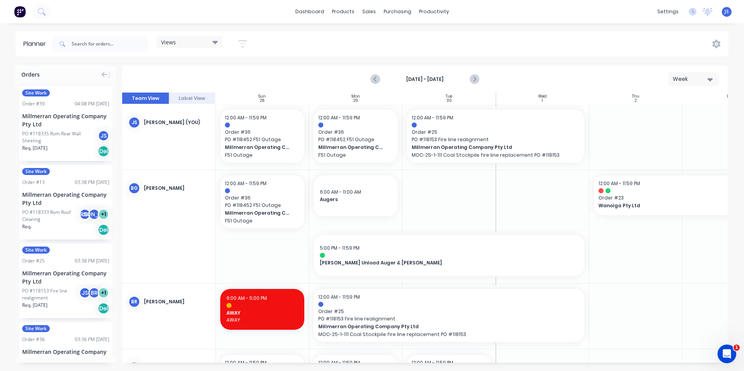
click at [241, 41] on icon "button" at bounding box center [242, 43] width 9 height 7
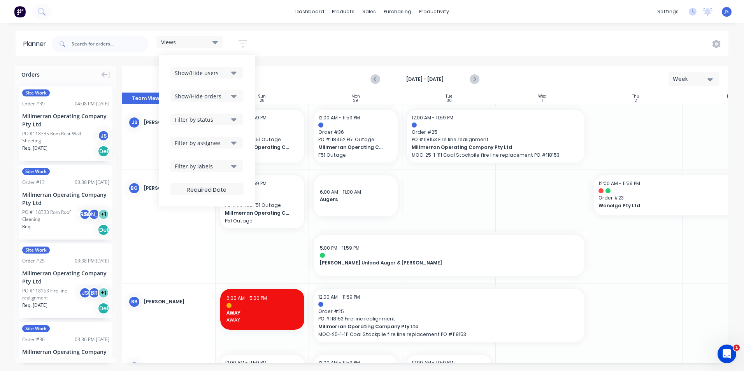
click at [232, 167] on icon "button" at bounding box center [233, 166] width 5 height 9
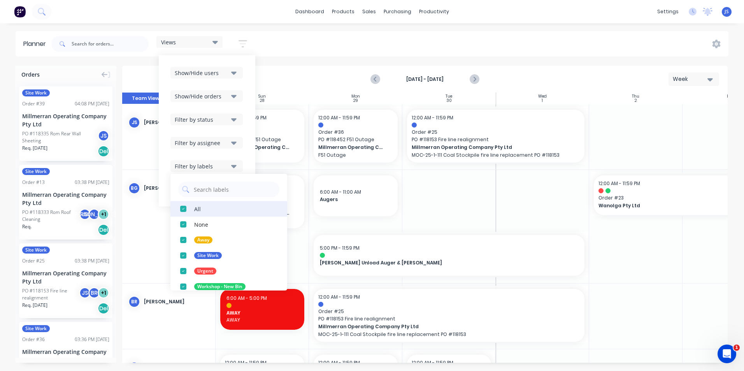
click at [184, 210] on div "button" at bounding box center [183, 209] width 16 height 16
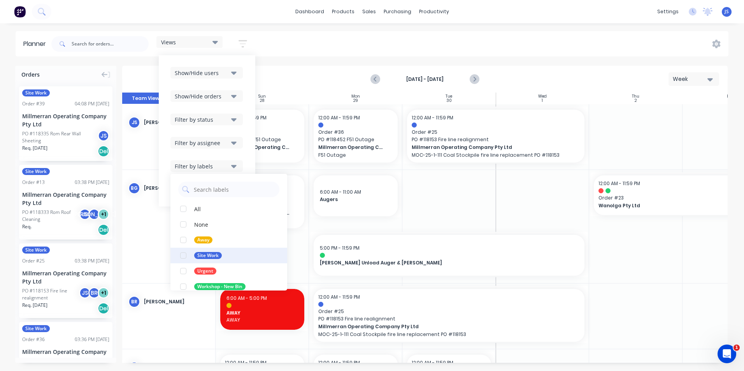
click at [183, 257] on div "button" at bounding box center [183, 256] width 16 height 16
click at [464, 208] on div at bounding box center [448, 226] width 93 height 113
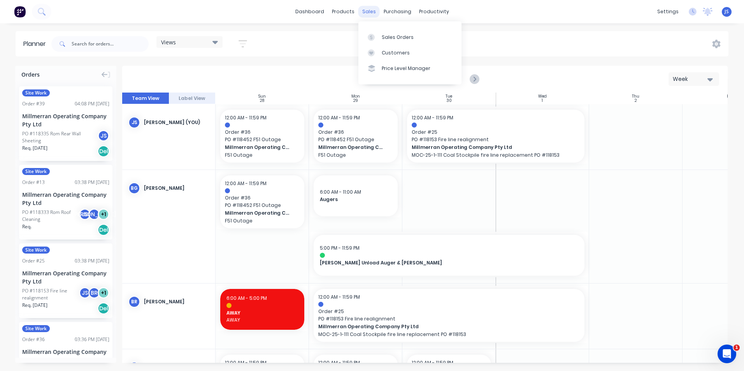
click at [366, 12] on div "sales" at bounding box center [368, 12] width 21 height 12
click at [391, 33] on link "Sales Orders" at bounding box center [409, 37] width 103 height 16
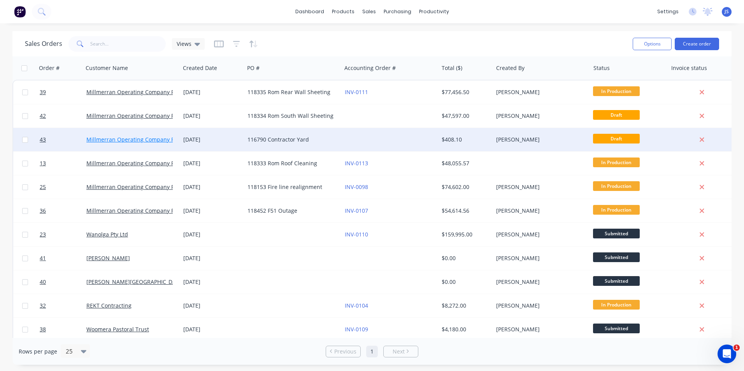
click at [117, 137] on link "Millmerran Operating Company Pty Ltd" at bounding box center [137, 139] width 102 height 7
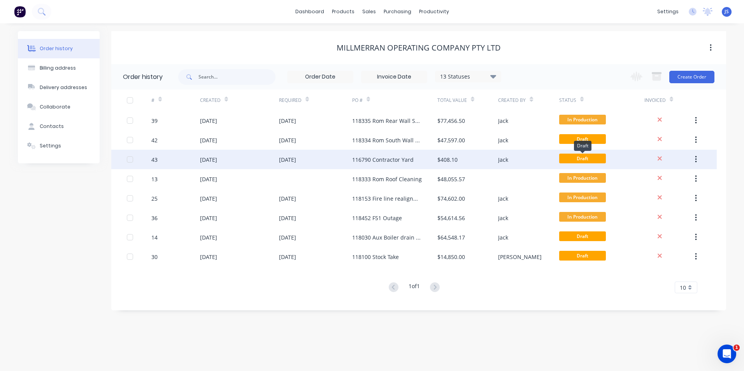
click at [574, 158] on span "Draft" at bounding box center [582, 159] width 47 height 10
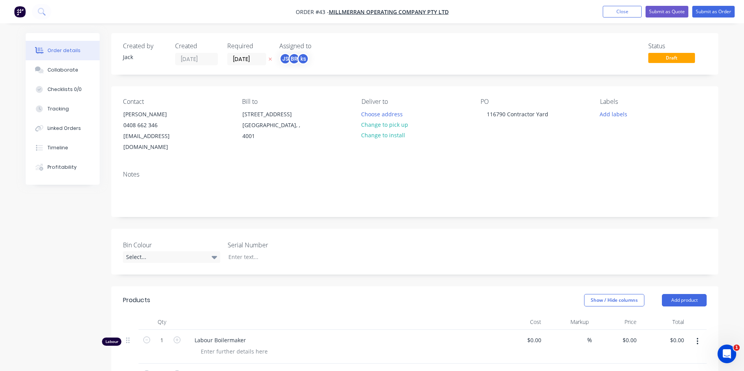
type input "$85.00"
type input "32.94"
type input "$113.00"
type input "$95.00"
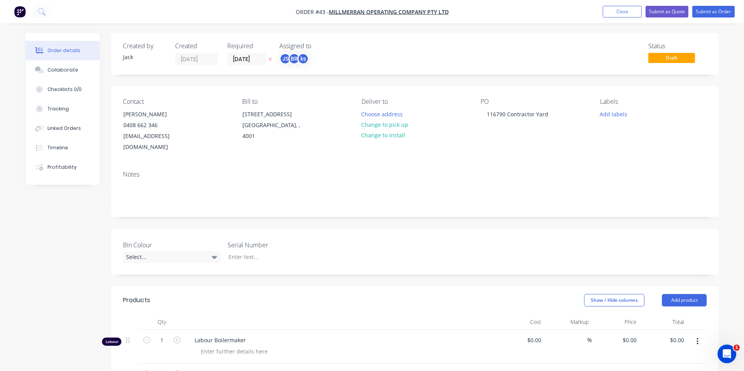
type input "18.95"
type input "$113.00"
type input "$120.00"
type input "20.83"
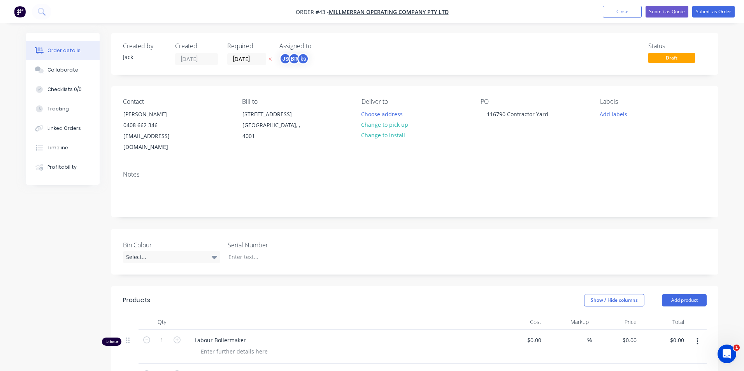
type input "$145.00"
click at [664, 58] on span "Draft" at bounding box center [668, 58] width 47 height 10
click at [716, 11] on button "Submit as Order" at bounding box center [707, 12] width 42 height 12
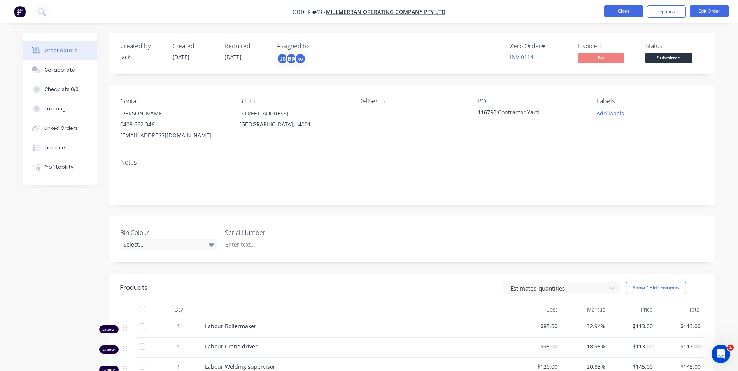
click at [623, 7] on button "Close" at bounding box center [623, 11] width 39 height 12
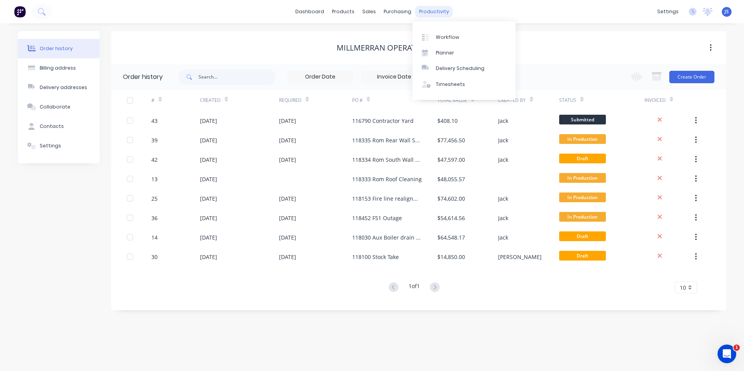
click at [424, 9] on div "productivity" at bounding box center [434, 12] width 38 height 12
click at [448, 55] on div "Planner" at bounding box center [445, 52] width 18 height 7
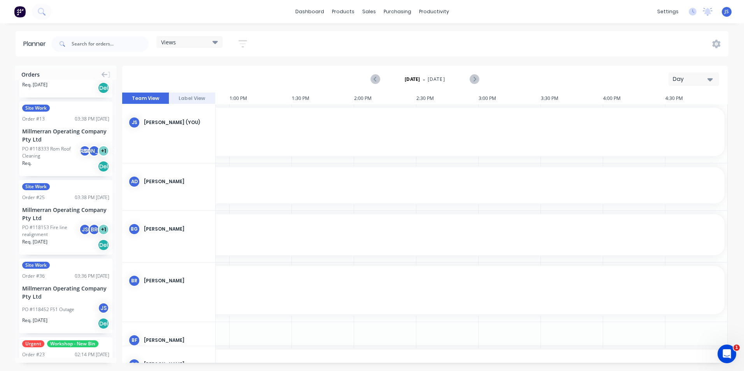
scroll to position [121, 0]
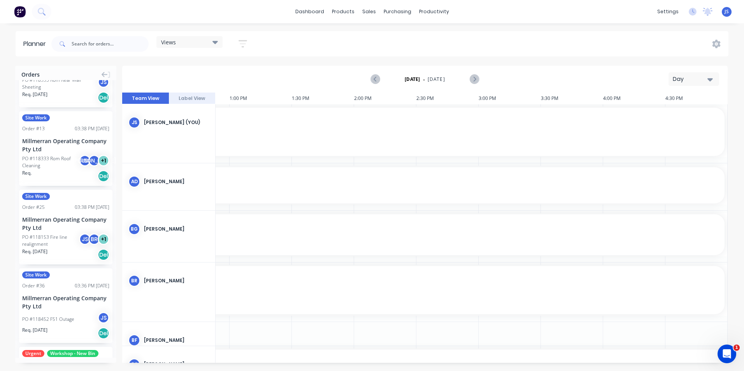
click at [242, 42] on icon "button" at bounding box center [242, 44] width 9 height 10
click at [233, 163] on icon "button" at bounding box center [233, 166] width 5 height 9
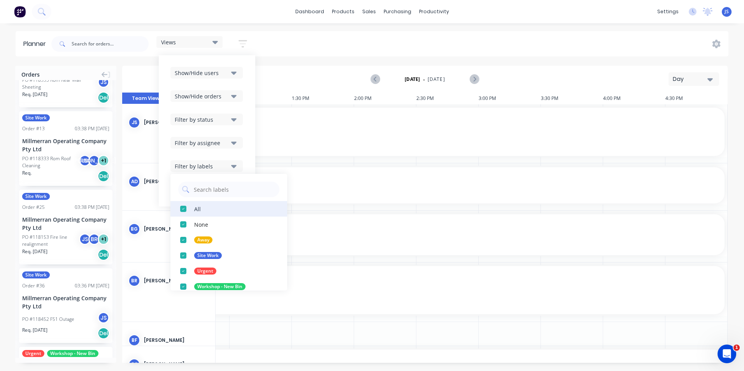
click at [186, 212] on div "button" at bounding box center [183, 209] width 16 height 16
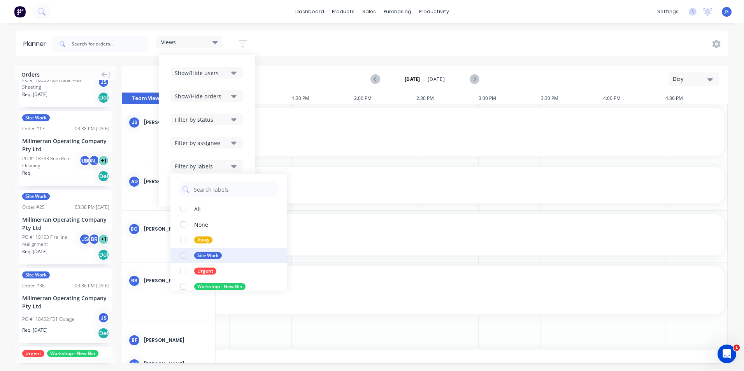
click at [184, 255] on div "button" at bounding box center [183, 256] width 16 height 16
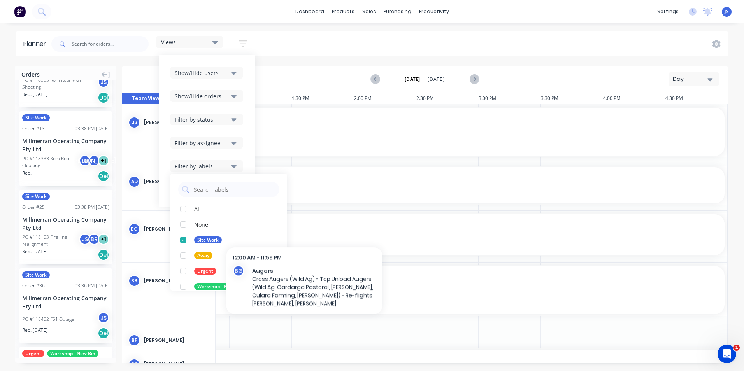
click at [304, 221] on div "12:00 AM - 11:59 PM Augers Cross Augers (Wild Ag) - Top Unload Augers (Wild Ag,…" at bounding box center [42, 234] width 1363 height 41
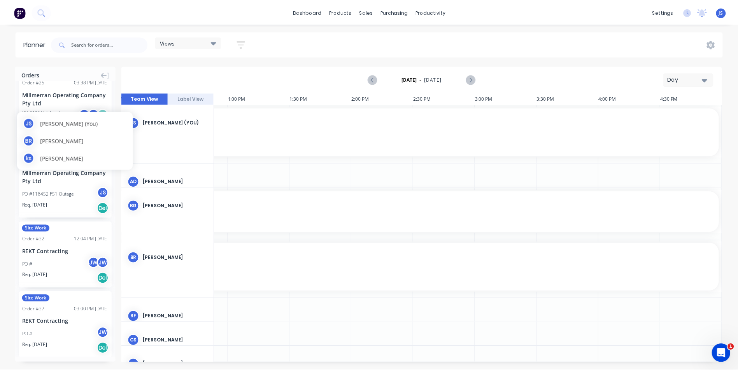
scroll to position [190, 0]
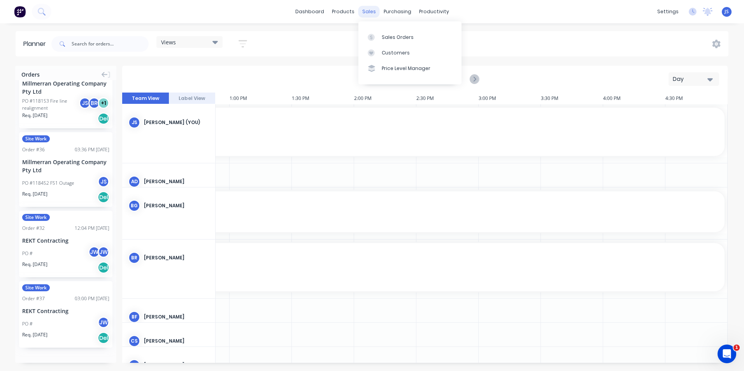
click at [368, 15] on div "sales" at bounding box center [368, 12] width 21 height 12
click at [399, 39] on div "Sales Orders" at bounding box center [398, 37] width 32 height 7
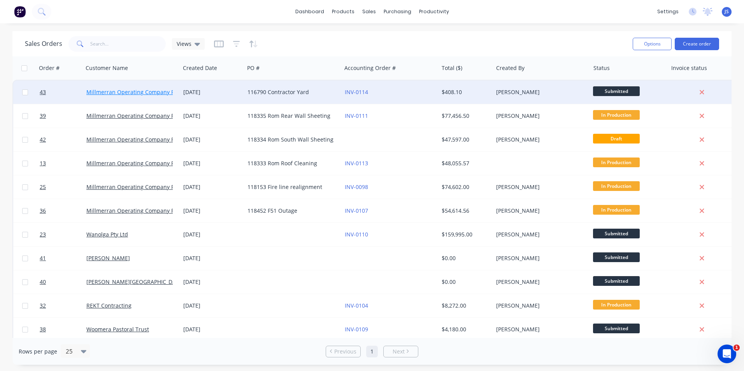
click at [165, 91] on link "Millmerran Operating Company Pty Ltd" at bounding box center [137, 91] width 102 height 7
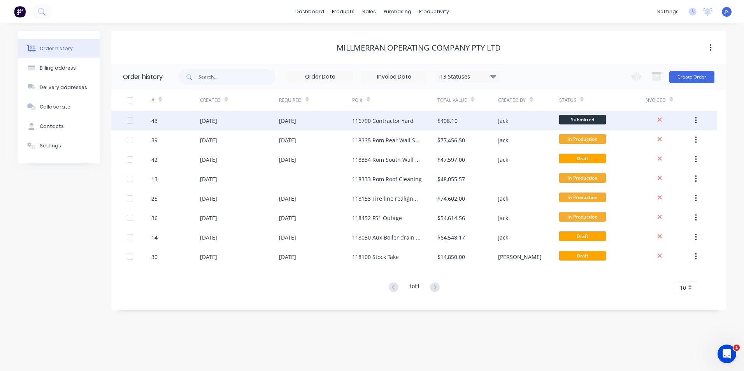
click at [135, 124] on div at bounding box center [139, 120] width 25 height 19
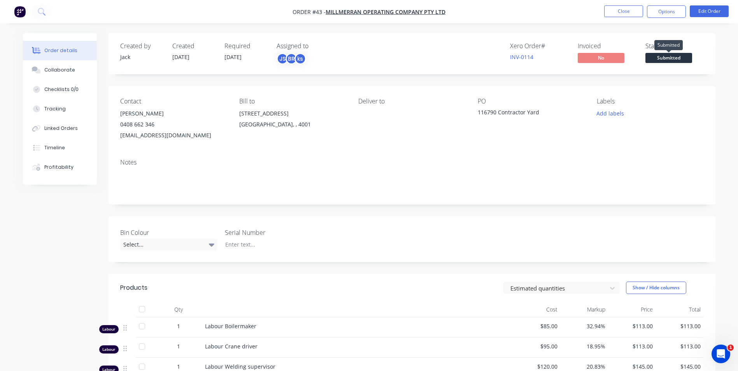
click at [673, 57] on span "Submitted" at bounding box center [668, 58] width 47 height 10
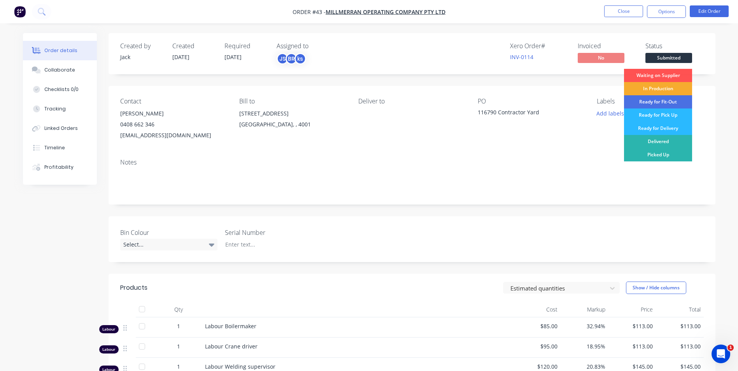
click at [669, 86] on div "In Production" at bounding box center [658, 88] width 68 height 13
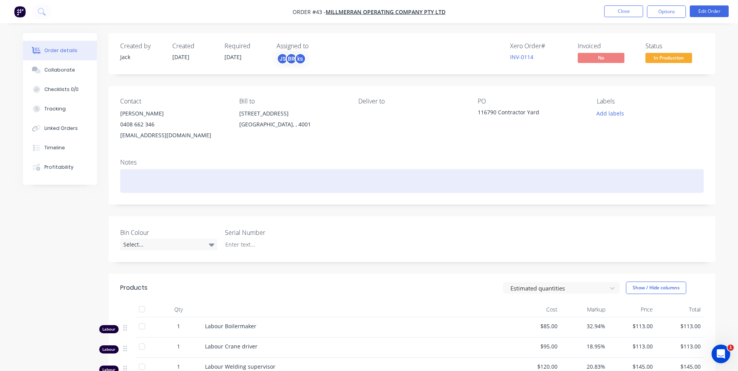
click at [150, 177] on div at bounding box center [411, 181] width 583 height 24
click at [148, 176] on div at bounding box center [411, 181] width 583 height 24
paste div
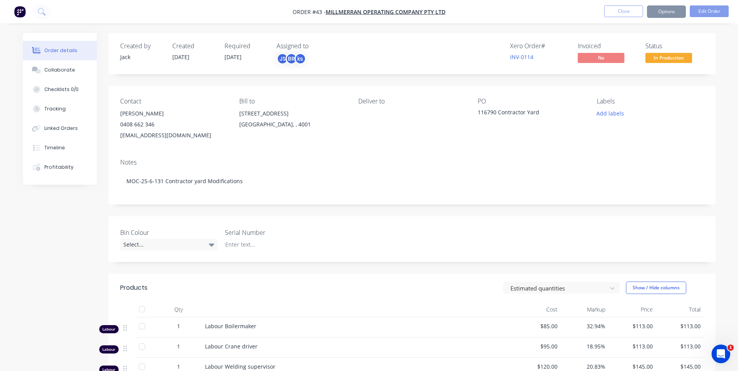
click at [384, 144] on div "Contact Neil Burtenshaw 0408 662 346 NBurtenshaw@Genuity.com.au Bill to PO BOX …" at bounding box center [412, 119] width 607 height 67
click at [611, 8] on button "Close" at bounding box center [623, 11] width 39 height 12
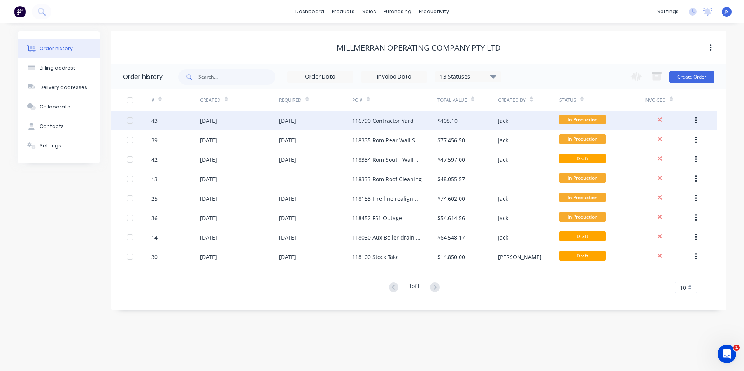
click at [237, 123] on div "25 Sep 2025" at bounding box center [239, 120] width 79 height 19
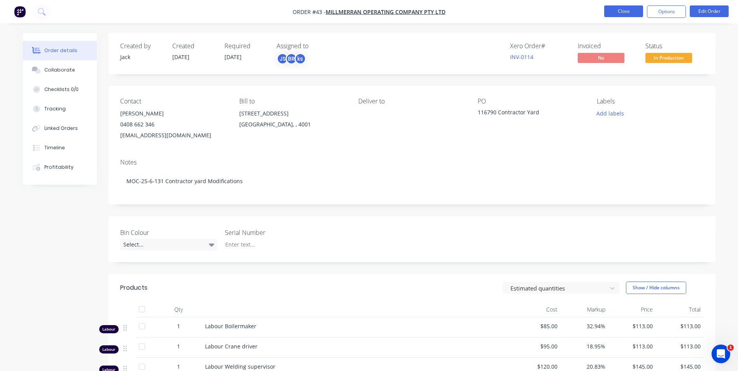
click at [618, 8] on button "Close" at bounding box center [623, 11] width 39 height 12
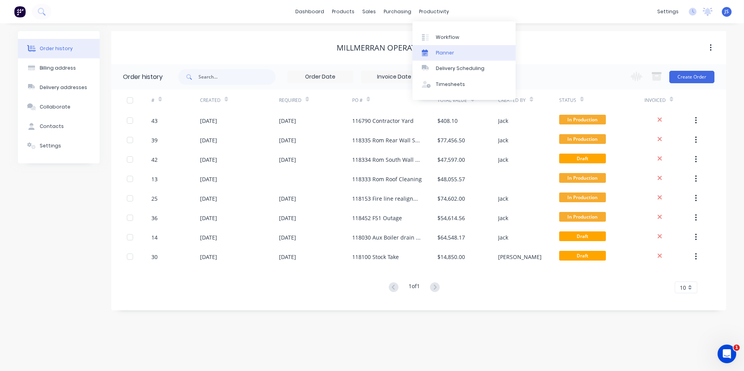
click at [430, 53] on div at bounding box center [428, 52] width 12 height 7
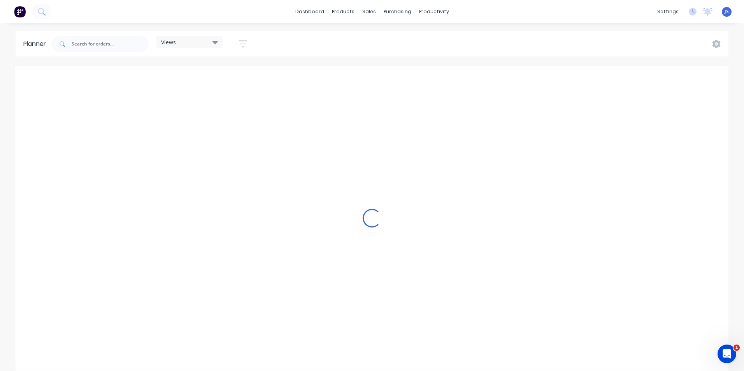
scroll to position [0, 860]
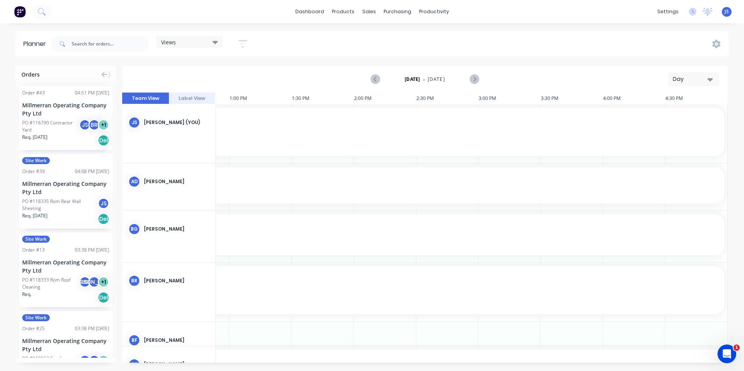
click at [711, 76] on icon "button" at bounding box center [709, 79] width 5 height 9
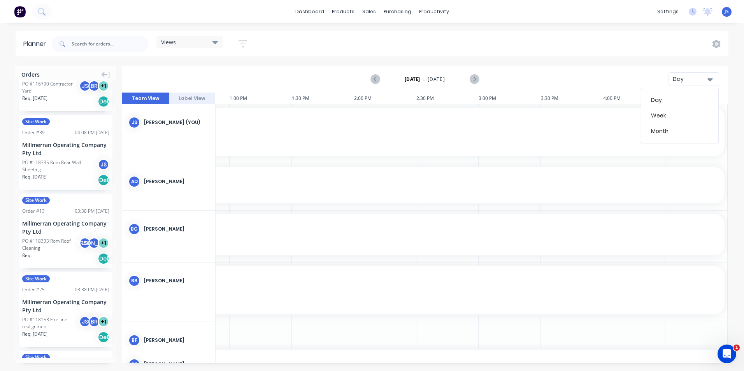
scroll to position [78, 0]
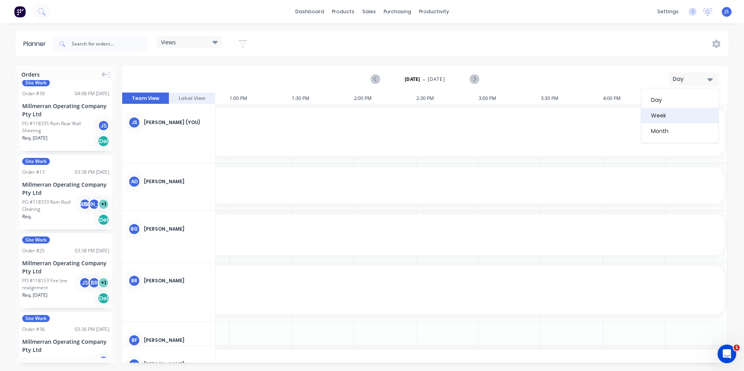
click at [676, 113] on div "Week" at bounding box center [679, 116] width 77 height 16
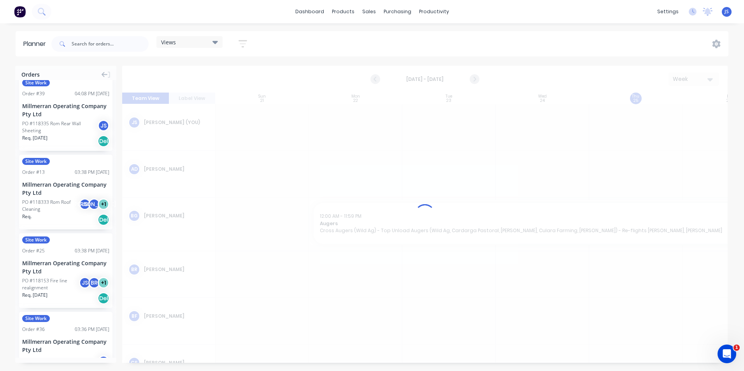
scroll to position [0, 0]
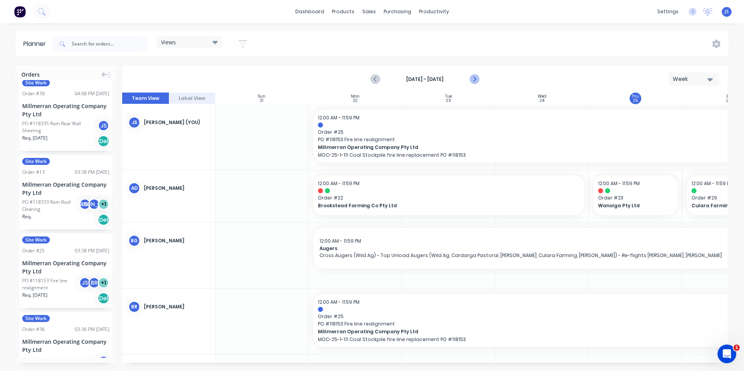
click at [473, 78] on icon "Next page" at bounding box center [473, 79] width 9 height 9
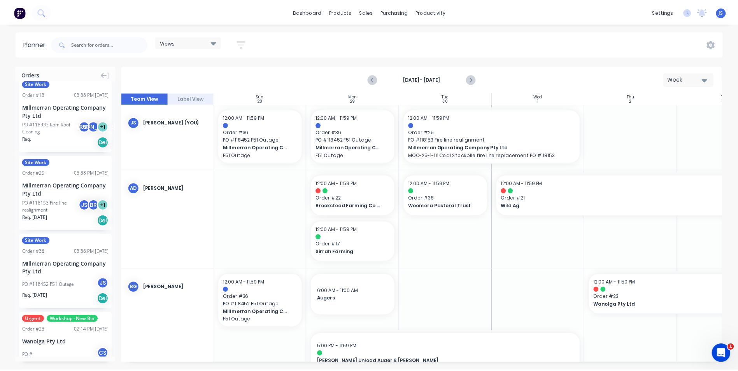
scroll to position [0, 0]
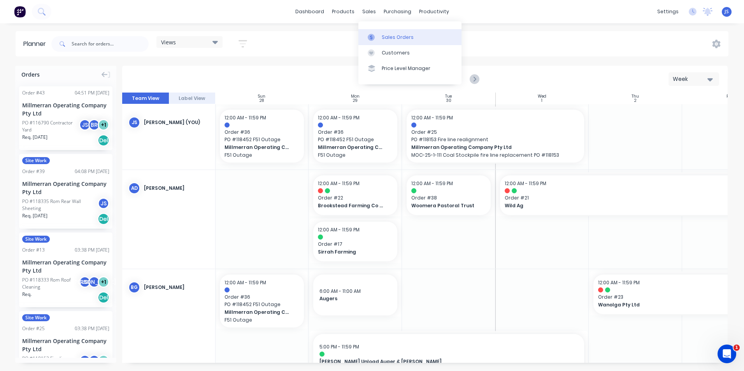
click at [382, 38] on div "Sales Orders" at bounding box center [398, 37] width 32 height 7
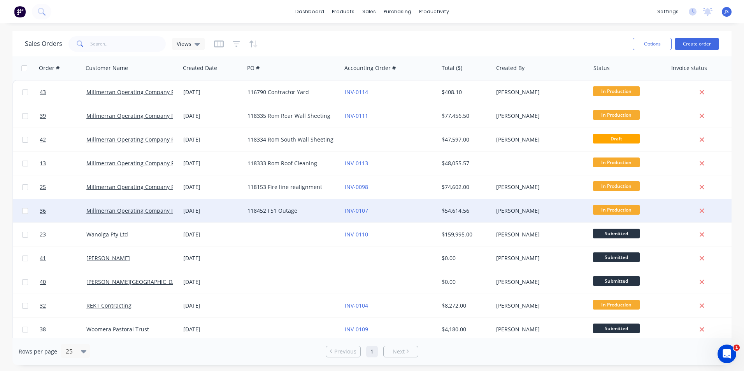
click at [203, 208] on div "24 Sep 2025" at bounding box center [212, 211] width 58 height 8
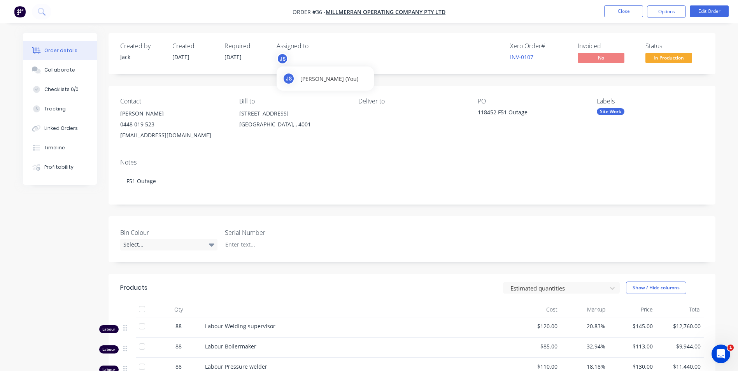
click at [286, 56] on div "JS" at bounding box center [283, 59] width 12 height 12
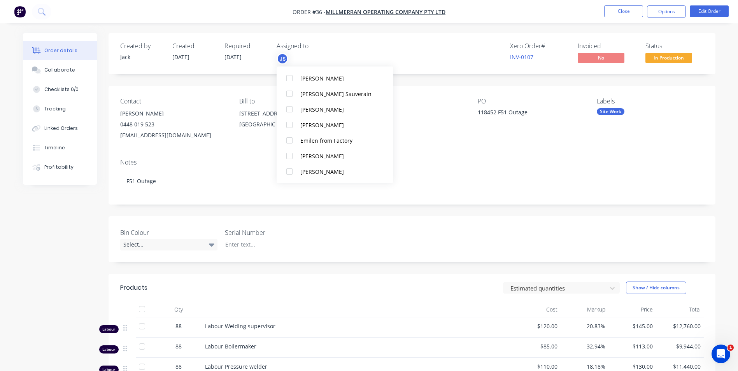
scroll to position [156, 0]
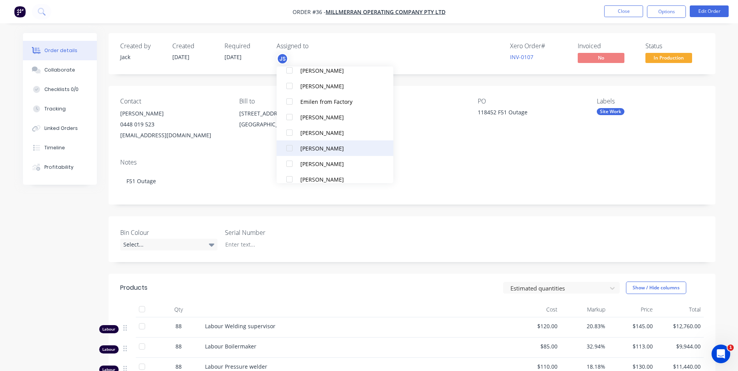
click at [295, 145] on div at bounding box center [290, 148] width 16 height 16
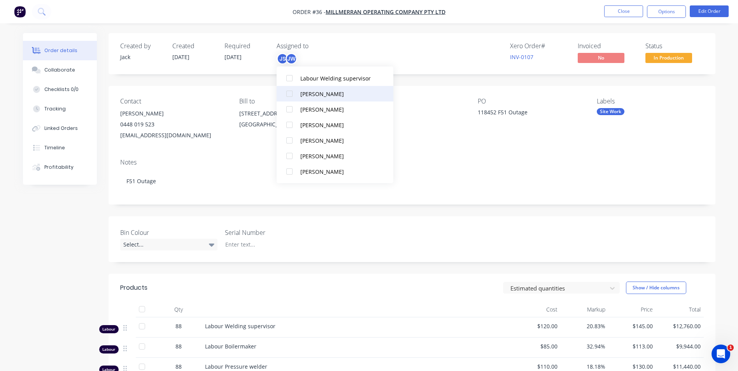
click at [294, 95] on div at bounding box center [290, 94] width 16 height 16
click at [301, 79] on div "Dante Putzolu" at bounding box center [339, 78] width 78 height 8
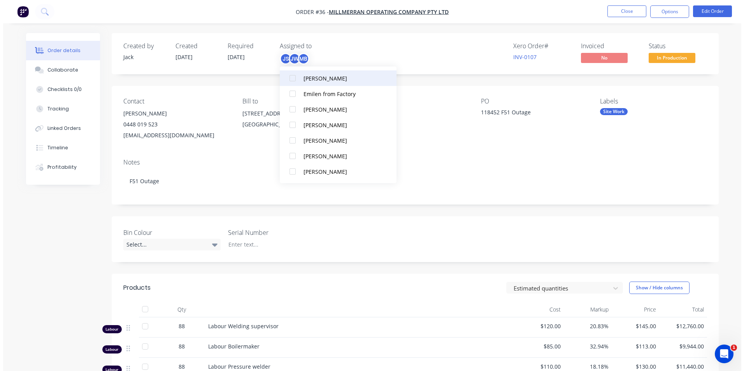
scroll to position [39, 0]
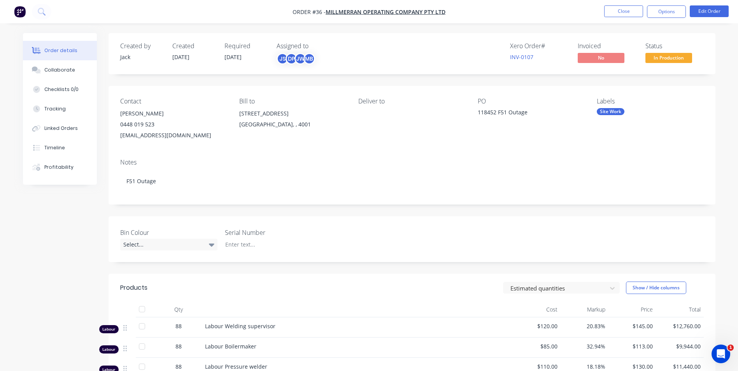
click at [437, 151] on div "Contact Tarren Regan 0448 019 523 Tregan@Genuity.com.au Bill to PO BOX 5743 Cen…" at bounding box center [412, 119] width 607 height 67
click at [370, 153] on div "Notes F51 Outage" at bounding box center [412, 178] width 607 height 52
click at [340, 138] on div "Bill to PO BOX 5743 Central Plaza BRISBANE, , 4001" at bounding box center [292, 119] width 107 height 43
click at [660, 12] on button "Options" at bounding box center [666, 11] width 39 height 12
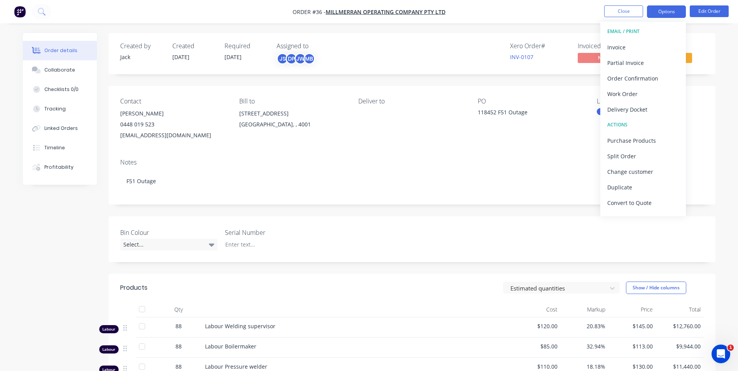
click at [660, 12] on button "Options" at bounding box center [666, 11] width 39 height 12
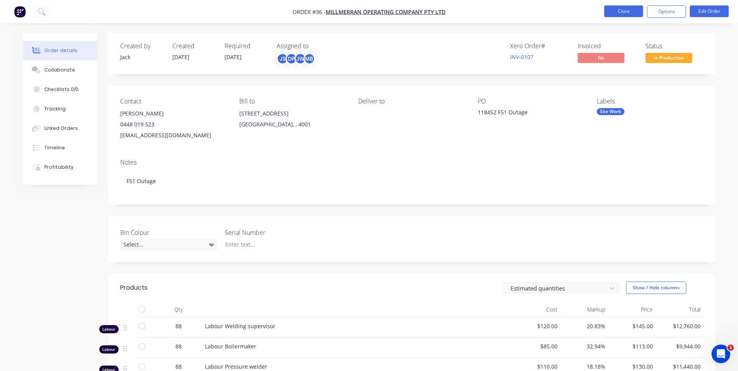
click at [627, 12] on button "Close" at bounding box center [623, 11] width 39 height 12
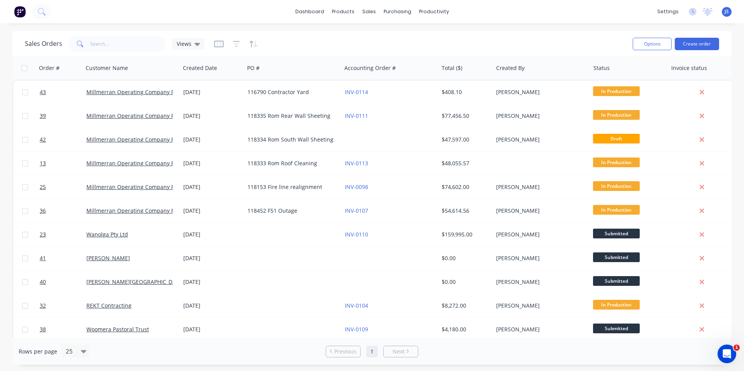
click at [532, 43] on div "Sales Orders Views" at bounding box center [325, 43] width 601 height 19
click at [434, 51] on link "Planner" at bounding box center [463, 53] width 103 height 16
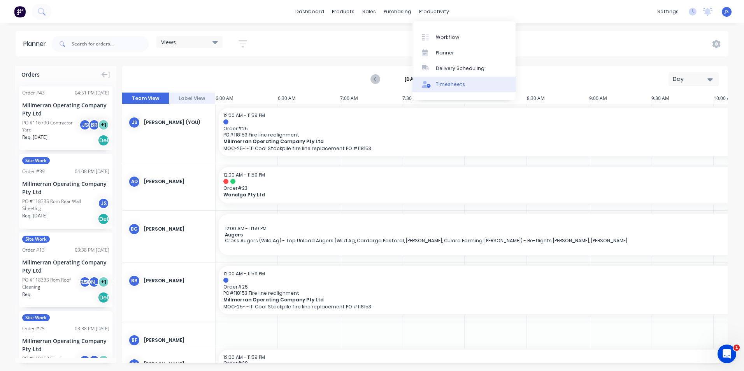
click at [449, 83] on div "Timesheets" at bounding box center [450, 84] width 29 height 7
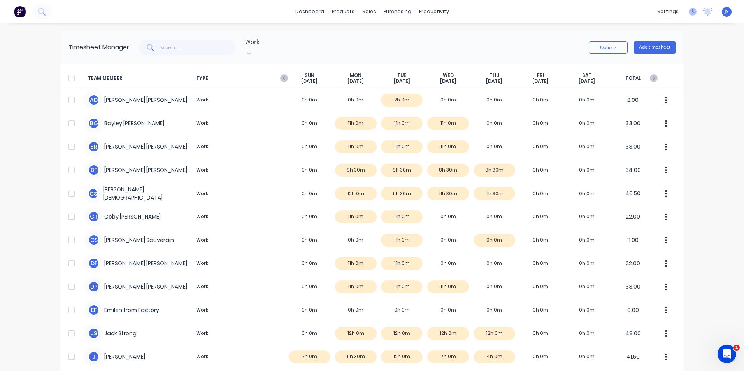
click at [688, 12] on icon at bounding box center [692, 12] width 8 height 8
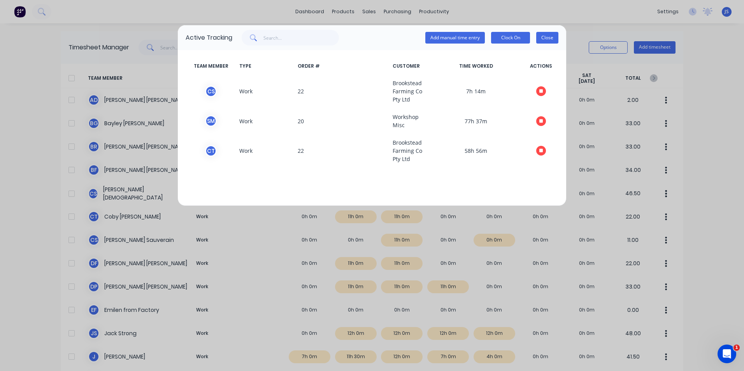
click at [547, 37] on button "Close" at bounding box center [547, 38] width 22 height 12
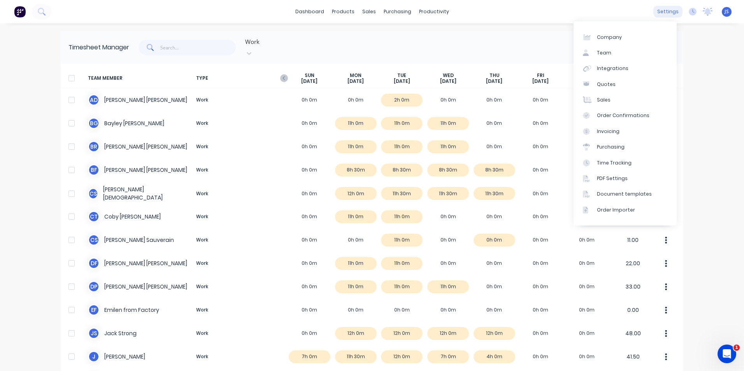
click at [662, 12] on div "settings" at bounding box center [667, 12] width 29 height 12
click at [622, 161] on div "Time Tracking" at bounding box center [614, 162] width 35 height 7
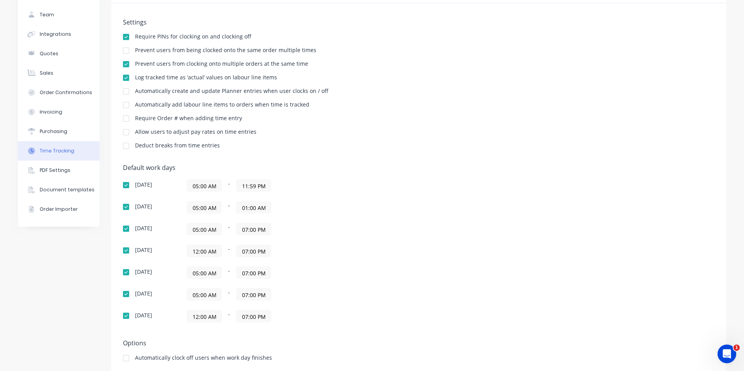
scroll to position [28, 0]
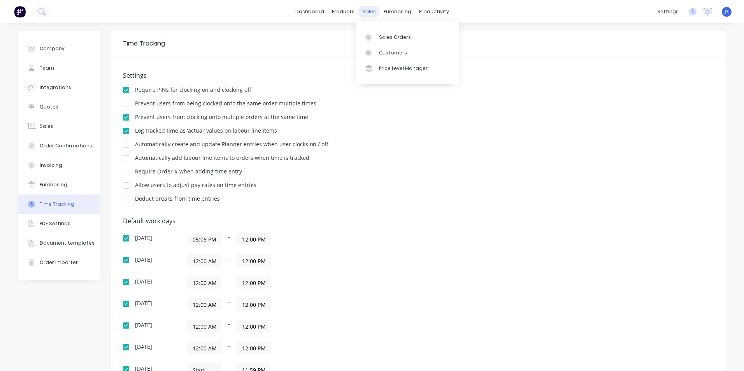
click at [367, 11] on div "sales" at bounding box center [368, 12] width 21 height 12
click at [430, 10] on div "productivity" at bounding box center [434, 12] width 38 height 12
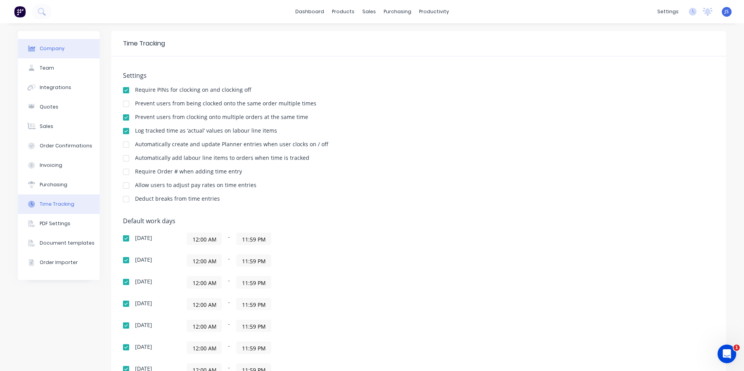
click at [55, 51] on div "Company" at bounding box center [52, 48] width 25 height 7
select select "AU"
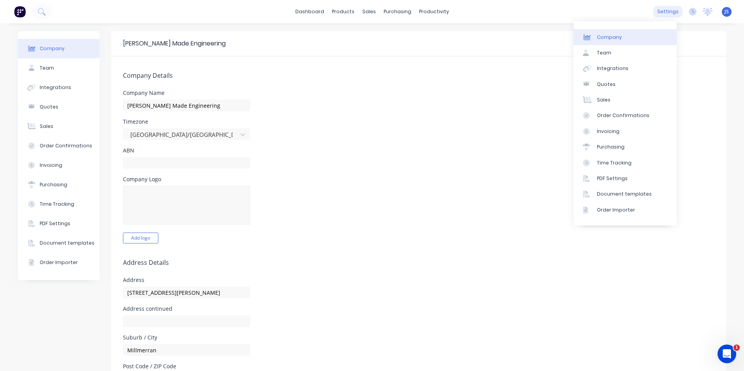
click at [667, 12] on div "settings" at bounding box center [667, 12] width 29 height 12
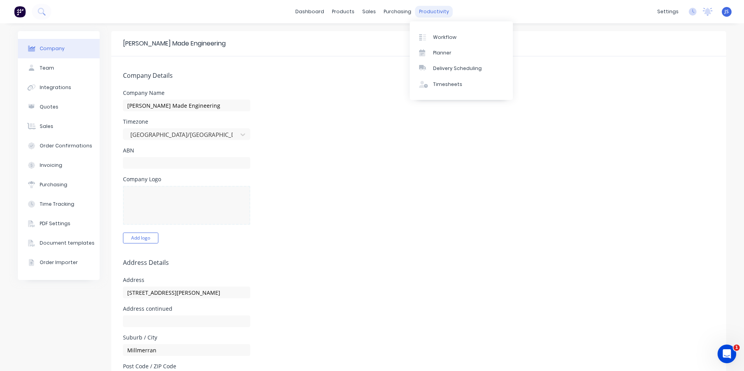
click at [415, 13] on div "productivity" at bounding box center [434, 12] width 38 height 12
click at [389, 9] on div "purchasing" at bounding box center [397, 12] width 35 height 12
click at [358, 8] on div "sales" at bounding box center [368, 12] width 21 height 12
click at [19, 11] on img at bounding box center [20, 12] width 12 height 12
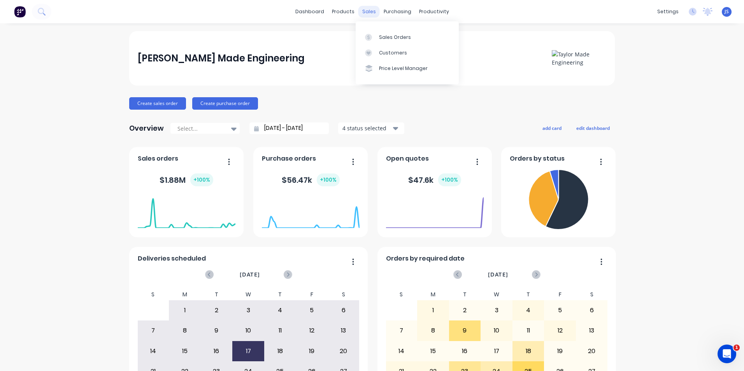
click at [371, 14] on div "sales" at bounding box center [368, 12] width 21 height 12
click at [392, 39] on div "Sales Orders" at bounding box center [395, 37] width 32 height 7
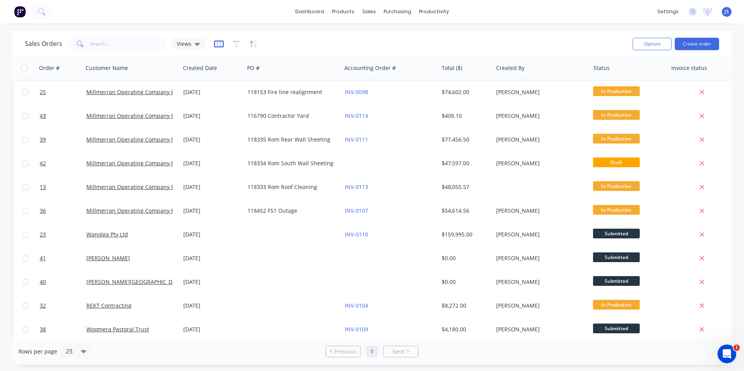
click at [217, 42] on icon "button" at bounding box center [219, 44] width 10 height 8
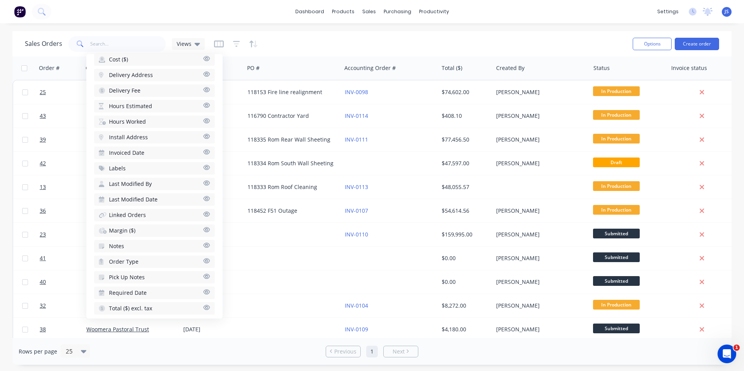
scroll to position [306, 0]
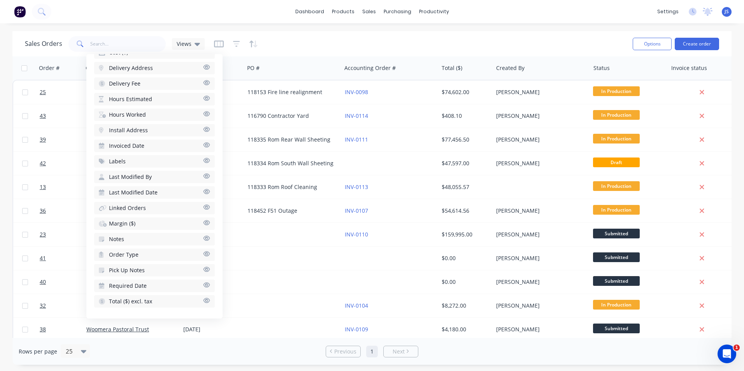
click at [380, 39] on div "Sales Orders Views" at bounding box center [325, 43] width 601 height 19
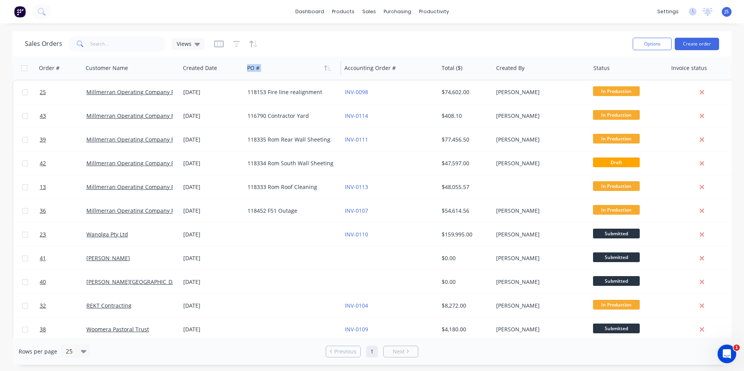
drag, startPoint x: 374, startPoint y: 65, endPoint x: 288, endPoint y: 74, distance: 86.4
click at [288, 74] on div "Order # Customer Name Created Date PO # Accounting Order # Total ($) Created By…" at bounding box center [442, 67] width 861 height 23
drag, startPoint x: 288, startPoint y: 74, endPoint x: 396, endPoint y: 38, distance: 114.3
click at [396, 38] on div "Sales Orders Views" at bounding box center [325, 43] width 601 height 19
drag, startPoint x: 370, startPoint y: 66, endPoint x: 557, endPoint y: 67, distance: 187.1
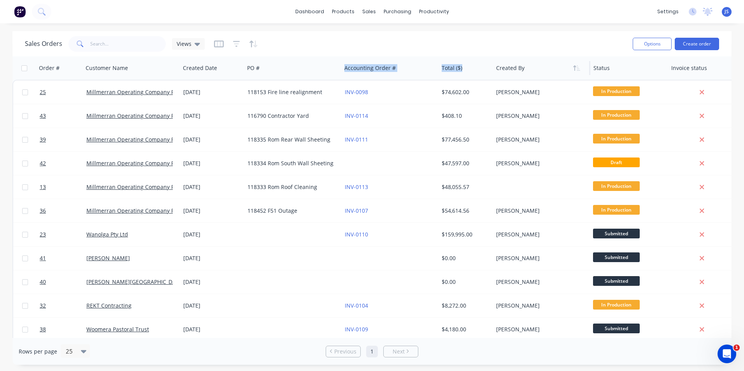
click at [557, 67] on div "Order # Customer Name Created Date PO # Accounting Order # Total ($) Created By…" at bounding box center [442, 67] width 861 height 23
click at [488, 45] on div "Sales Orders Views" at bounding box center [325, 43] width 601 height 19
